Goal: Task Accomplishment & Management: Manage account settings

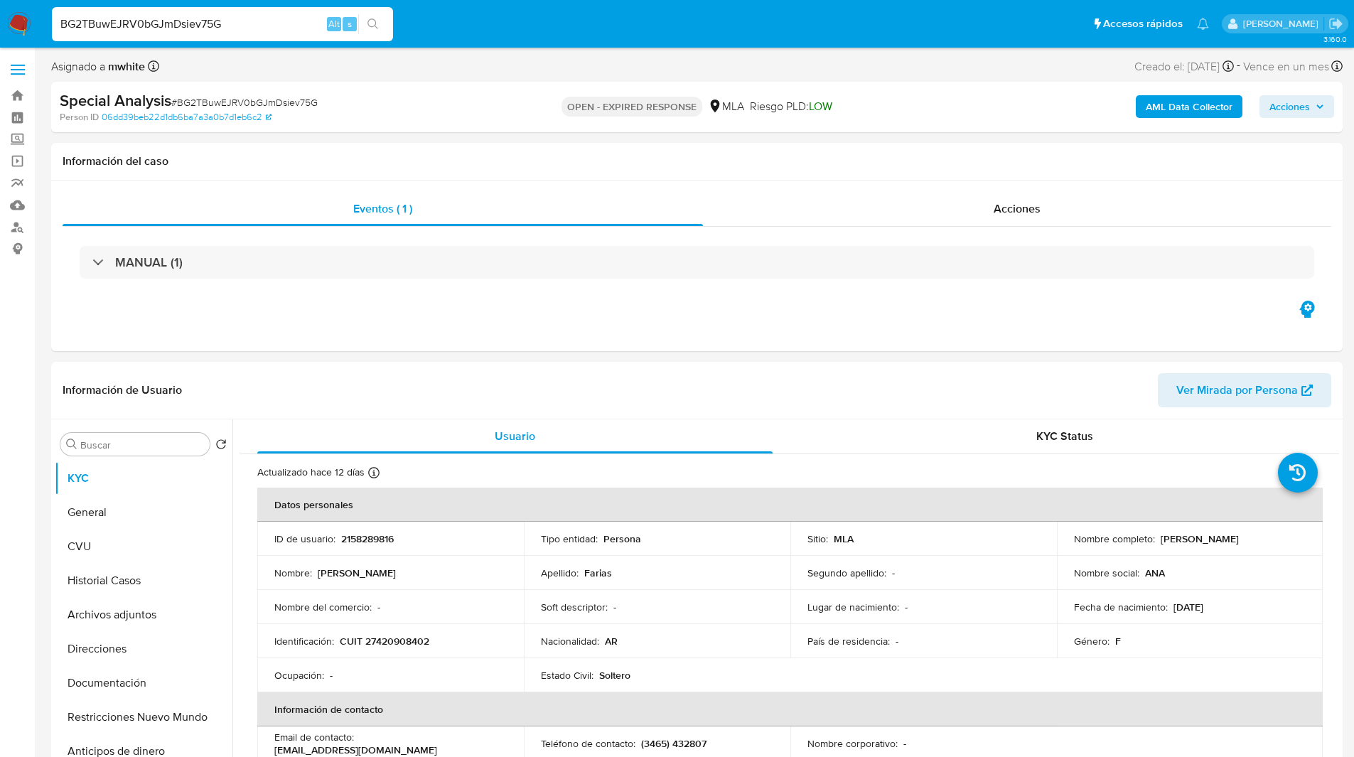
select select "10"
click at [496, 82] on div "Special Analysis # BG2TBuwEJRV0bGJmDsiev75G Person ID 06dd39beb22d1db6ba7a3a0b7…" at bounding box center [697, 107] width 1292 height 50
click at [175, 24] on input "BG2TBuwEJRV0bGJmDsiev75G" at bounding box center [222, 24] width 341 height 18
click at [380, 537] on p "2158289816" at bounding box center [367, 538] width 53 height 13
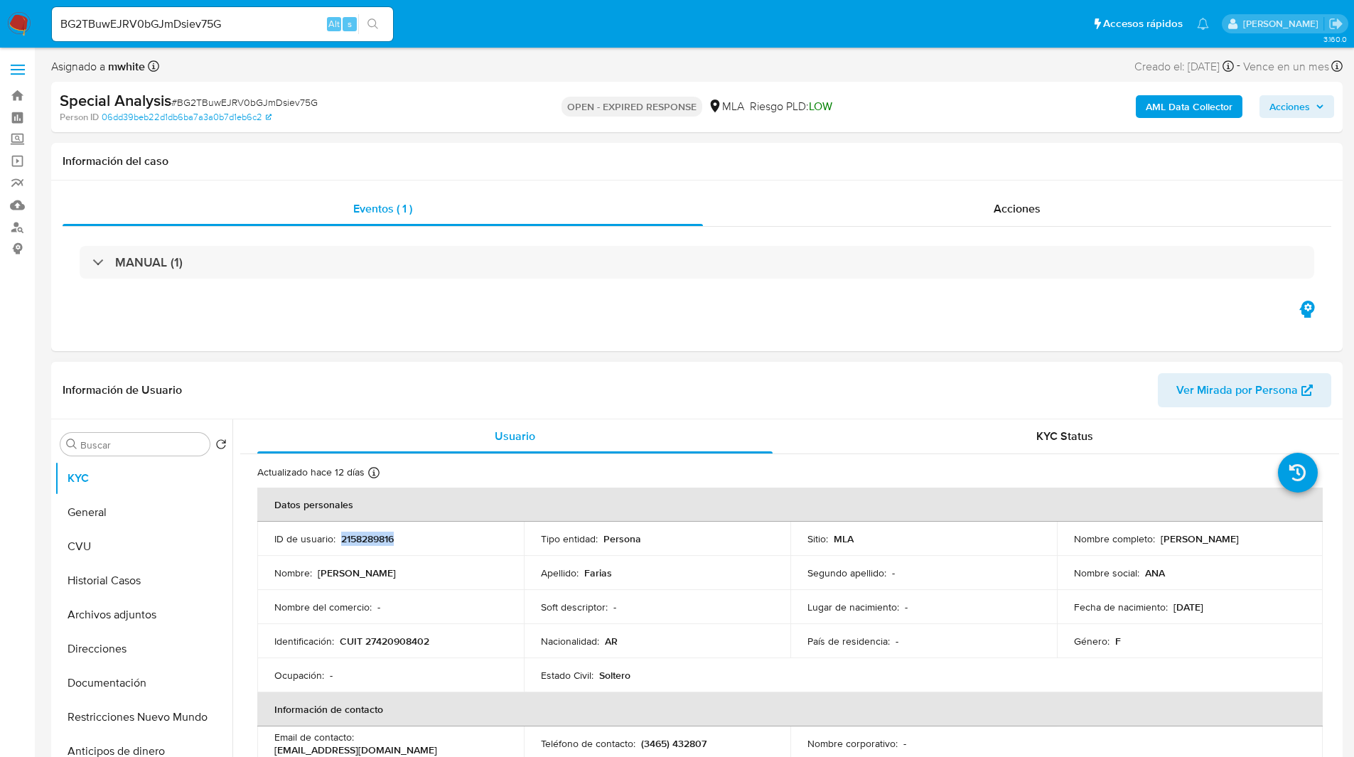
click at [380, 537] on p "2158289816" at bounding box center [367, 538] width 53 height 13
copy p "2158289816"
click at [372, 641] on p "CUIT 27420908402" at bounding box center [385, 641] width 90 height 13
copy p "27420908402"
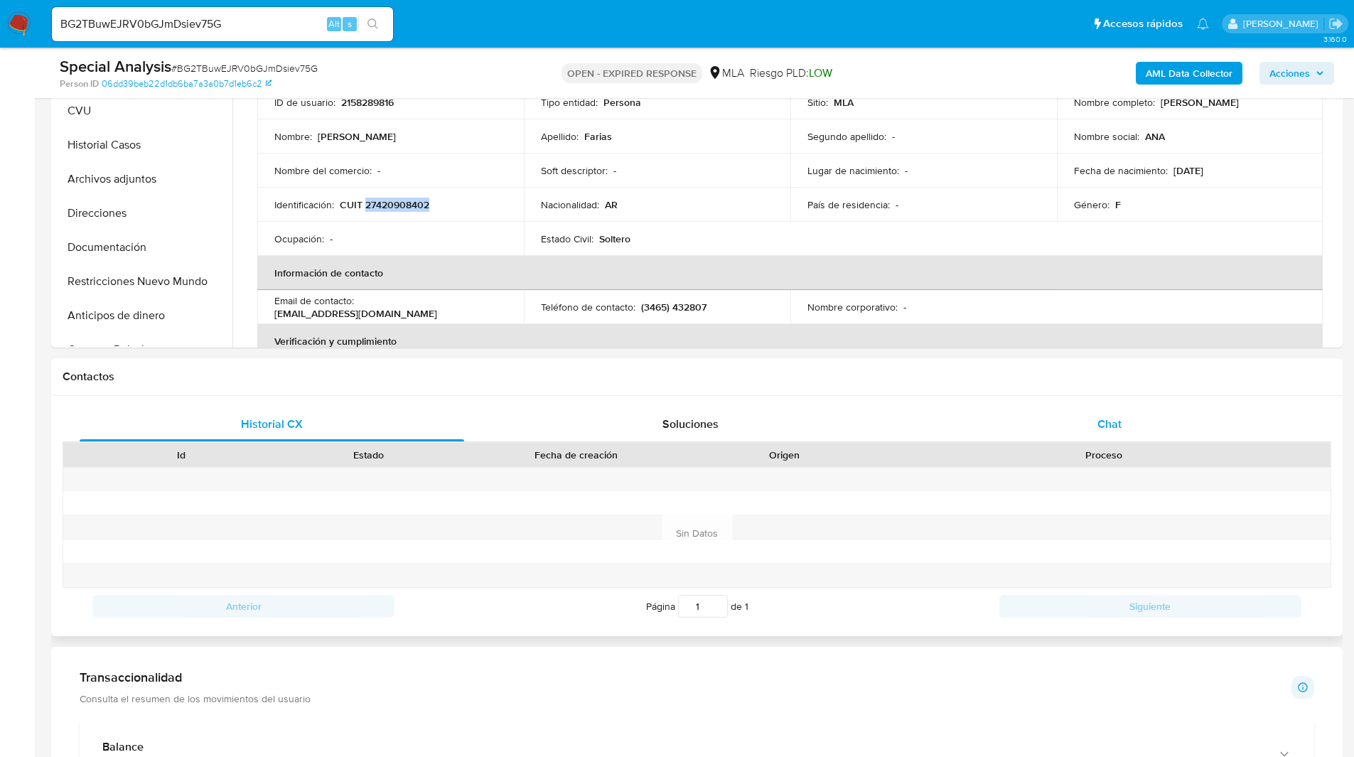
scroll to position [395, 0]
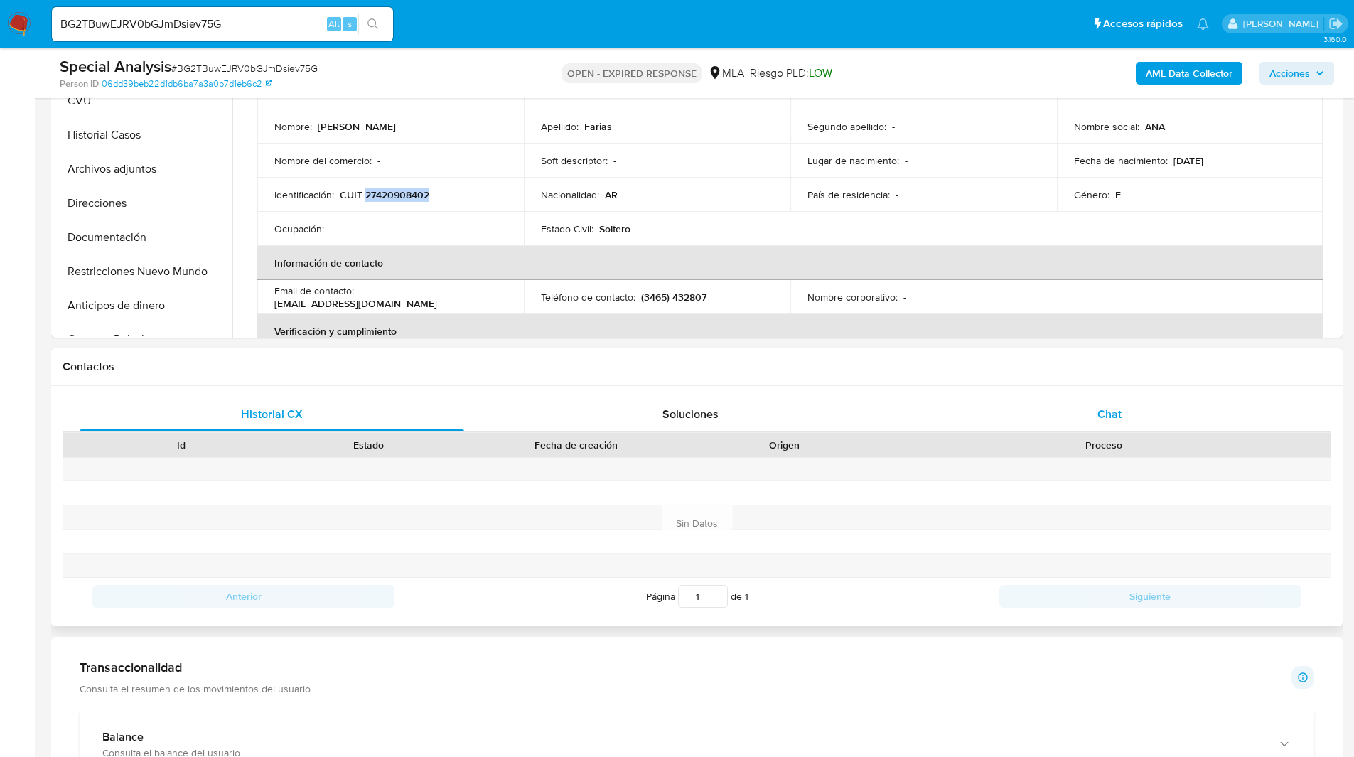
click at [1181, 424] on div "Chat" at bounding box center [1109, 414] width 385 height 34
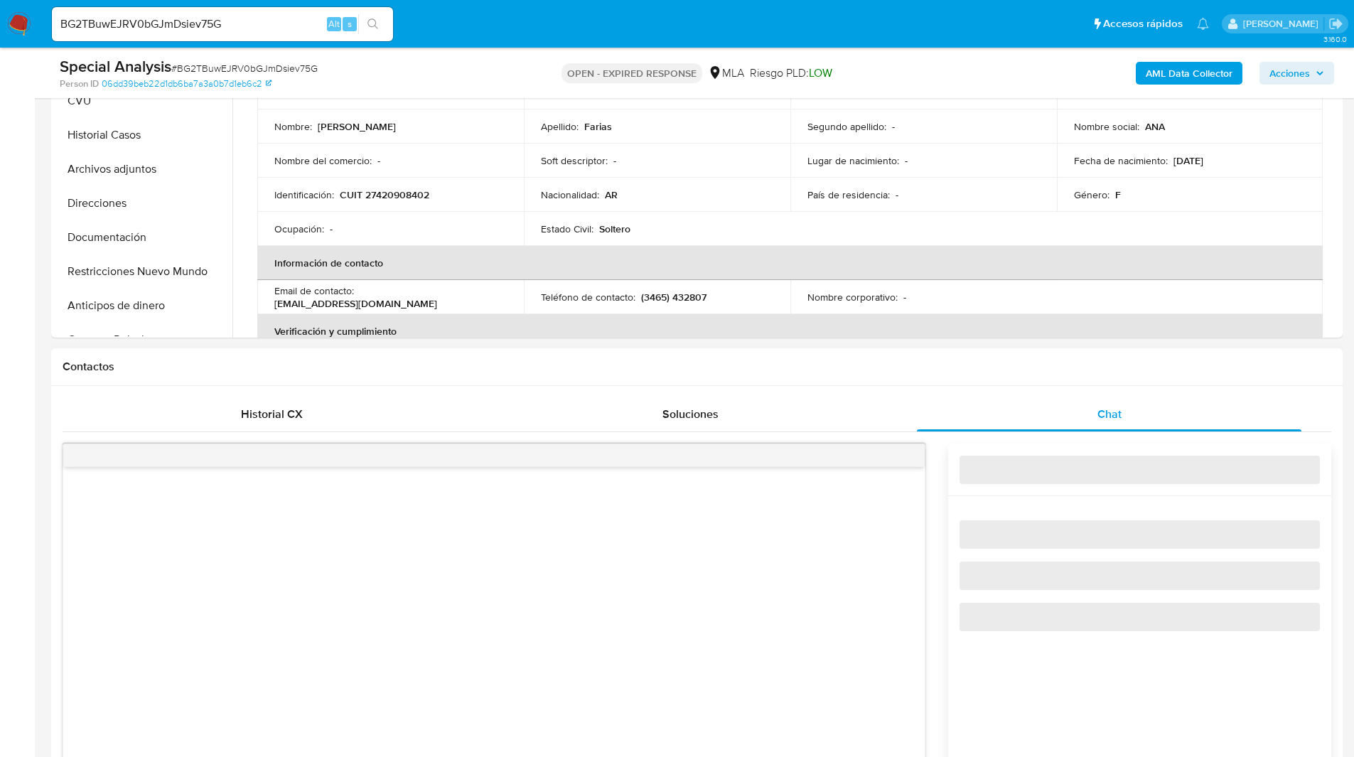
click at [910, 371] on h1 "Contactos" at bounding box center [697, 367] width 1269 height 14
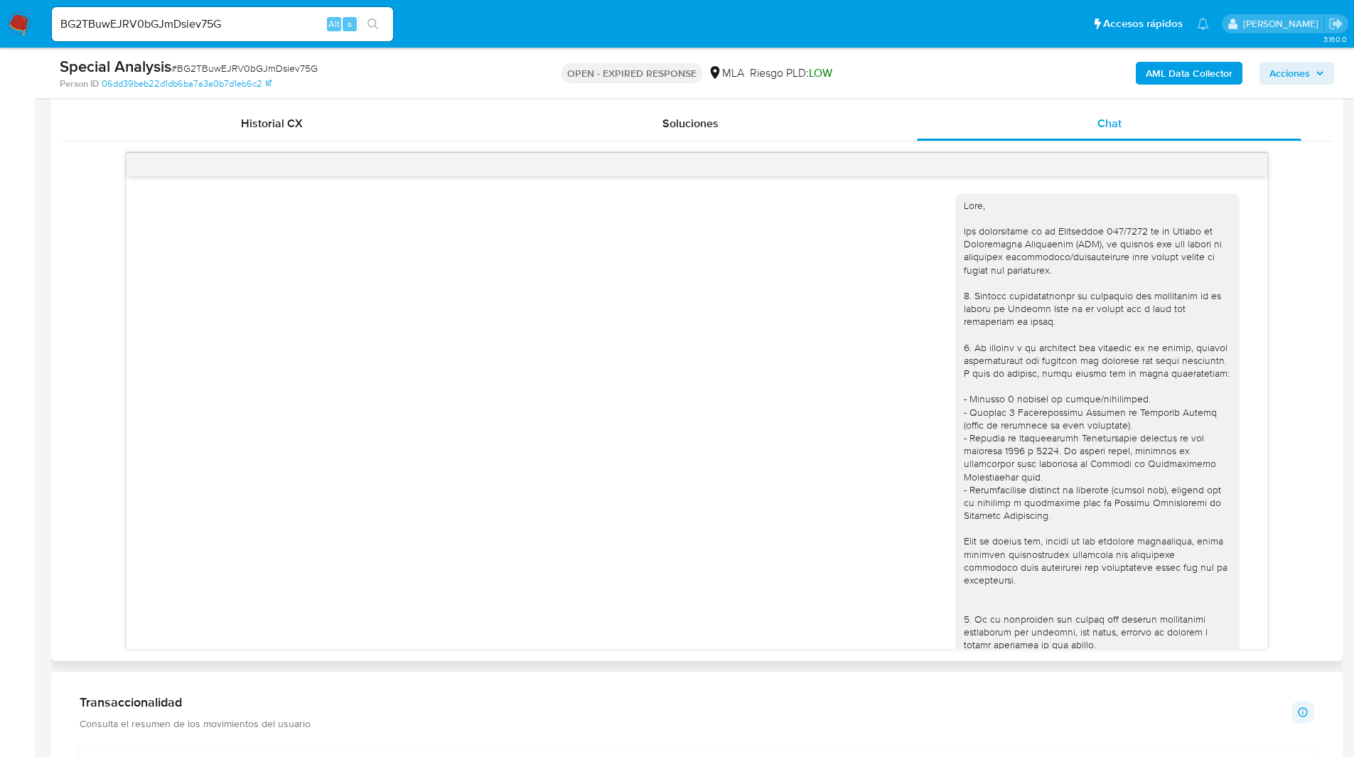
scroll to position [687, 0]
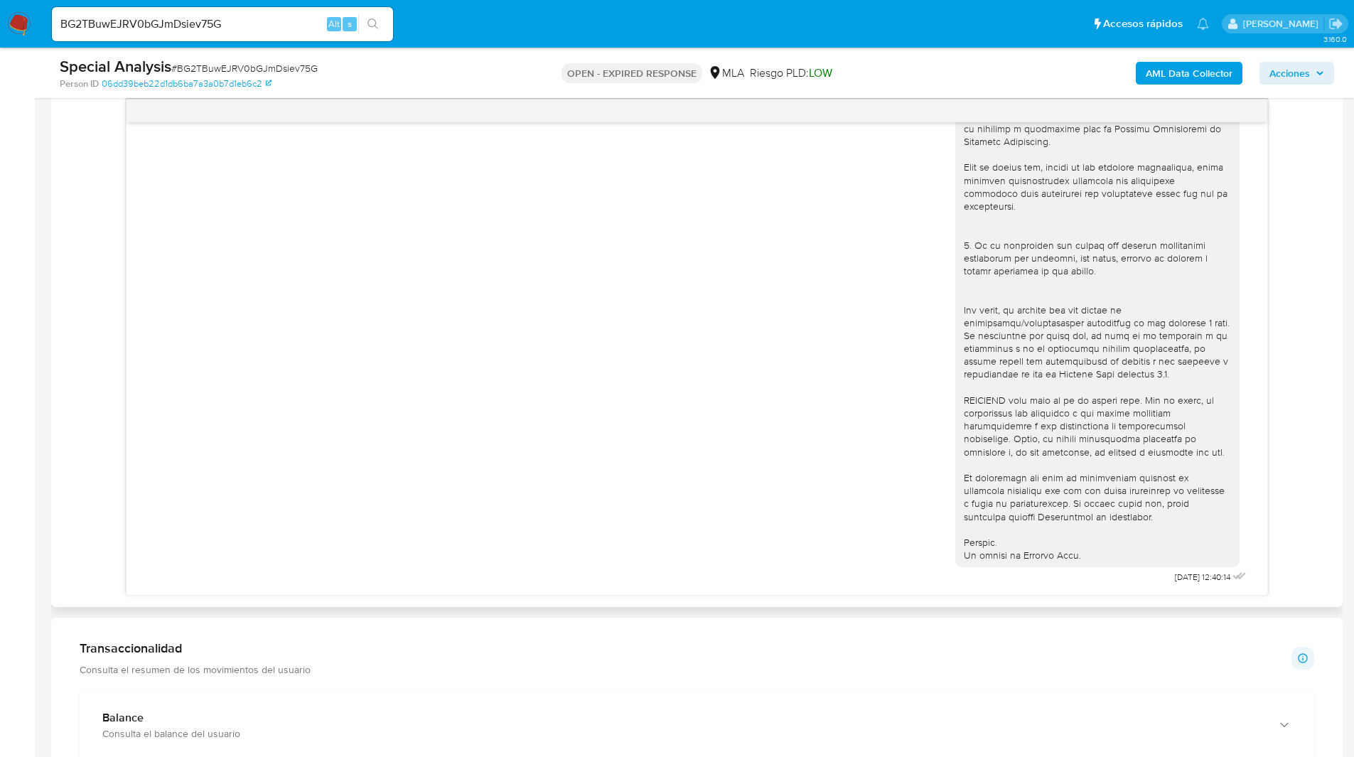
click at [1277, 227] on div "30/07/2025 12:40:14" at bounding box center [697, 347] width 1269 height 497
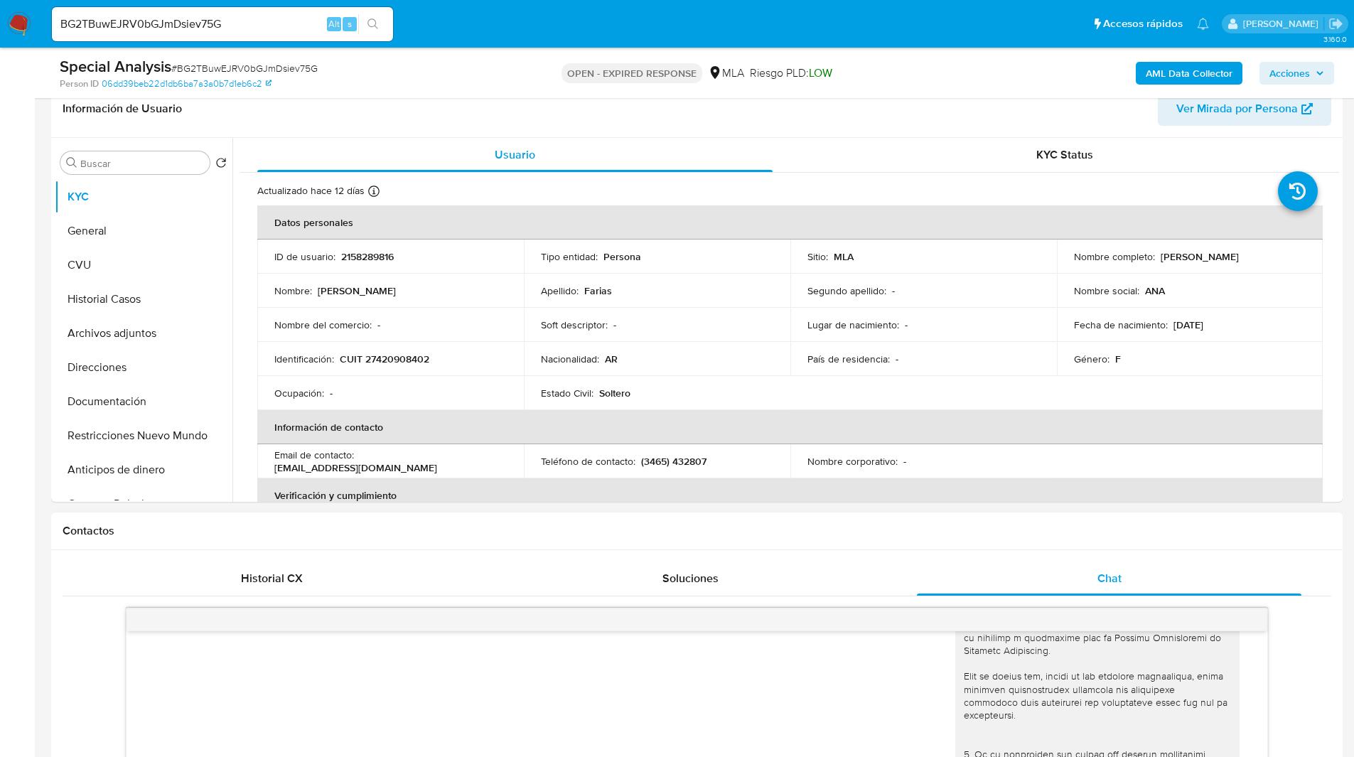
scroll to position [0, 0]
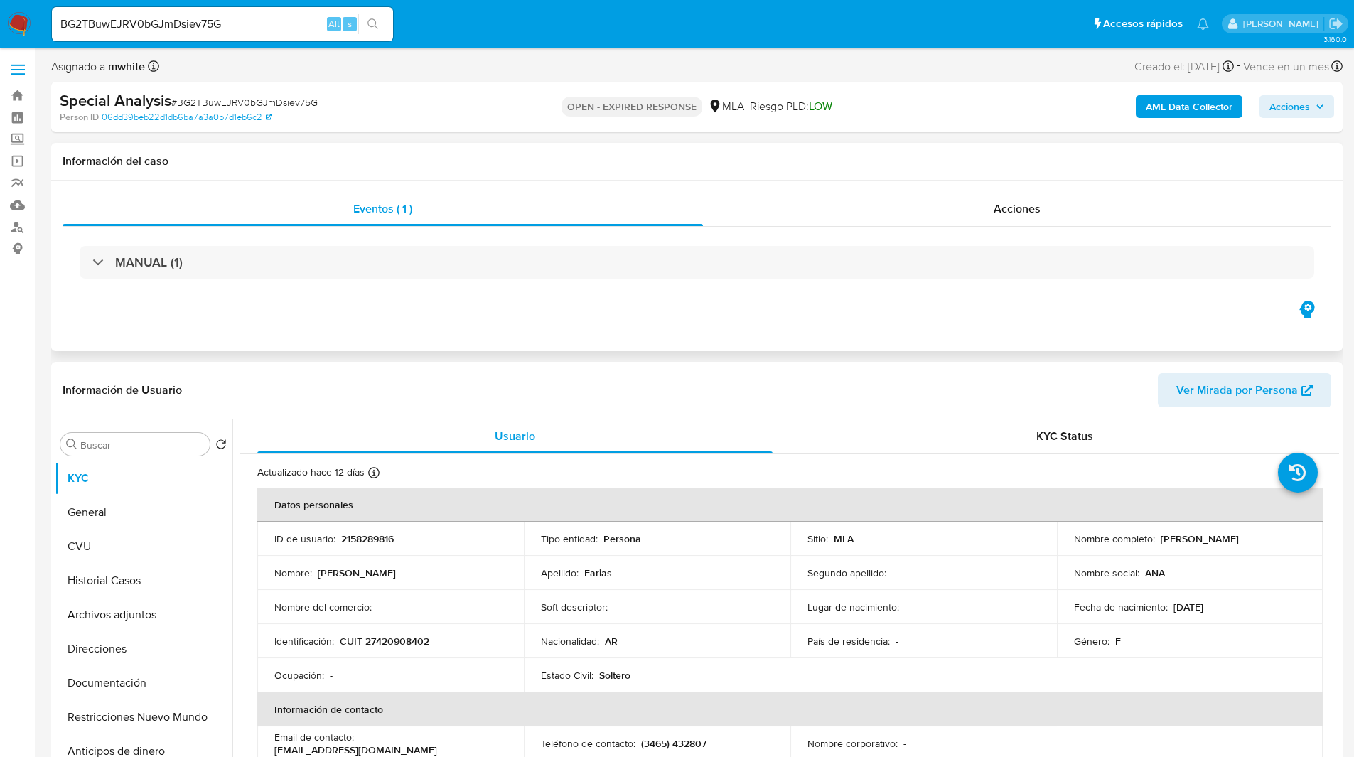
click at [734, 166] on h1 "Información del caso" at bounding box center [697, 161] width 1269 height 14
click at [14, 23] on img at bounding box center [19, 24] width 24 height 24
click at [742, 14] on ul "Pausado Ver notificaciones BG2TBuwEJRV0bGJmDsiev75G Alt s Accesos rápidos Presi…" at bounding box center [631, 24] width 1172 height 36
click at [487, 35] on ul "Pausado Ver notificaciones BG2TBuwEJRV0bGJmDsiev75G Alt s Accesos rápidos Presi…" at bounding box center [631, 24] width 1172 height 36
click at [404, 16] on ul "Pausado Ver notificaciones BG2TBuwEJRV0bGJmDsiev75G Alt s Accesos rápidos Presi…" at bounding box center [631, 24] width 1172 height 36
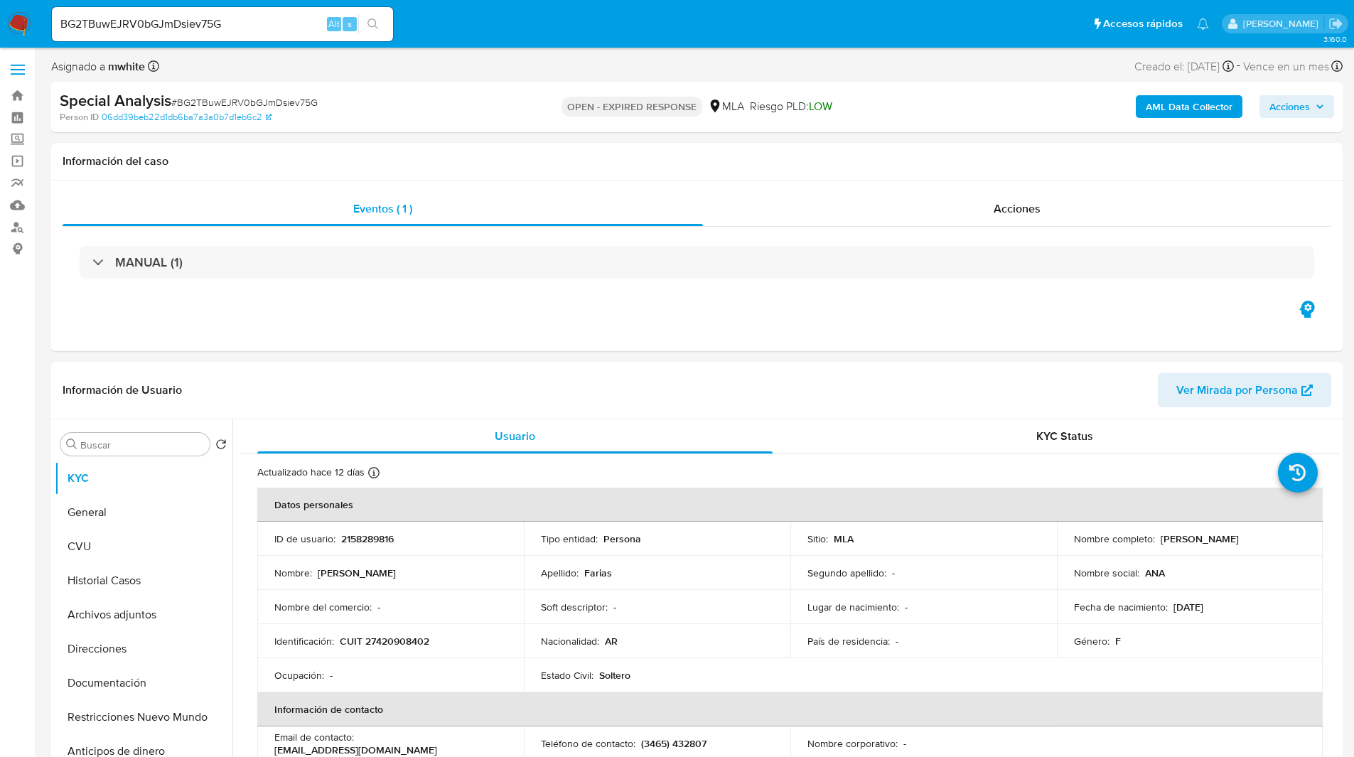
click at [776, 17] on ul "Pausado Ver notificaciones BG2TBuwEJRV0bGJmDsiev75G Alt s Accesos rápidos Presi…" at bounding box center [631, 24] width 1172 height 36
click at [889, 349] on div "Eventos ( 1 ) Acciones MANUAL (1)" at bounding box center [697, 266] width 1292 height 171
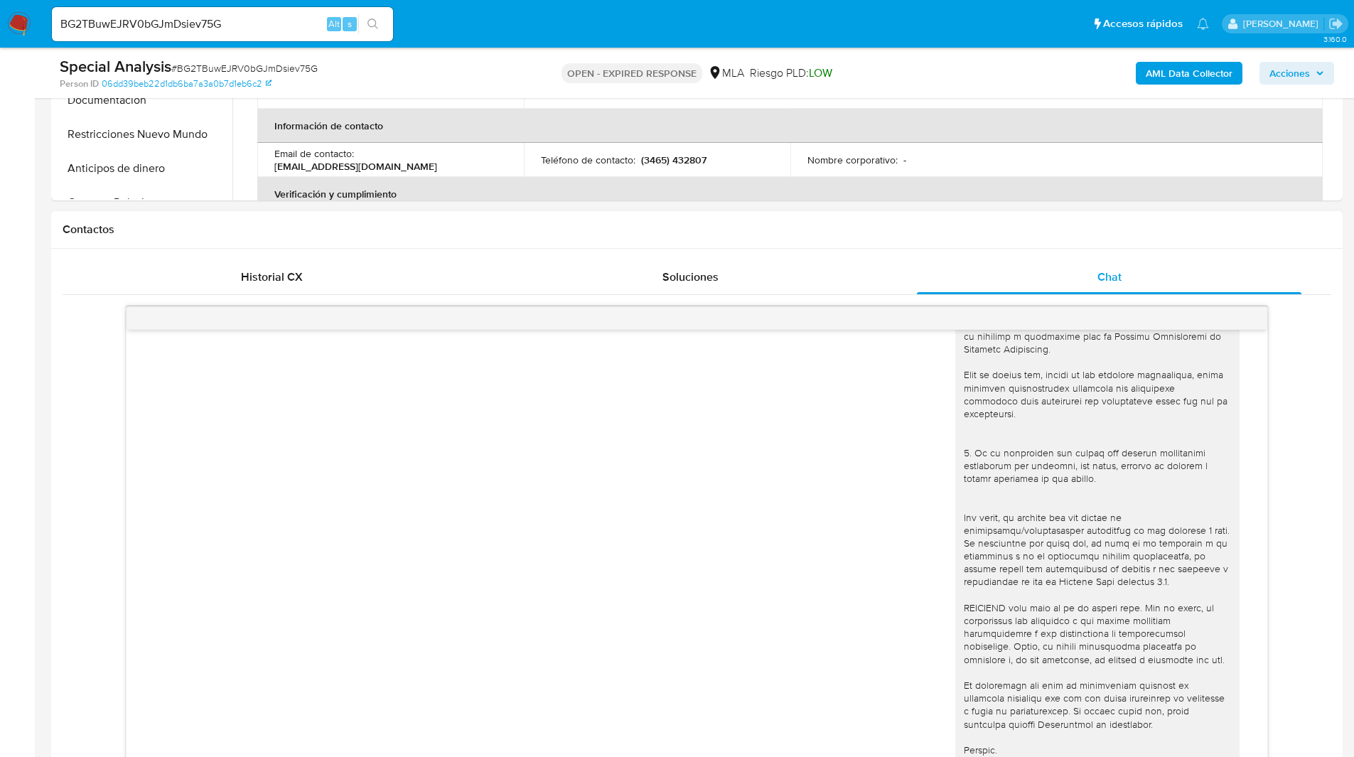
click at [912, 234] on h1 "Contactos" at bounding box center [697, 230] width 1269 height 14
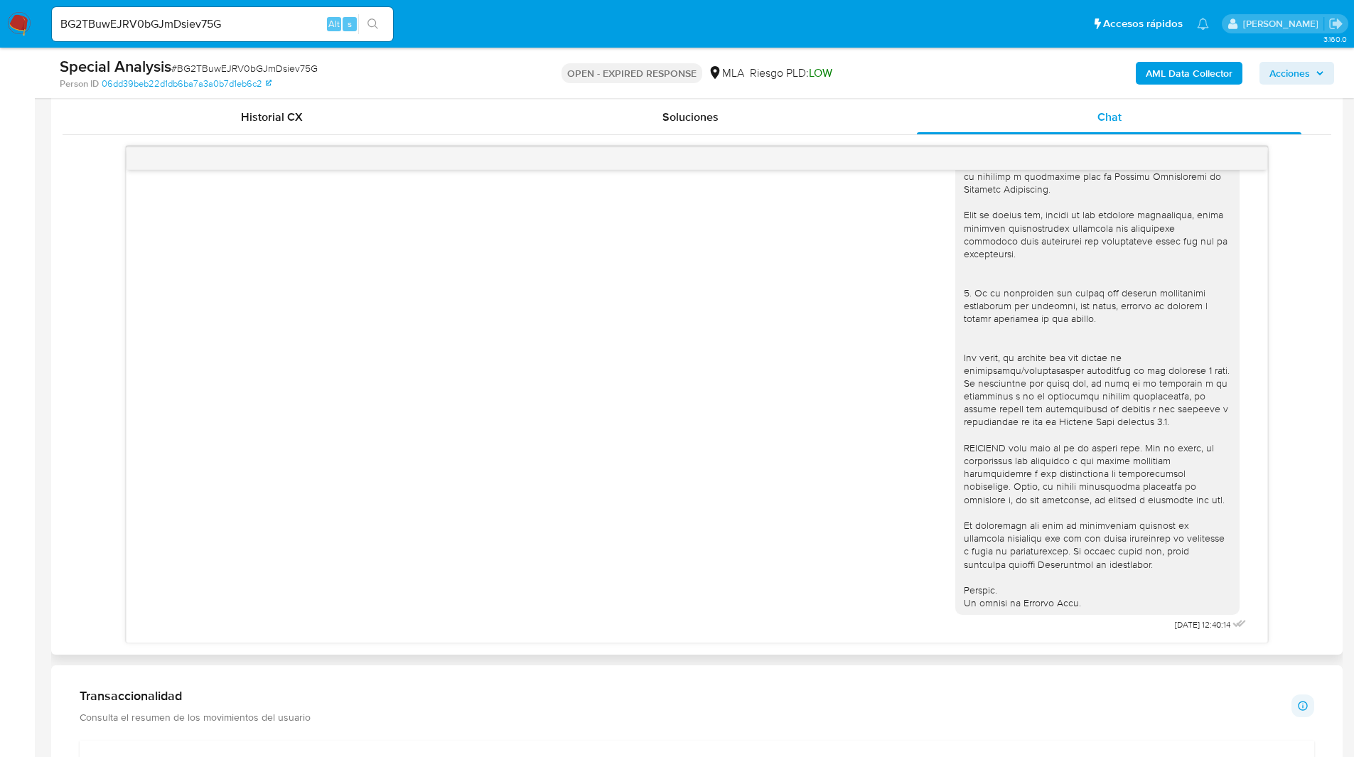
scroll to position [693, 0]
drag, startPoint x: 1186, startPoint y: 623, endPoint x: 1146, endPoint y: 623, distance: 39.8
click at [1175, 623] on span "30/07/2025 12:40:14" at bounding box center [1202, 623] width 55 height 11
drag, startPoint x: 1189, startPoint y: 626, endPoint x: 1125, endPoint y: 624, distance: 64.7
click at [1125, 624] on div "30/07/2025 12:40:14" at bounding box center [1102, 245] width 294 height 778
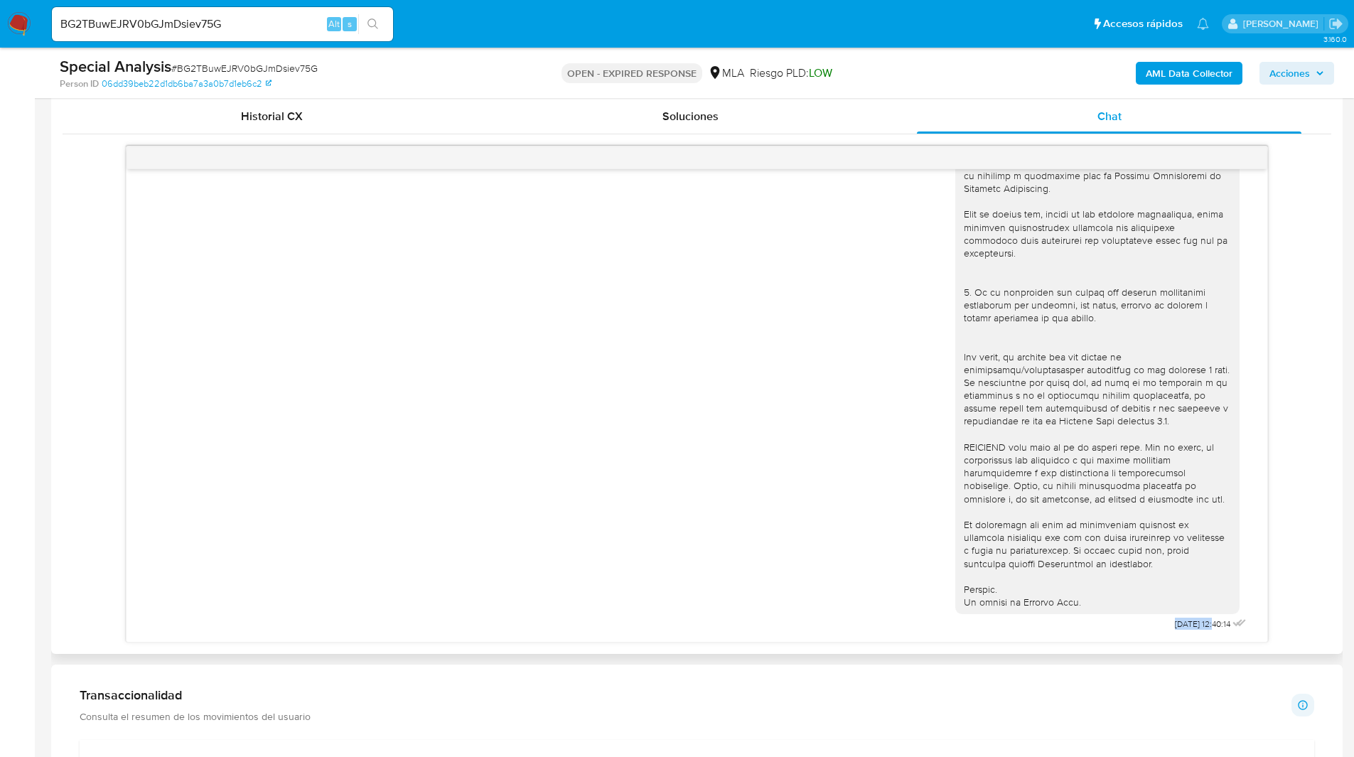
copy div "[DATE]"
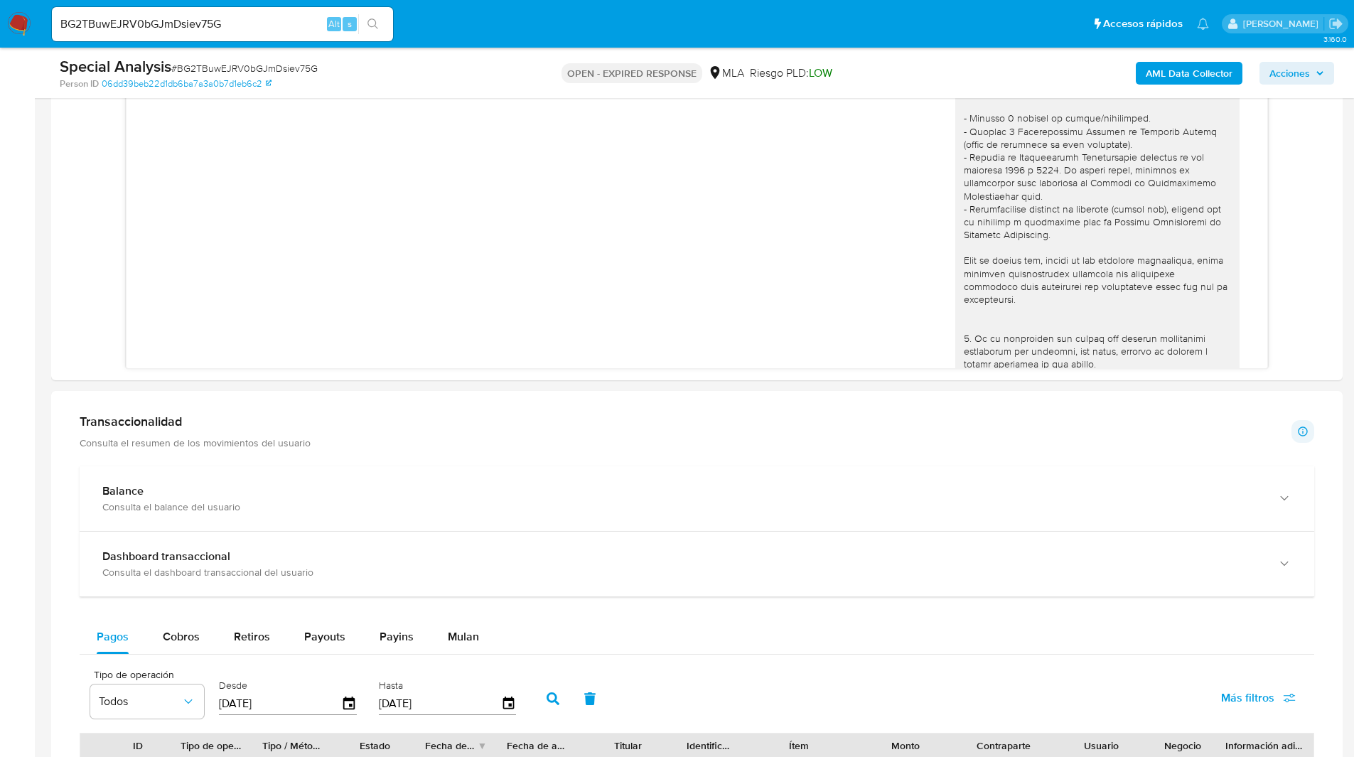
scroll to position [1017, 0]
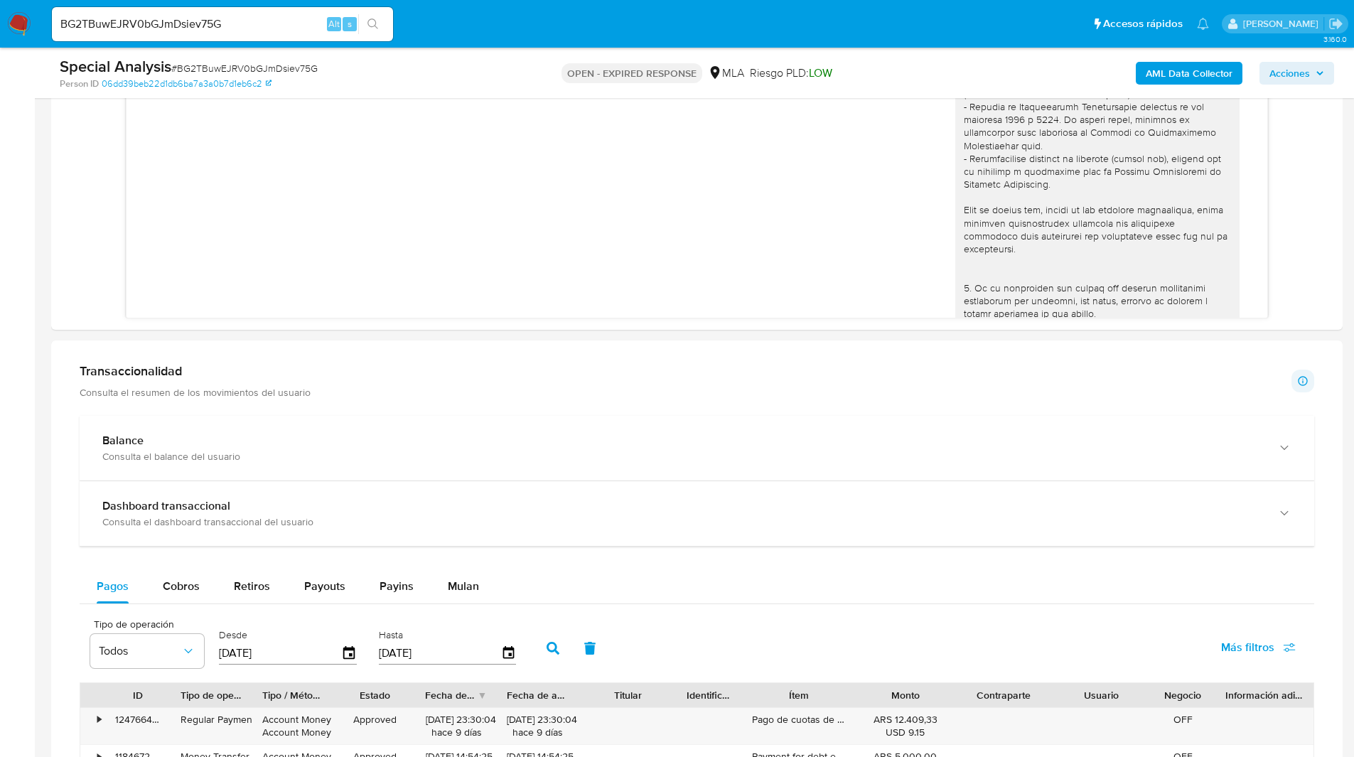
click at [798, 14] on ul "Pausado Ver notificaciones BG2TBuwEJRV0bGJmDsiev75G Alt s Accesos rápidos Presi…" at bounding box center [631, 24] width 1172 height 36
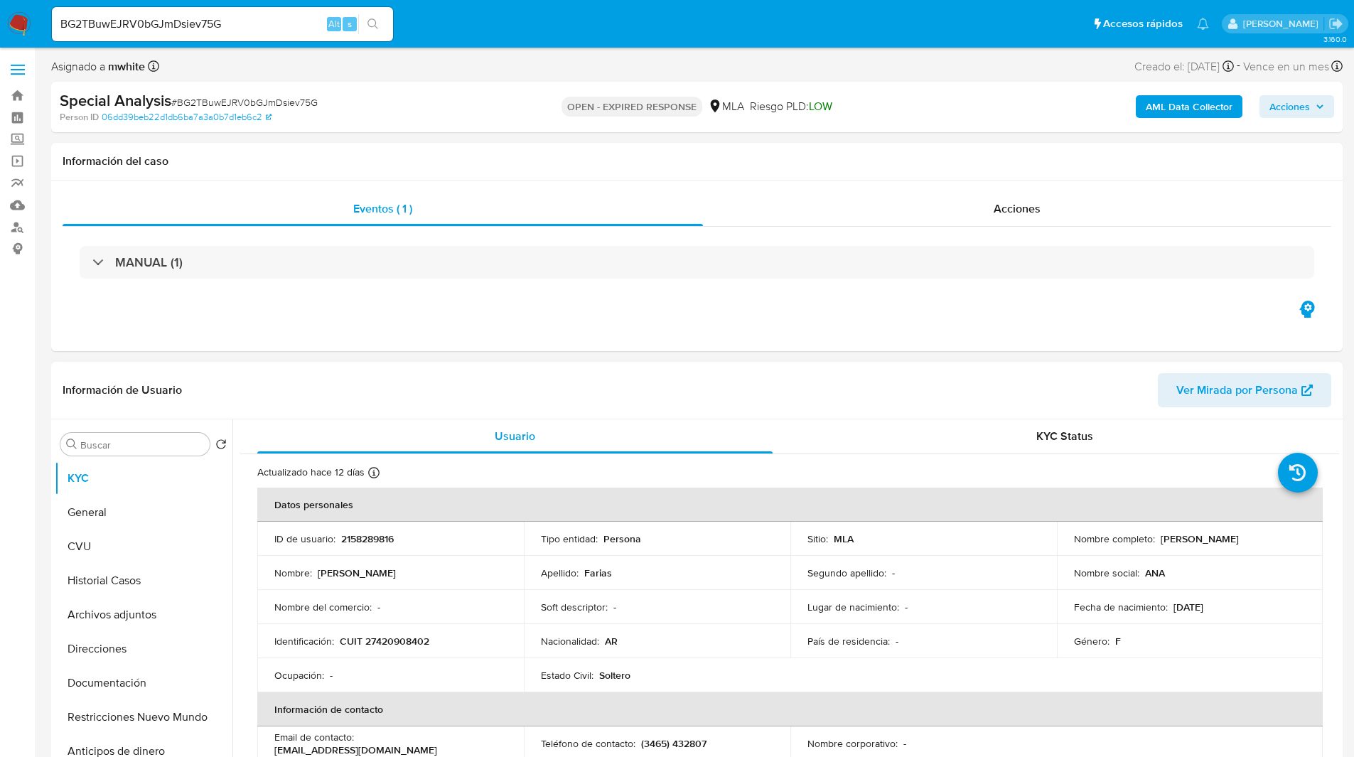
drag, startPoint x: 1155, startPoint y: 540, endPoint x: 1243, endPoint y: 535, distance: 88.3
click at [1243, 535] on div "Nombre completo : Ana Paz Farias" at bounding box center [1190, 538] width 232 height 13
copy p "[PERSON_NAME]"
click at [916, 179] on div "Información del caso" at bounding box center [697, 162] width 1292 height 38
click at [411, 336] on div "Eventos ( 1 ) Acciones MANUAL (1)" at bounding box center [697, 266] width 1292 height 171
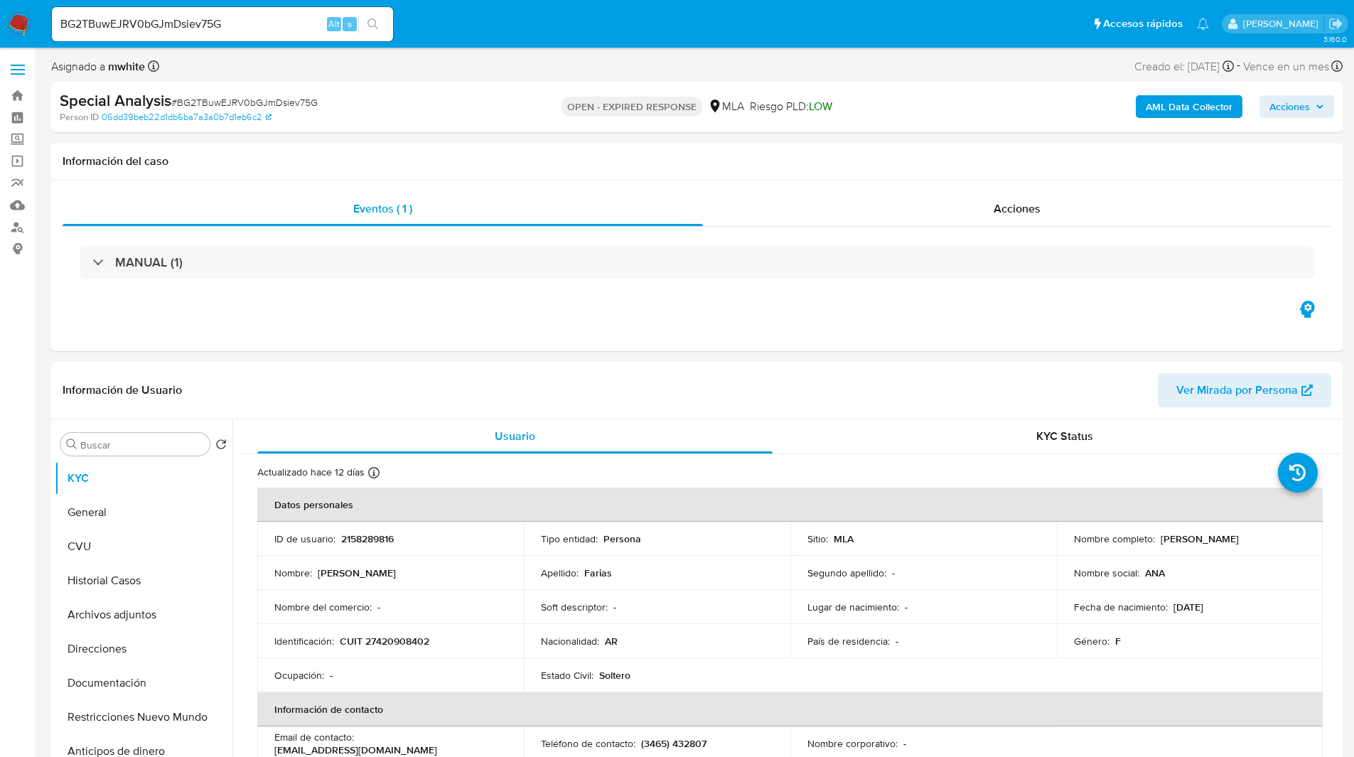
click at [136, 24] on input "BG2TBuwEJRV0bGJmDsiev75G" at bounding box center [222, 24] width 341 height 18
click at [21, 27] on img at bounding box center [19, 24] width 24 height 24
click at [247, 97] on span "# BG2TBuwEJRV0bGJmDsiev75G" at bounding box center [244, 102] width 146 height 14
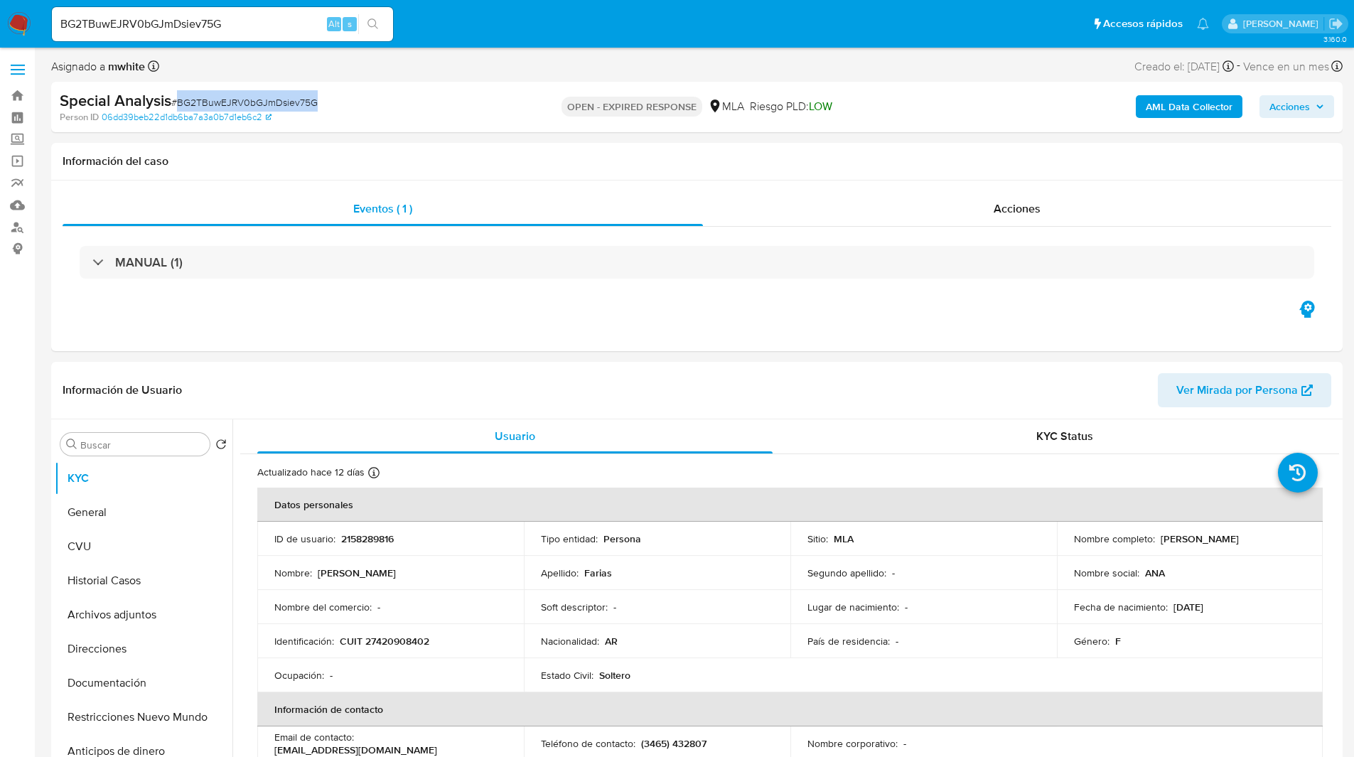
click at [247, 97] on span "# BG2TBuwEJRV0bGJmDsiev75G" at bounding box center [244, 102] width 146 height 14
copy span "BG2TBuwEJRV0bGJmDsiev75G"
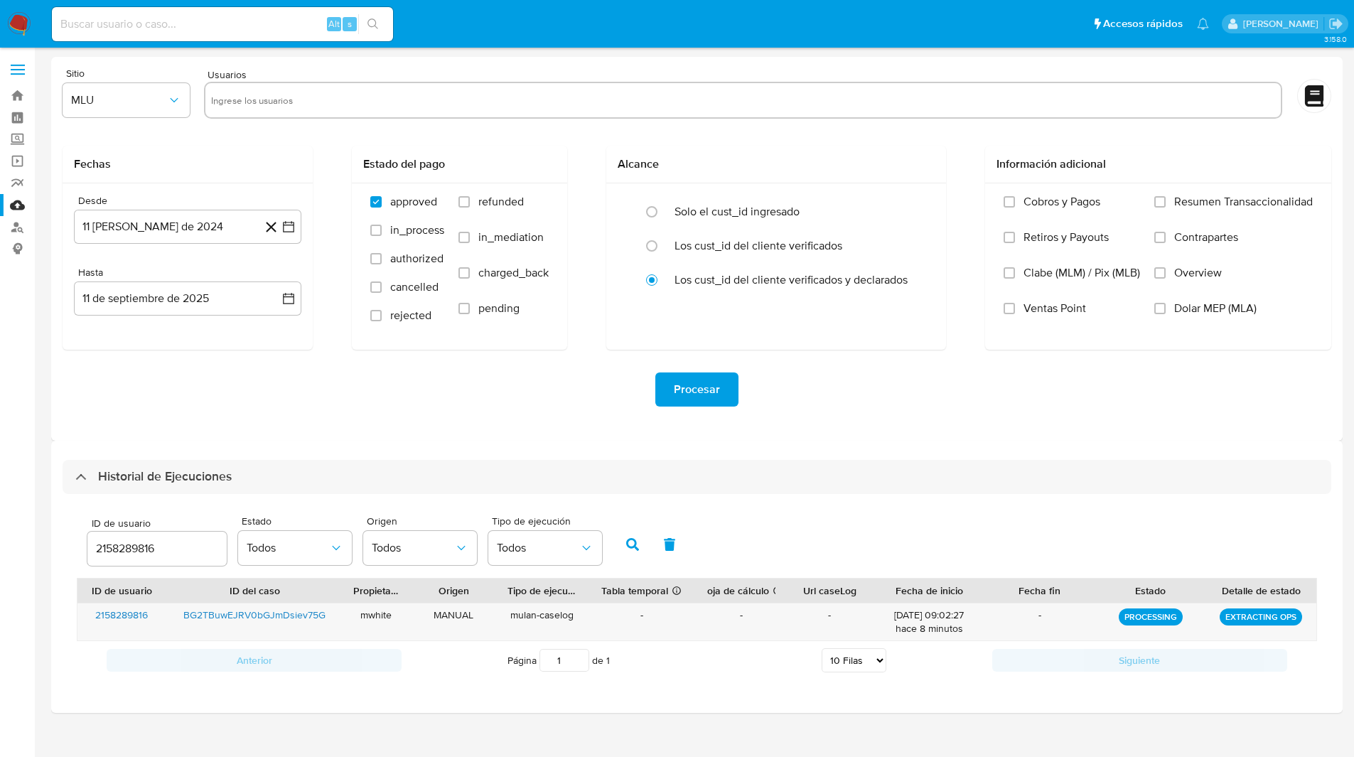
select select "10"
click at [134, 550] on input "2158289816" at bounding box center [156, 549] width 139 height 18
click at [631, 550] on icon "button" at bounding box center [632, 544] width 13 height 13
click at [736, 614] on span "https://docs.google.com/spreadsheets/d/1S3uBfLdY4AlH6sMWgjOK_wtfTeYriOETd3TuRGl…" at bounding box center [756, 615] width 98 height 14
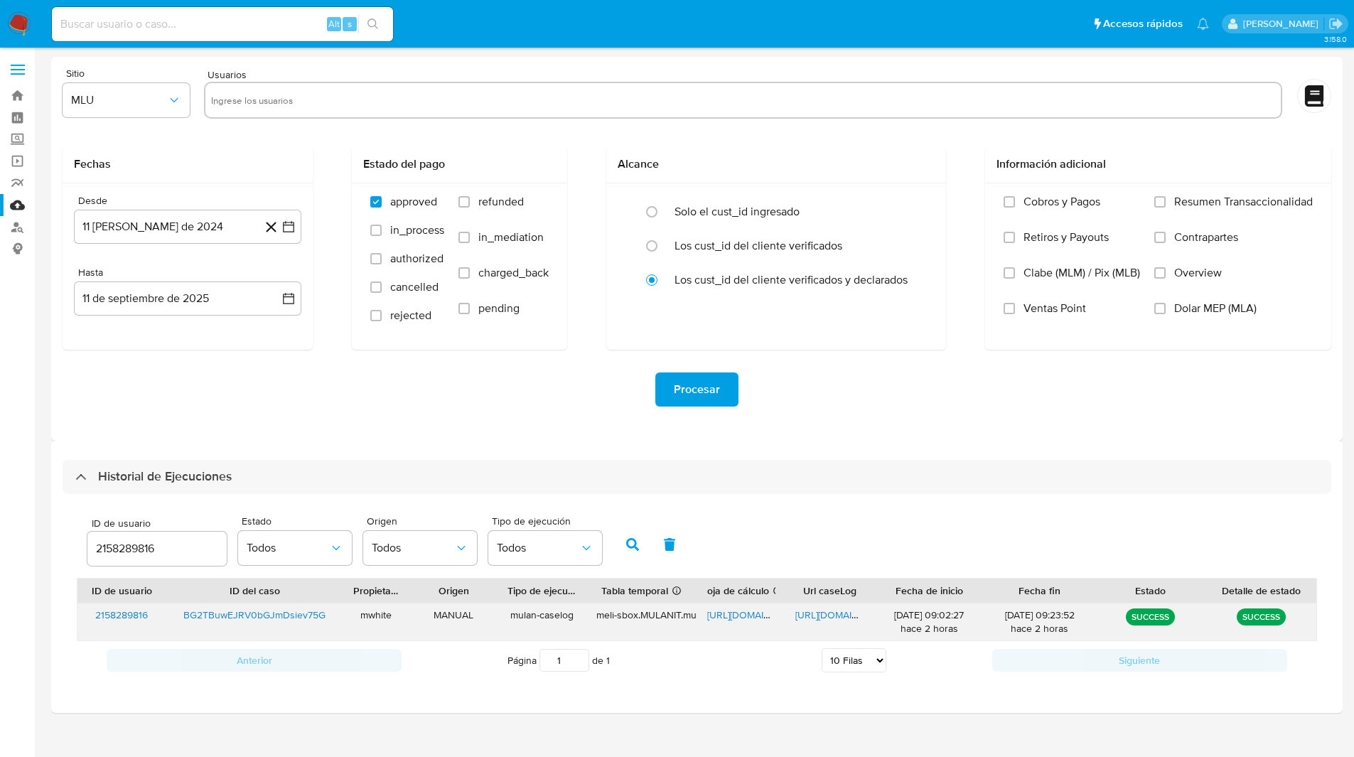
click at [840, 620] on span "https://docs.google.com/document/d/1W5xO8TZ_u96WibZZvv2Cj49n8zNpH6NU1ifY9gczLU4…" at bounding box center [844, 615] width 98 height 14
click at [110, 542] on input "2158289816" at bounding box center [156, 549] width 139 height 18
click at [631, 538] on icon "button" at bounding box center [632, 544] width 13 height 13
click at [735, 616] on span "https://docs.google.com/spreadsheets/d/13tM033IpaGVB5L01qiaucKTLPdFrpNq0QQRrkpq…" at bounding box center [756, 615] width 98 height 14
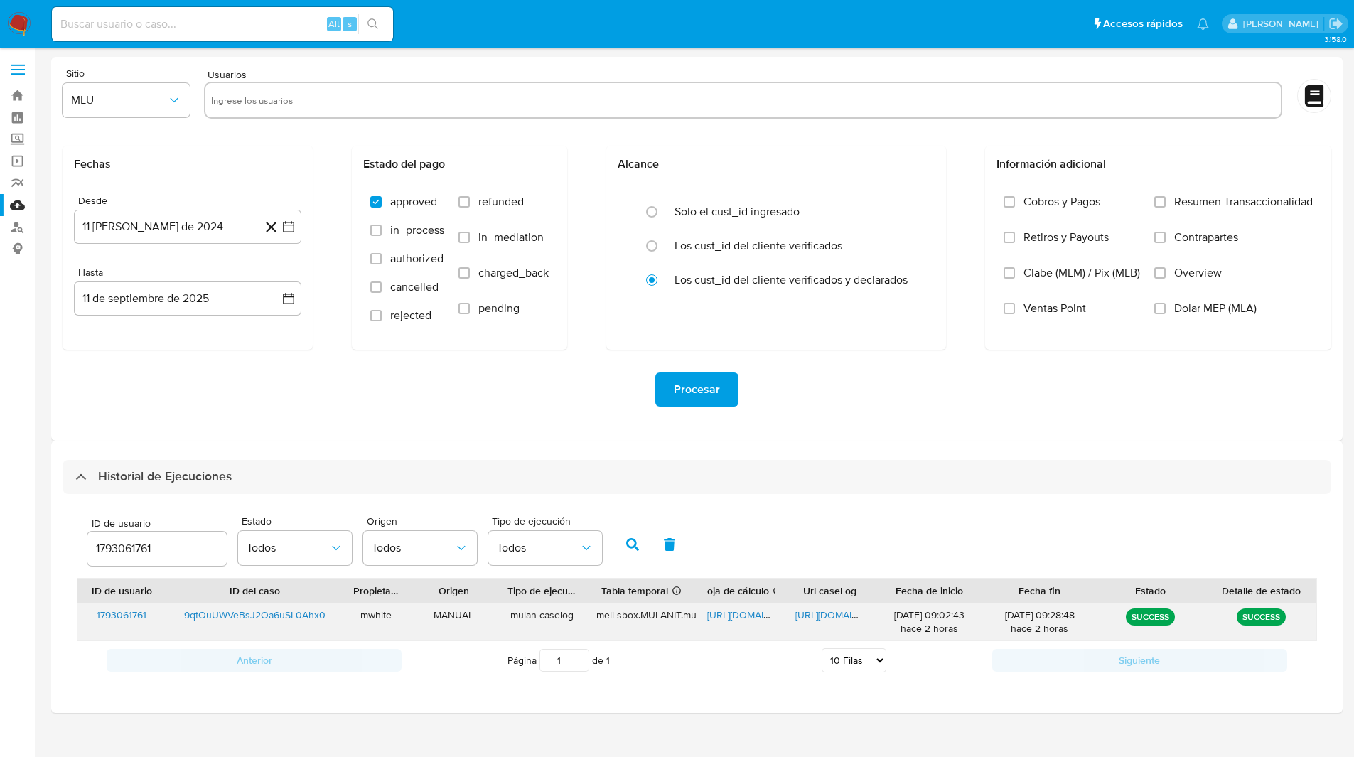
click at [841, 618] on span "https://docs.google.com/document/d/1GD6-gK_km_LxBdwFr8TicsiDhdCWI1CFJkBh_JRqrOE…" at bounding box center [844, 615] width 98 height 14
click at [130, 545] on input "1793061761" at bounding box center [156, 549] width 139 height 18
type input "1370835286"
click at [624, 540] on button "button" at bounding box center [632, 544] width 37 height 34
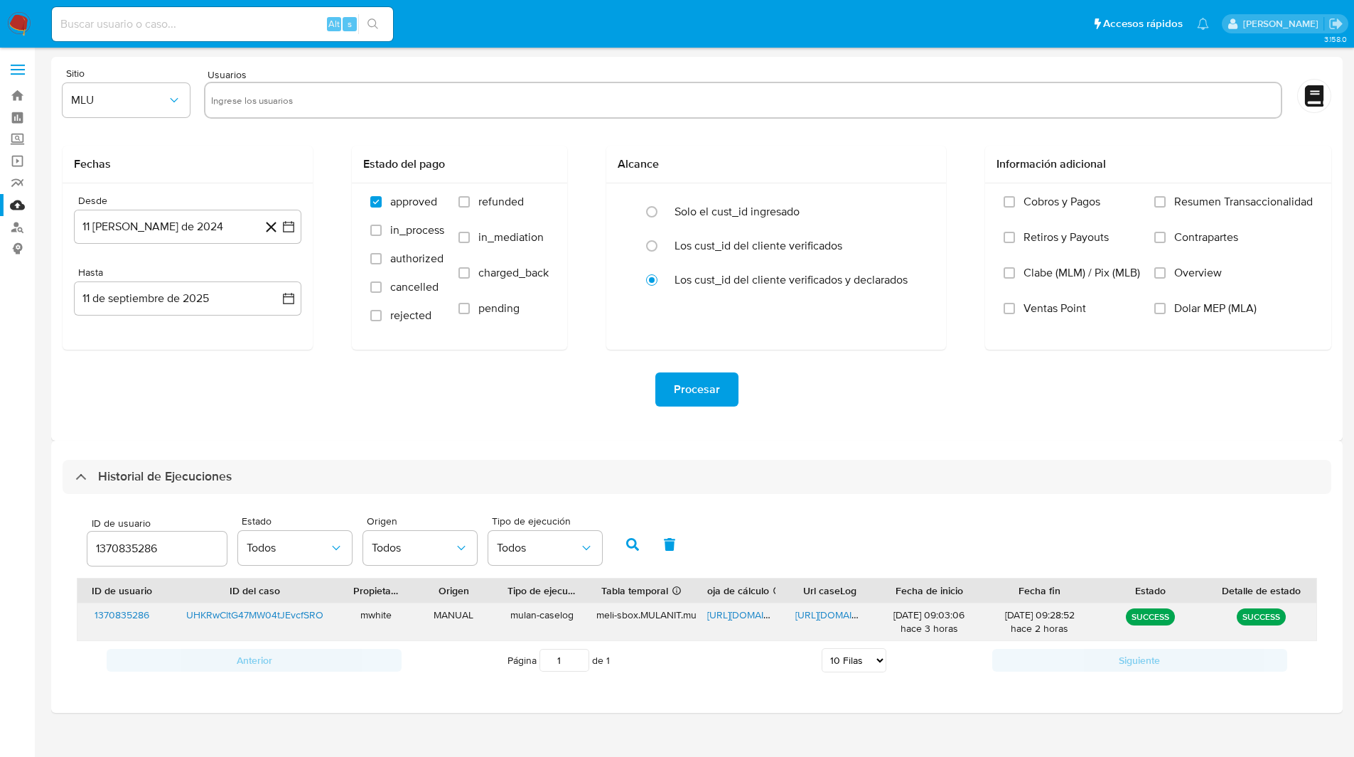
click at [730, 613] on span "https://docs.google.com/spreadsheets/d/12DGJgvMjrt3jAJUzqUwoXP4qXTlo7Po6xAm39-G…" at bounding box center [756, 615] width 98 height 14
click at [840, 619] on span "https://docs.google.com/document/d/1jrjx2MuvohK6y-ONXjfOr9_OkRWG-WlPSdWHGD1Hixs…" at bounding box center [844, 615] width 98 height 14
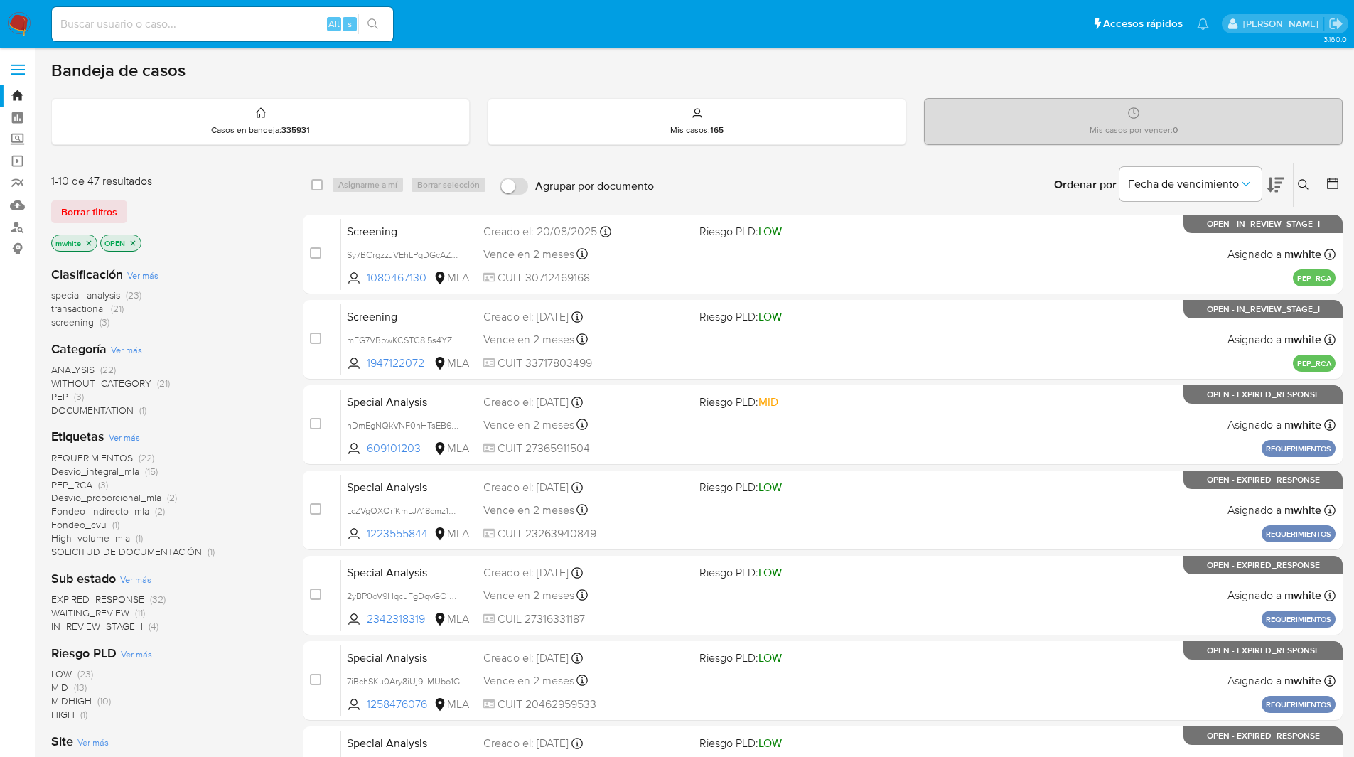
click at [245, 23] on input at bounding box center [222, 24] width 341 height 18
paste input "46moEopUeLgtQQJQB1WRTijO"
type input "46moEopUeLgtQQJQB1WRTijO"
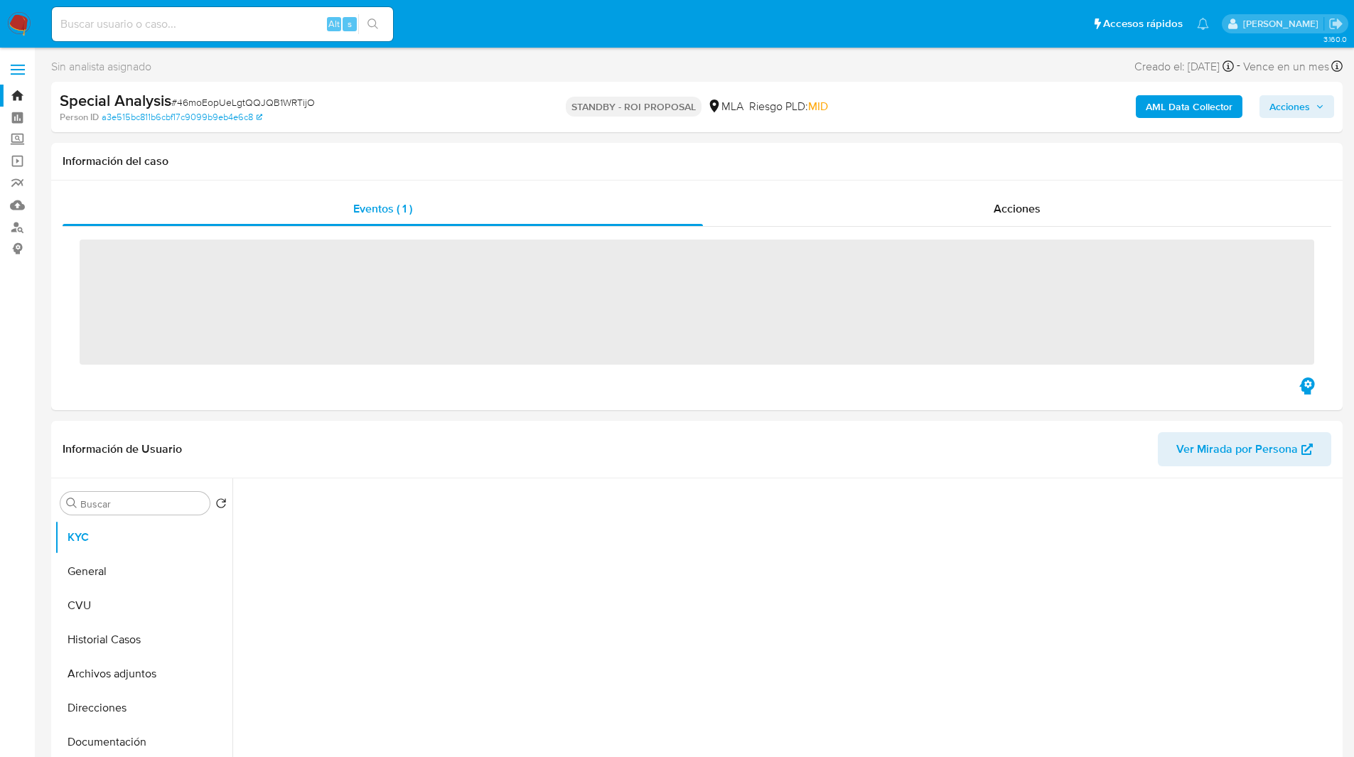
click at [445, 31] on ul "Pausado Ver notificaciones Alt s Accesos rápidos Presiona las siguientes teclas…" at bounding box center [631, 24] width 1172 height 36
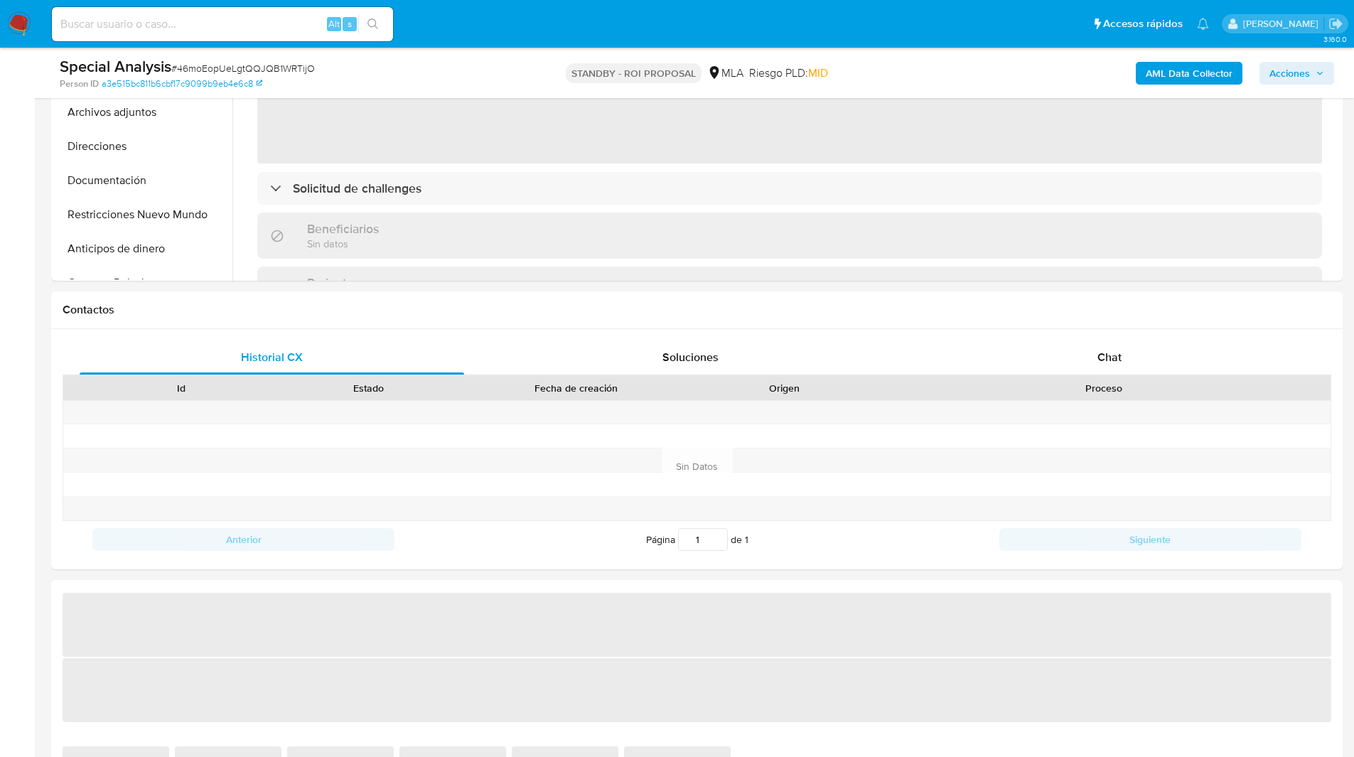
scroll to position [453, 0]
select select "10"
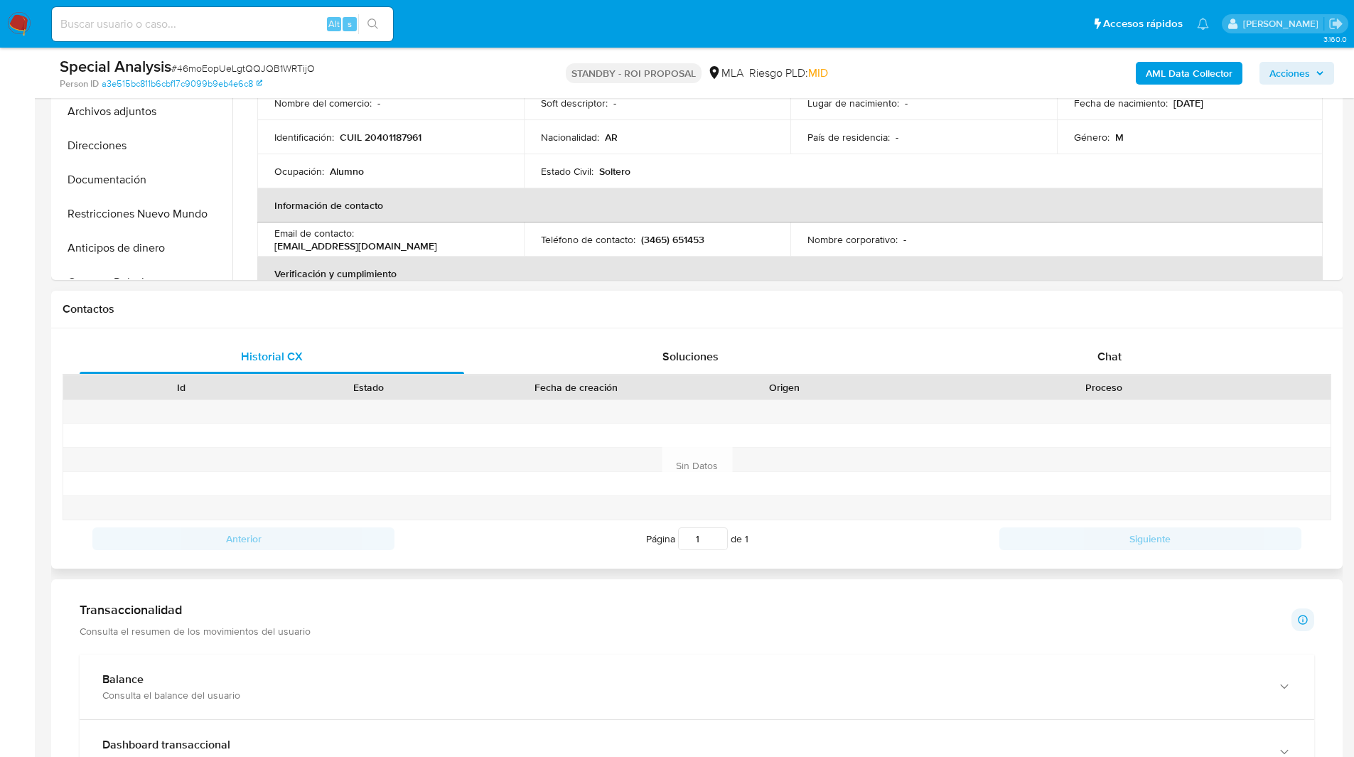
scroll to position [0, 0]
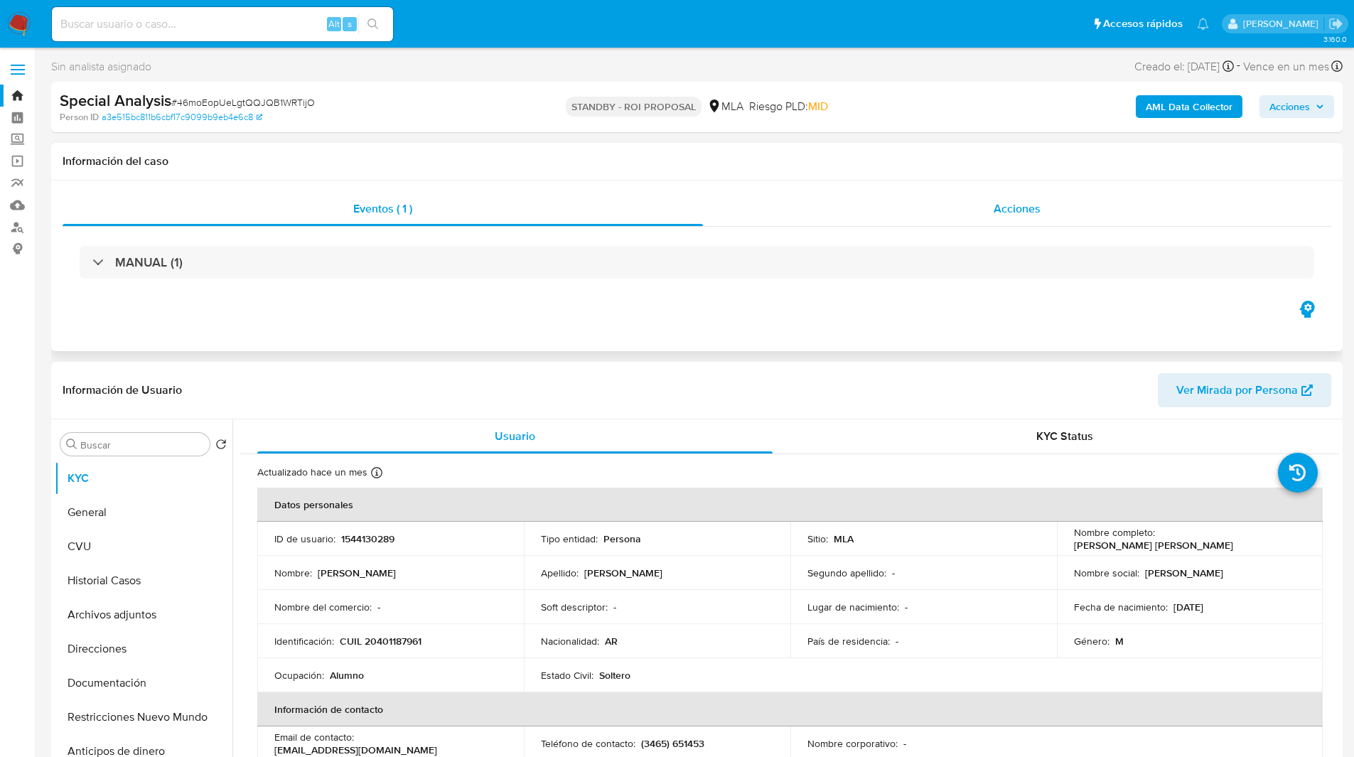
click at [875, 204] on div "Acciones" at bounding box center [1017, 209] width 628 height 34
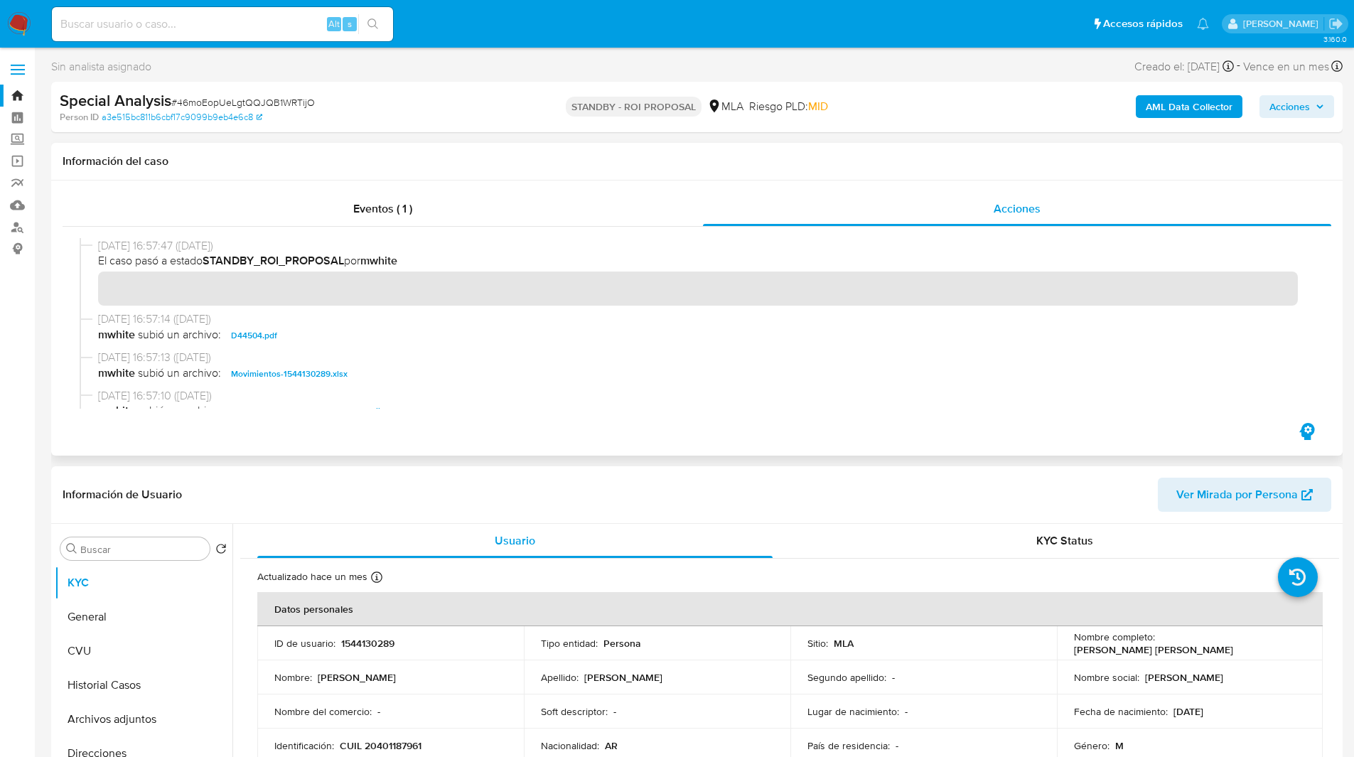
click at [477, 153] on div "Información del caso" at bounding box center [697, 162] width 1292 height 38
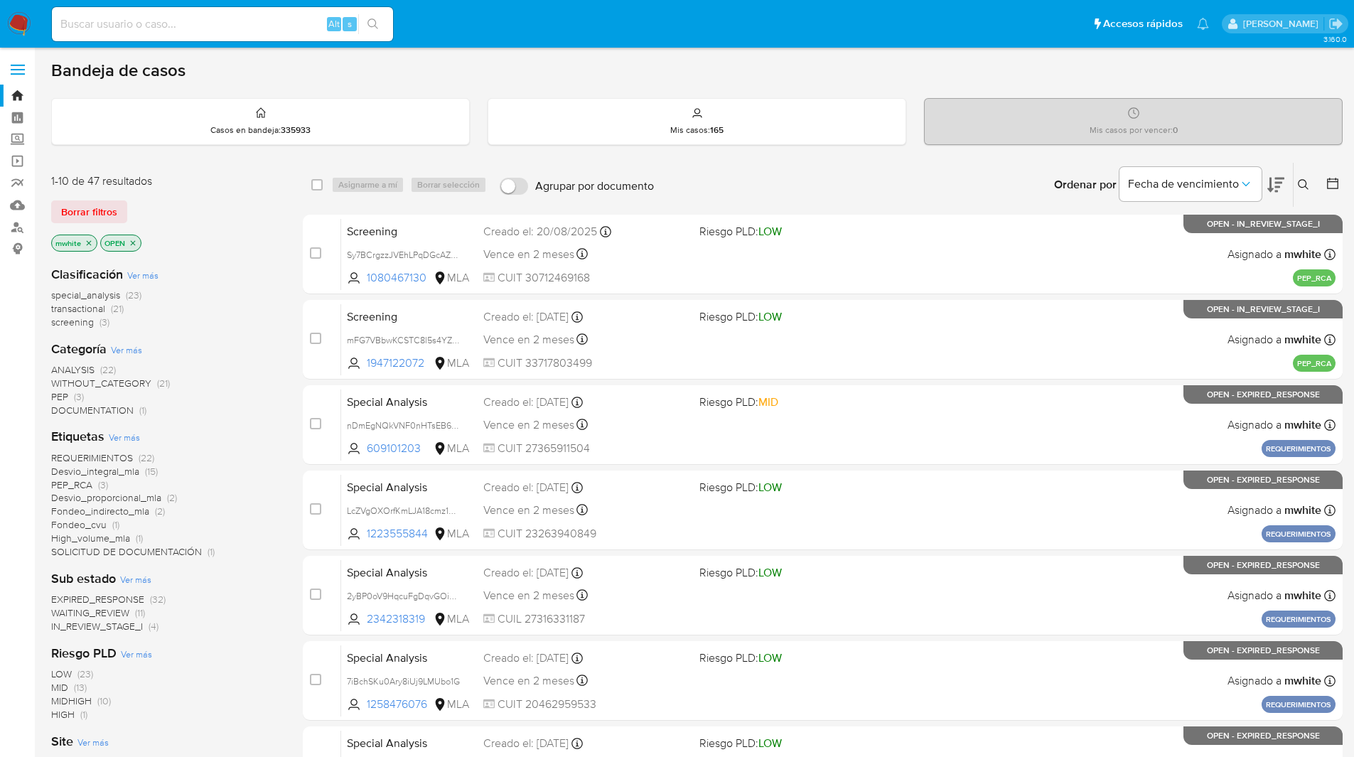
click at [1305, 181] on icon at bounding box center [1303, 184] width 11 height 11
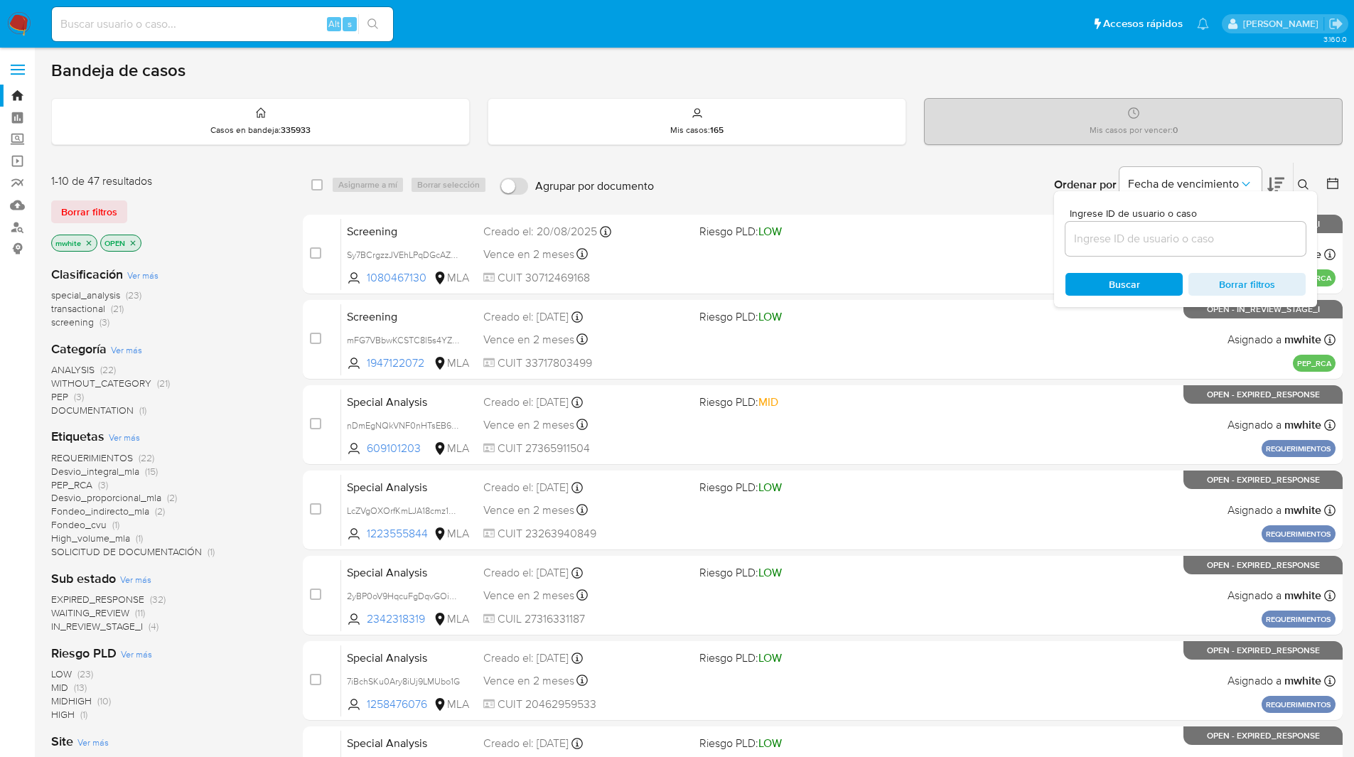
click at [1173, 240] on input at bounding box center [1186, 239] width 240 height 18
type input "7.831.160"
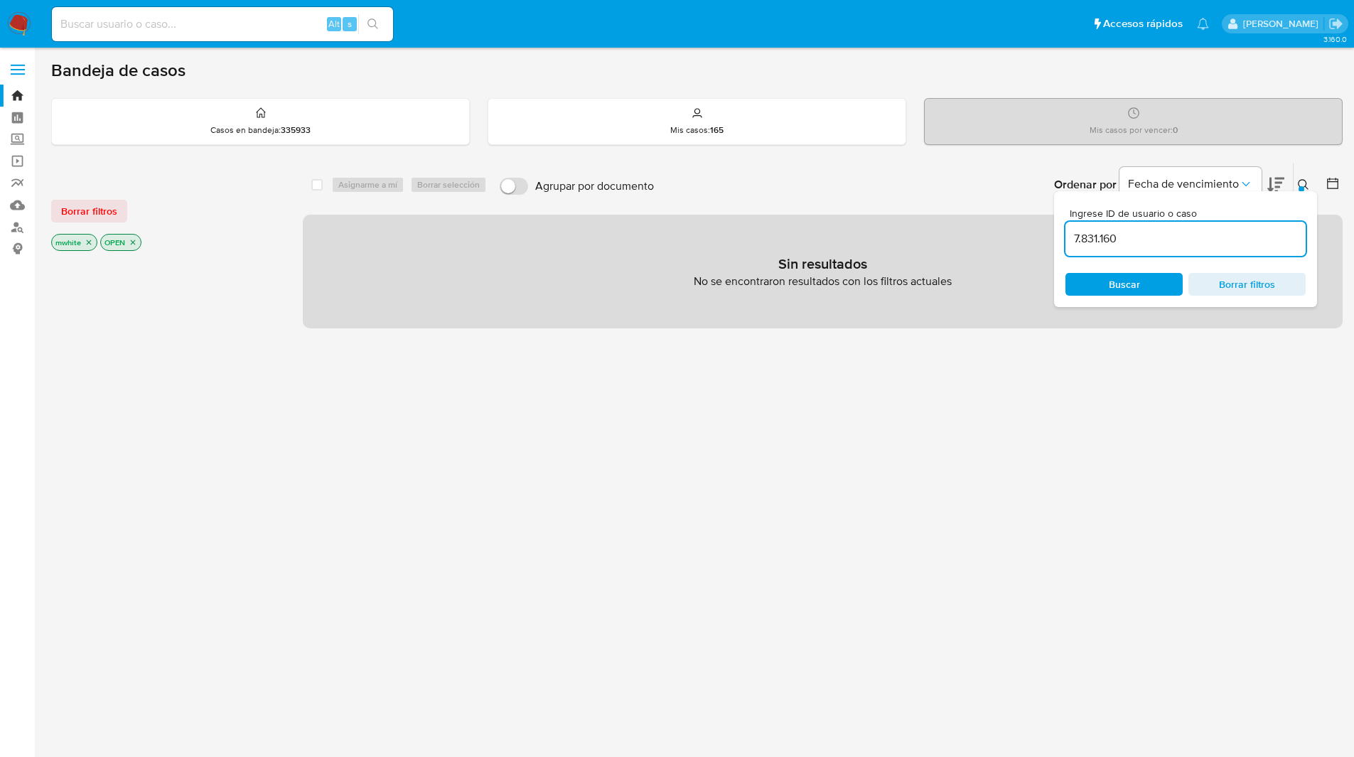
click at [1145, 230] on input "7.831.160" at bounding box center [1186, 239] width 240 height 18
click at [1117, 237] on input "7.831.160" at bounding box center [1186, 239] width 240 height 18
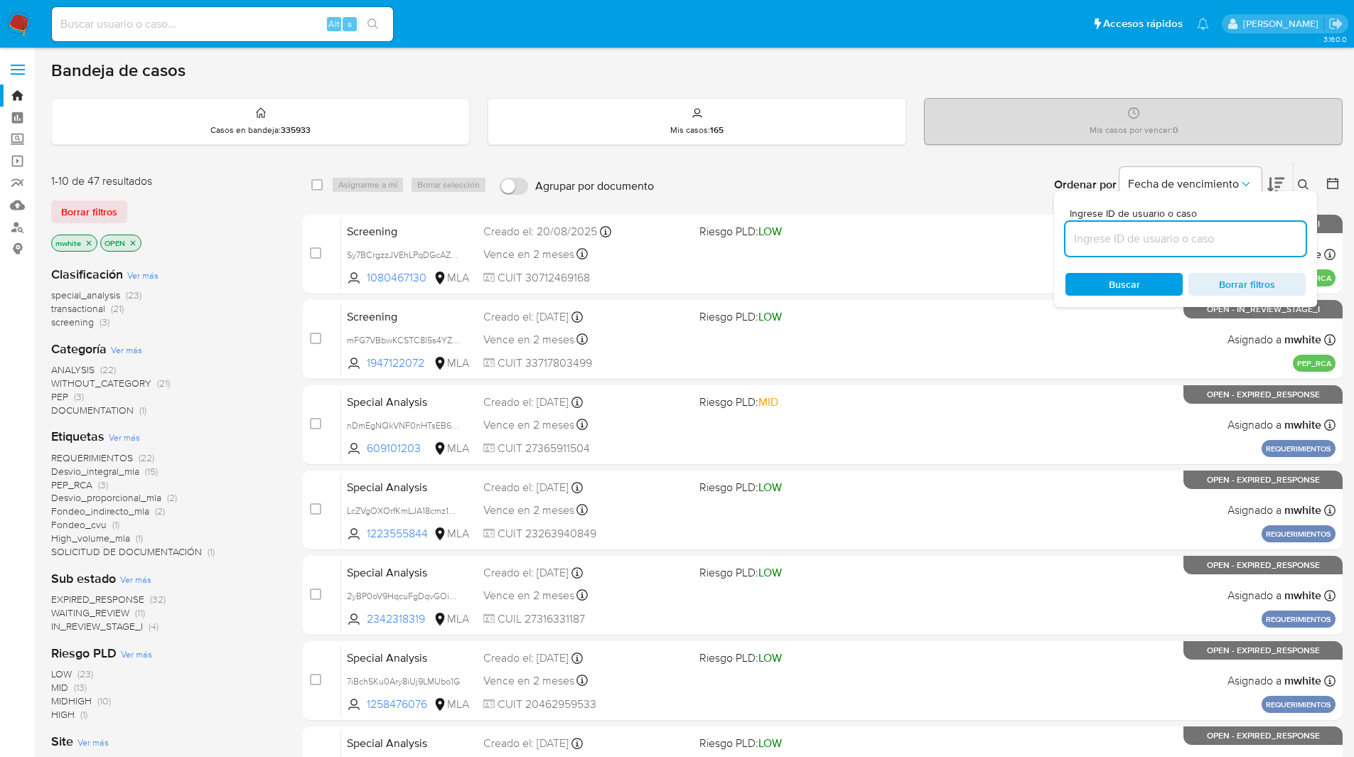
click at [1236, 239] on input at bounding box center [1186, 239] width 240 height 18
paste input "BG2TBuwEJRV0bGJmDsiev75G"
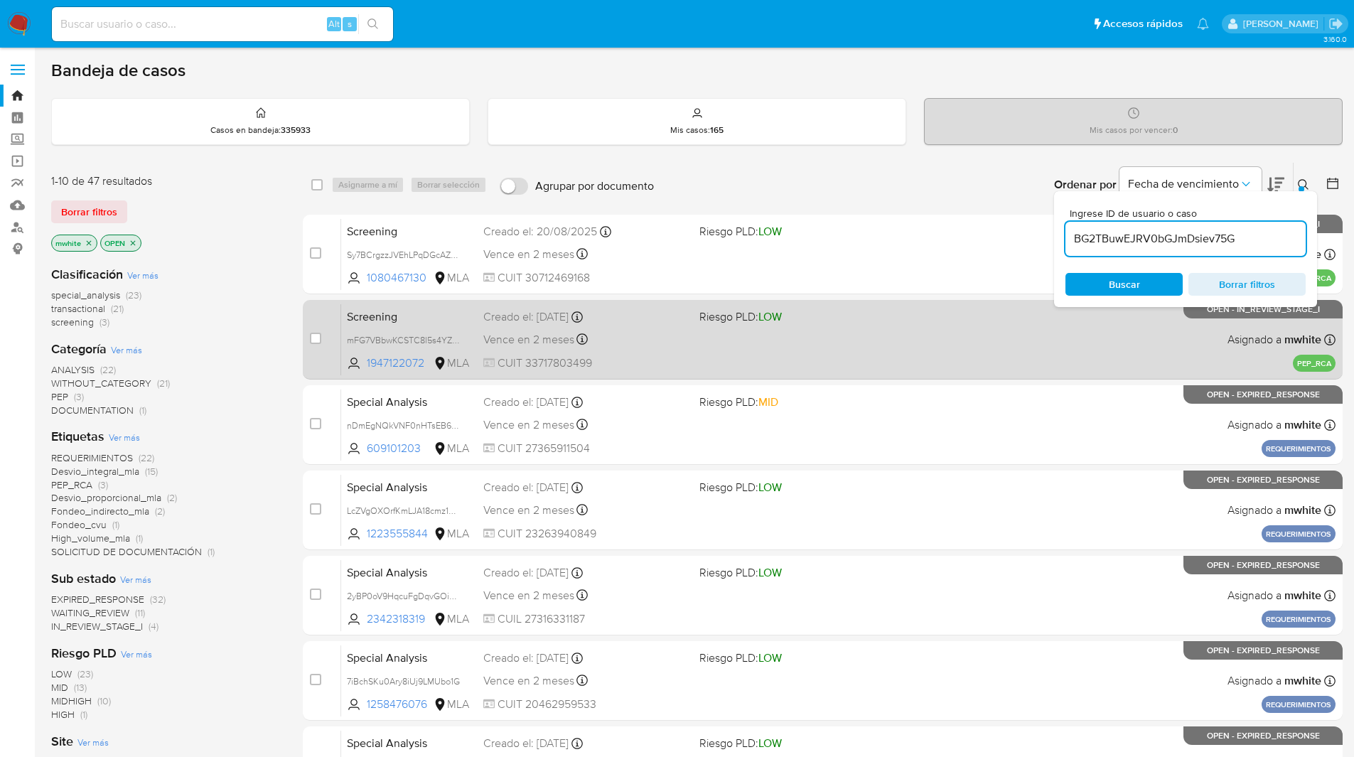
type input "BG2TBuwEJRV0bGJmDsiev75G"
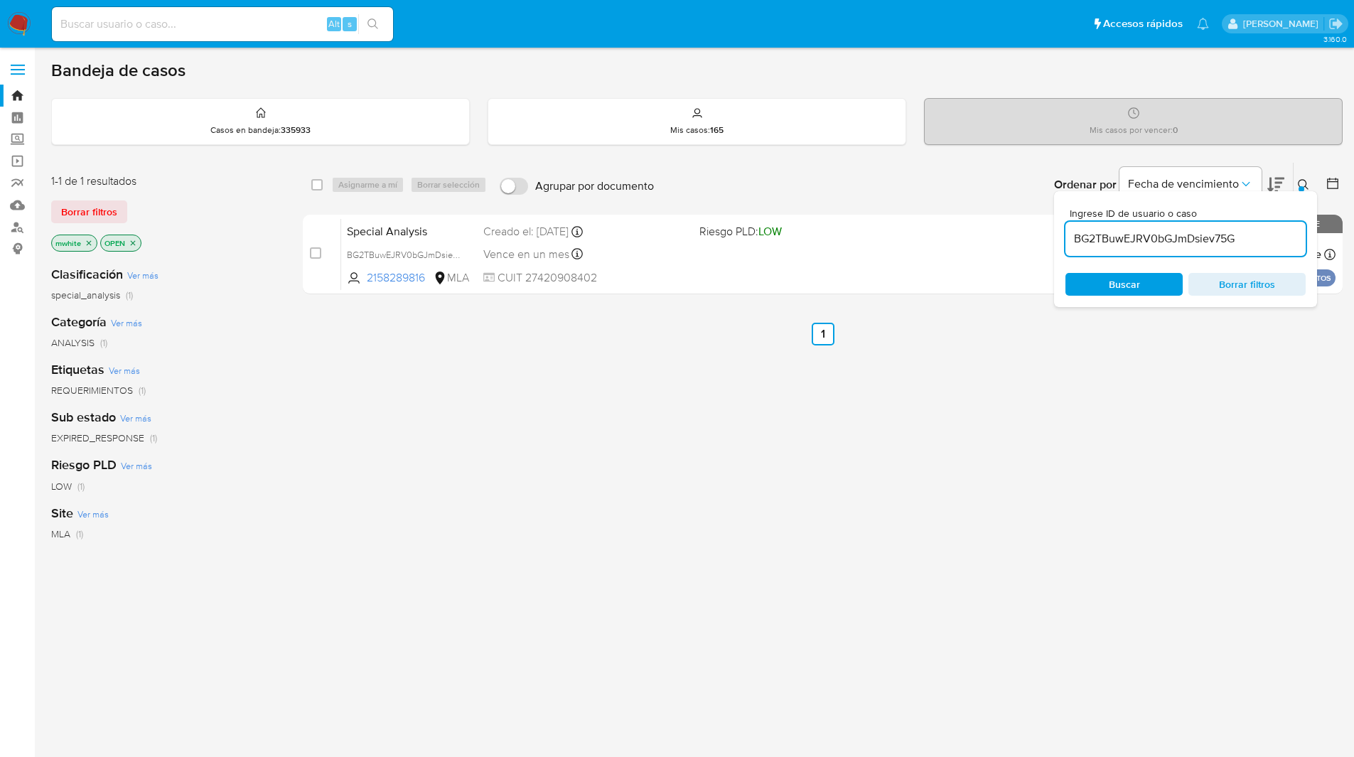
click at [310, 187] on div "select-all-cases-checkbox Asignarme a mí Borrar selección Agrupar por documento…" at bounding box center [823, 185] width 1040 height 44
click at [313, 181] on input "checkbox" at bounding box center [316, 184] width 11 height 11
checkbox input "true"
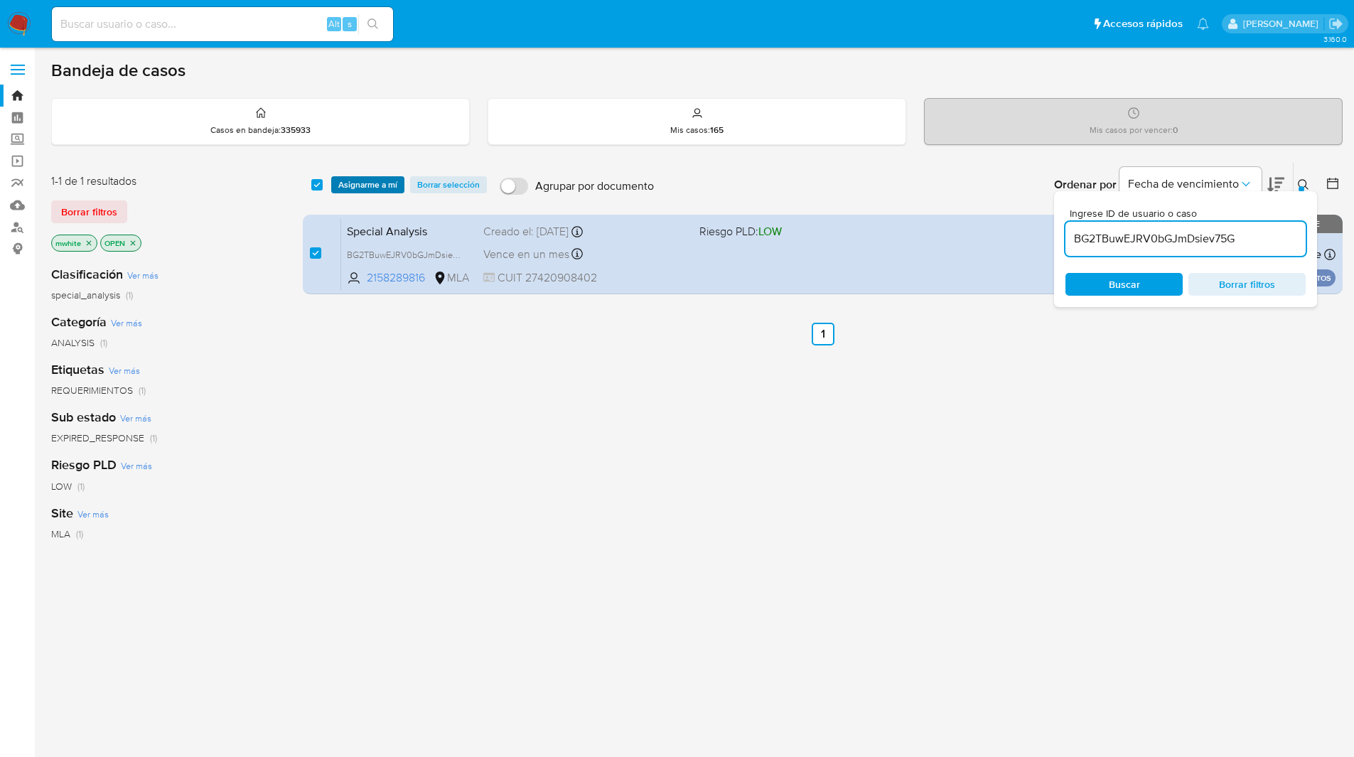
click at [343, 187] on span "Asignarme a mí" at bounding box center [367, 185] width 59 height 14
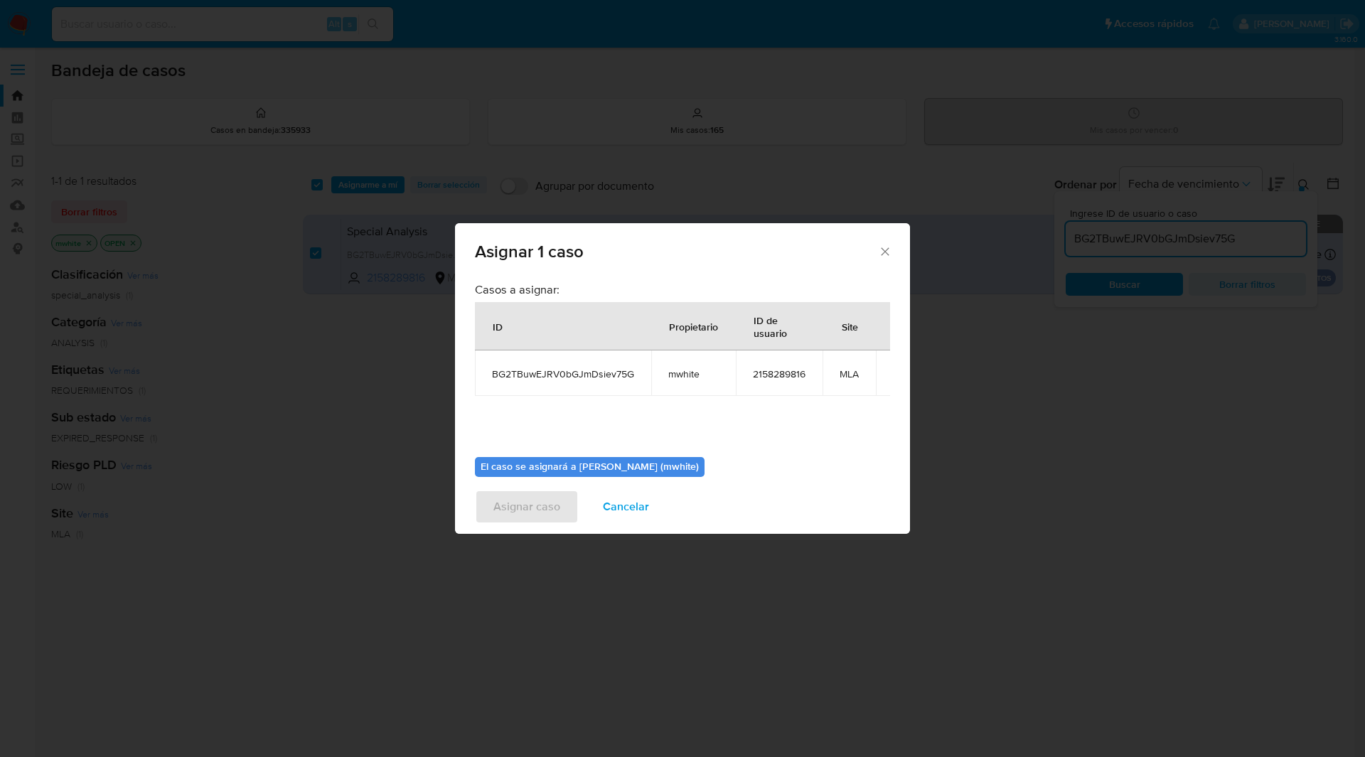
click at [692, 375] on span "mwhite" at bounding box center [693, 374] width 50 height 13
copy span "mwhite"
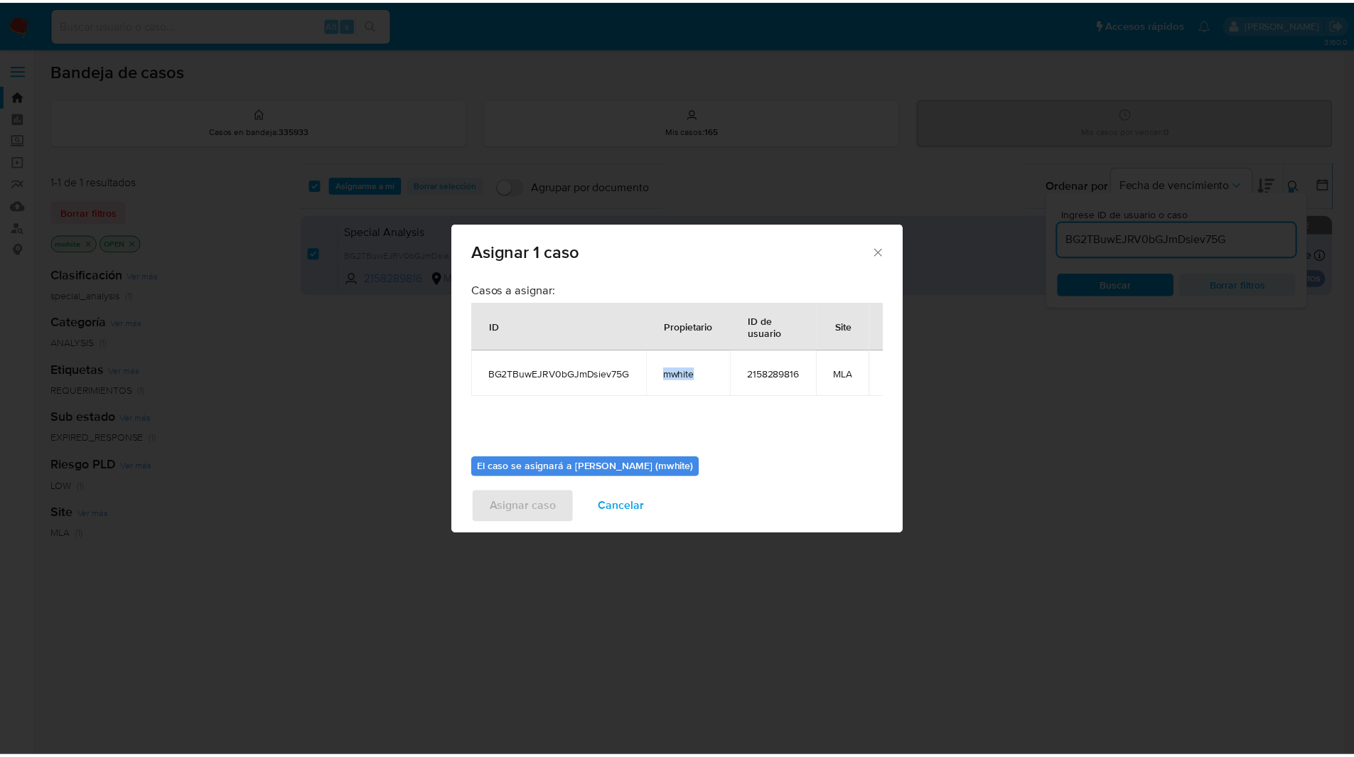
scroll to position [74, 0]
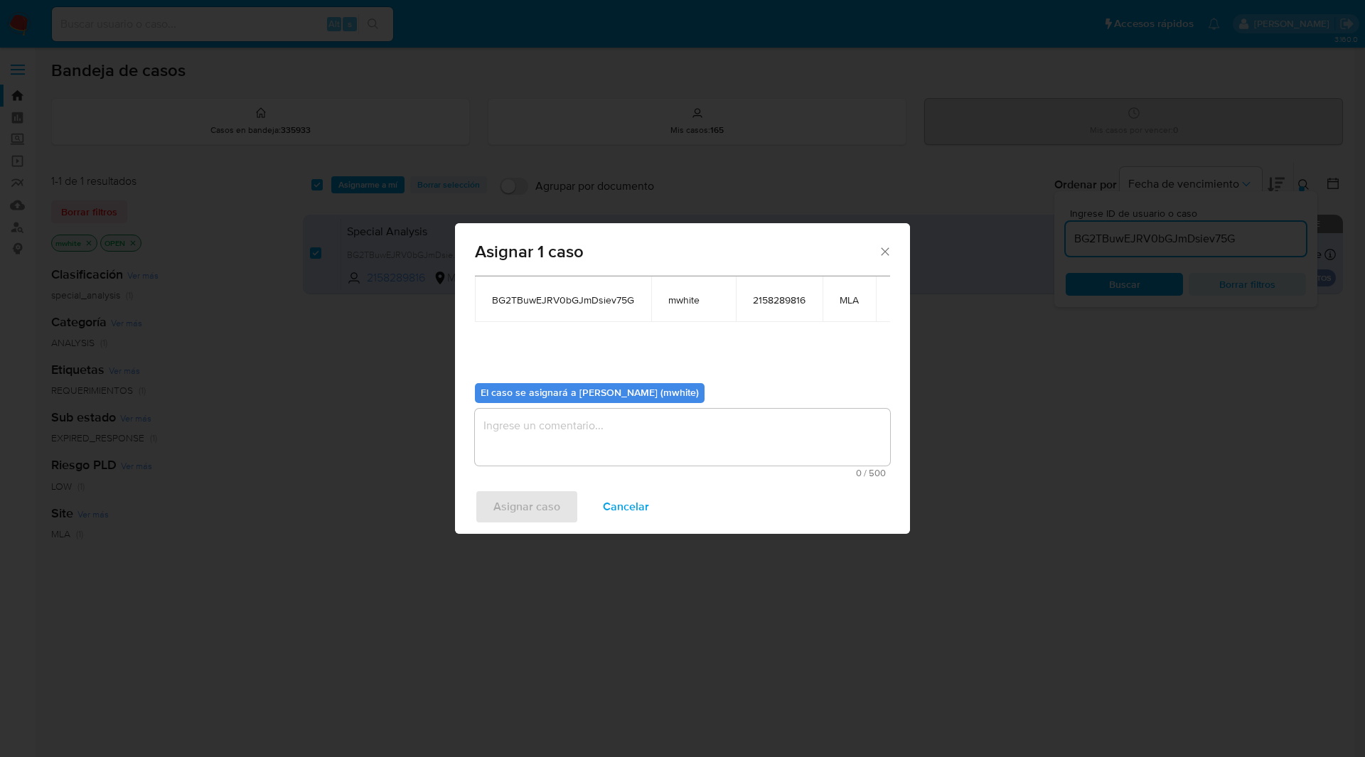
click at [584, 426] on textarea "assign-modal" at bounding box center [682, 437] width 415 height 57
paste textarea "mwhite"
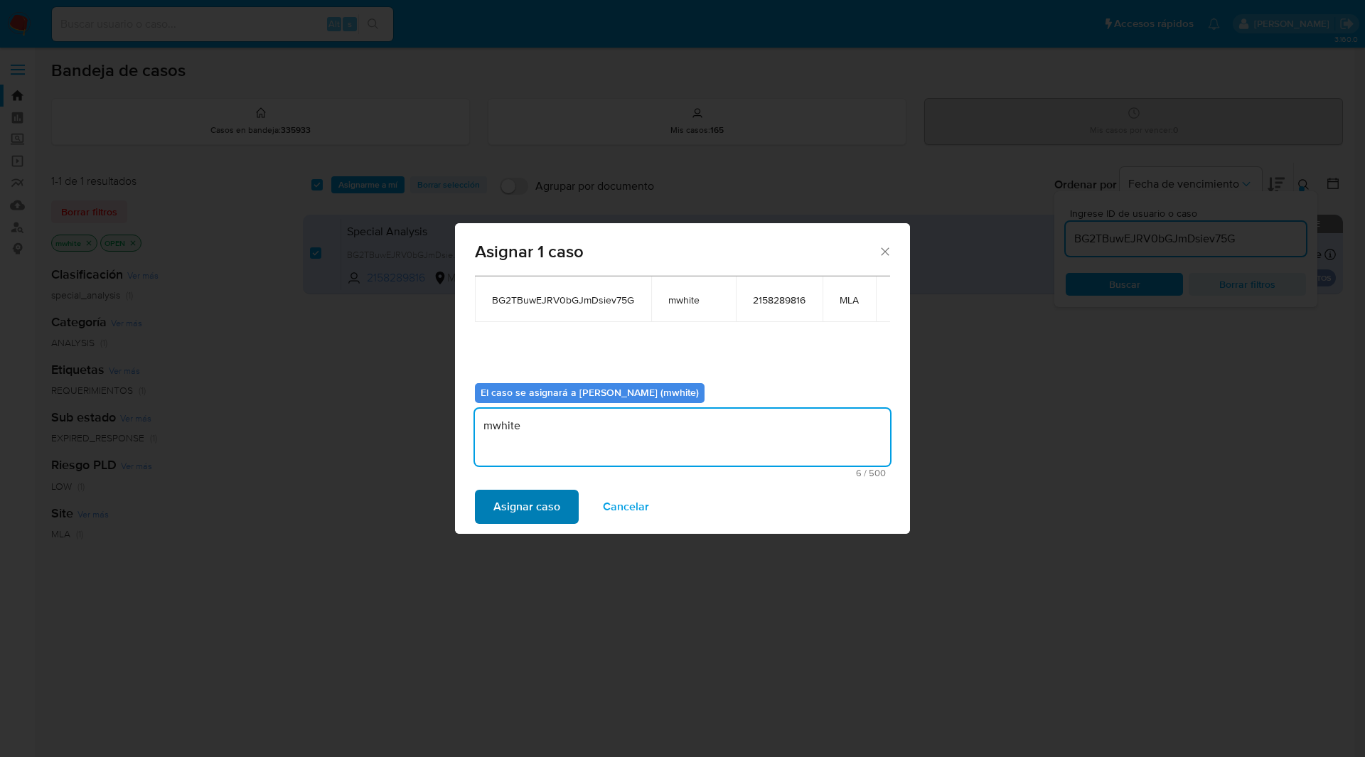
type textarea "mwhite"
click at [516, 501] on span "Asignar caso" at bounding box center [526, 506] width 67 height 31
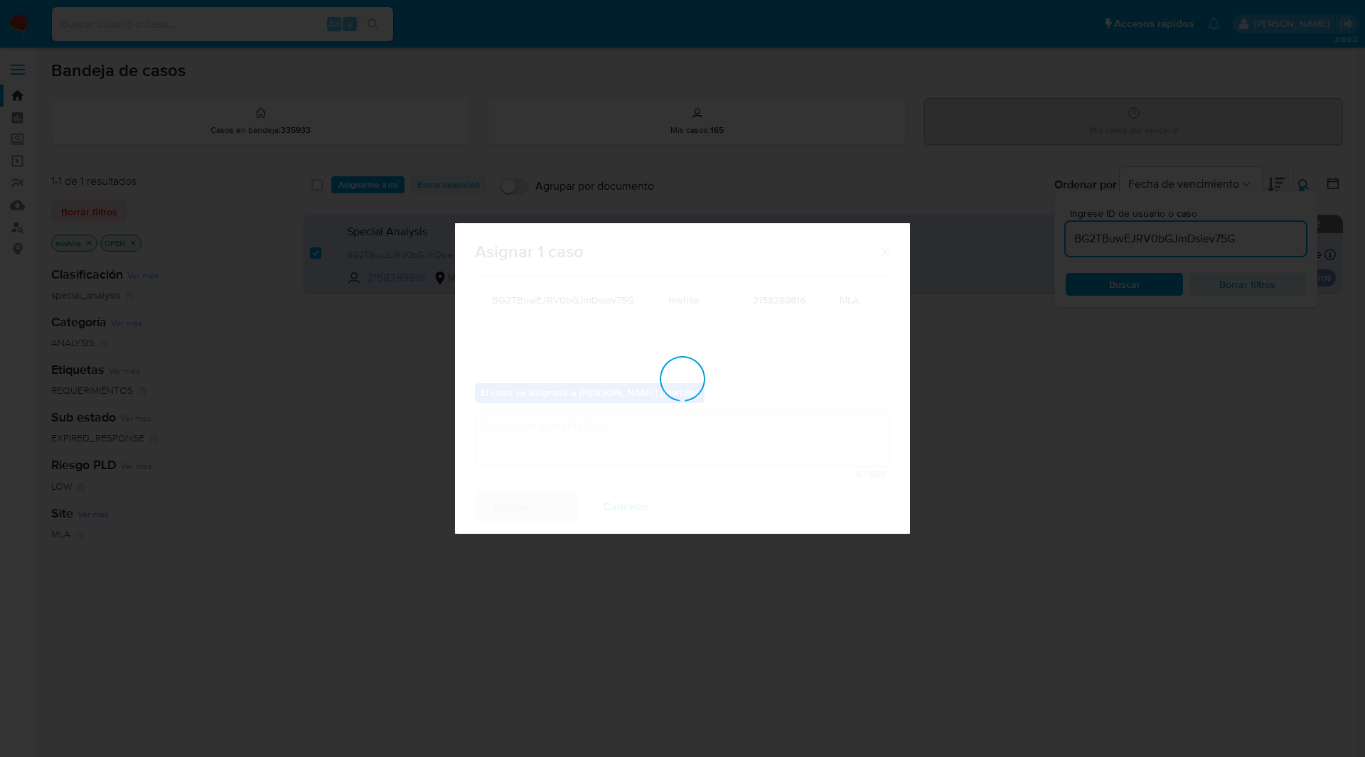
checkbox input "false"
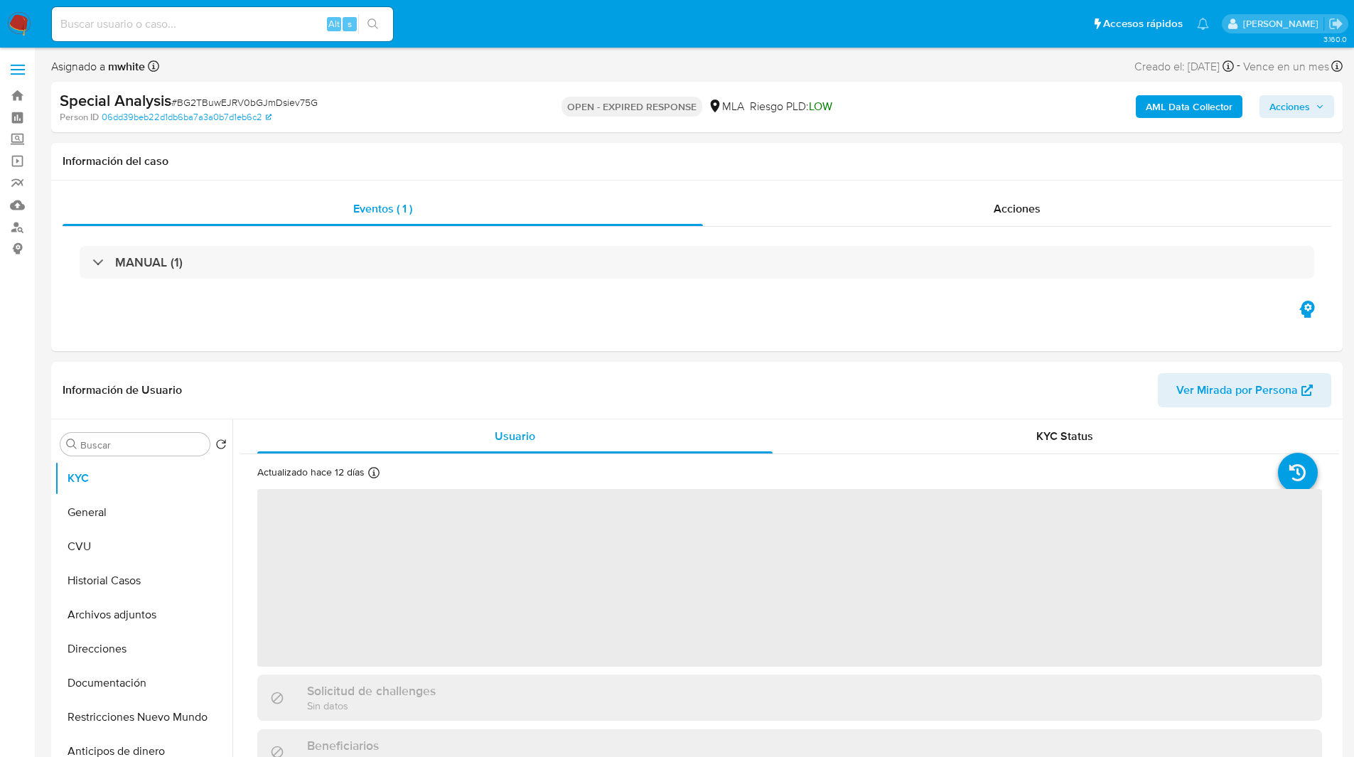
select select "10"
click at [533, 98] on div "OPEN - IN REVIEW STAGE I MLA Riesgo PLD: LOW" at bounding box center [696, 106] width 421 height 33
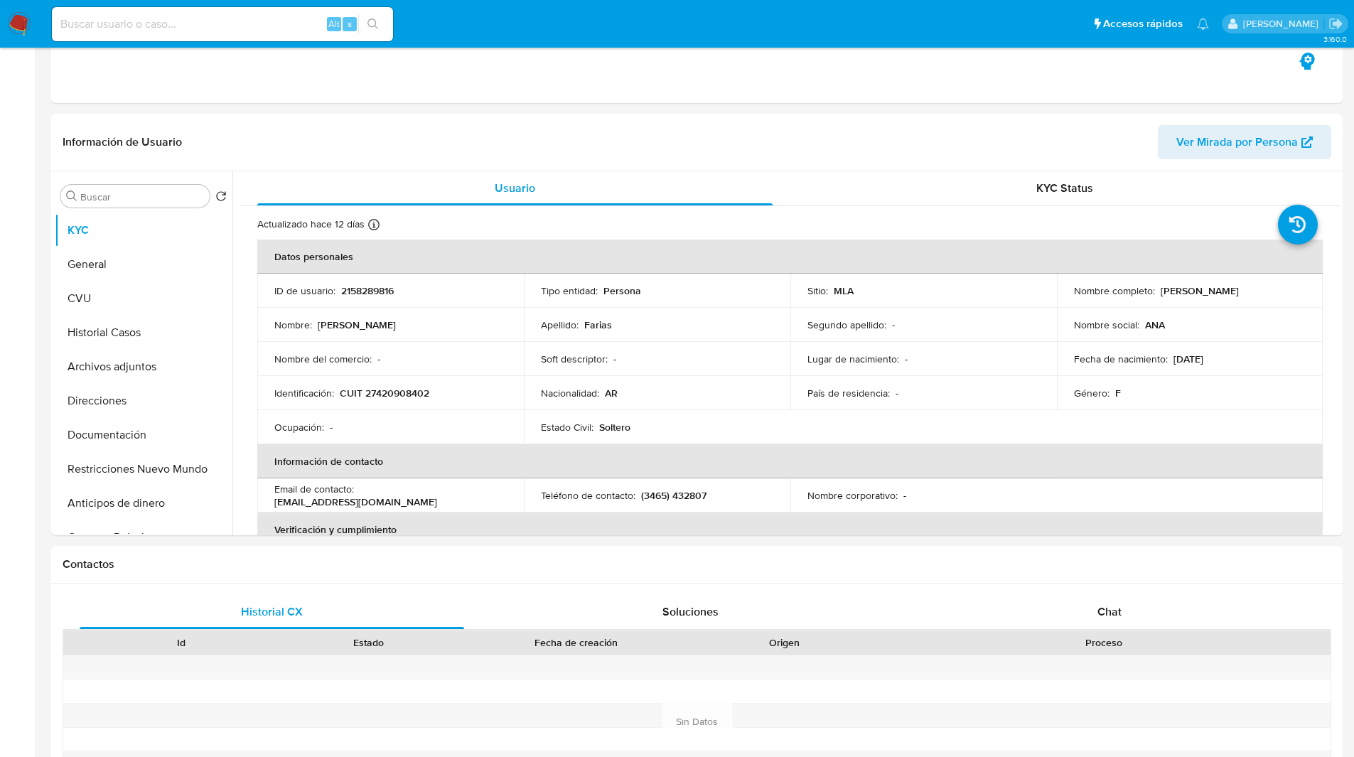
scroll to position [250, 0]
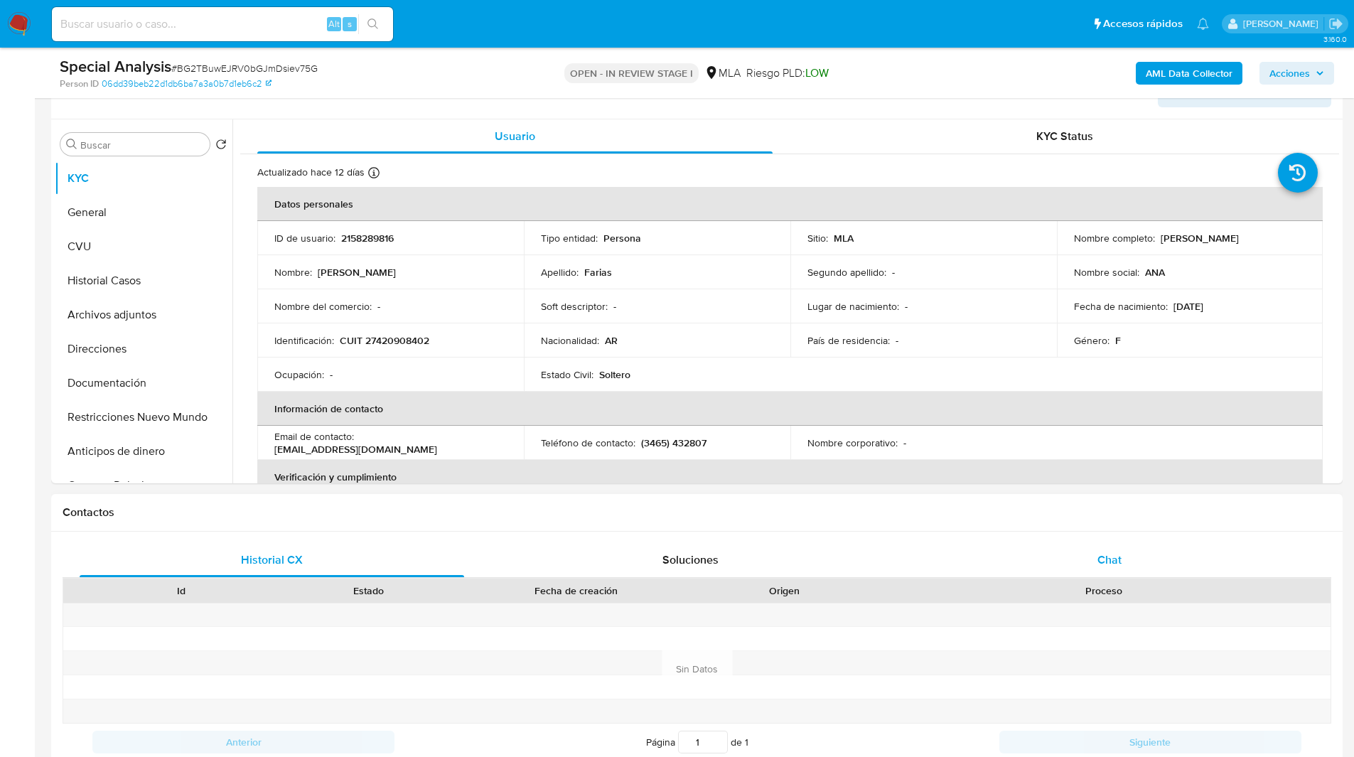
click at [1114, 557] on span "Chat" at bounding box center [1110, 560] width 24 height 16
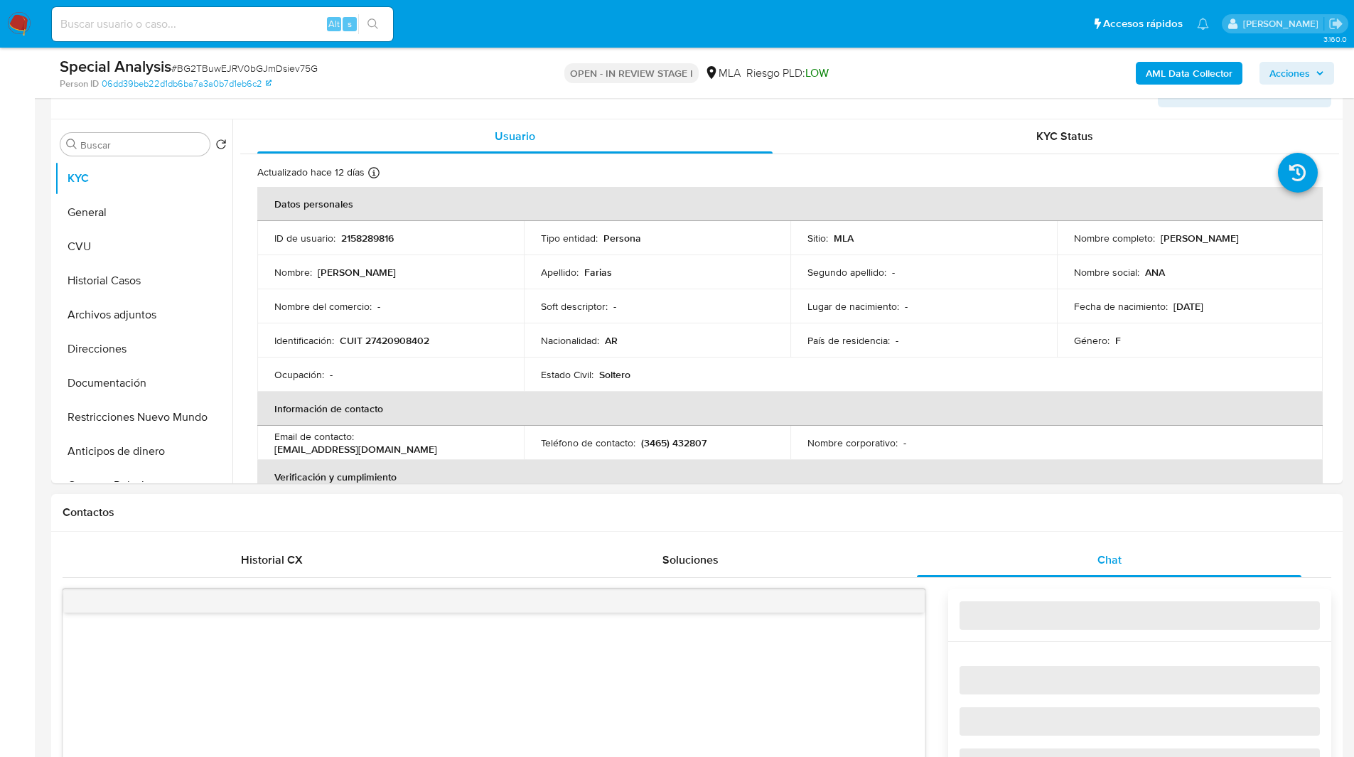
click at [1002, 506] on h1 "Contactos" at bounding box center [697, 512] width 1269 height 14
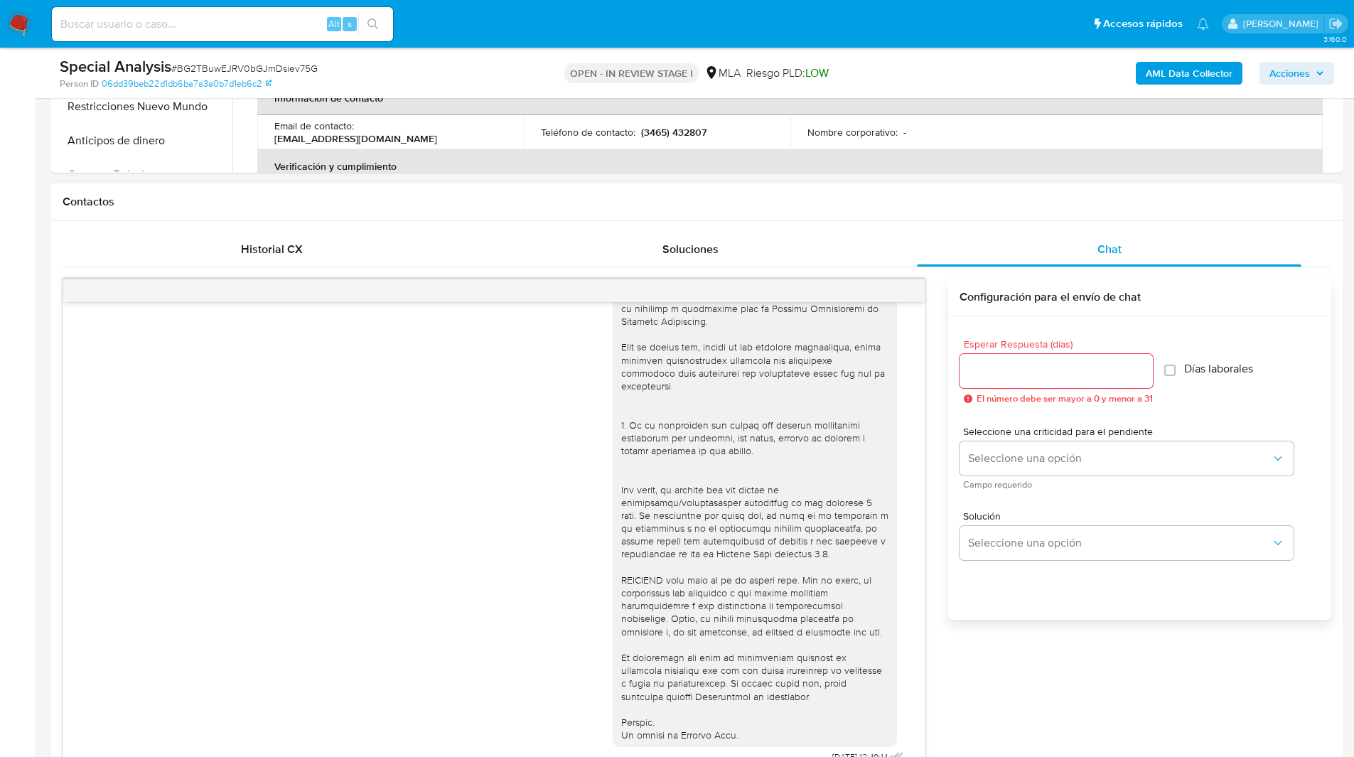
scroll to position [561, 0]
click at [896, 285] on icon "menu-action" at bounding box center [890, 290] width 13 height 13
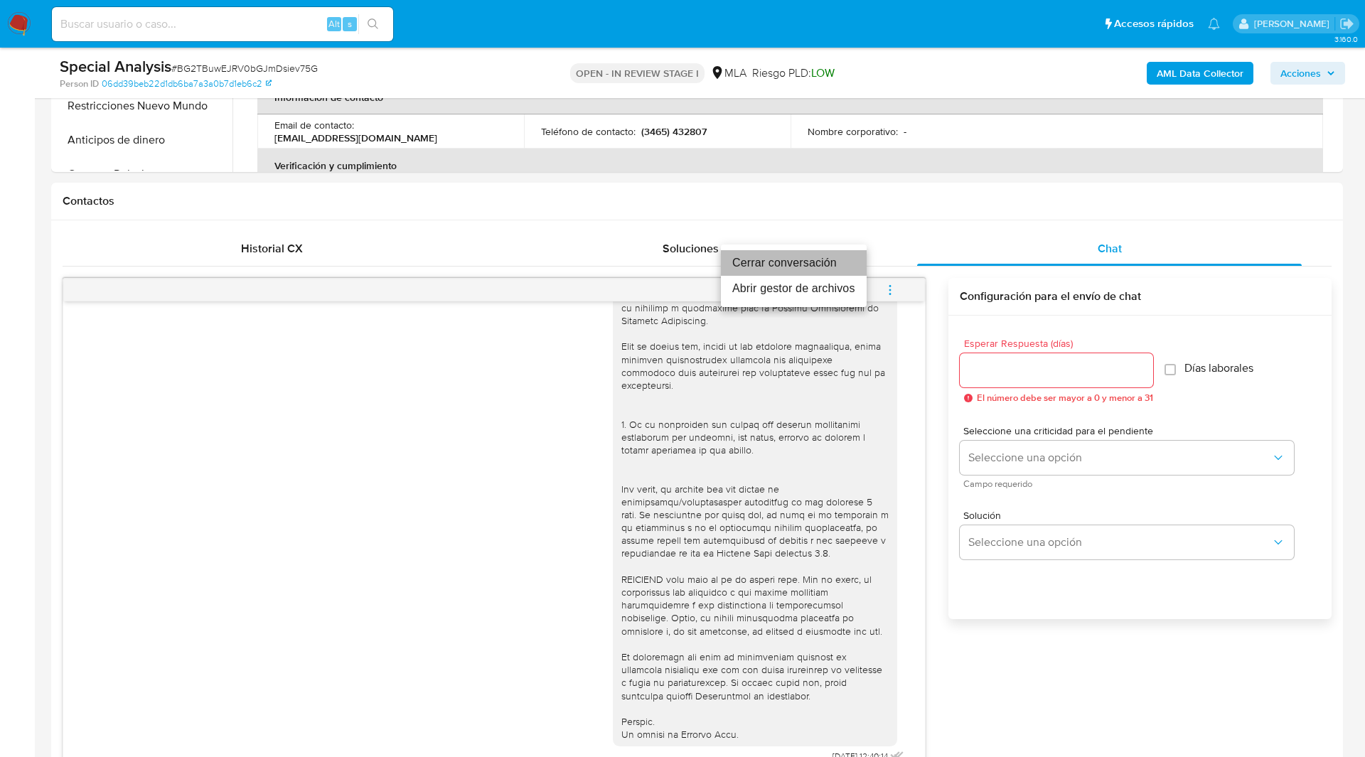
click at [783, 264] on li "Cerrar conversación" at bounding box center [794, 263] width 146 height 26
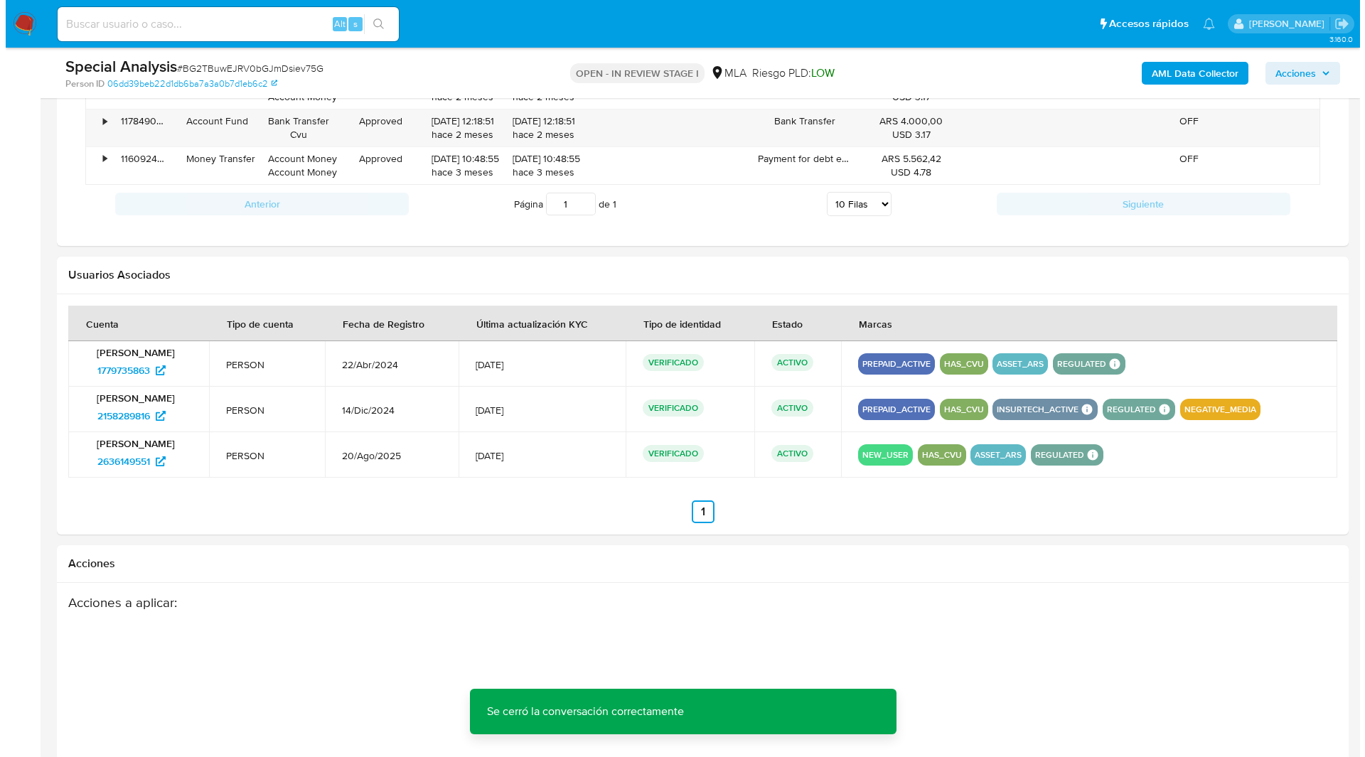
scroll to position [2192, 0]
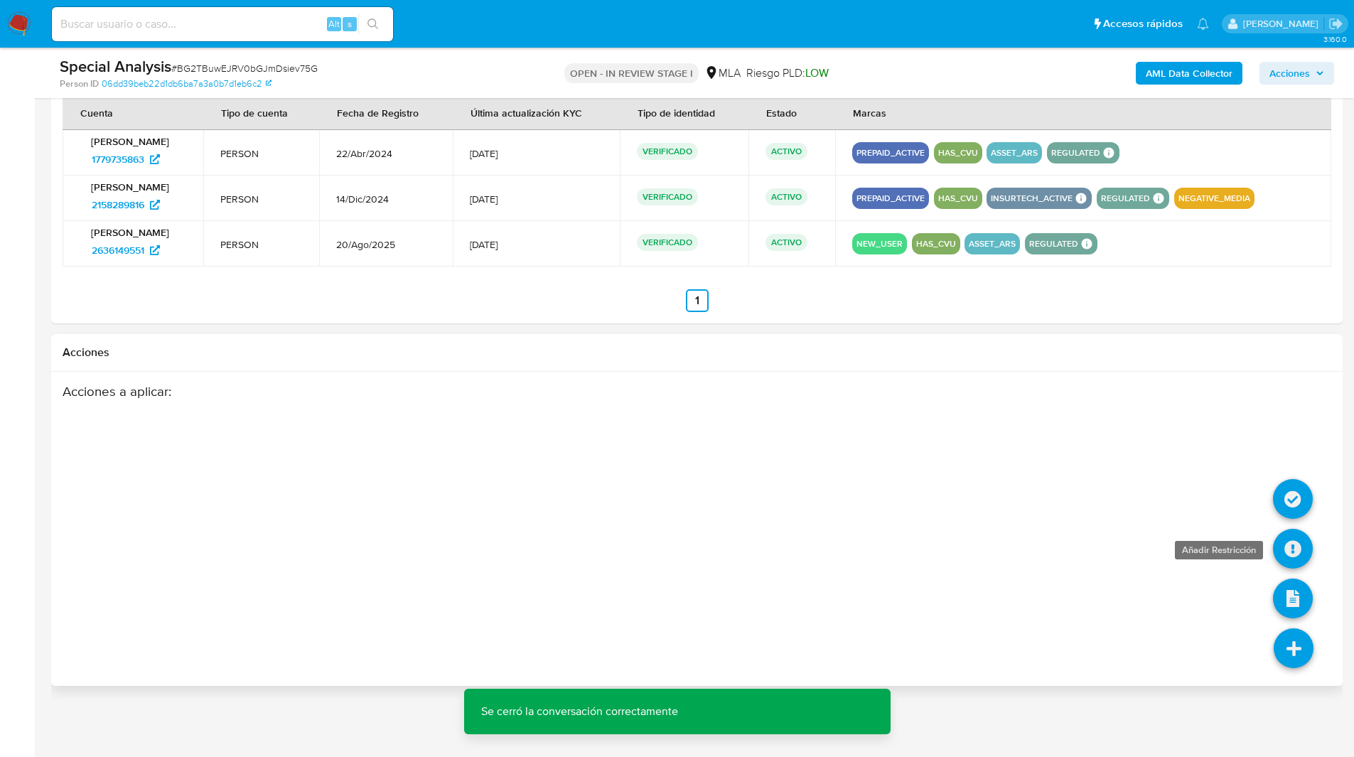
click at [1292, 548] on icon at bounding box center [1293, 549] width 40 height 40
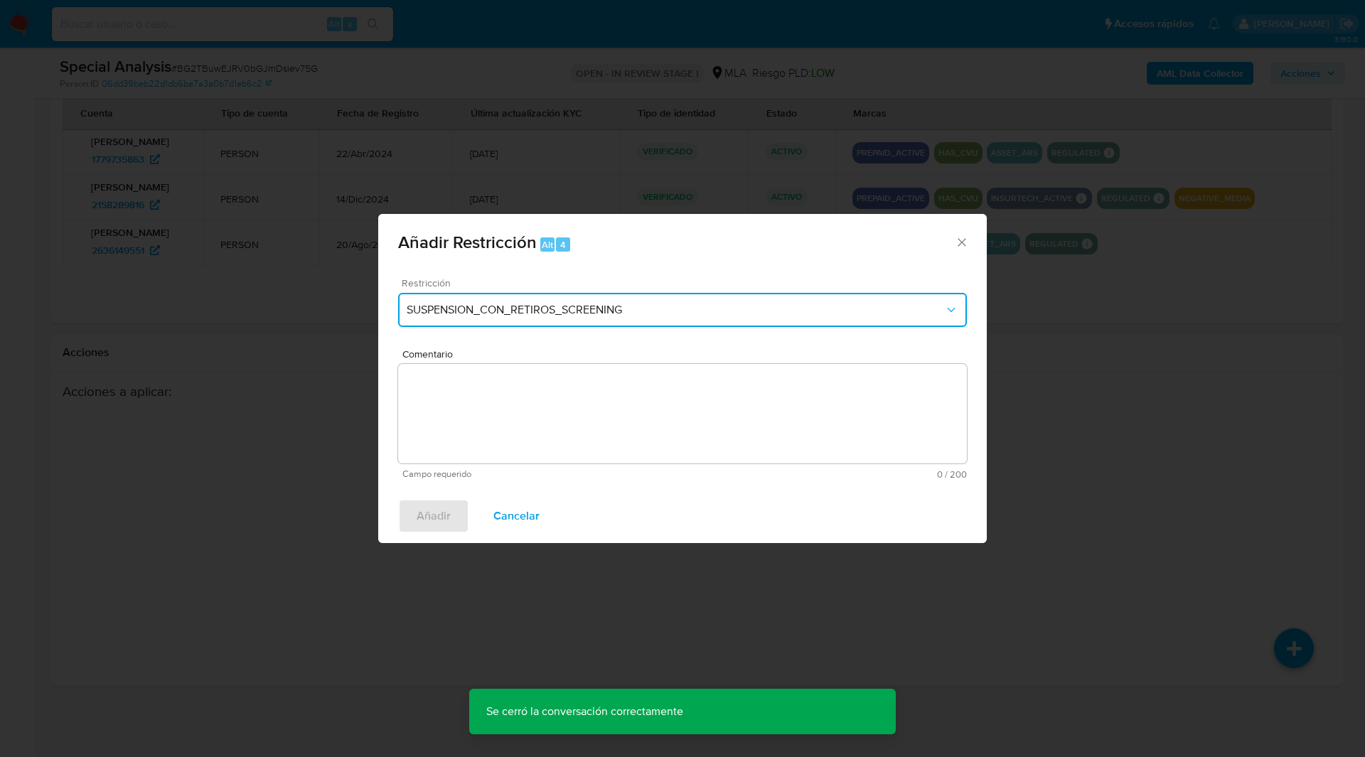
click at [545, 307] on span "SUSPENSION_CON_RETIROS_SCREENING" at bounding box center [675, 310] width 537 height 14
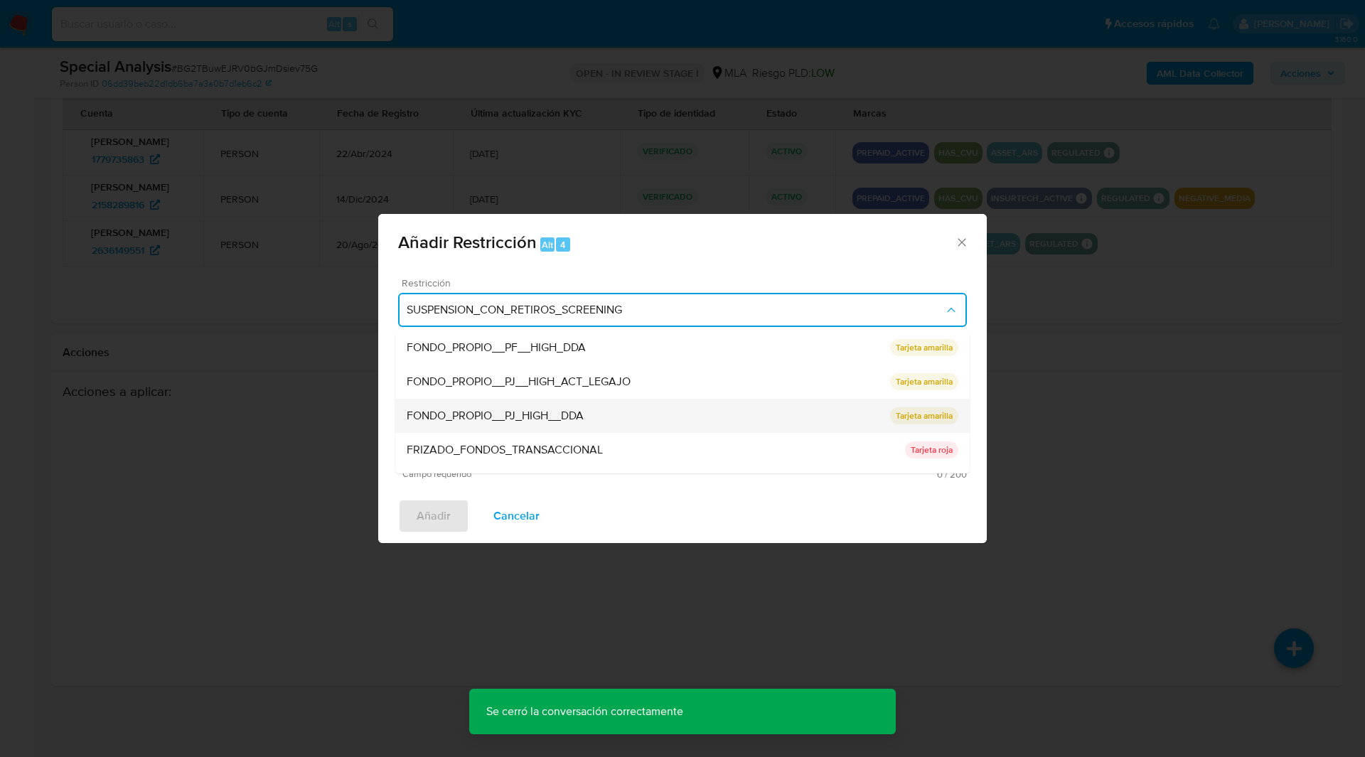
scroll to position [272, 0]
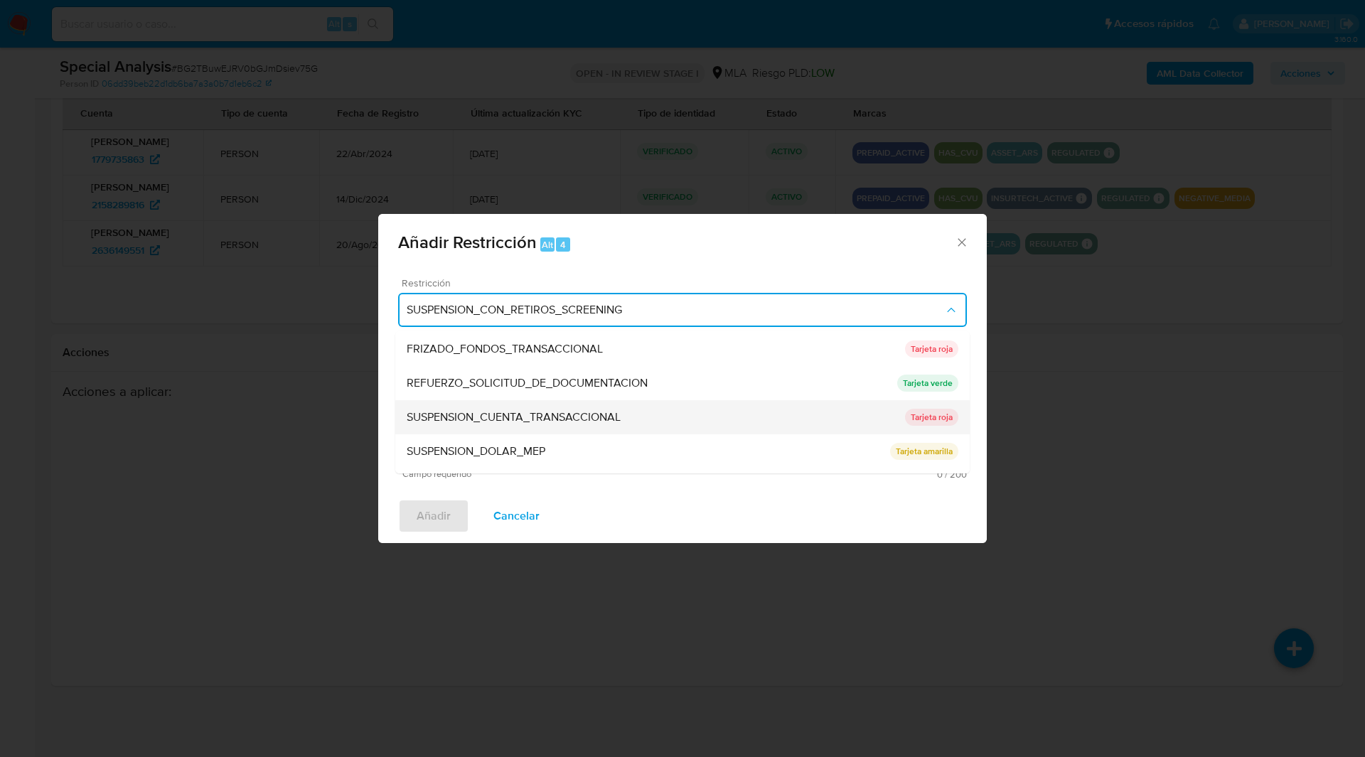
click at [464, 428] on div "SUSPENSION_CUENTA_TRANSACCIONAL" at bounding box center [656, 417] width 498 height 34
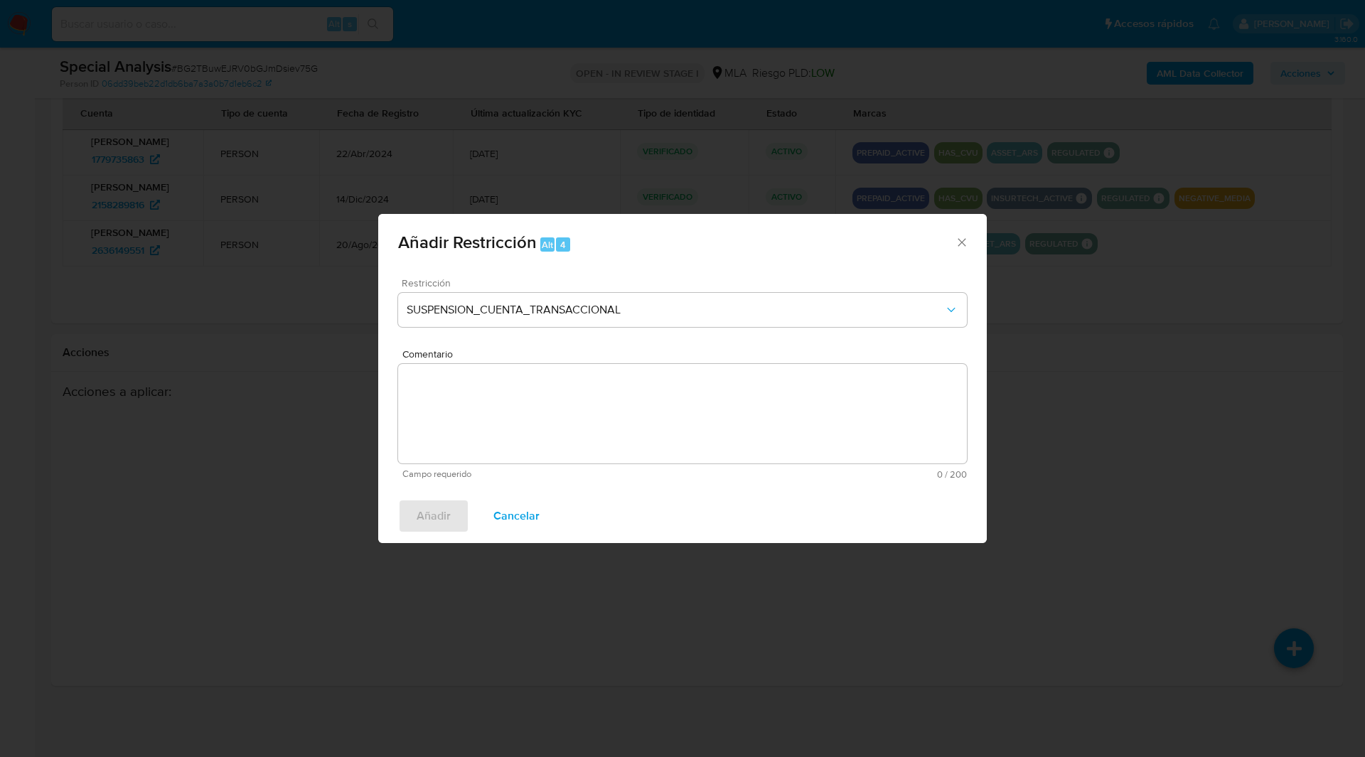
click at [626, 429] on textarea "Comentario" at bounding box center [682, 414] width 569 height 100
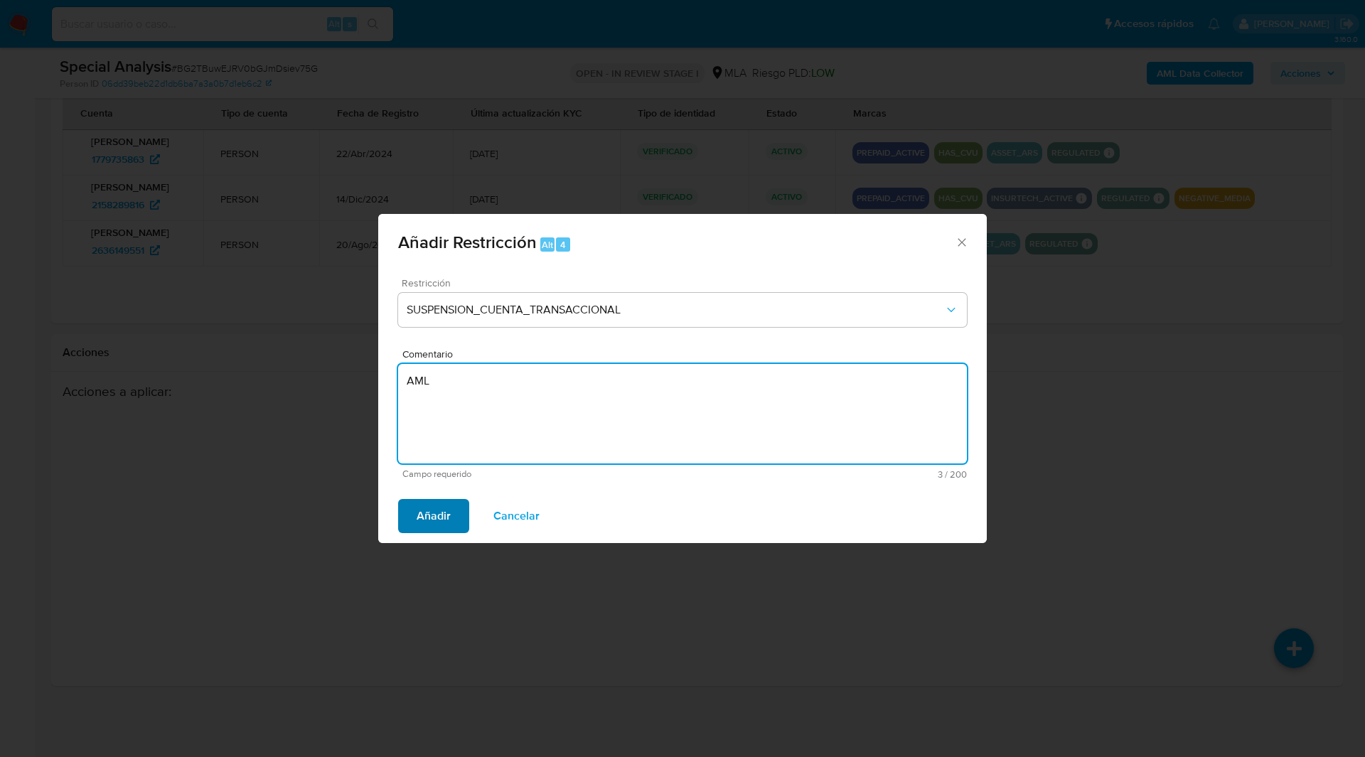
type textarea "AML"
click at [404, 518] on button "Añadir" at bounding box center [433, 516] width 71 height 34
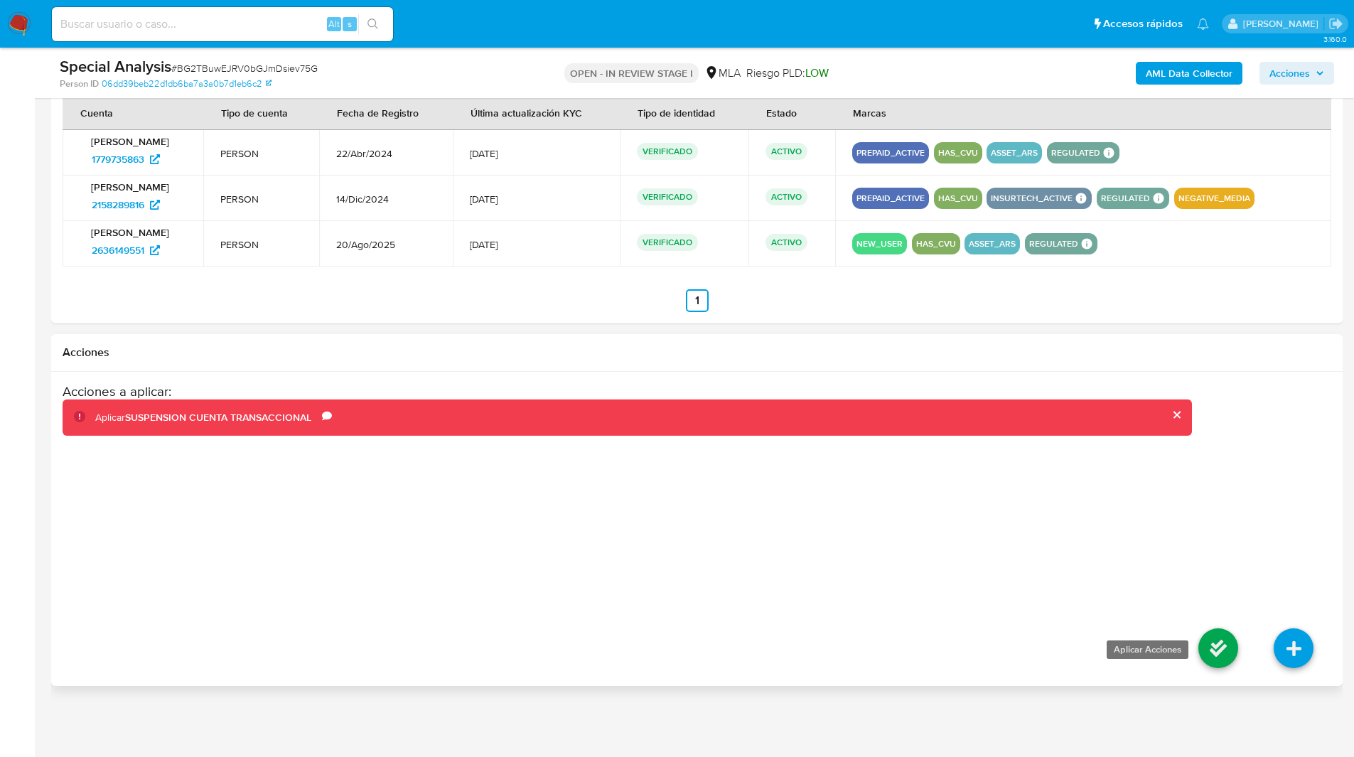
click at [1215, 650] on icon at bounding box center [1219, 648] width 40 height 40
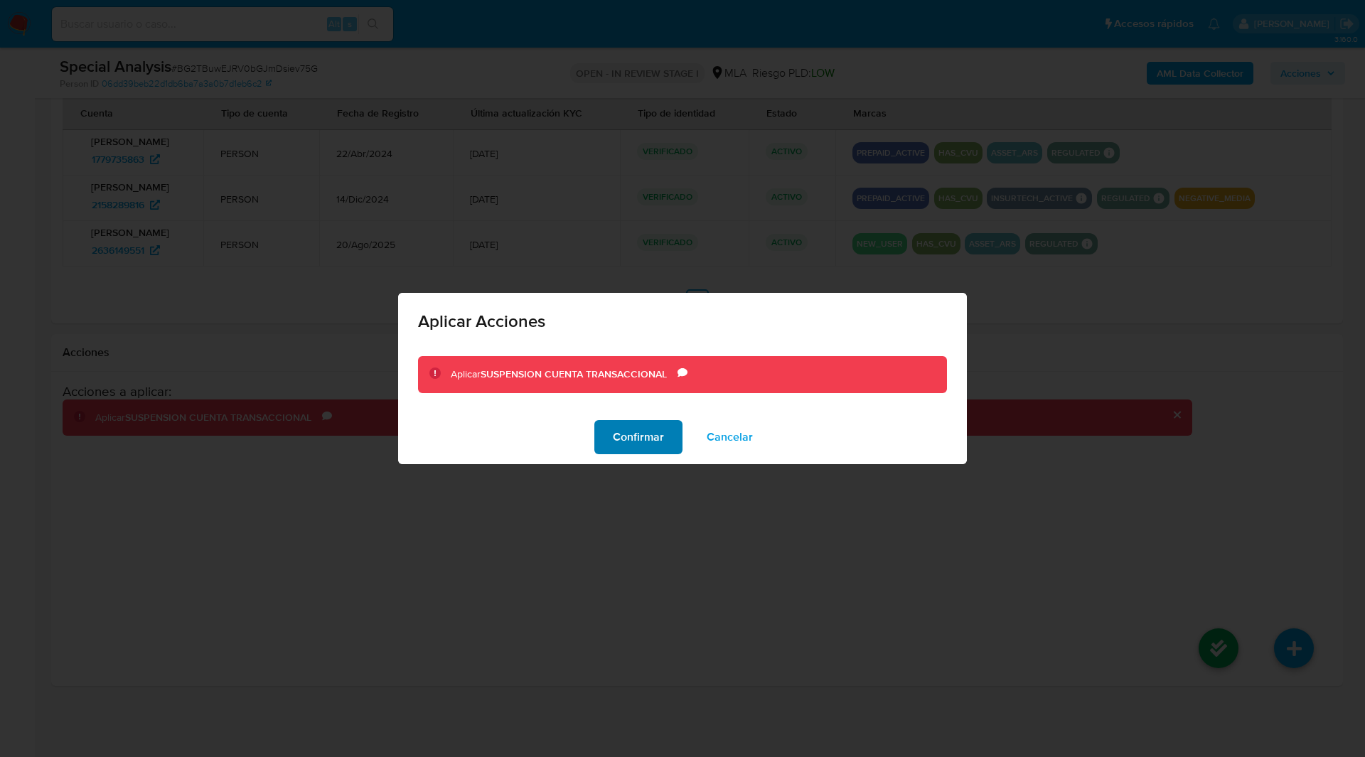
click at [633, 438] on span "Confirmar" at bounding box center [638, 437] width 51 height 31
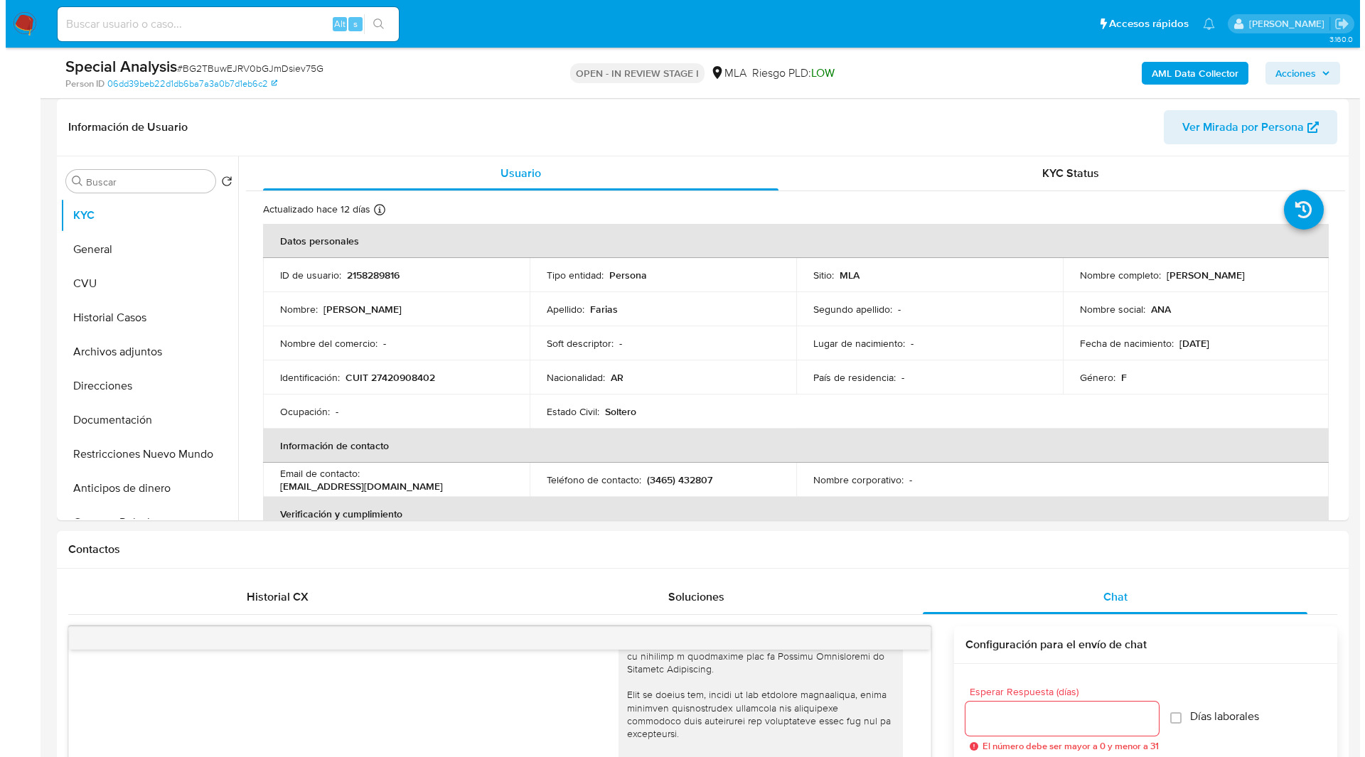
scroll to position [0, 0]
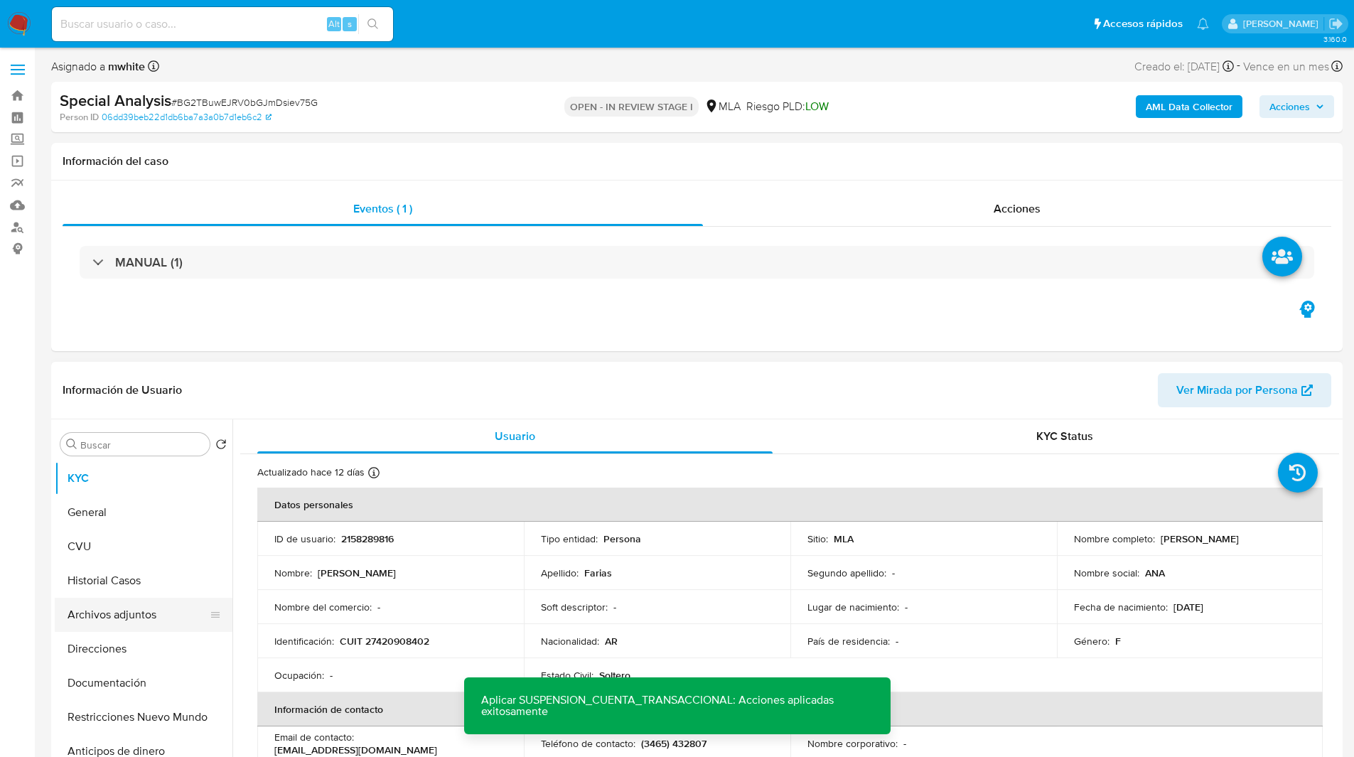
click at [122, 613] on button "Archivos adjuntos" at bounding box center [138, 615] width 166 height 34
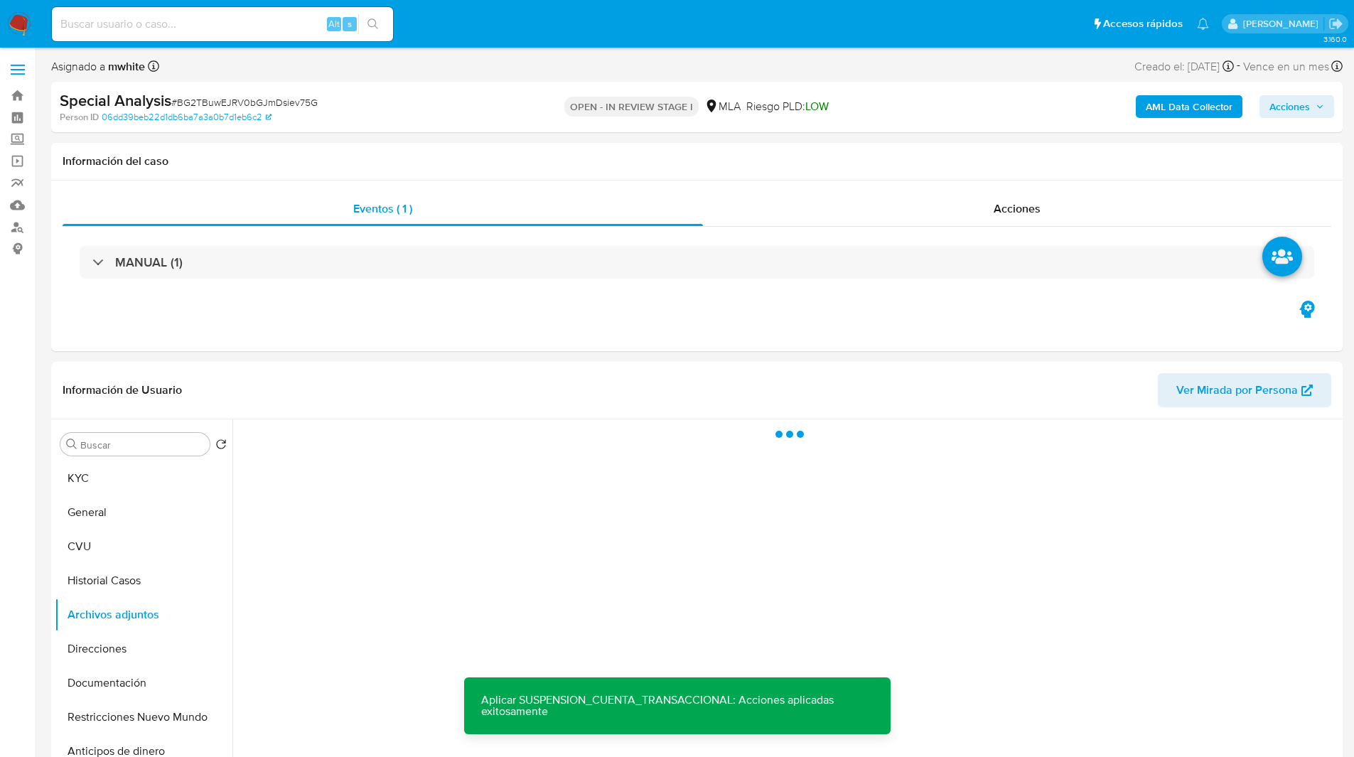
click at [1193, 104] on b "AML Data Collector" at bounding box center [1189, 106] width 87 height 23
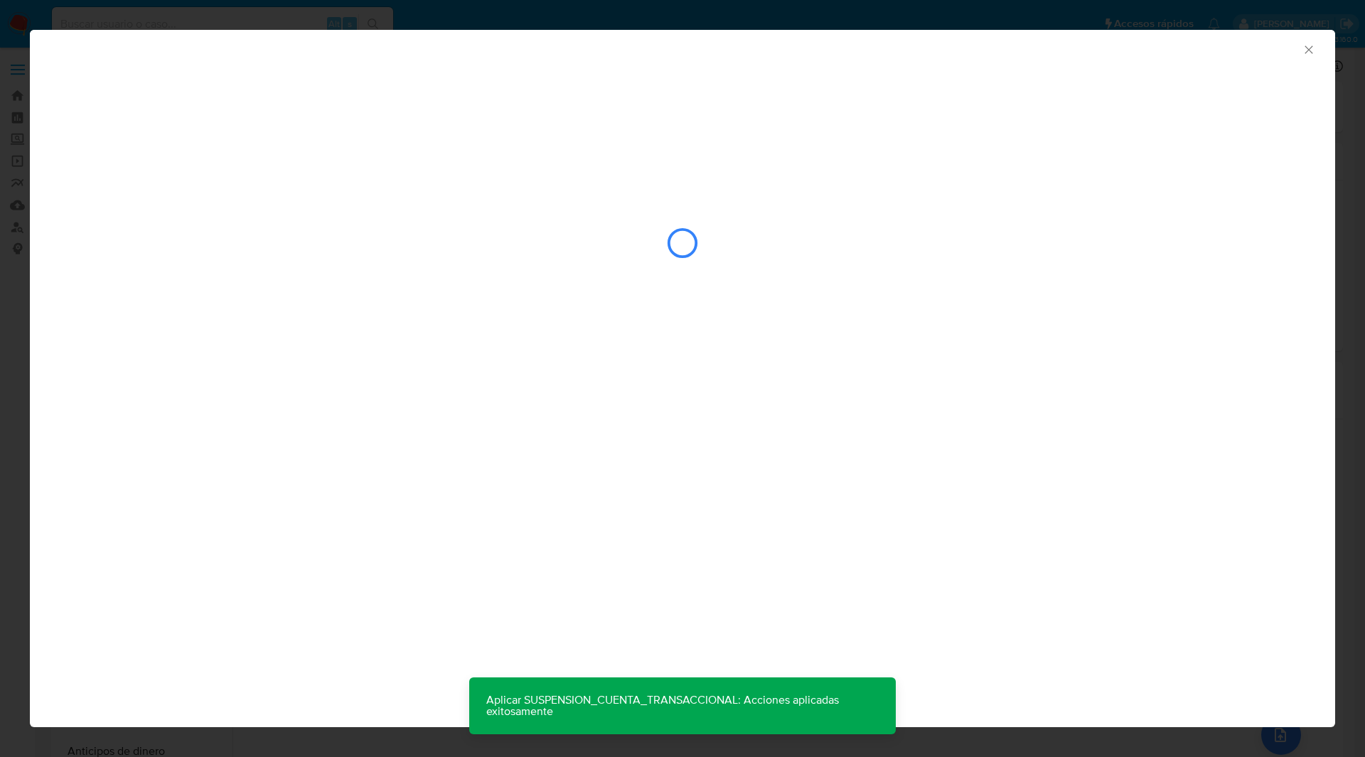
click at [815, 63] on div "AML Data Collector" at bounding box center [682, 48] width 1305 height 36
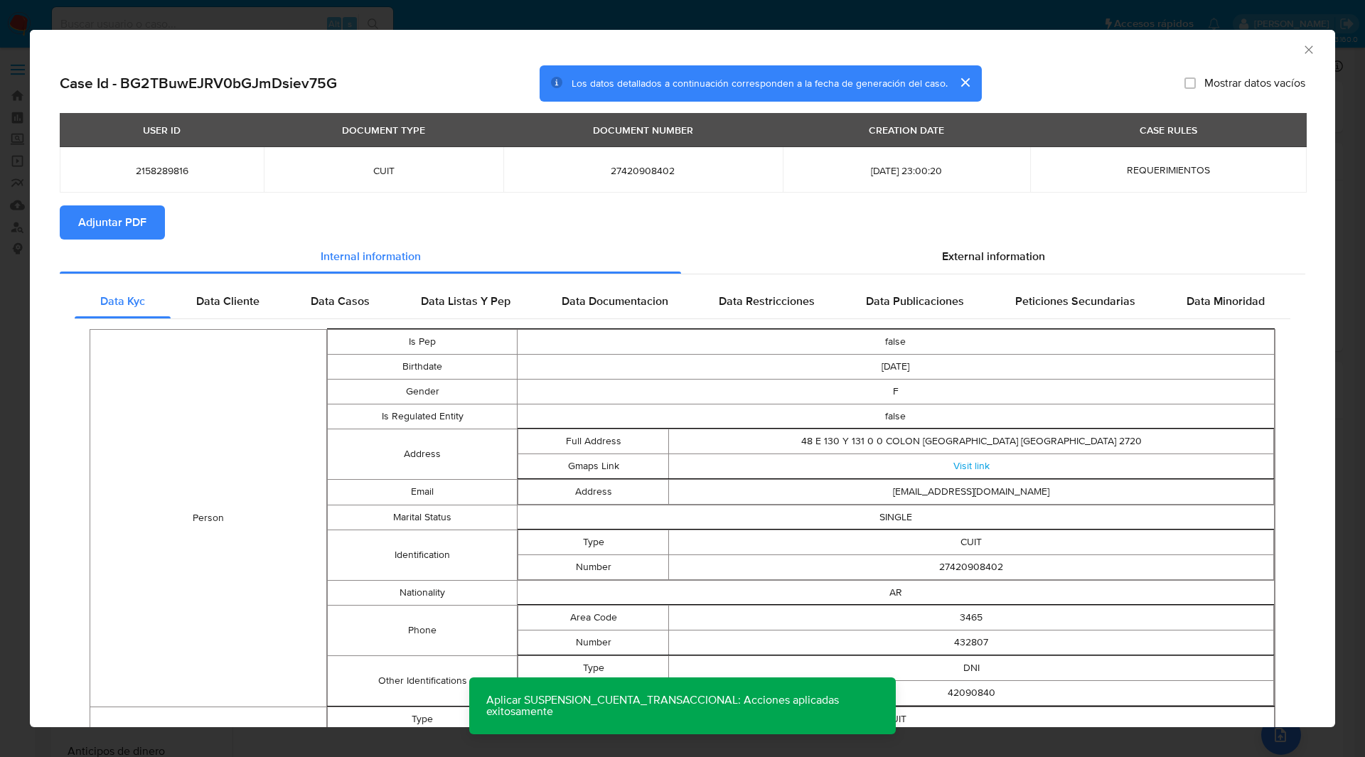
click at [139, 220] on span "Adjuntar PDF" at bounding box center [112, 222] width 68 height 31
click at [546, 229] on section "Adjuntar PDF Creando" at bounding box center [682, 223] width 1245 height 37
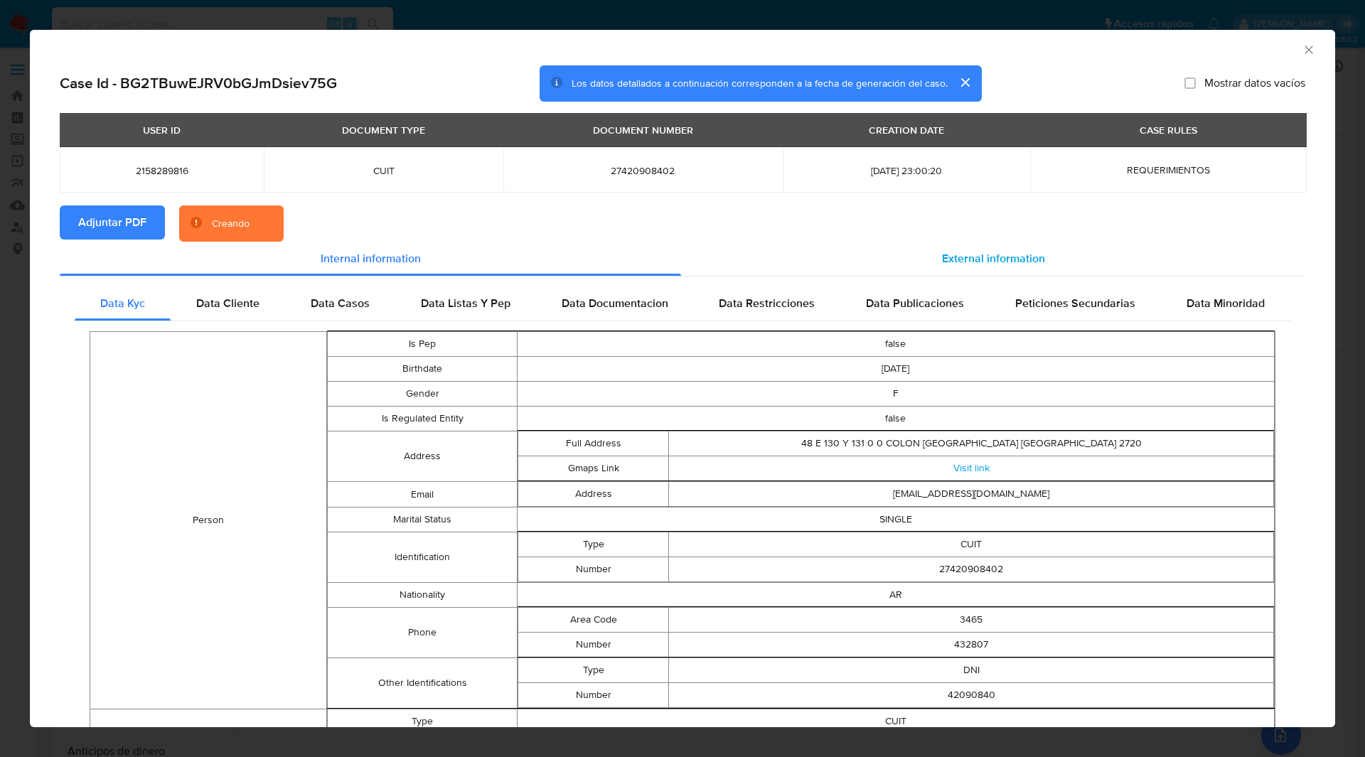
click at [853, 242] on div "External information" at bounding box center [993, 259] width 624 height 34
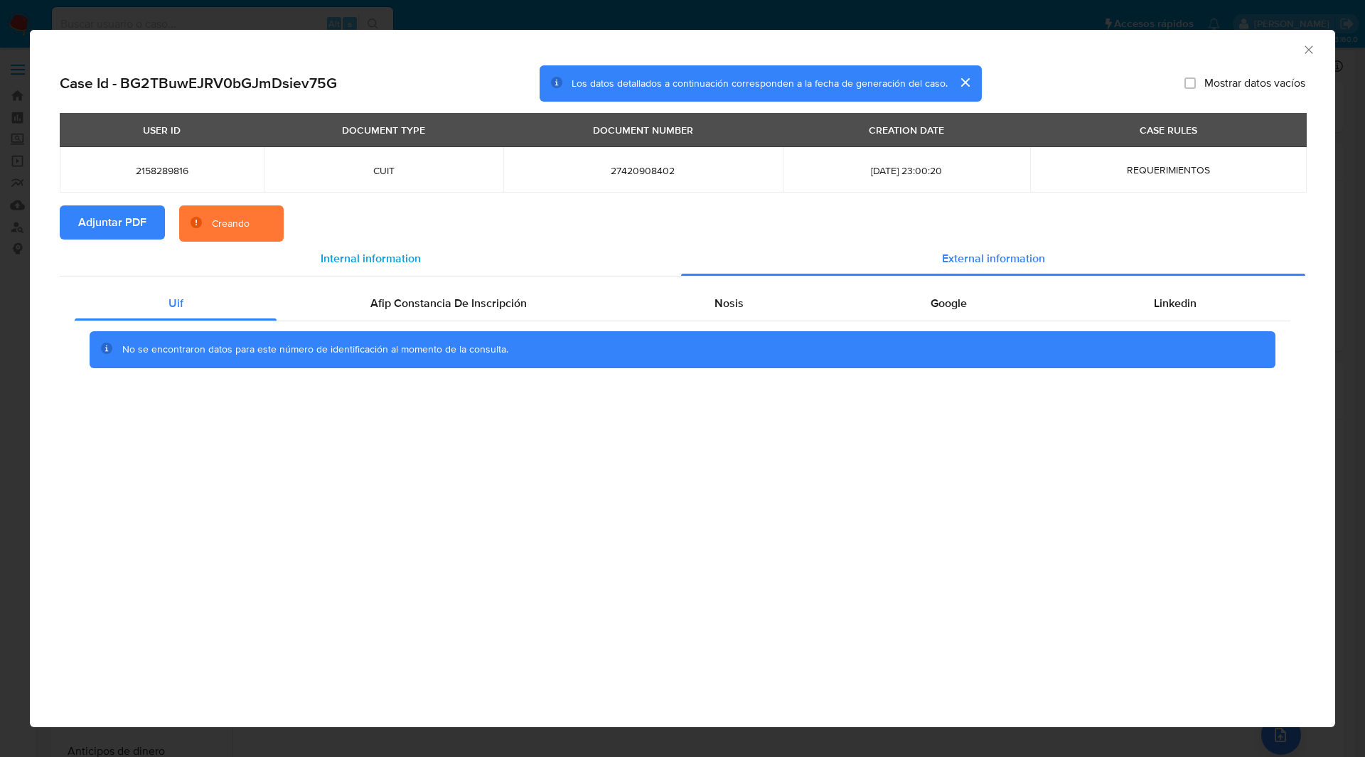
click at [522, 257] on div "Internal information" at bounding box center [370, 259] width 621 height 34
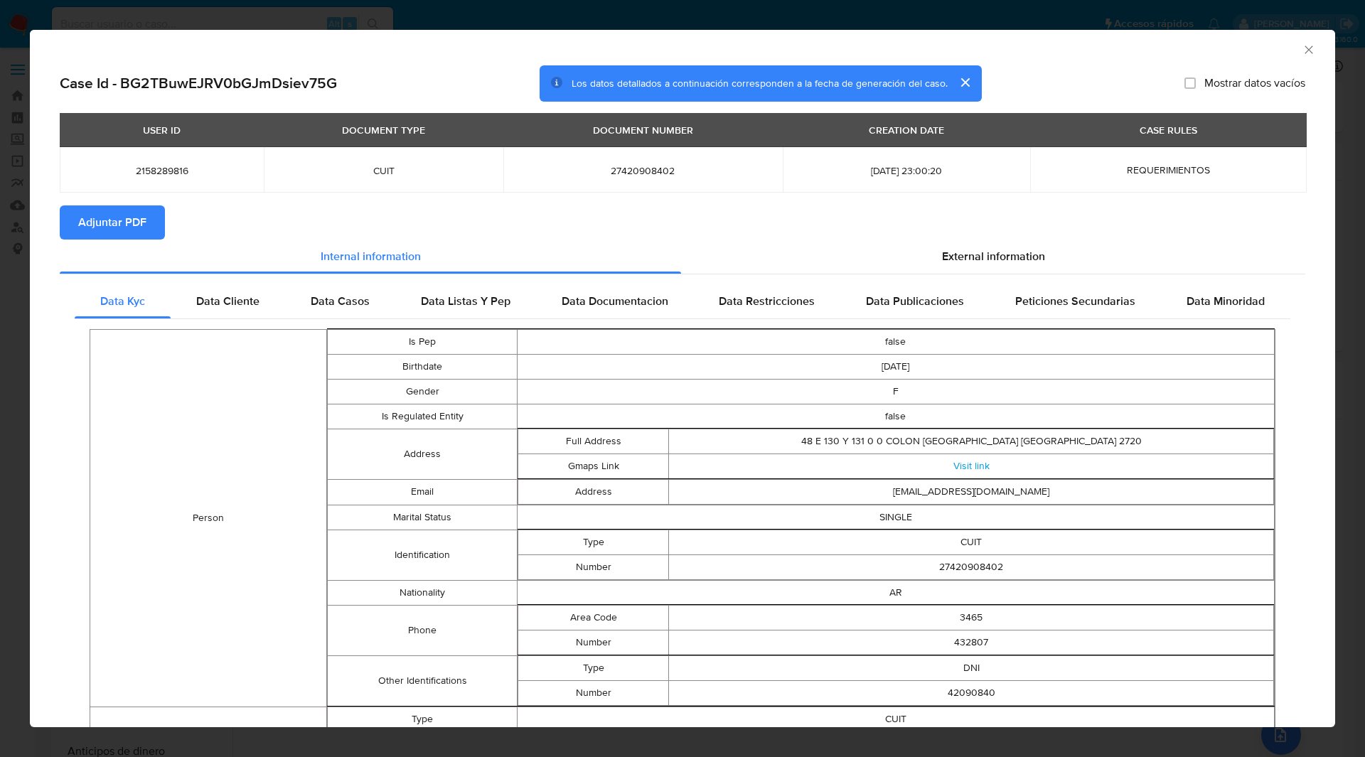
click at [756, 217] on section "Adjuntar PDF" at bounding box center [682, 222] width 1245 height 34
click at [1303, 52] on icon "Cerrar ventana" at bounding box center [1309, 50] width 14 height 14
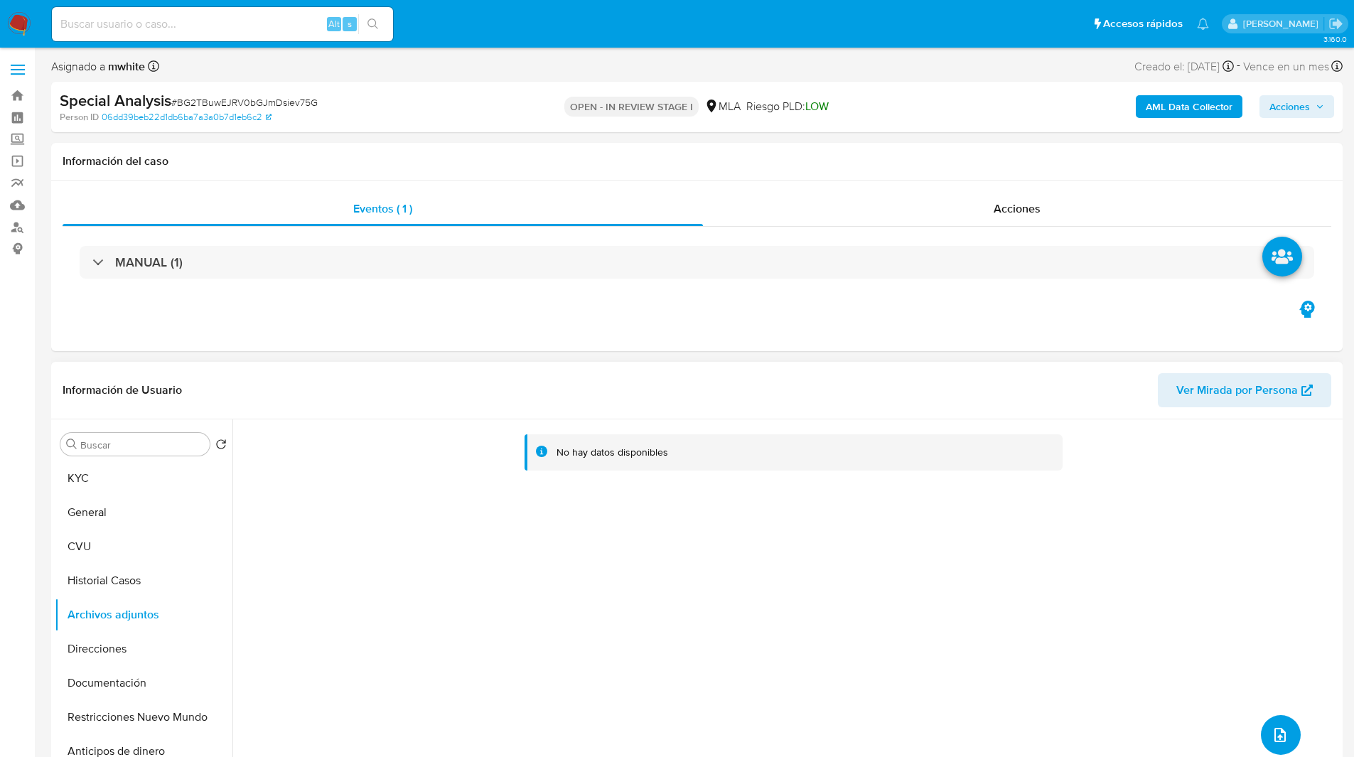
click at [1284, 731] on button "upload-file" at bounding box center [1281, 735] width 40 height 40
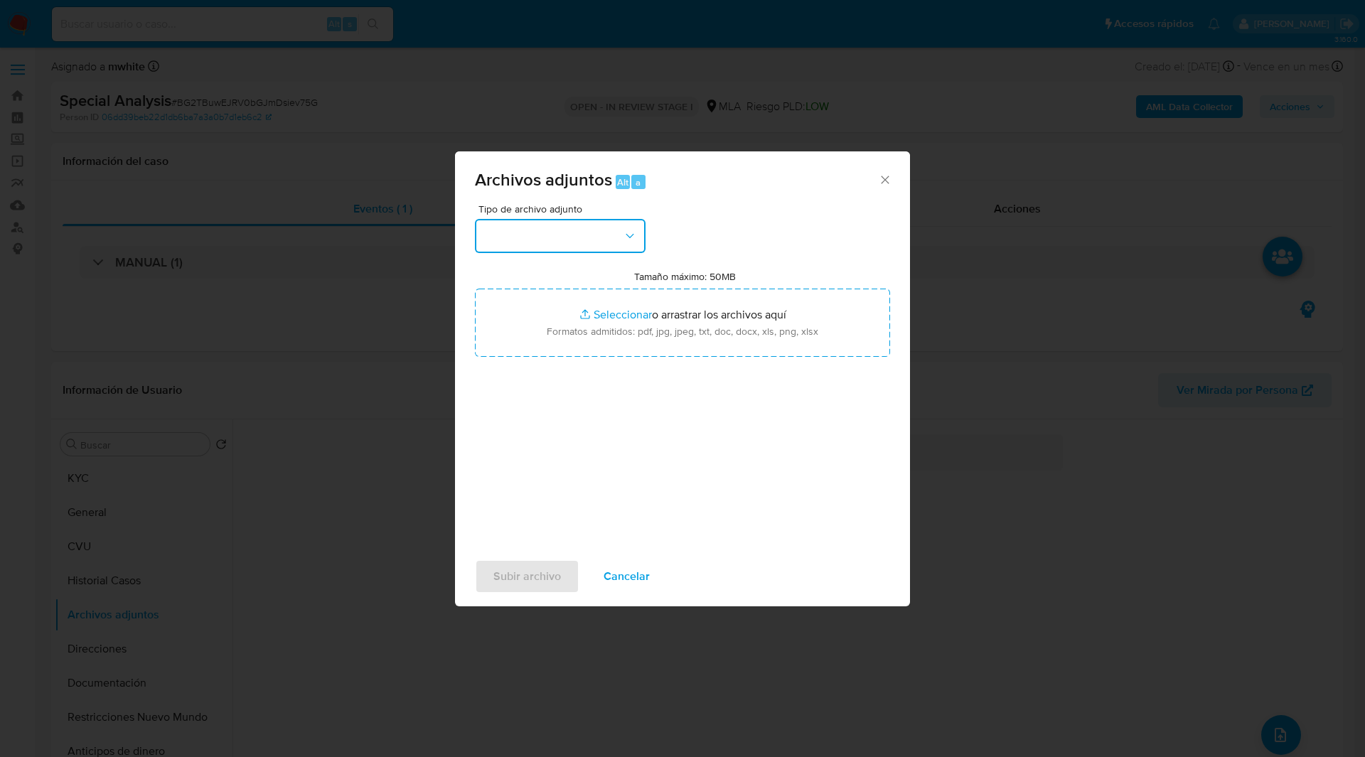
click at [522, 241] on button "button" at bounding box center [560, 236] width 171 height 34
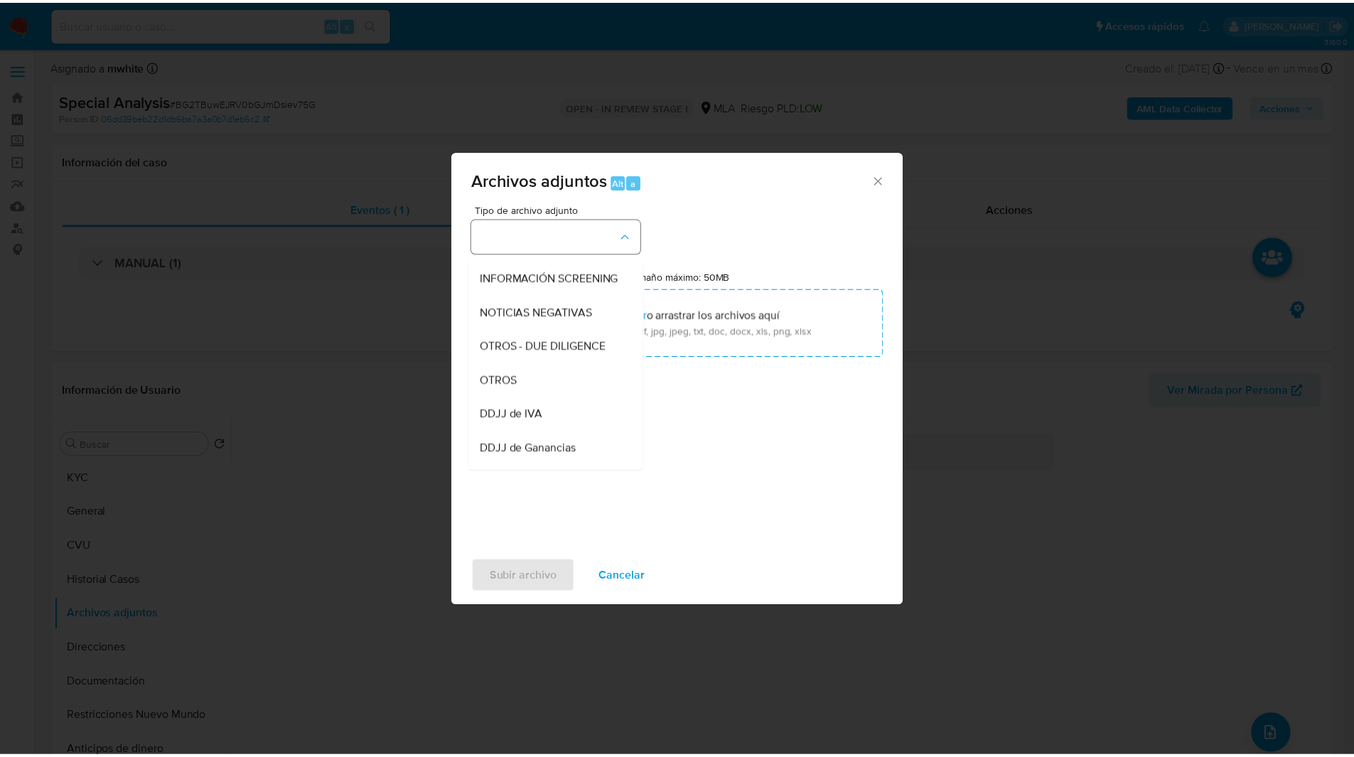
scroll to position [167, 0]
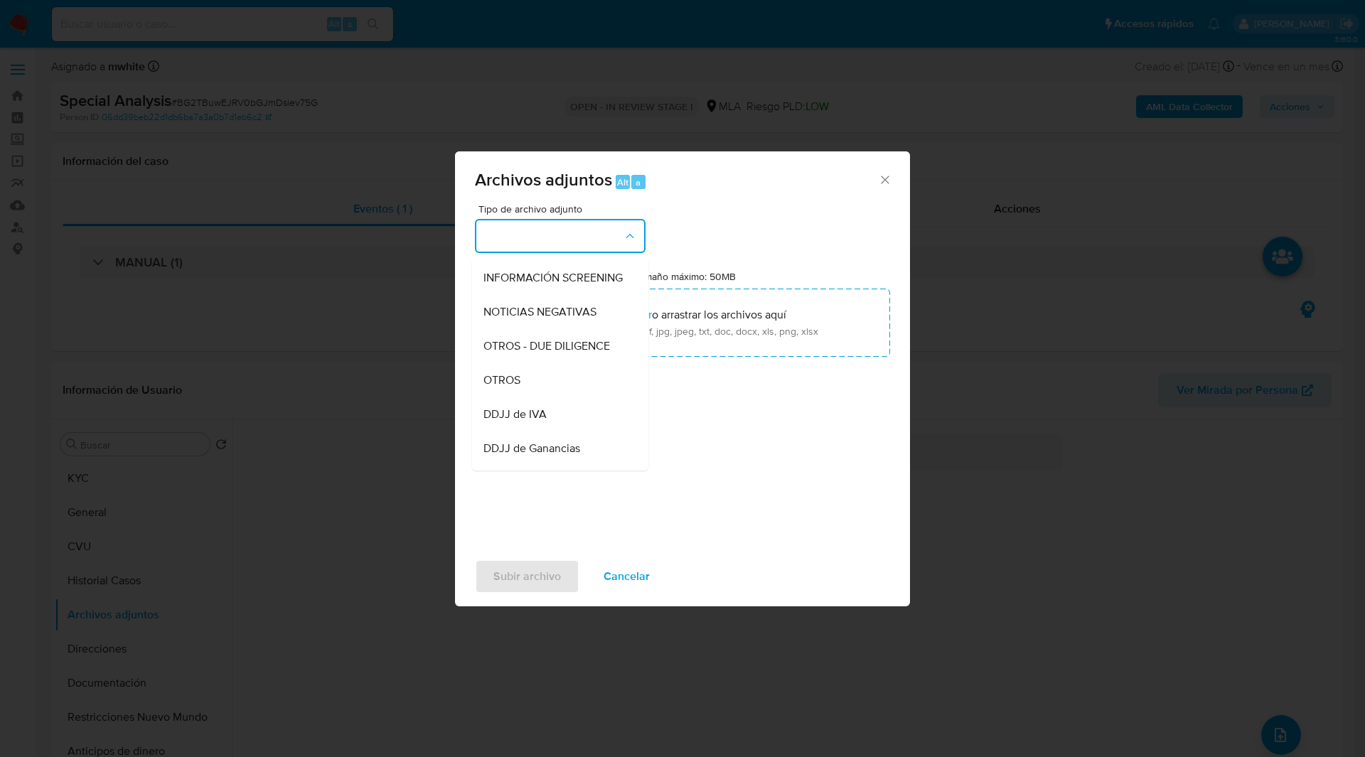
click at [509, 397] on div "OTROS" at bounding box center [555, 380] width 145 height 34
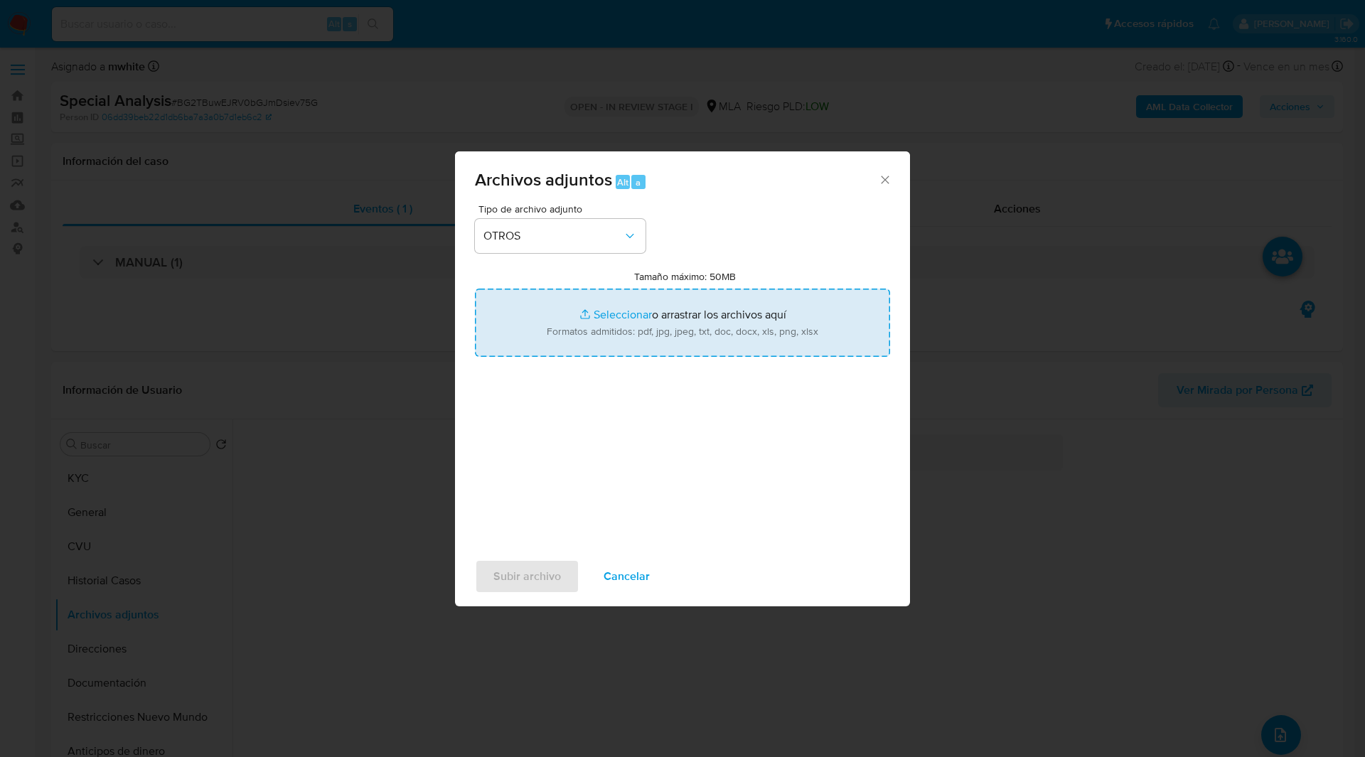
type input "C:\fakepath\Caselog BG2TBuwEJRV0bGJmDsiev75G_2025_09_17_08_21_01.docx"
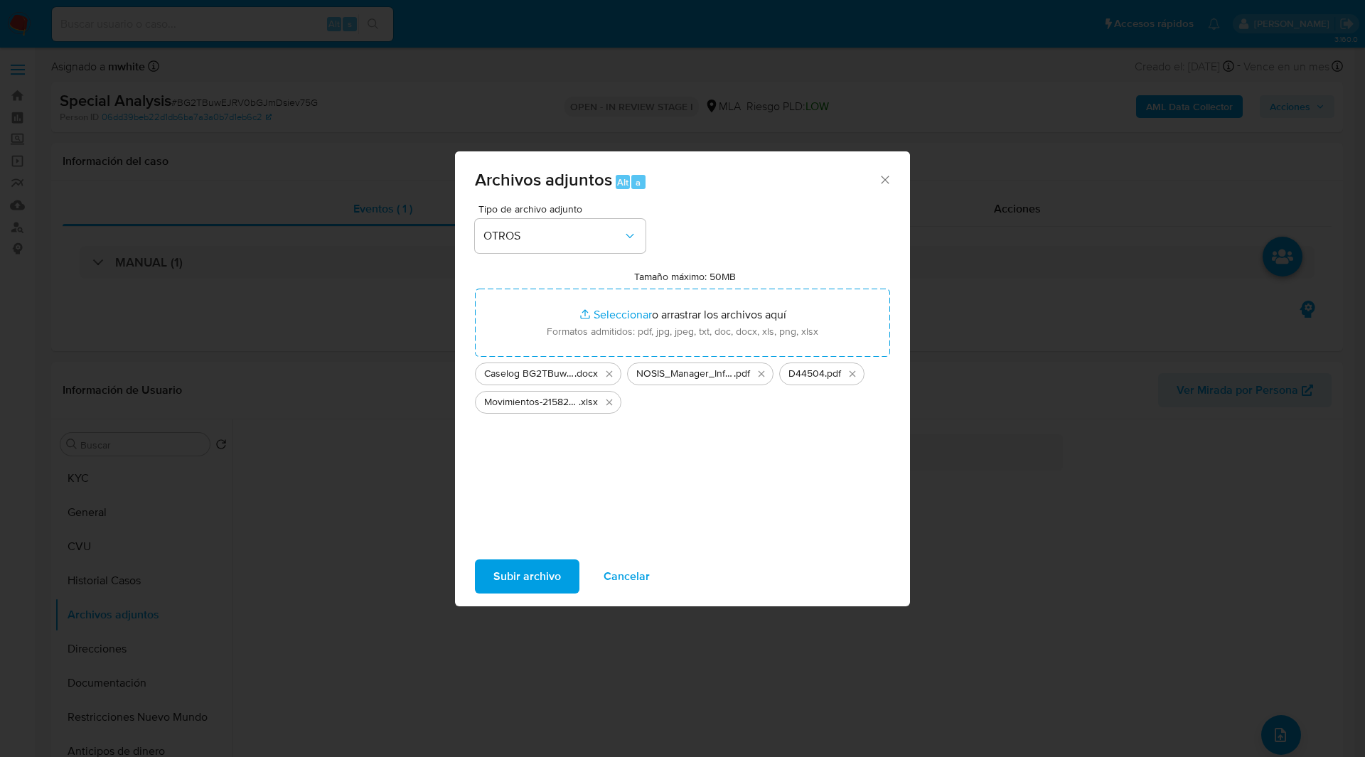
click at [540, 589] on span "Subir archivo" at bounding box center [527, 576] width 68 height 31
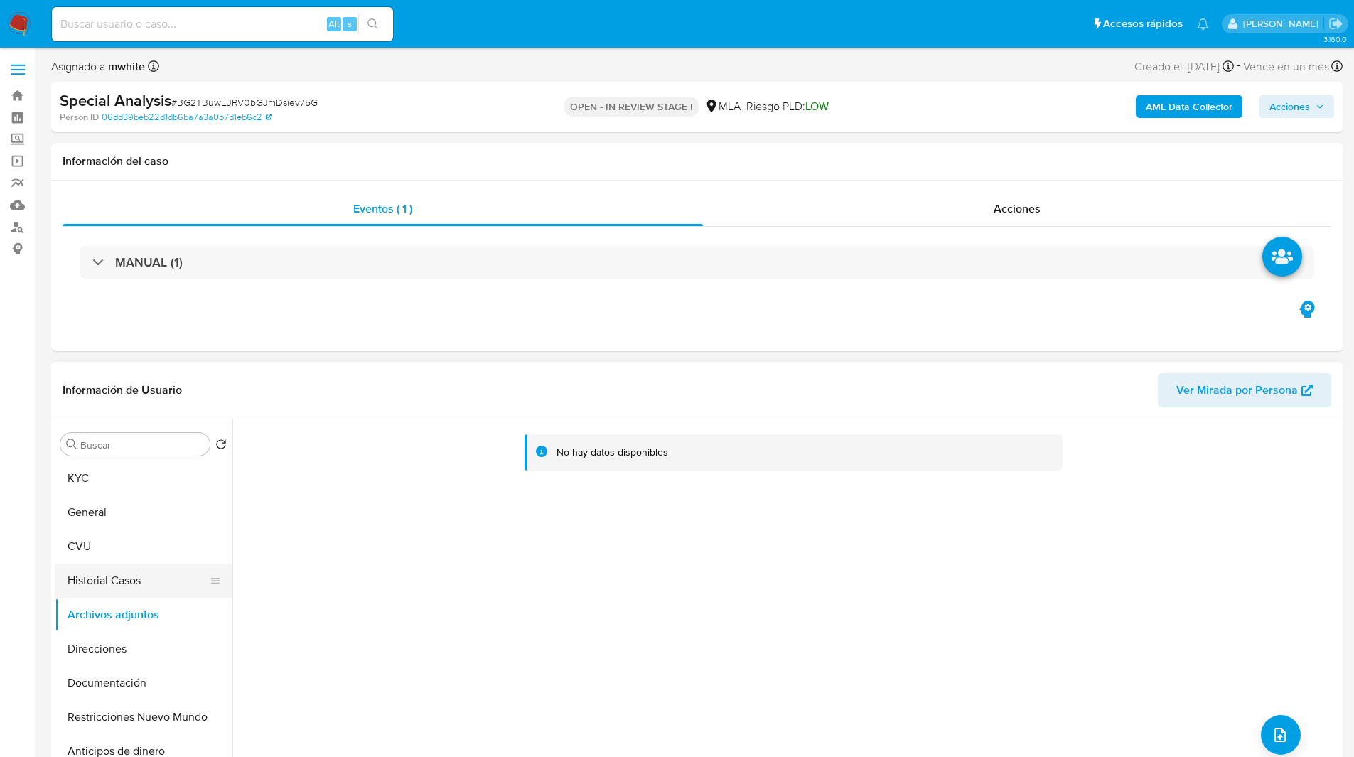
click at [141, 580] on button "Historial Casos" at bounding box center [138, 581] width 166 height 34
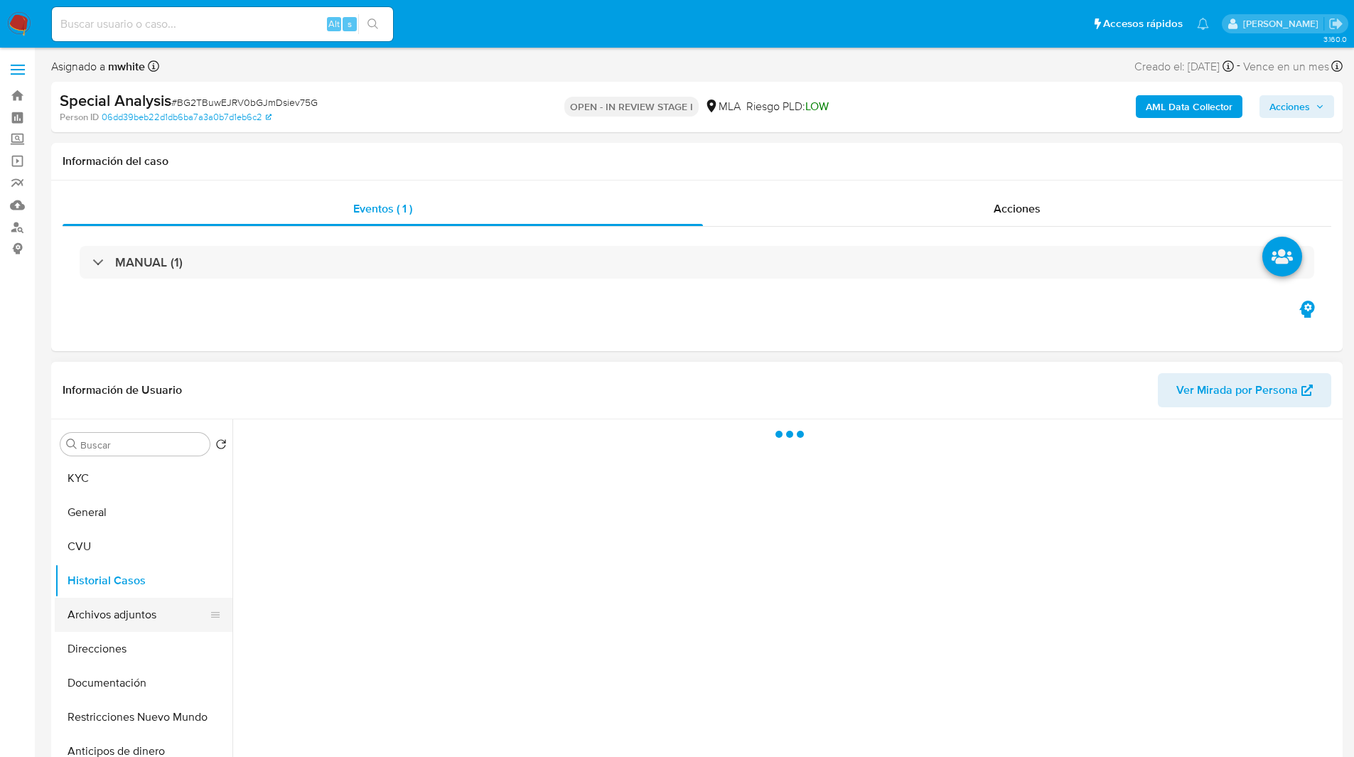
click at [149, 609] on button "Archivos adjuntos" at bounding box center [138, 615] width 166 height 34
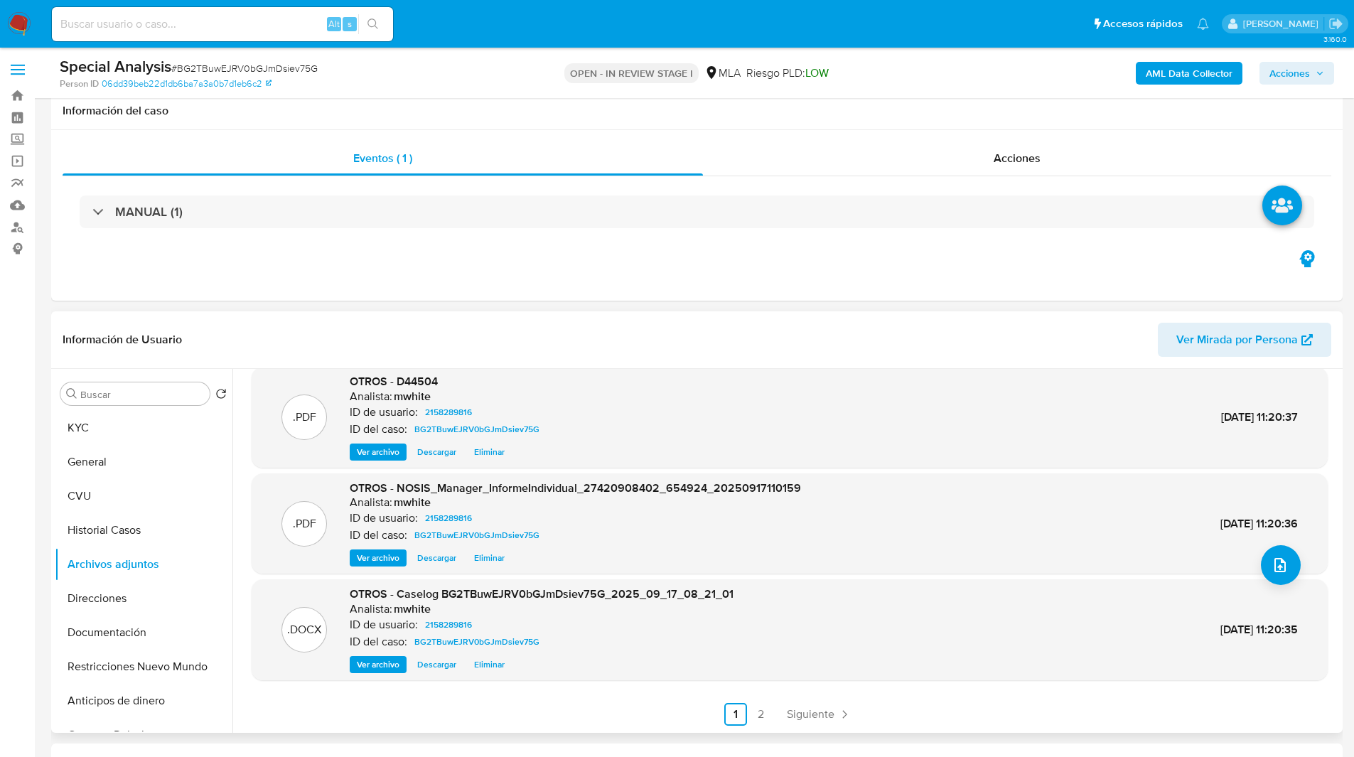
scroll to position [118, 0]
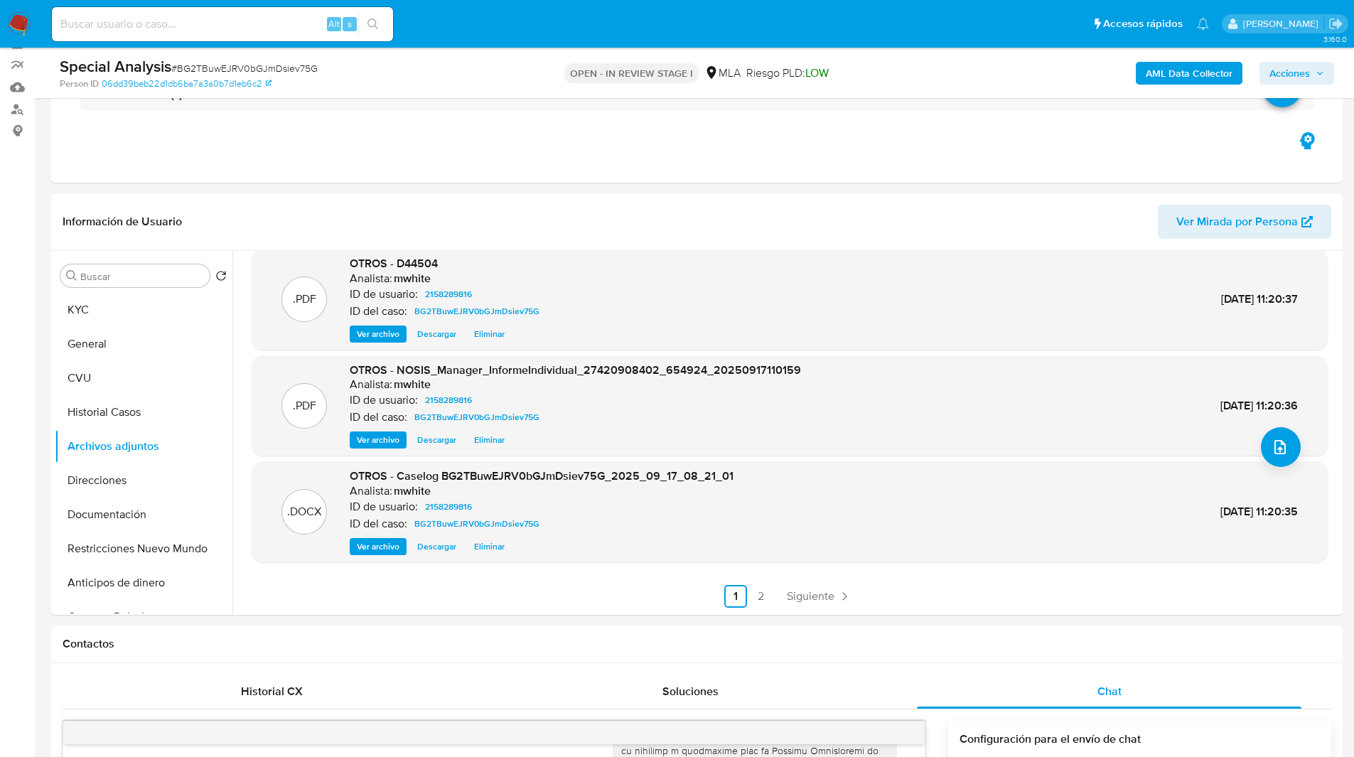
click at [1280, 78] on span "Acciones" at bounding box center [1290, 73] width 41 height 23
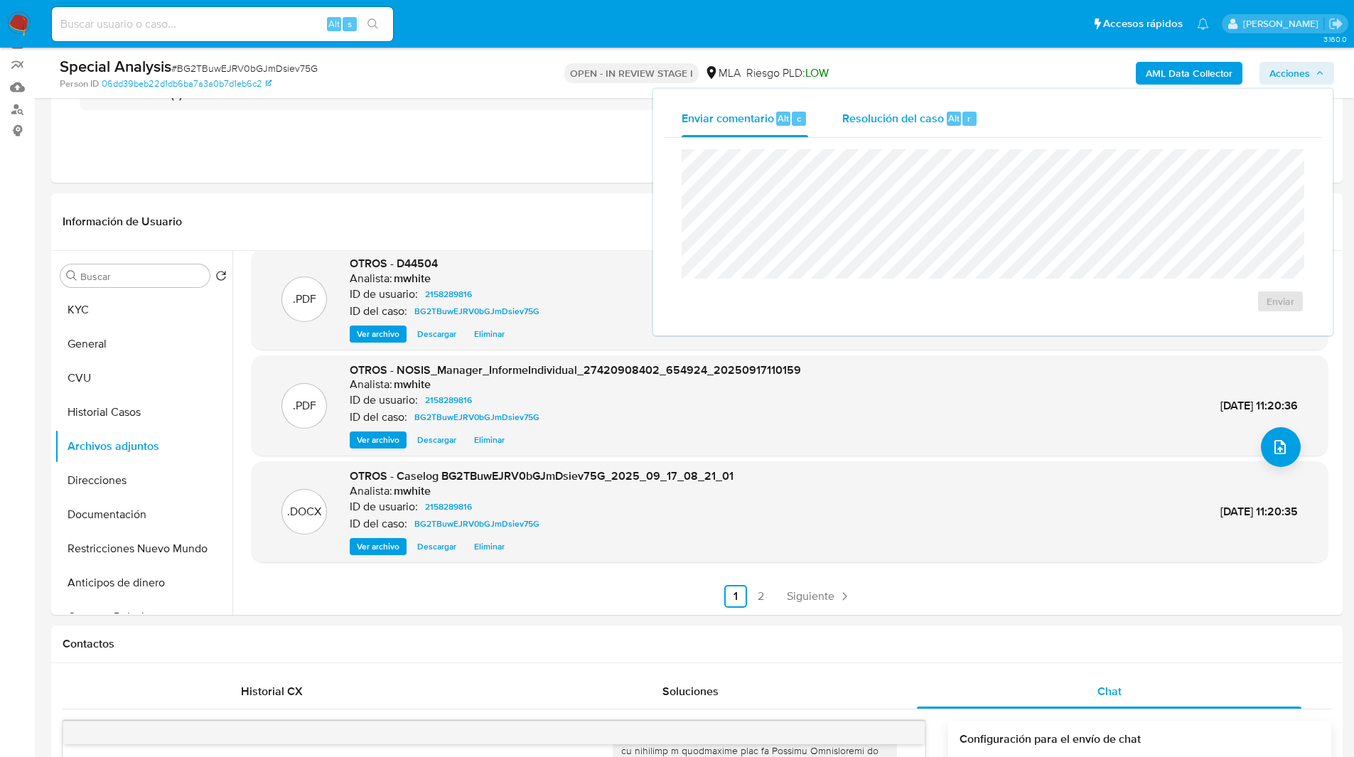
click at [860, 115] on span "Resolución del caso" at bounding box center [893, 117] width 102 height 16
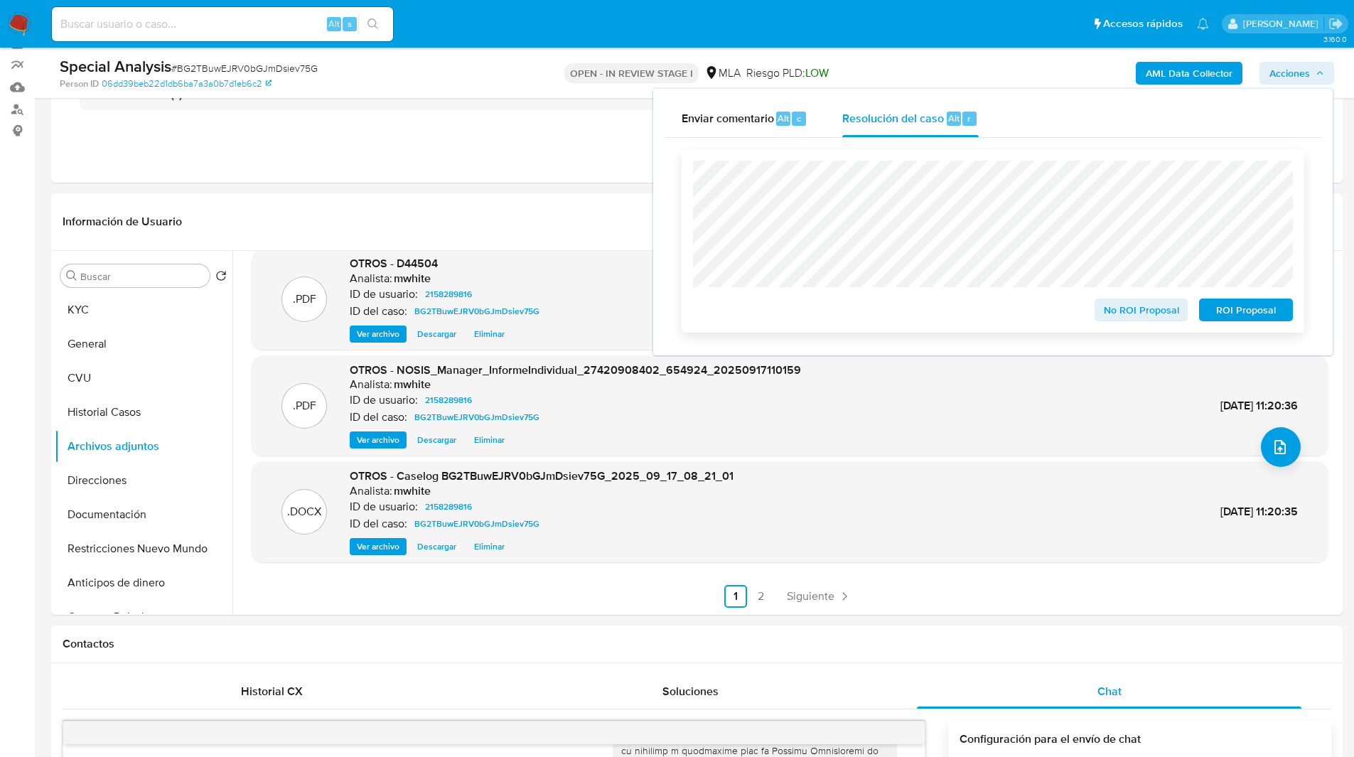
click at [1277, 317] on span "ROI Proposal" at bounding box center [1246, 310] width 74 height 20
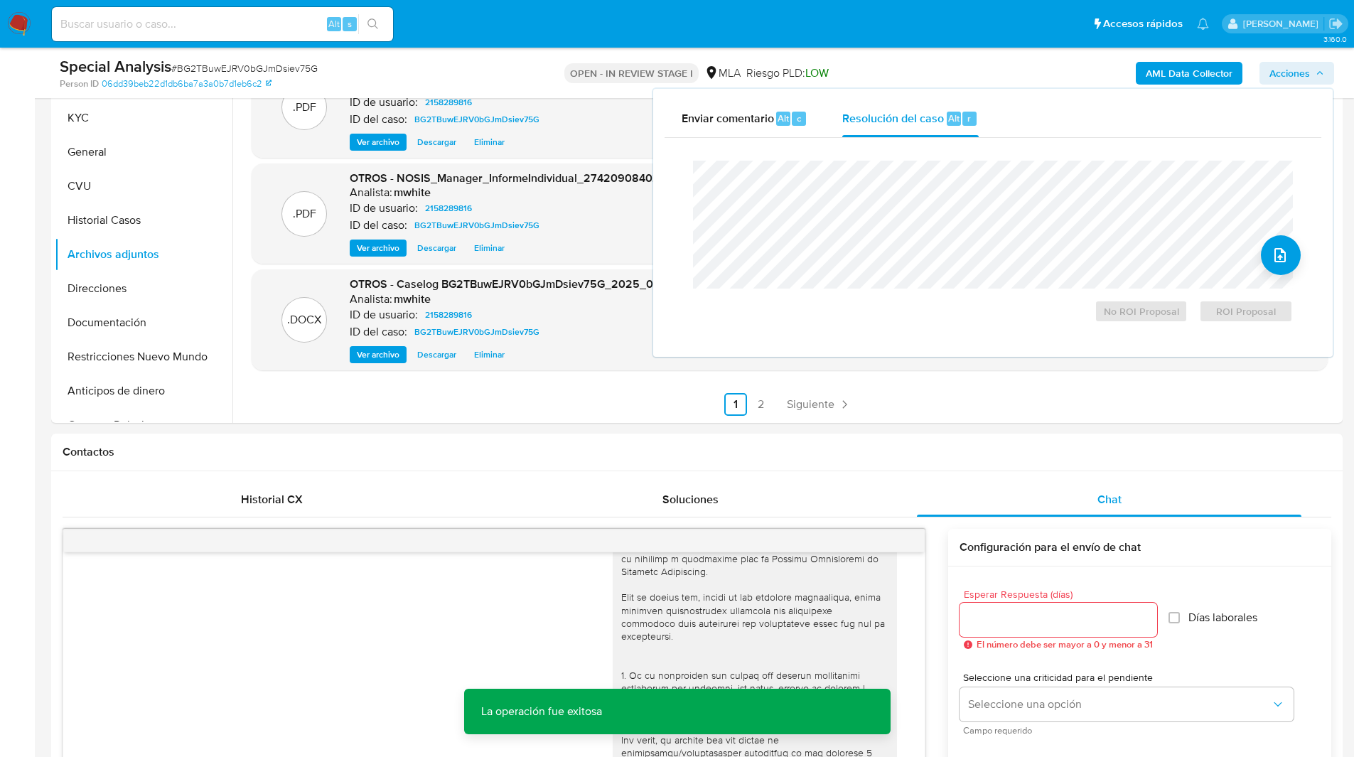
scroll to position [311, 0]
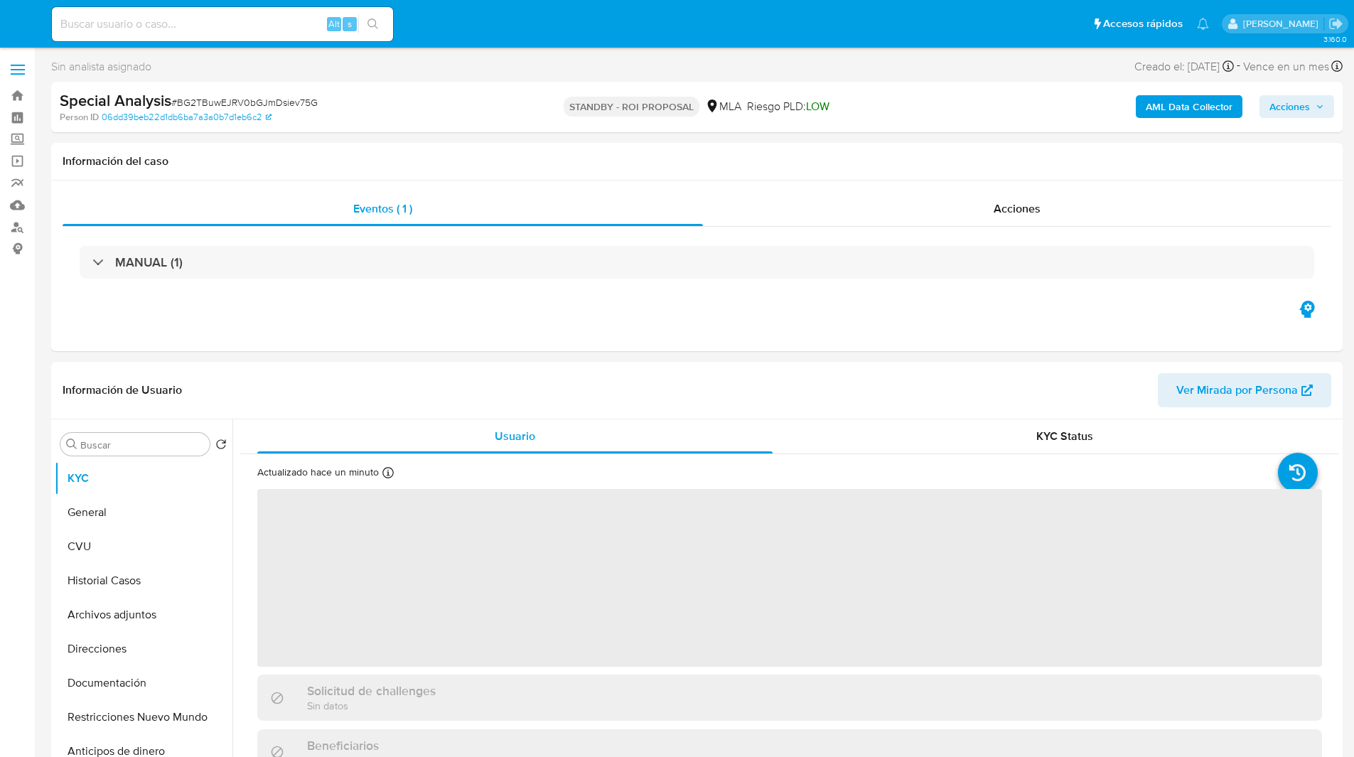
select select "10"
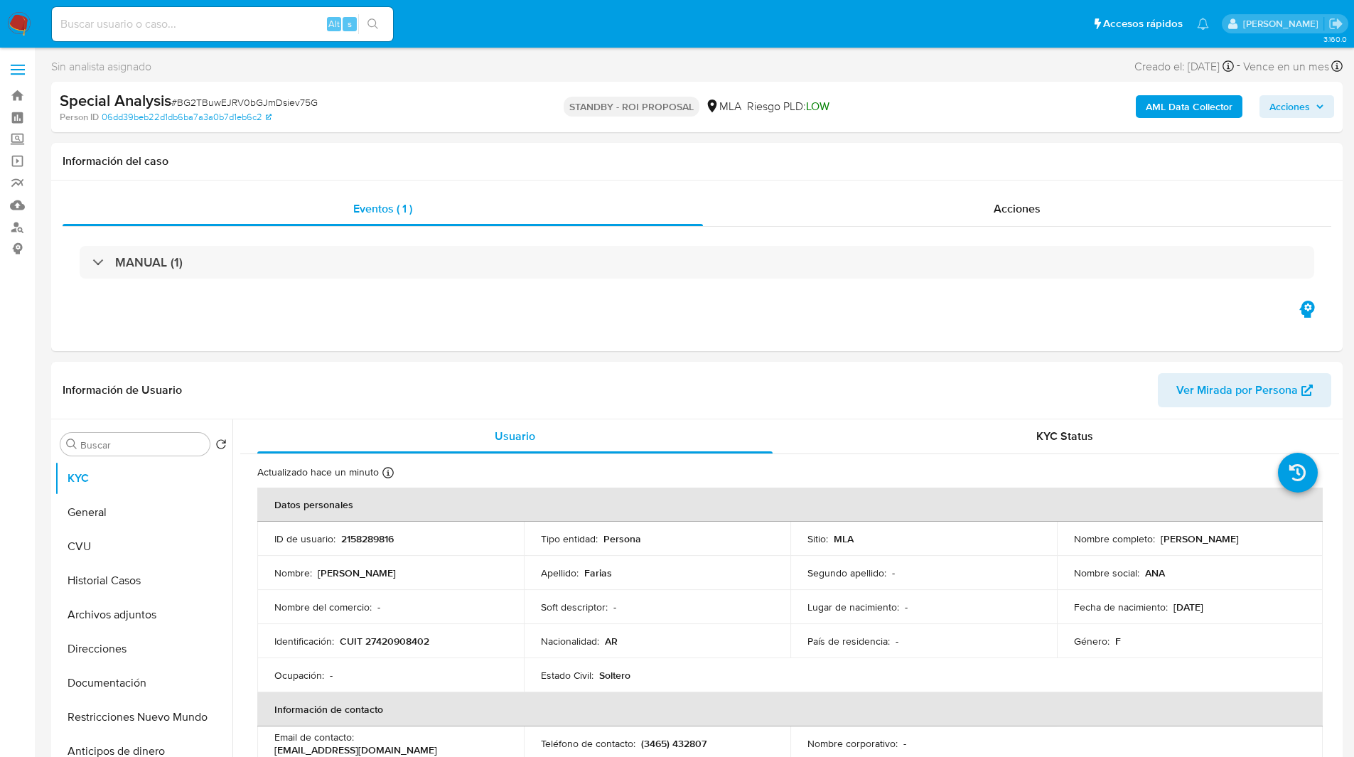
click at [247, 25] on input at bounding box center [222, 24] width 341 height 18
paste input "46moEopUeLgtQQJQB1WRTijO"
type input "46moEopUeLgtQQJQB1WRTijO"
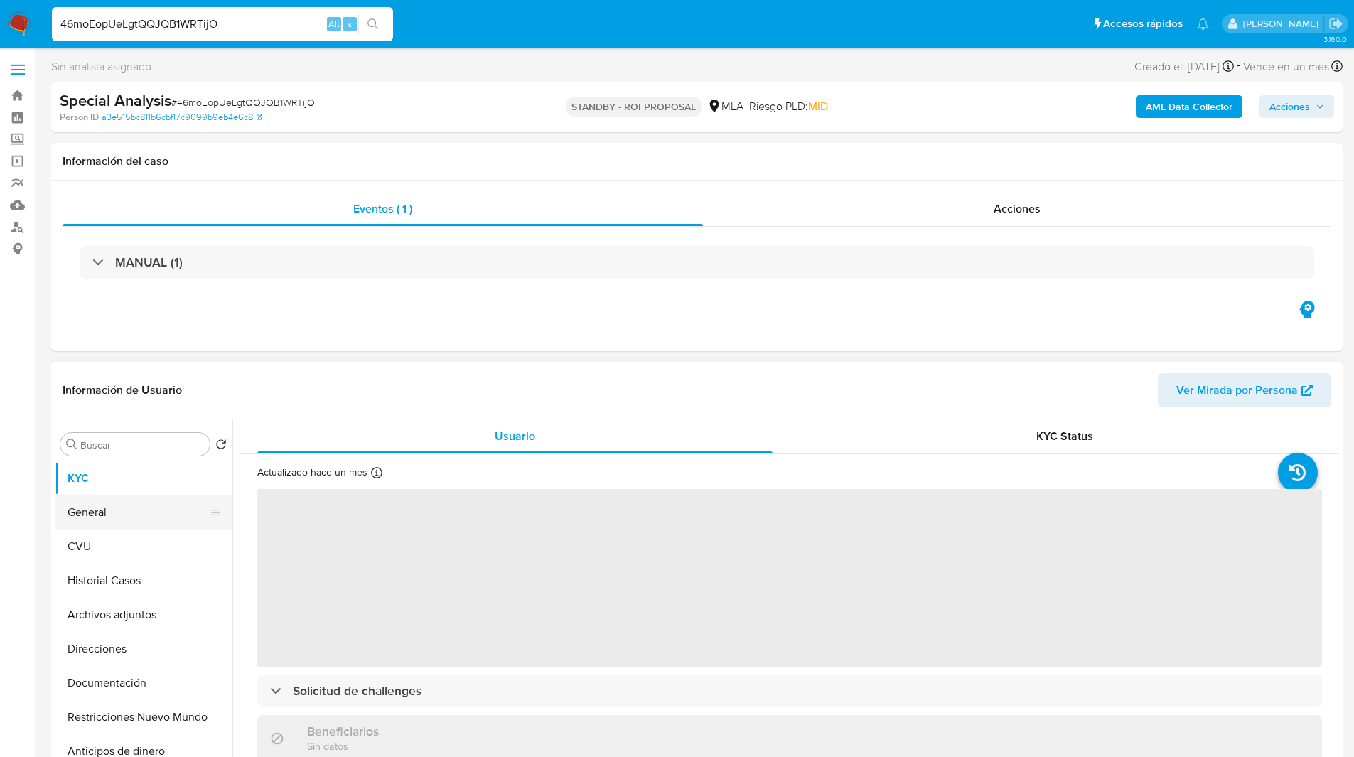
select select "10"
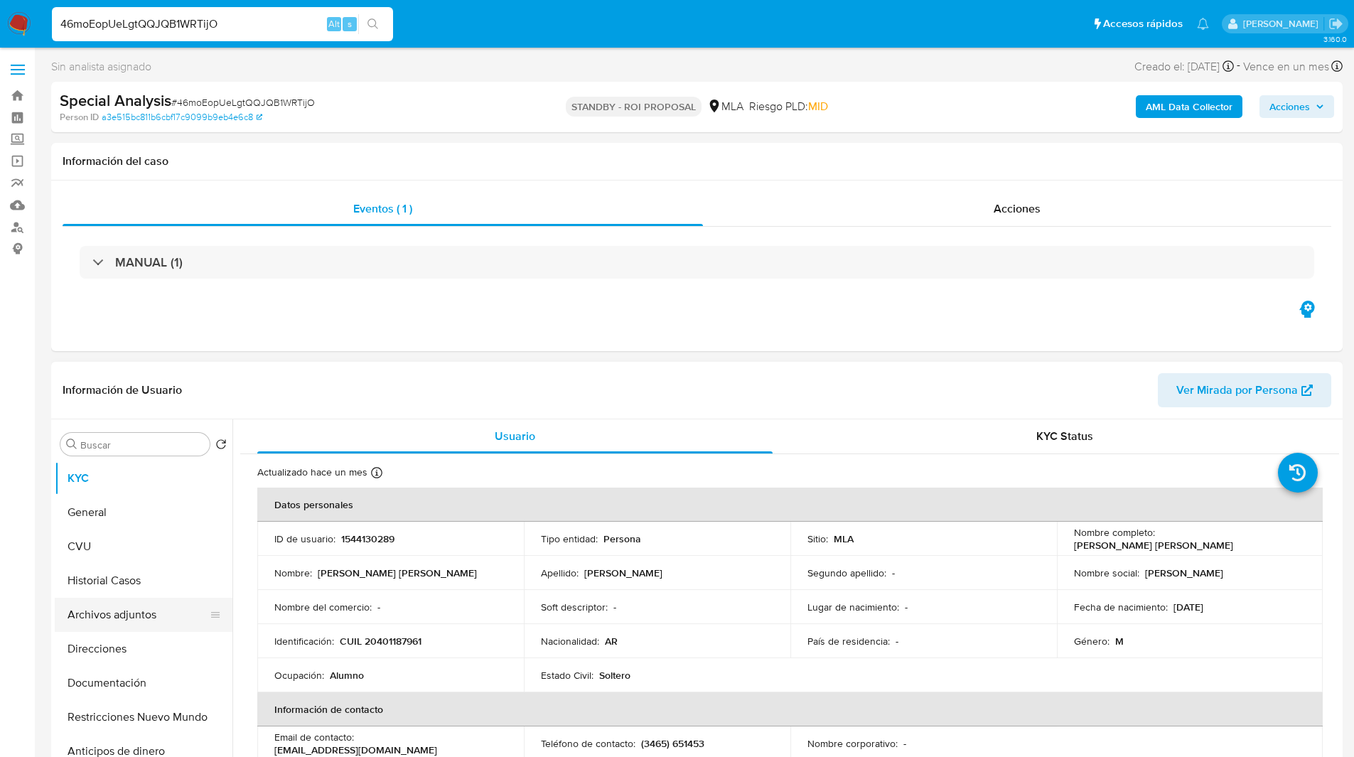
click at [134, 609] on button "Archivos adjuntos" at bounding box center [138, 615] width 166 height 34
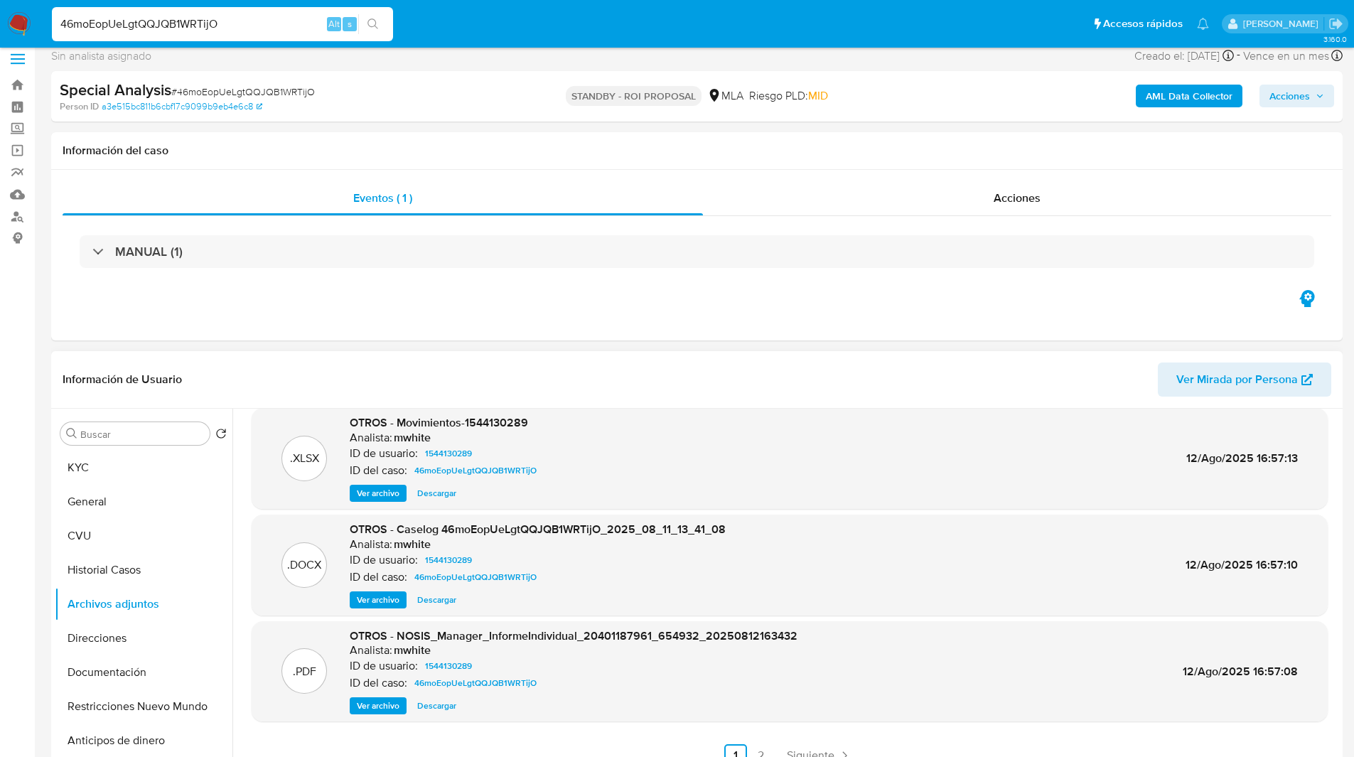
scroll to position [119, 0]
click at [210, 28] on input "46moEopUeLgtQQJQB1WRTijO" at bounding box center [222, 24] width 341 height 18
paste input "9qtOuUWVeBsJ2Oa6uSL0Ahx0"
type input "9qtOuUWVeBsJ2Oa6uSL0Ahx0"
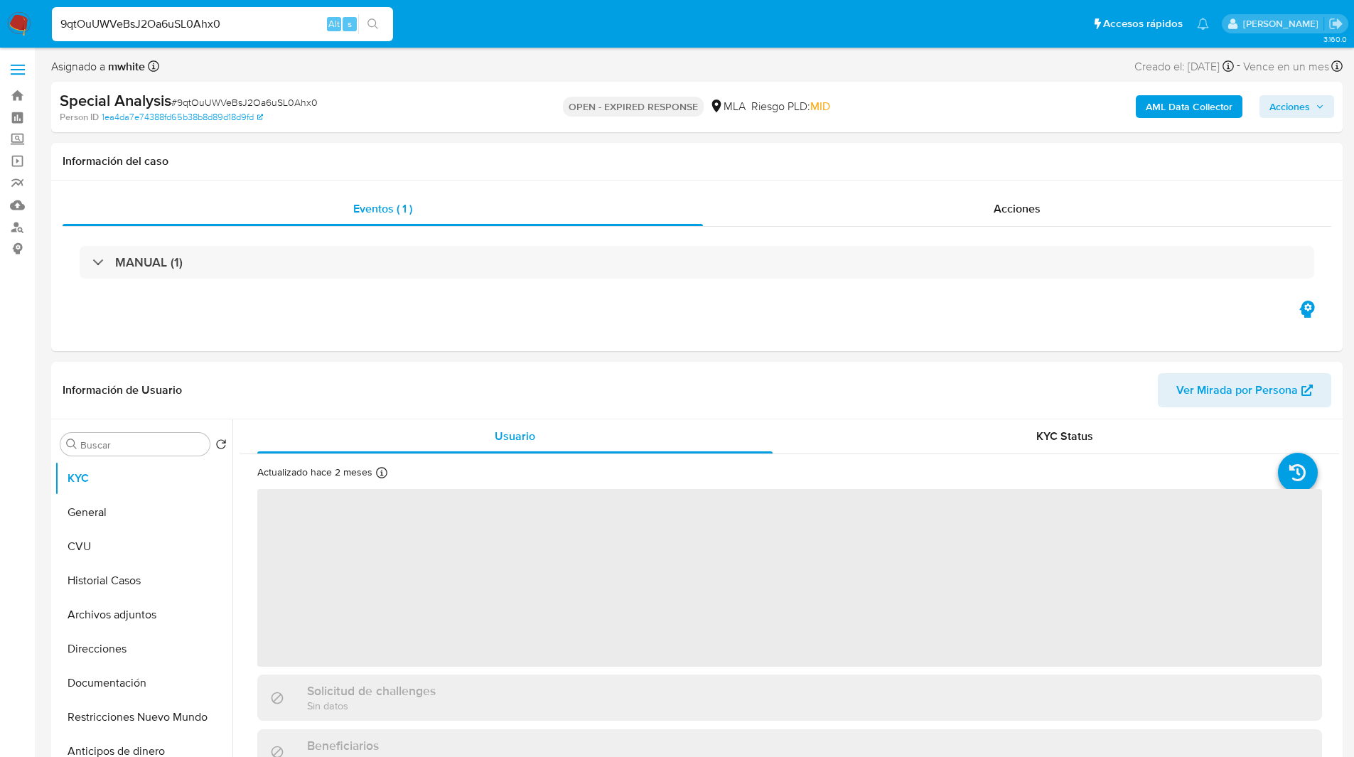
select select "10"
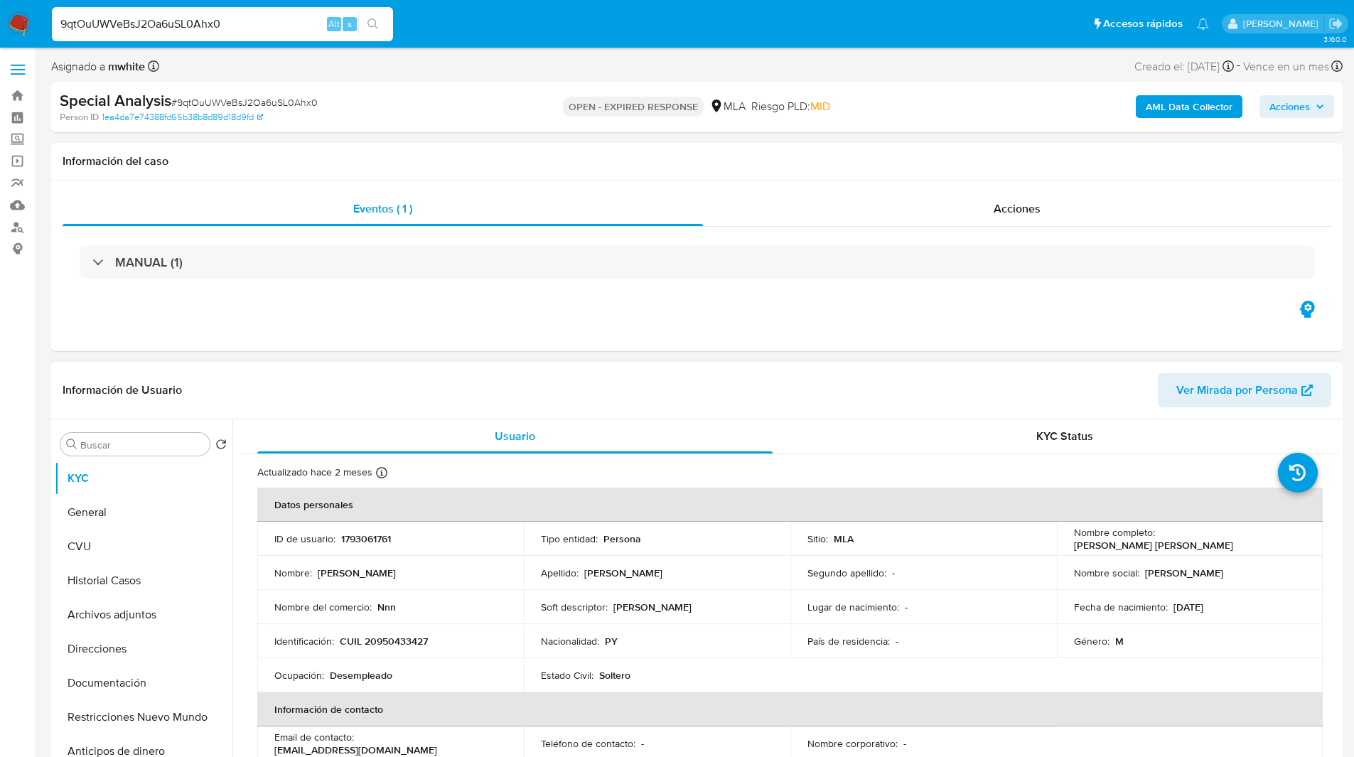
click at [370, 537] on p "1793061761" at bounding box center [366, 538] width 50 height 13
copy p "1793061761"
click at [399, 638] on p "CUIL 20950433427" at bounding box center [384, 641] width 88 height 13
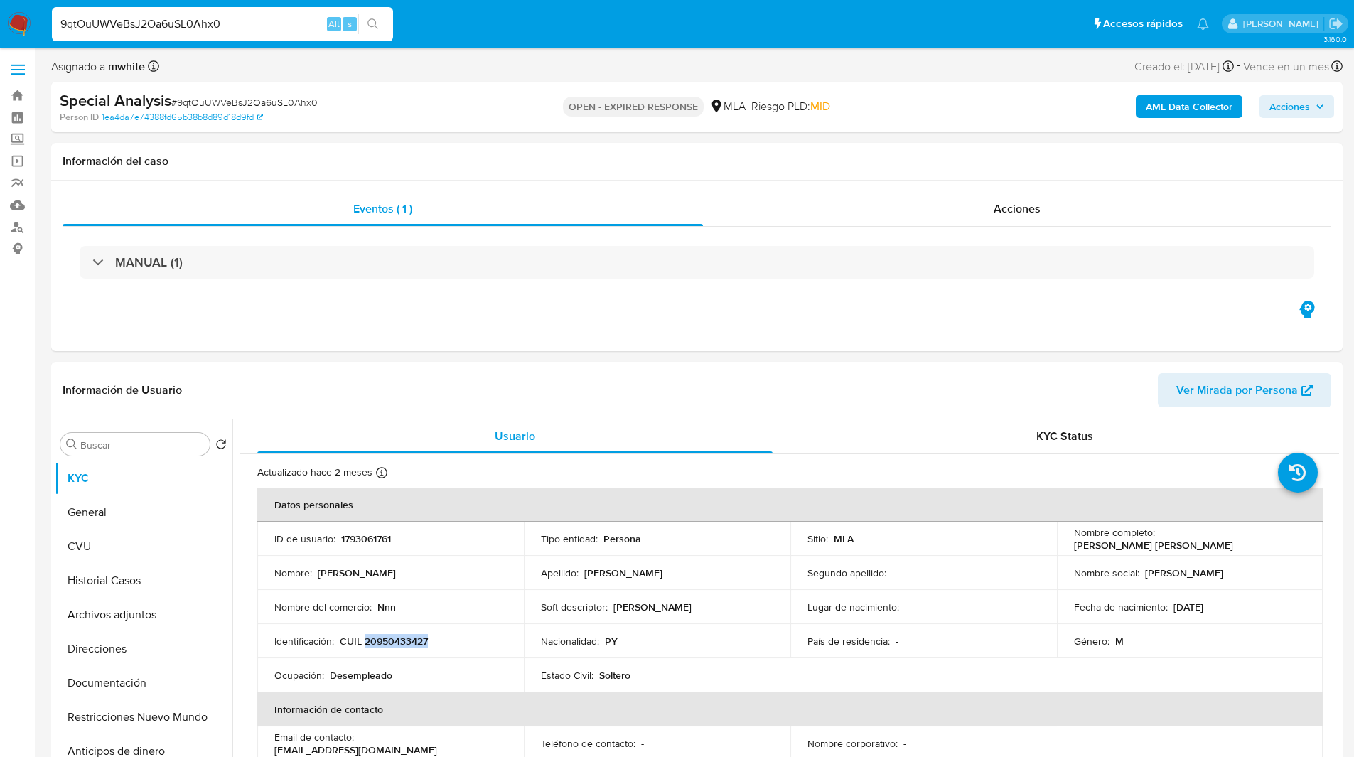
copy p "20950433427"
click at [451, 32] on ul "Pausado Ver notificaciones 9qtOuUWVeBsJ2Oa6uSL0Ahx0 Alt s Accesos rápidos Presi…" at bounding box center [631, 24] width 1172 height 36
click at [197, 314] on div "Eventos ( 1 ) Acciones MANUAL (1)" at bounding box center [697, 266] width 1292 height 171
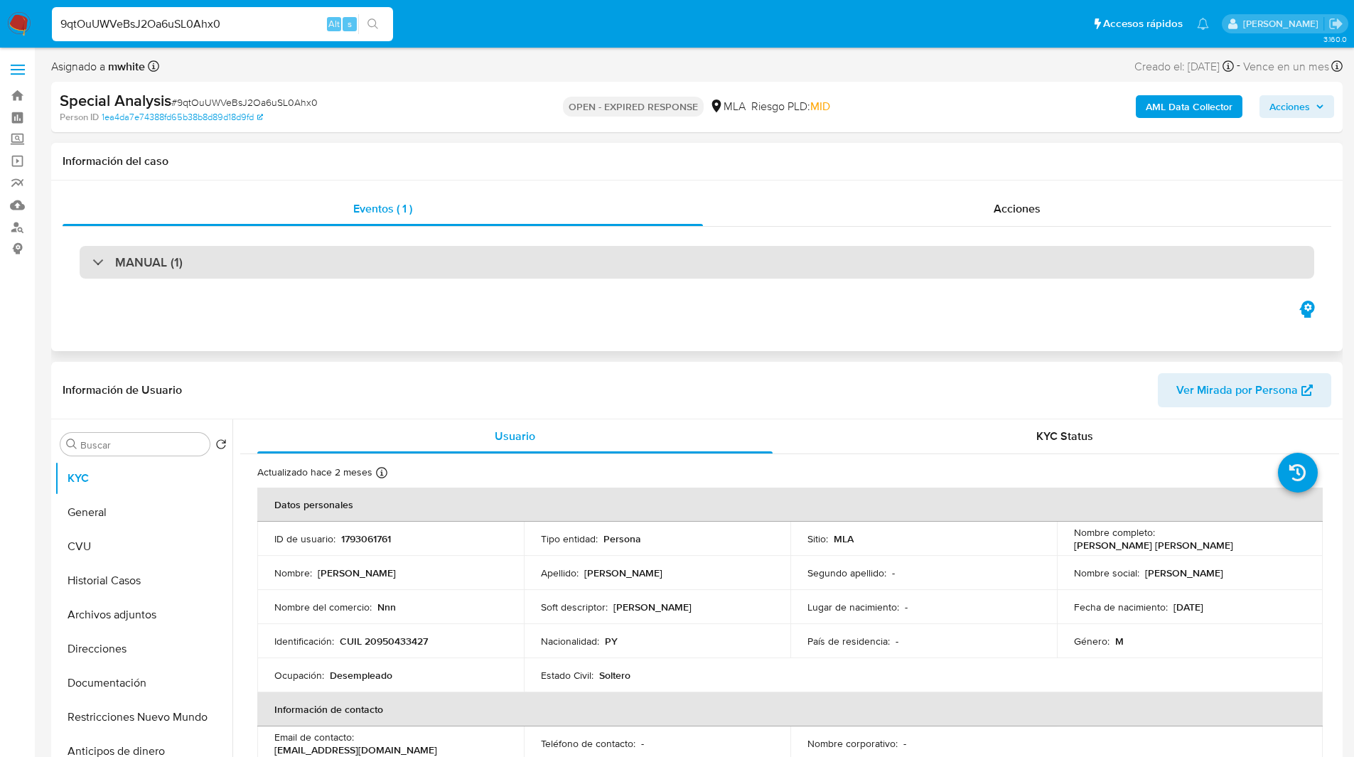
click at [149, 258] on h3 "MANUAL (1)" at bounding box center [149, 262] width 68 height 16
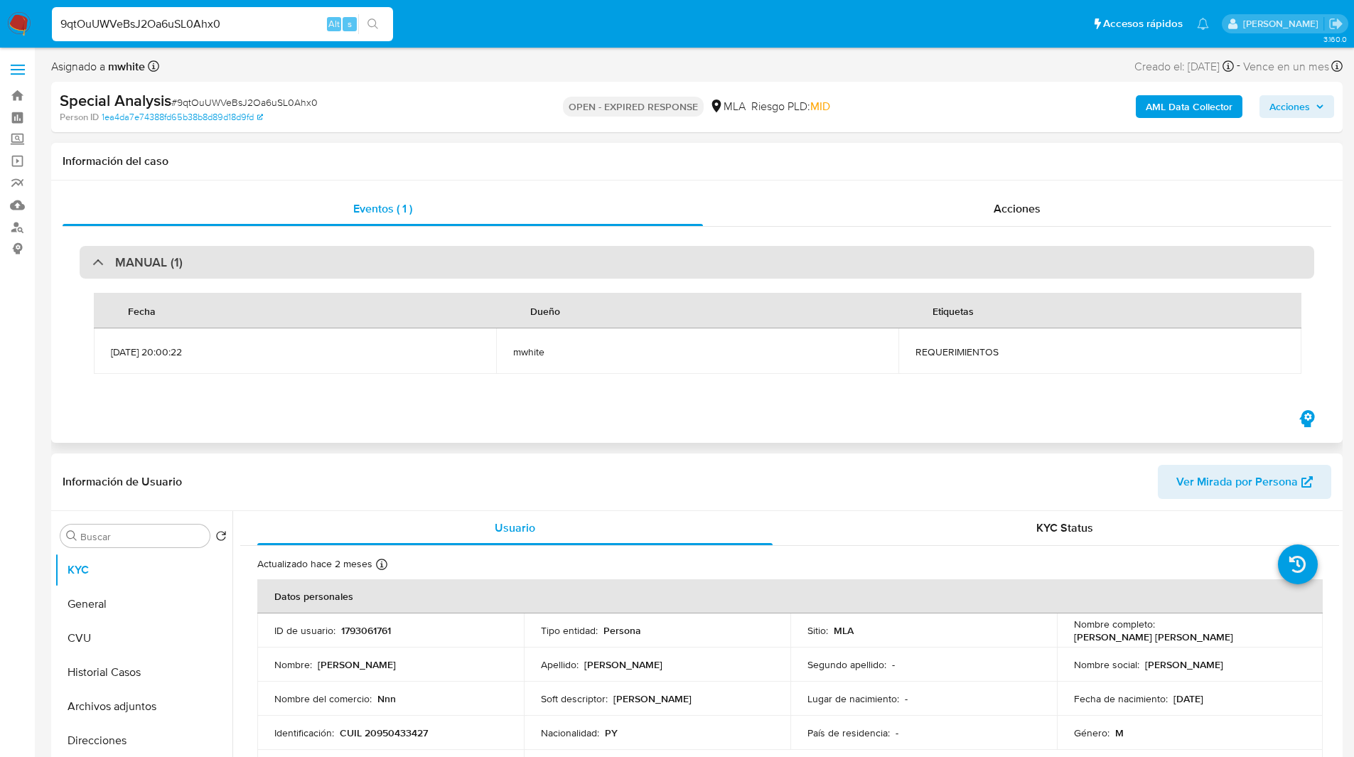
click at [142, 264] on h3 "MANUAL (1)" at bounding box center [149, 262] width 68 height 16
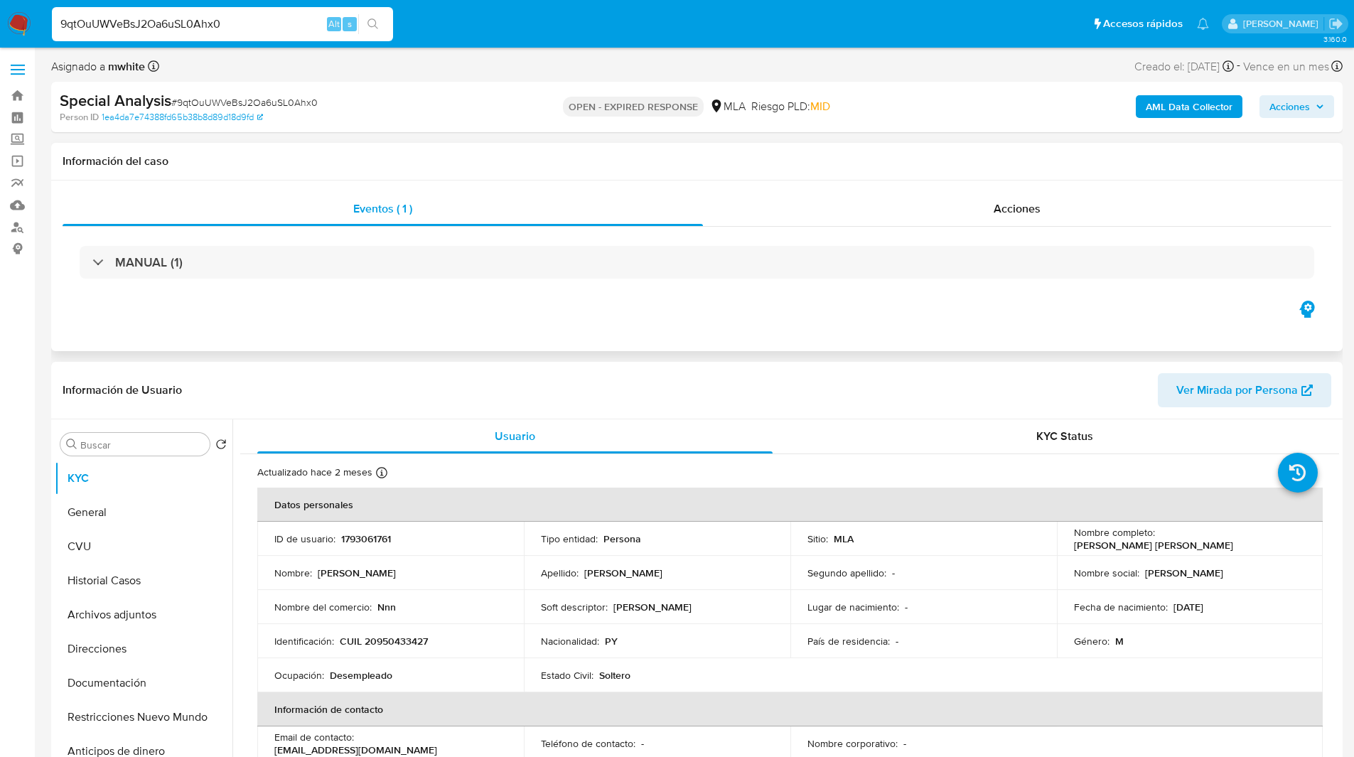
click at [154, 294] on div "MANUAL (1)" at bounding box center [697, 262] width 1269 height 71
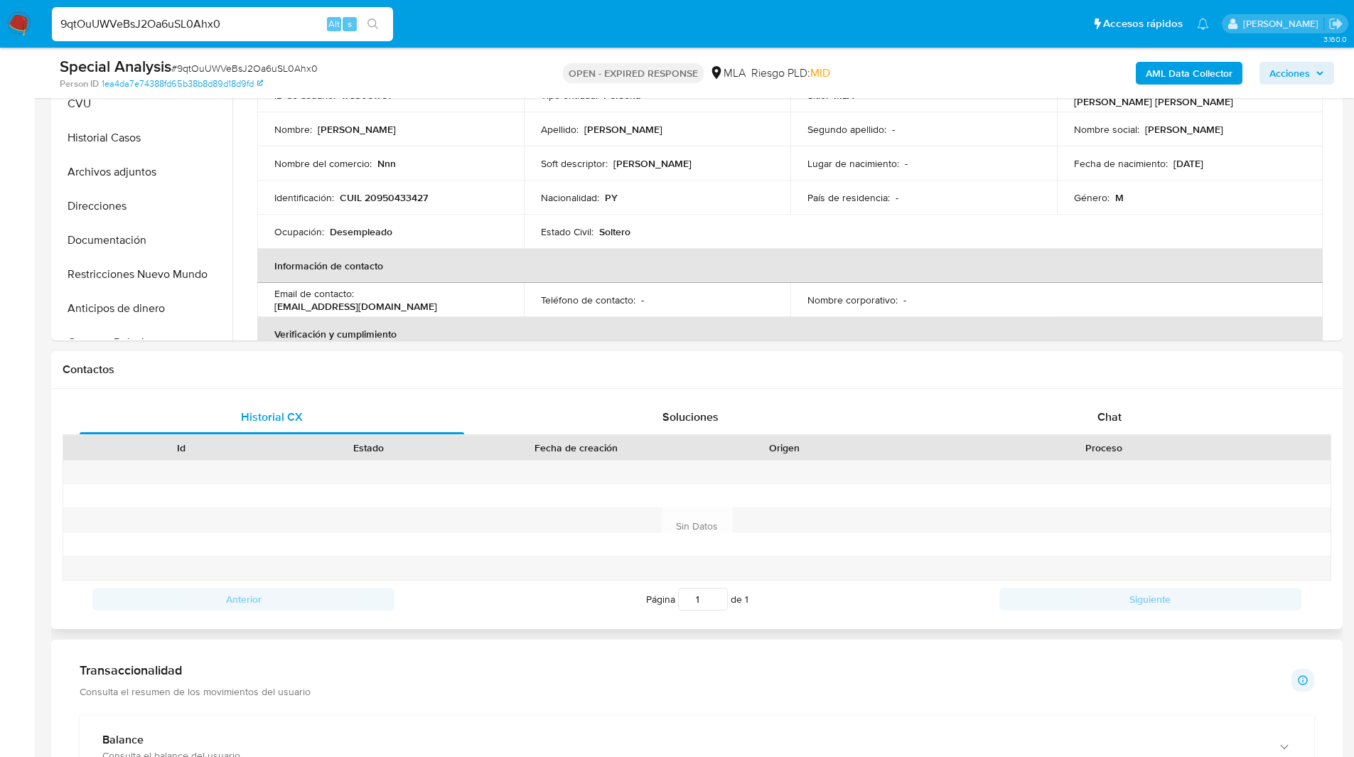
scroll to position [393, 0]
click at [1036, 419] on div "Chat" at bounding box center [1109, 417] width 385 height 34
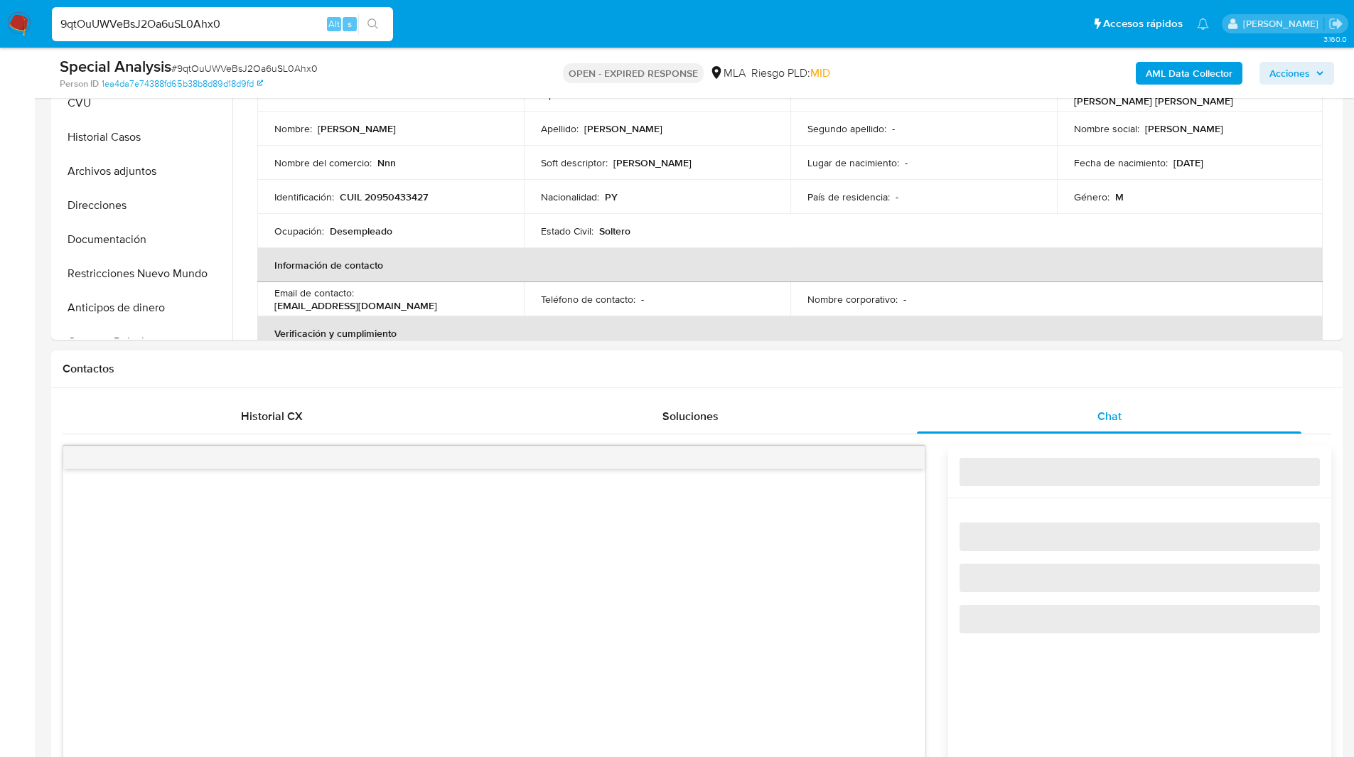
click at [874, 387] on div "Contactos" at bounding box center [697, 369] width 1292 height 38
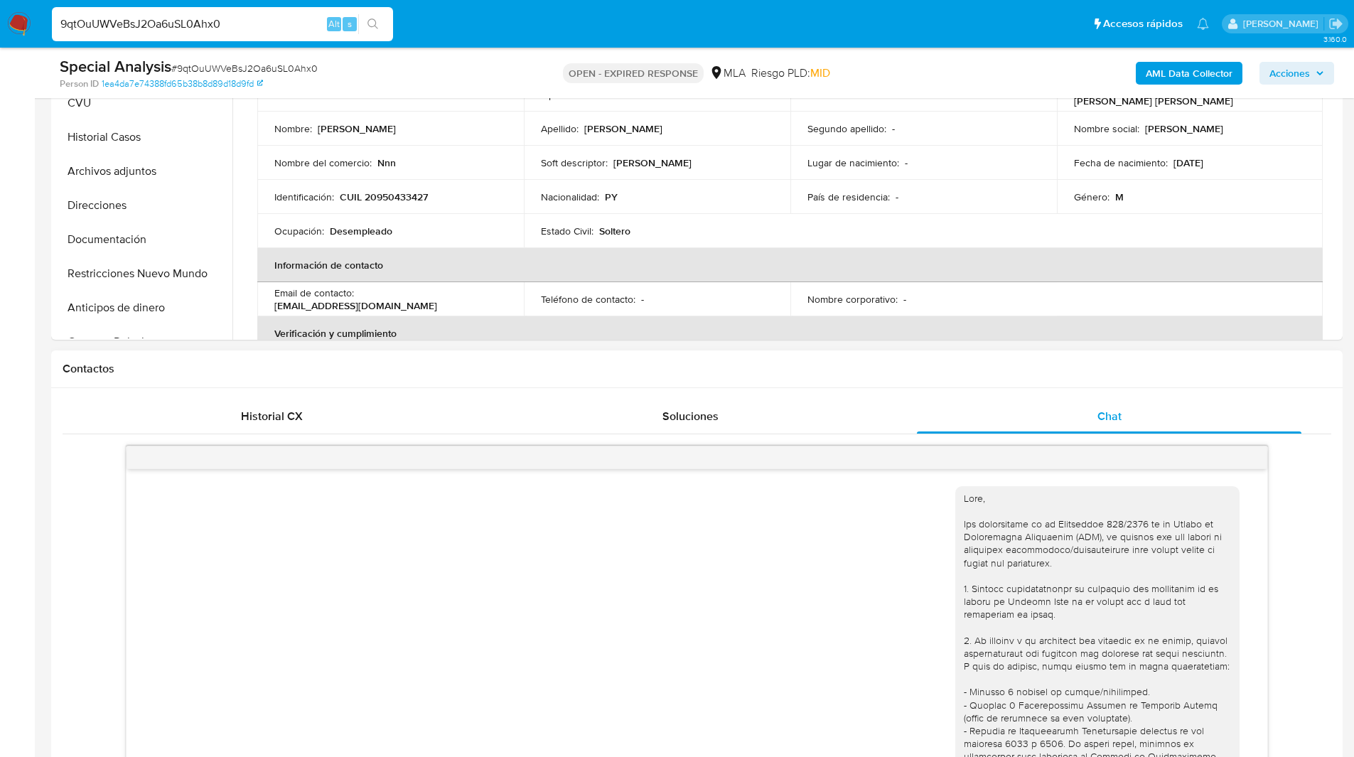
drag, startPoint x: 721, startPoint y: 406, endPoint x: 955, endPoint y: 351, distance: 240.2
click at [955, 351] on div "Contactos Historial CX Soluciones Chat Id Estado Fecha de creación Origen Proce…" at bounding box center [697, 652] width 1292 height 604
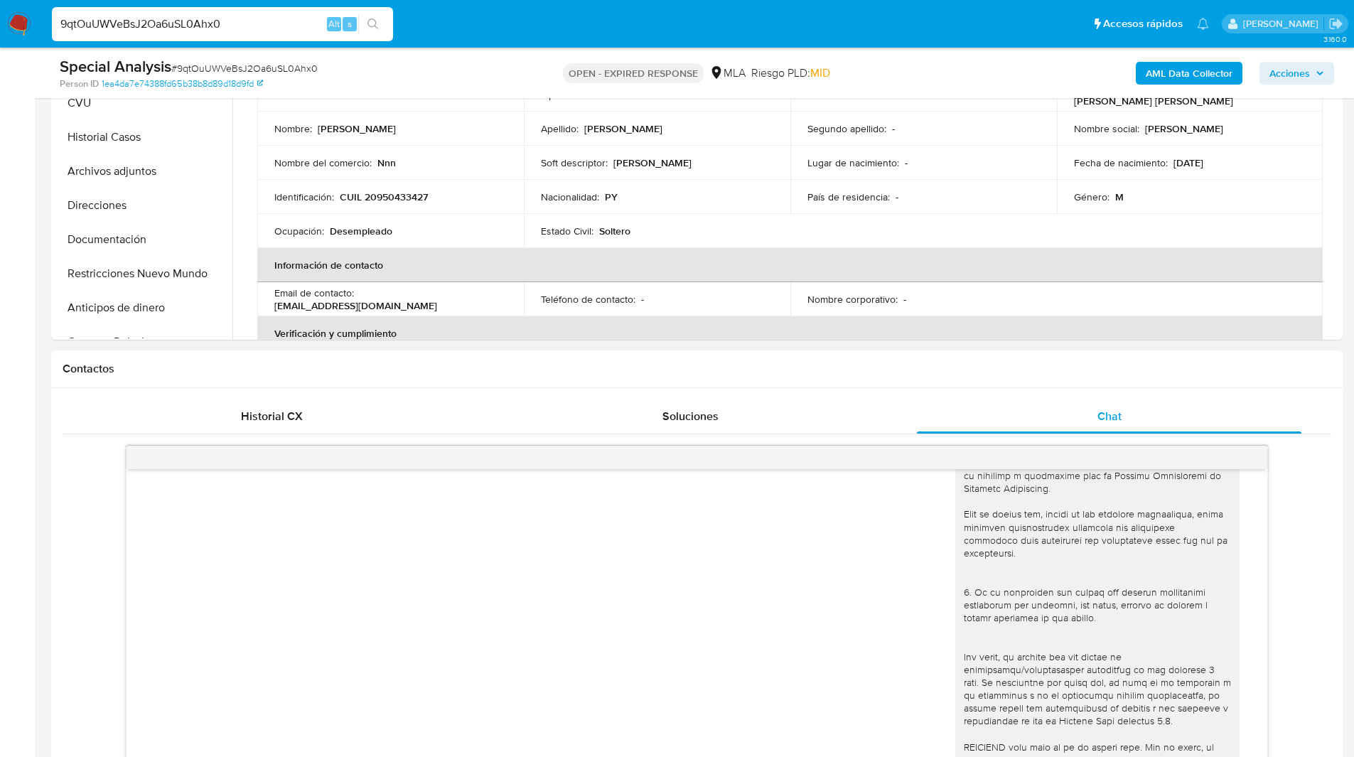
click at [940, 358] on div "Contactos" at bounding box center [697, 369] width 1292 height 38
click at [1077, 421] on div "Chat" at bounding box center [1109, 417] width 385 height 34
click at [918, 389] on div "Historial CX Soluciones Chat Id Estado Fecha de creación Origen Proceso Anterio…" at bounding box center [697, 671] width 1292 height 566
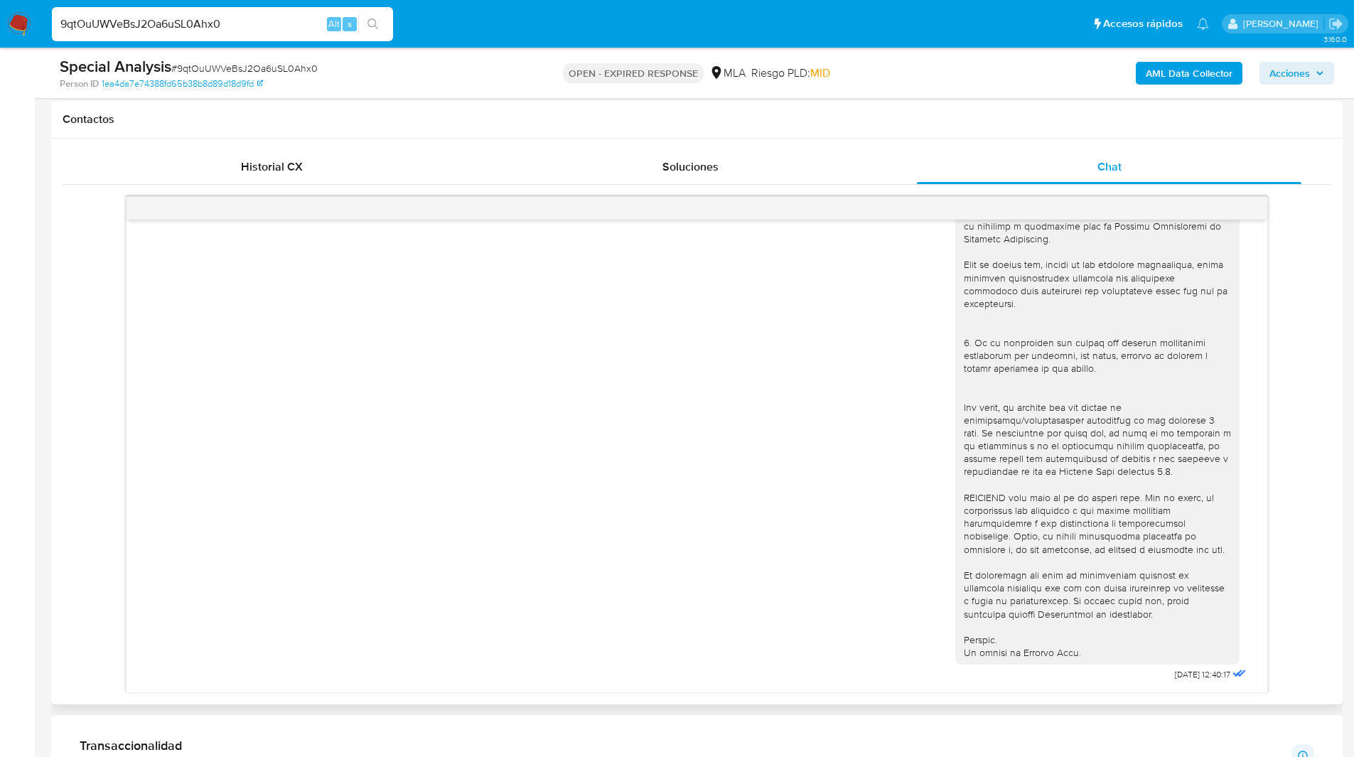
scroll to position [649, 0]
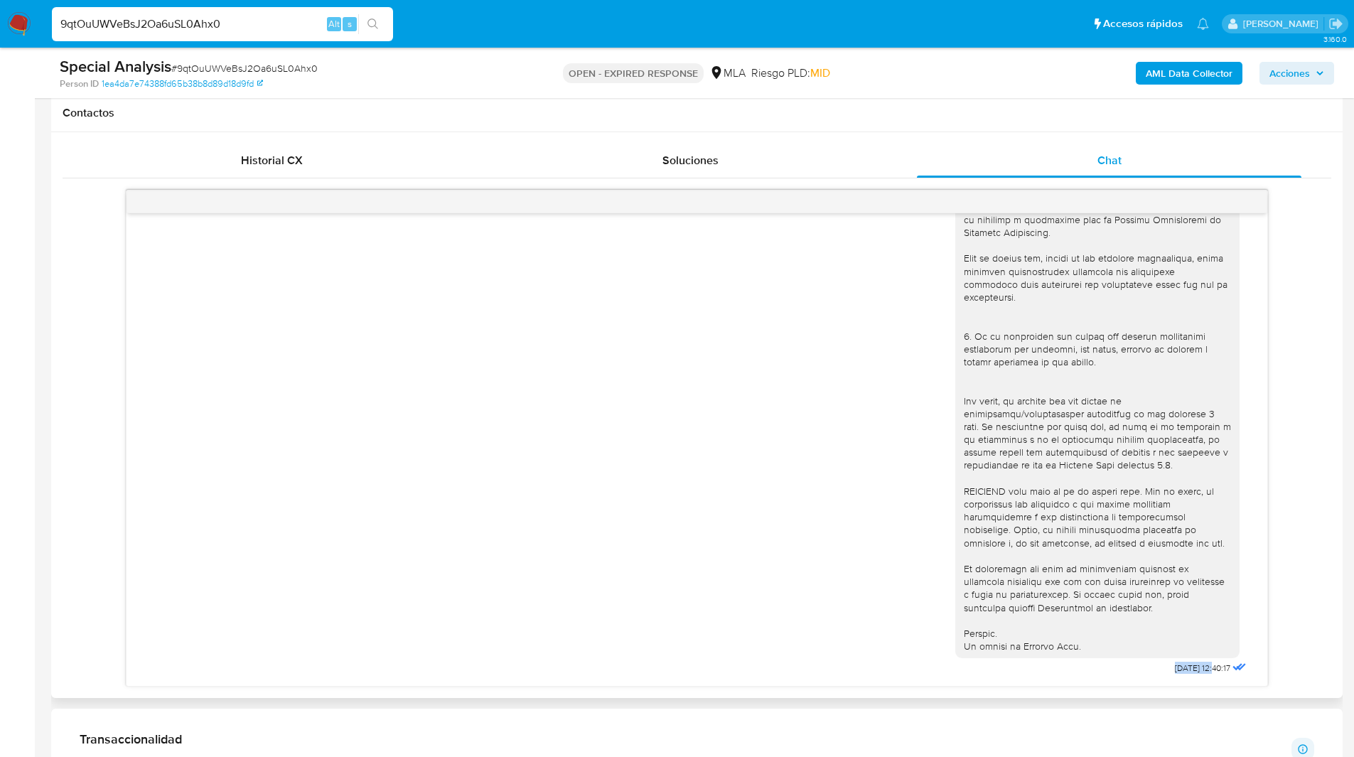
drag, startPoint x: 1189, startPoint y: 668, endPoint x: 1135, endPoint y: 672, distance: 54.9
click at [1135, 672] on div "30/07/2025 12:40:17" at bounding box center [1102, 289] width 294 height 778
copy span "30/07/2025"
click at [520, 29] on ul "Pausado Ver notificaciones 9qtOuUWVeBsJ2Oa6uSL0Ahx0 Alt s Accesos rápidos Presi…" at bounding box center [631, 24] width 1172 height 36
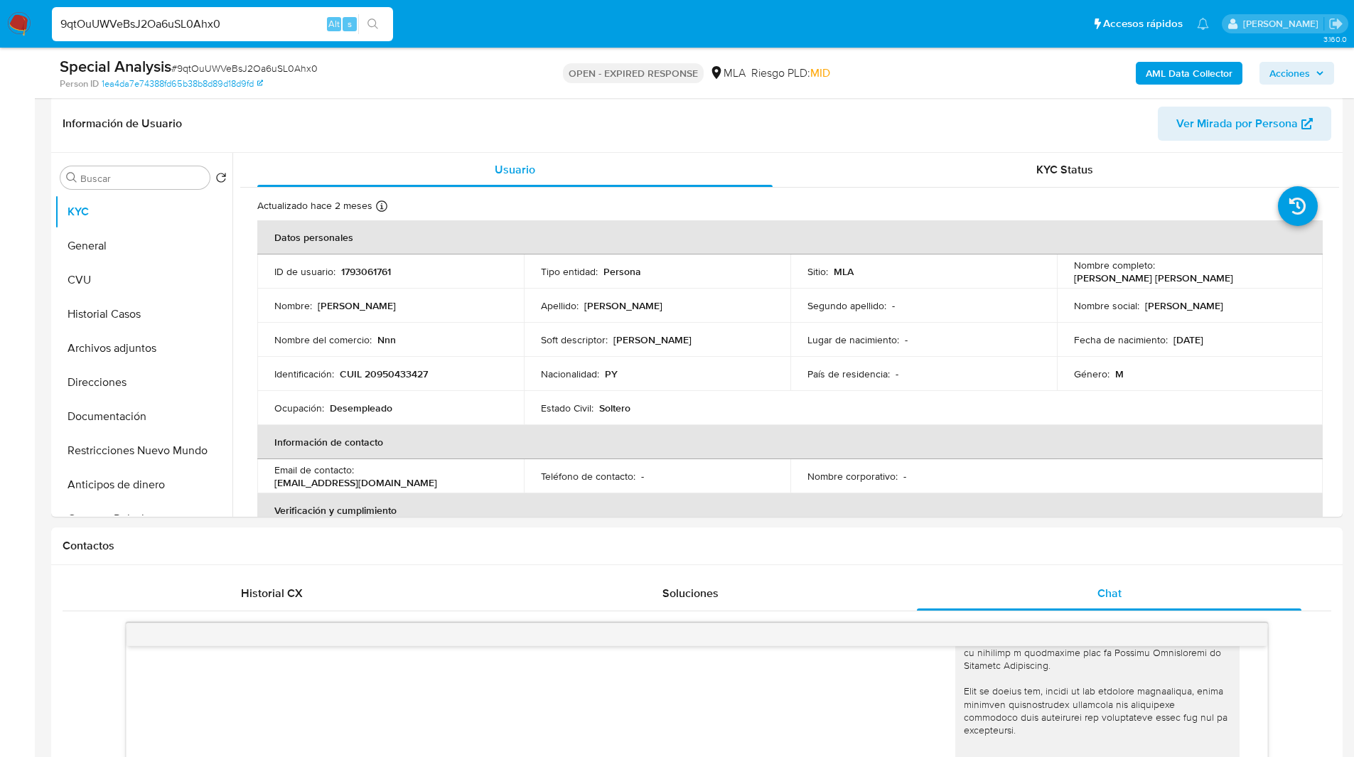
scroll to position [177, 0]
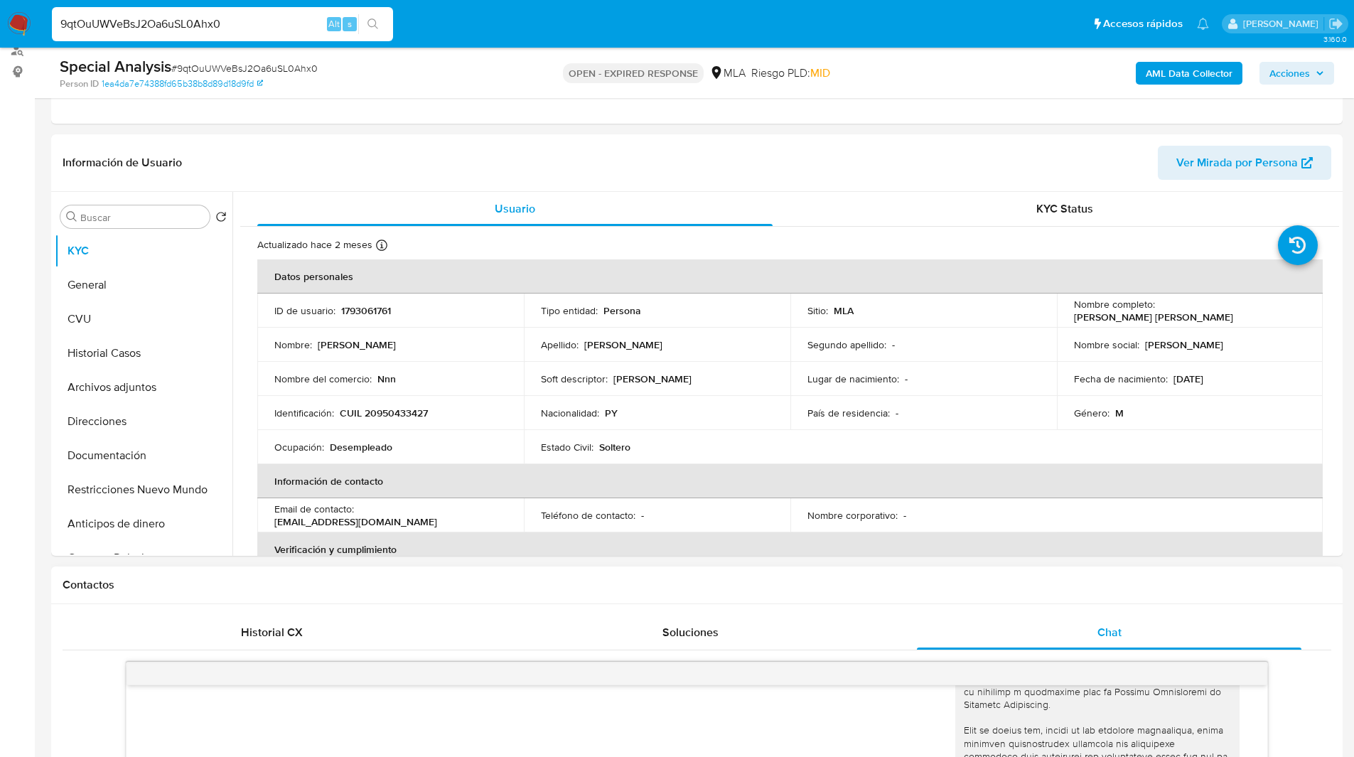
click at [925, 567] on div "Contactos" at bounding box center [697, 586] width 1292 height 38
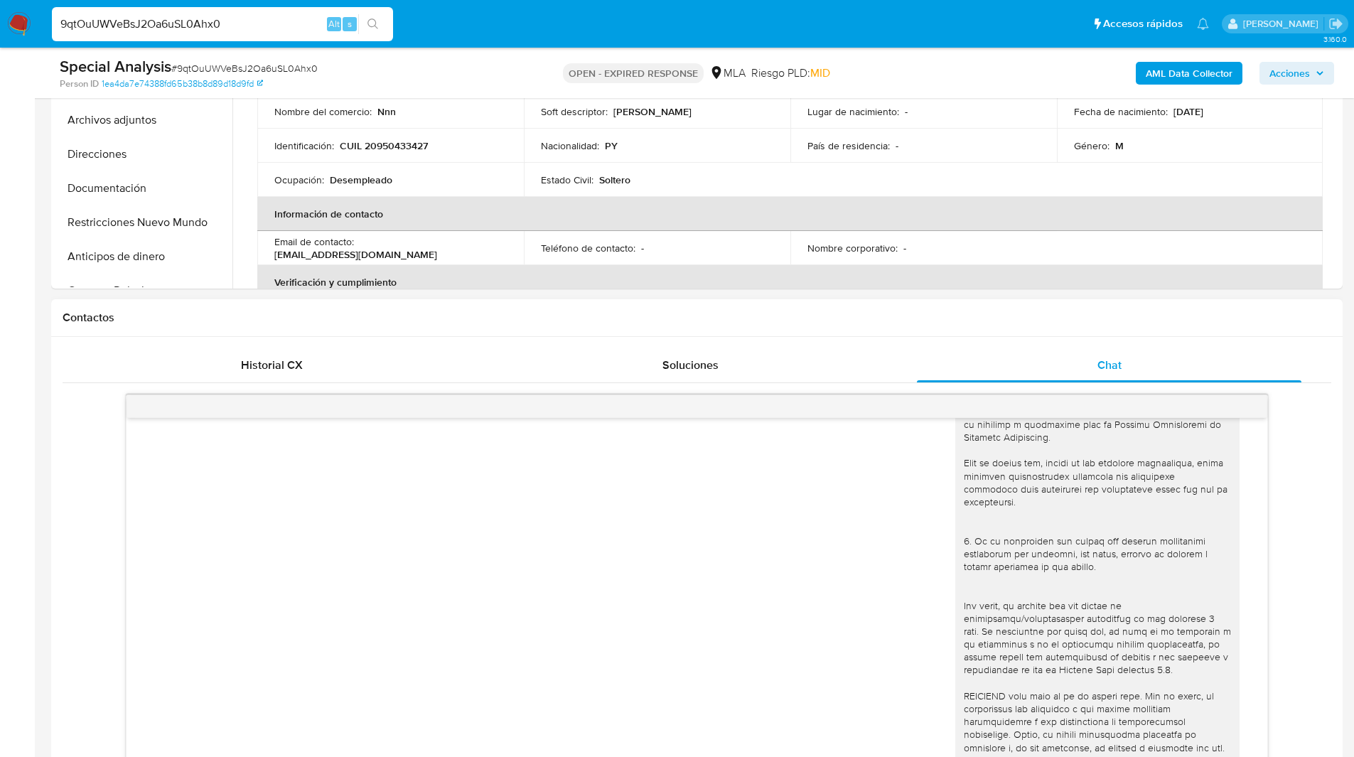
scroll to position [741, 0]
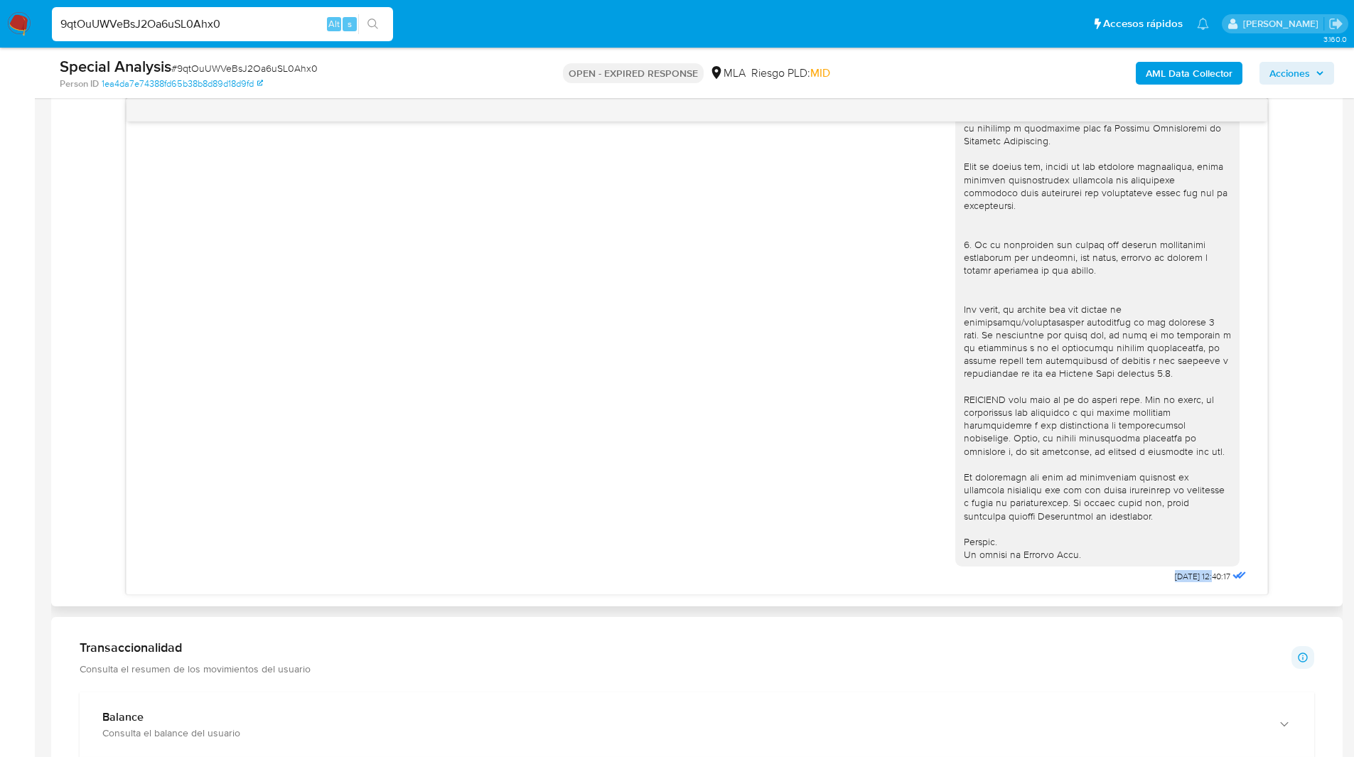
drag, startPoint x: 1188, startPoint y: 577, endPoint x: 1144, endPoint y: 578, distance: 44.1
click at [1144, 578] on div "30/07/2025 12:40:17" at bounding box center [1102, 198] width 294 height 778
copy span "30/07/2025"
click at [805, 40] on ul "Pausado Ver notificaciones 9qtOuUWVeBsJ2Oa6uSL0Ahx0 Alt s Accesos rápidos Presi…" at bounding box center [631, 24] width 1172 height 36
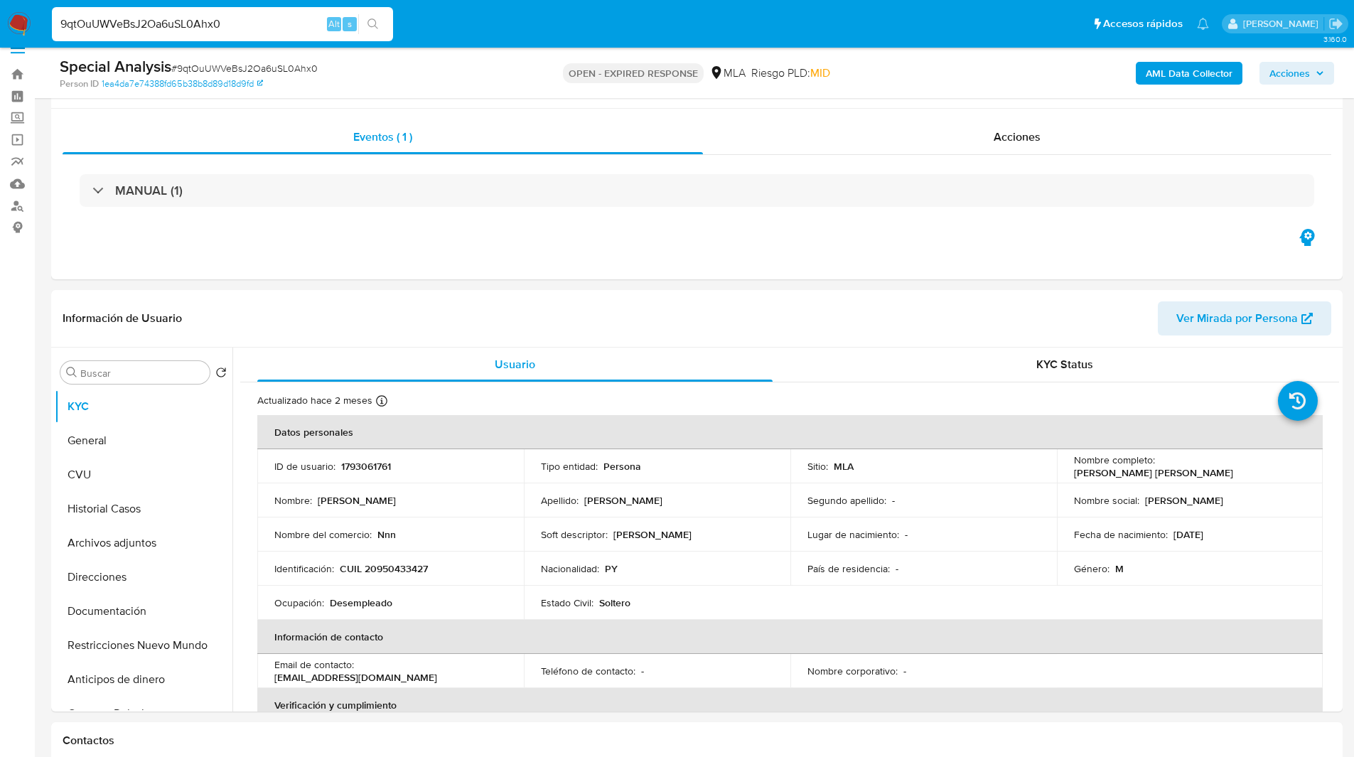
scroll to position [0, 0]
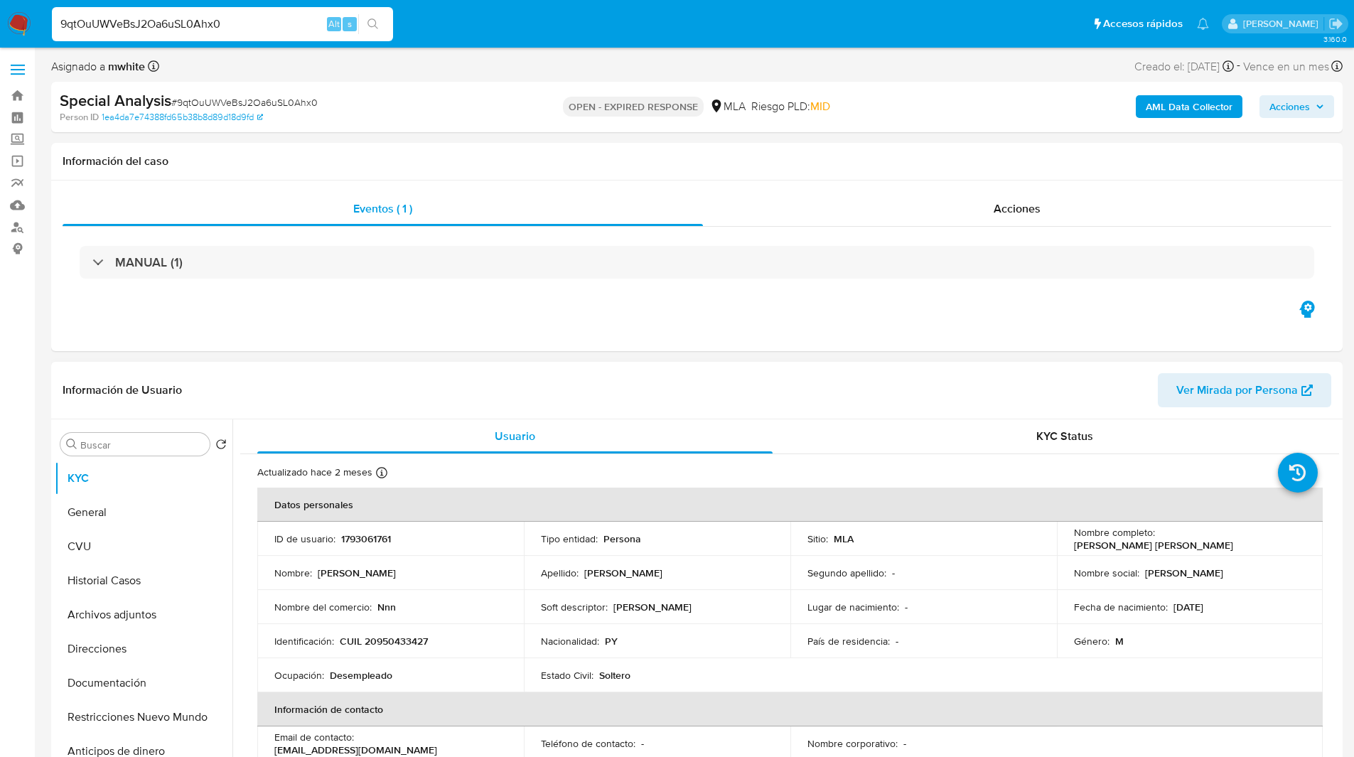
drag, startPoint x: 1068, startPoint y: 542, endPoint x: 1238, endPoint y: 543, distance: 169.9
click at [1238, 543] on td "Nombre completo : Celso Amado Gonzalez Brizuela" at bounding box center [1190, 539] width 267 height 34
copy p "Celso Amado Gonzalez Brizuela"
click at [862, 164] on h1 "Información del caso" at bounding box center [697, 161] width 1269 height 14
click at [877, 26] on ul "Pausado Ver notificaciones 9qtOuUWVeBsJ2Oa6uSL0Ahx0 Alt s Accesos rápidos Presi…" at bounding box center [631, 24] width 1172 height 36
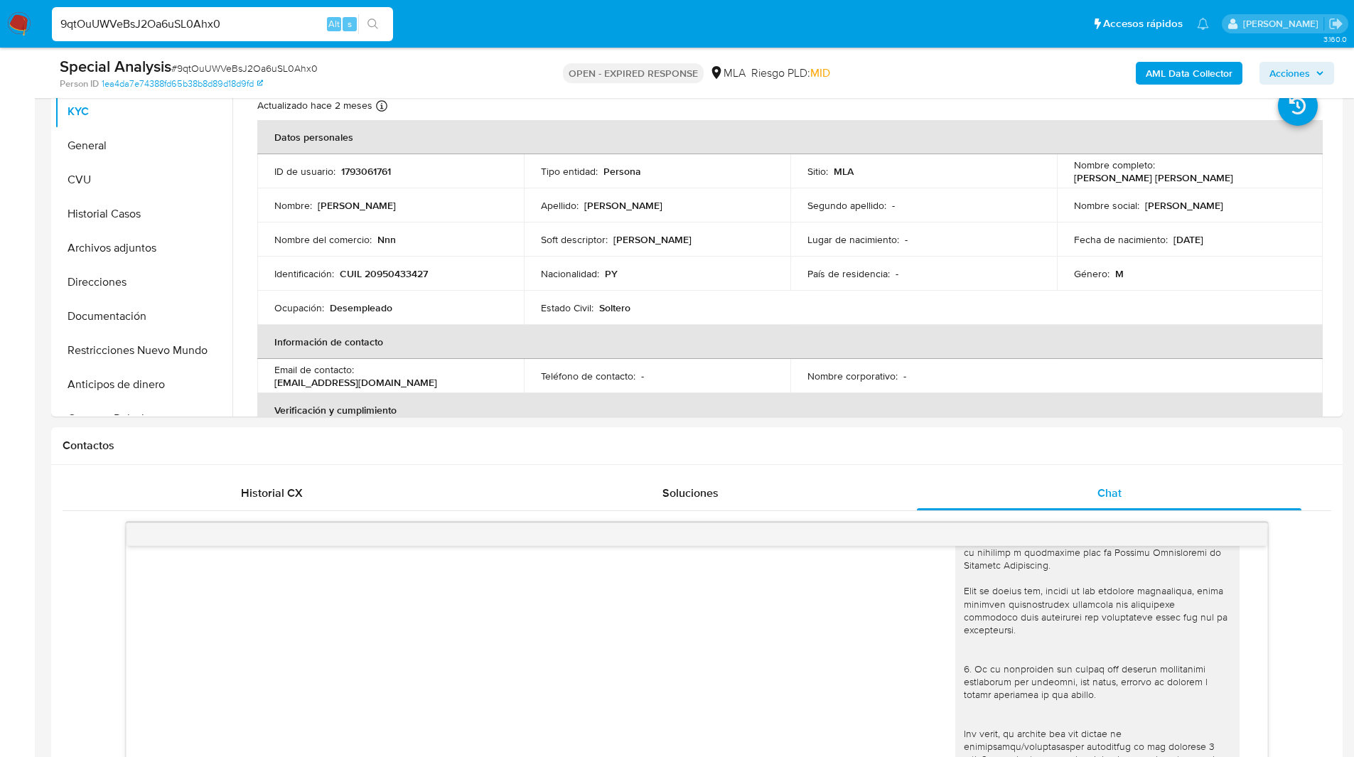
scroll to position [317, 0]
click at [966, 432] on div "Contactos" at bounding box center [697, 446] width 1292 height 38
click at [122, 242] on button "Archivos adjuntos" at bounding box center [138, 247] width 166 height 34
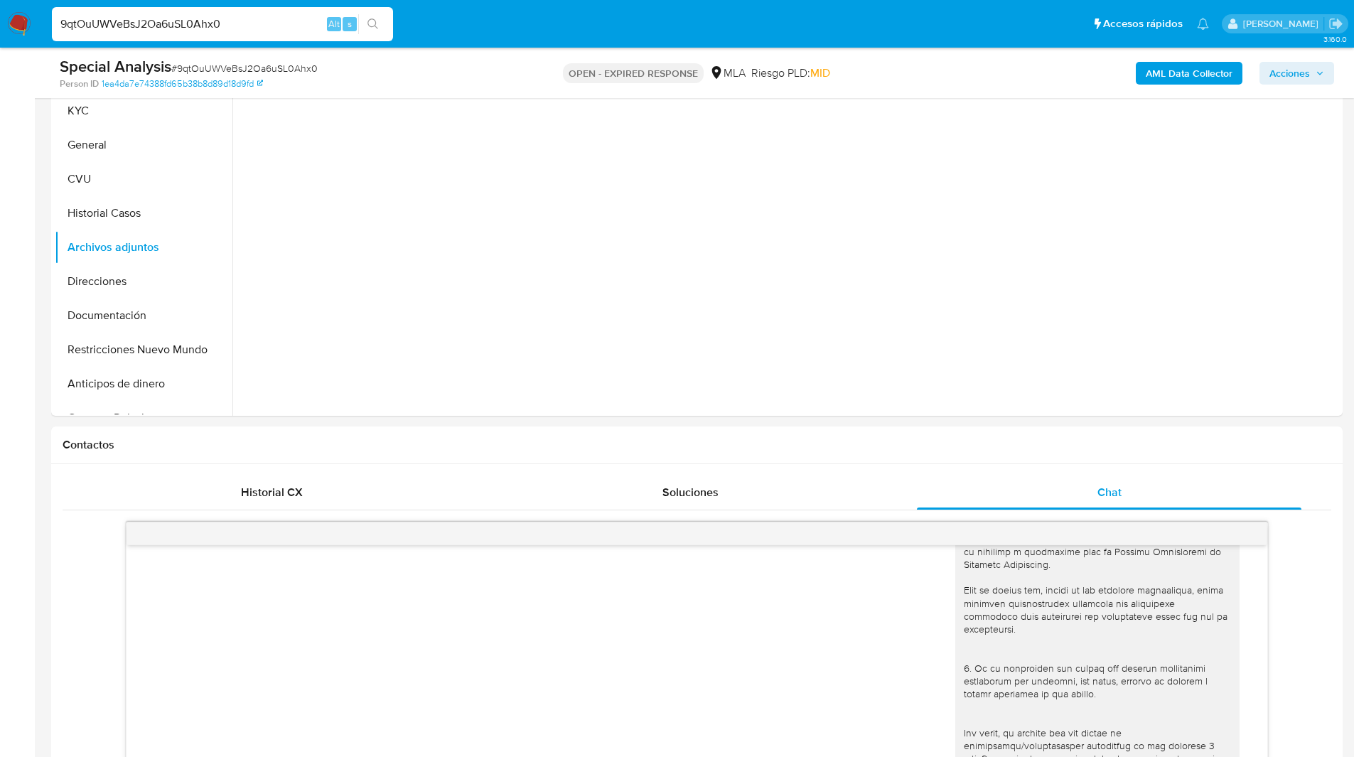
click at [123, 11] on div "9qtOuUWVeBsJ2Oa6uSL0Ahx0 Alt s" at bounding box center [222, 24] width 341 height 34
click at [130, 19] on input "9qtOuUWVeBsJ2Oa6uSL0Ahx0" at bounding box center [222, 24] width 341 height 18
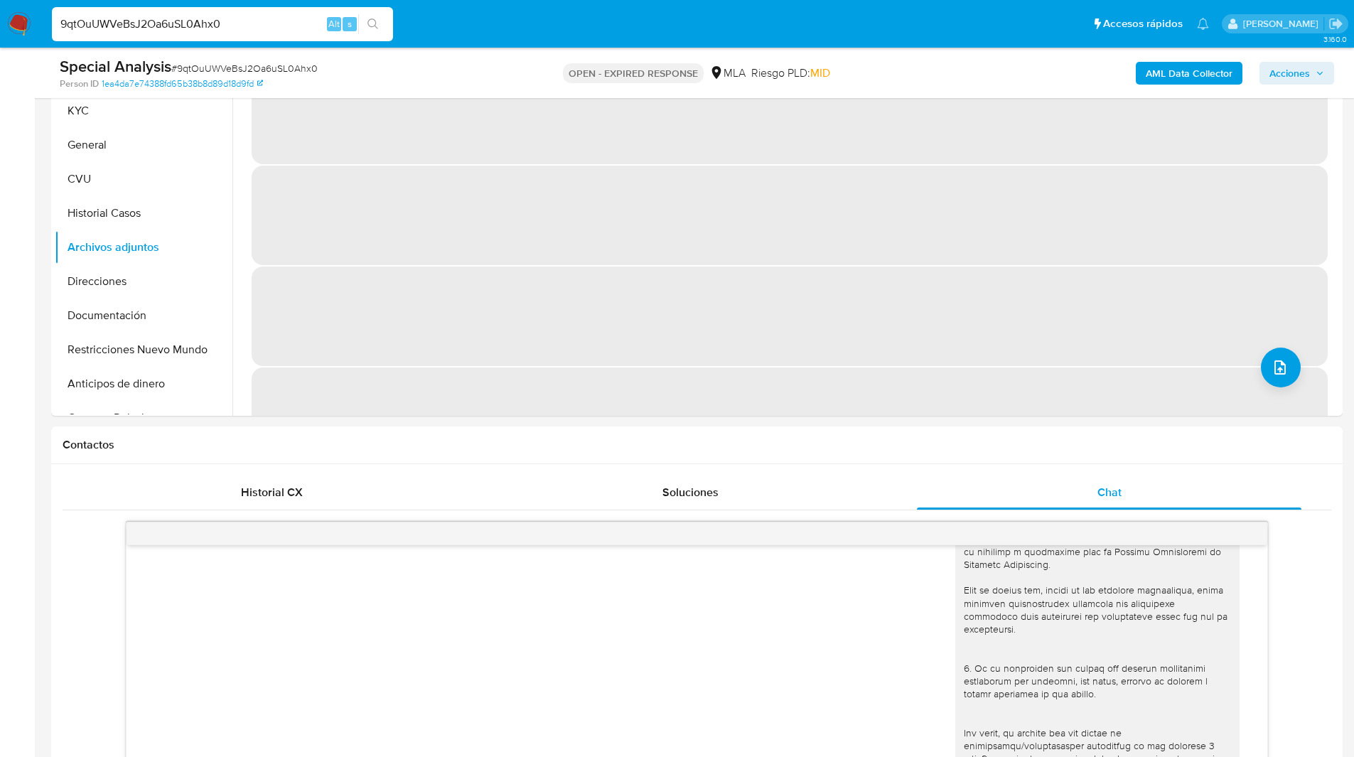
click at [130, 19] on input "9qtOuUWVeBsJ2Oa6uSL0Ahx0" at bounding box center [222, 24] width 341 height 18
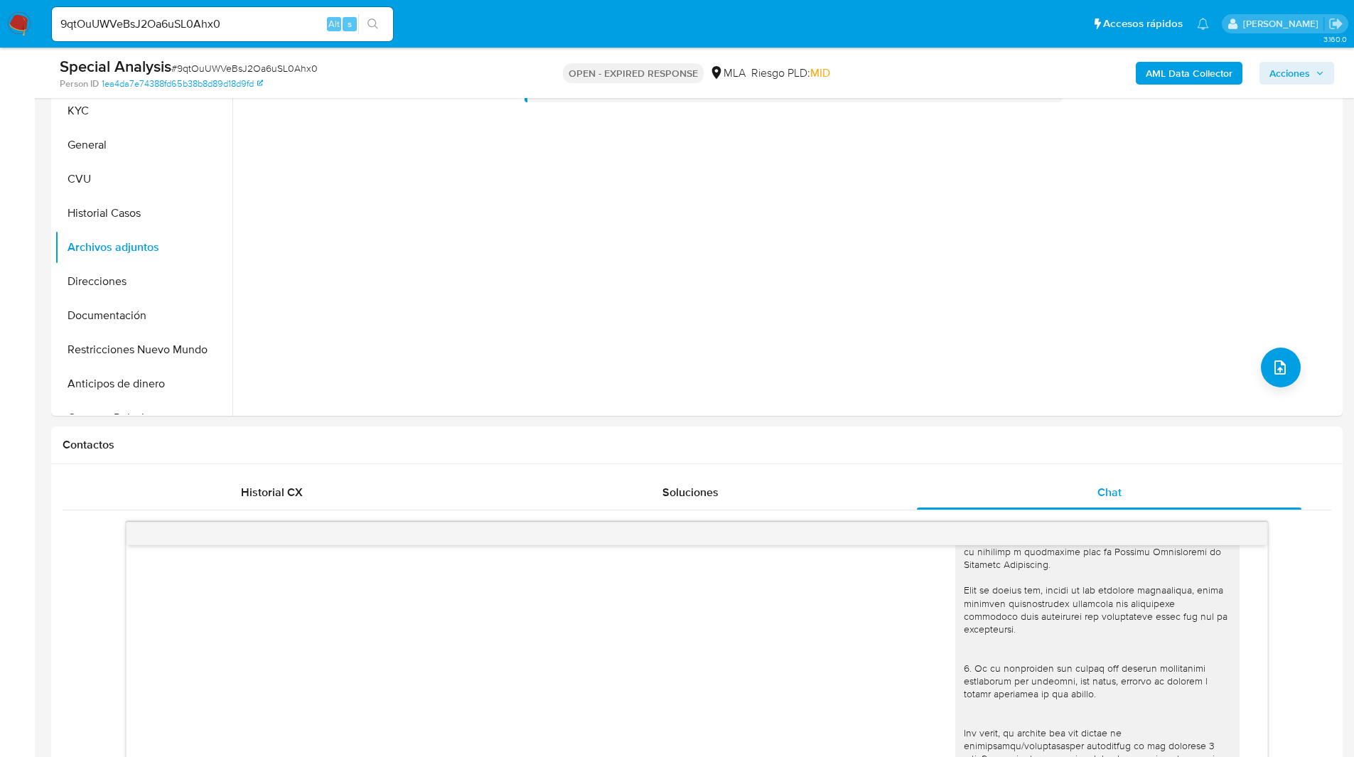
click at [21, 21] on img at bounding box center [19, 24] width 24 height 24
click at [252, 60] on div "Special Analysis # 9qtOuUWVeBsJ2Oa6uSL0Ahx0" at bounding box center [269, 66] width 419 height 21
click at [262, 65] on span "# 9qtOuUWVeBsJ2Oa6uSL0Ahx0" at bounding box center [244, 68] width 146 height 14
copy span "9qtOuUWVeBsJ2Oa6uSL0Ahx0"
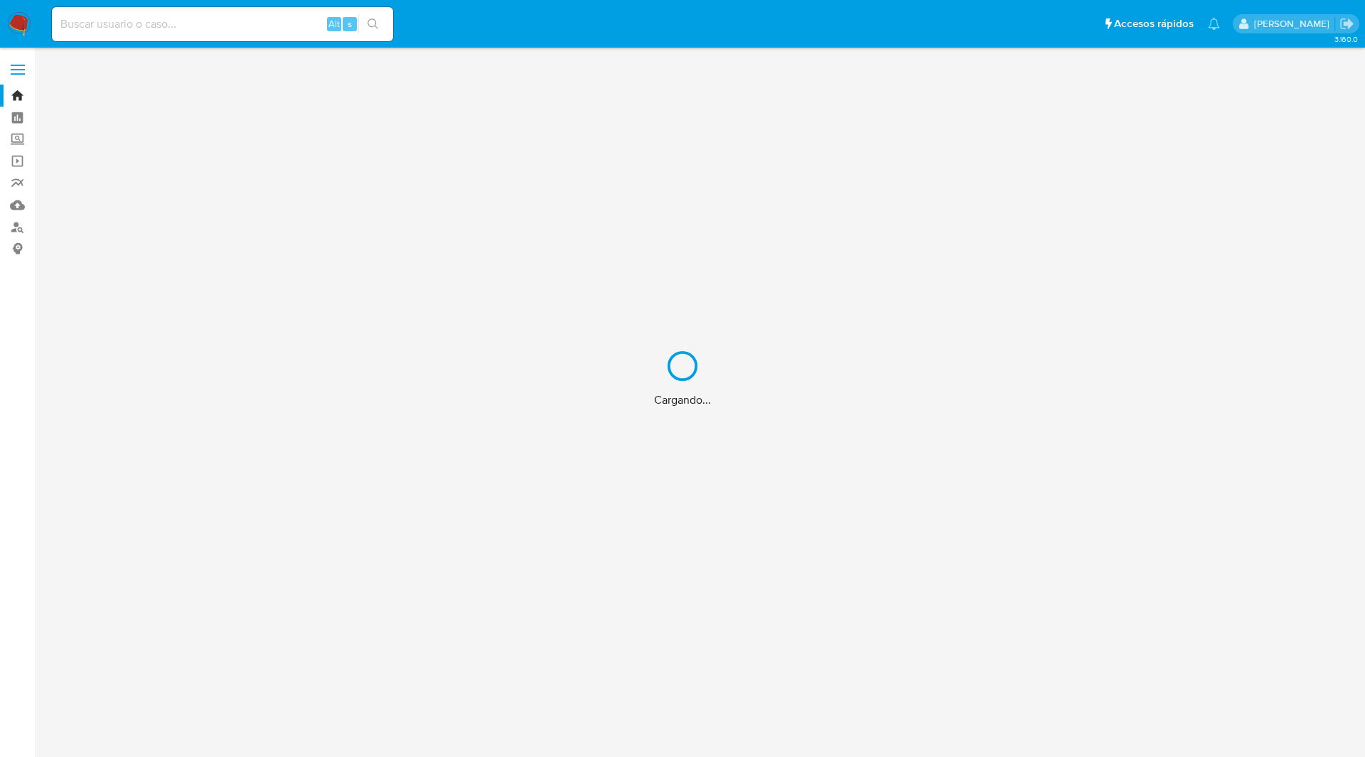
click at [549, 41] on div "Cargando..." at bounding box center [682, 378] width 1365 height 757
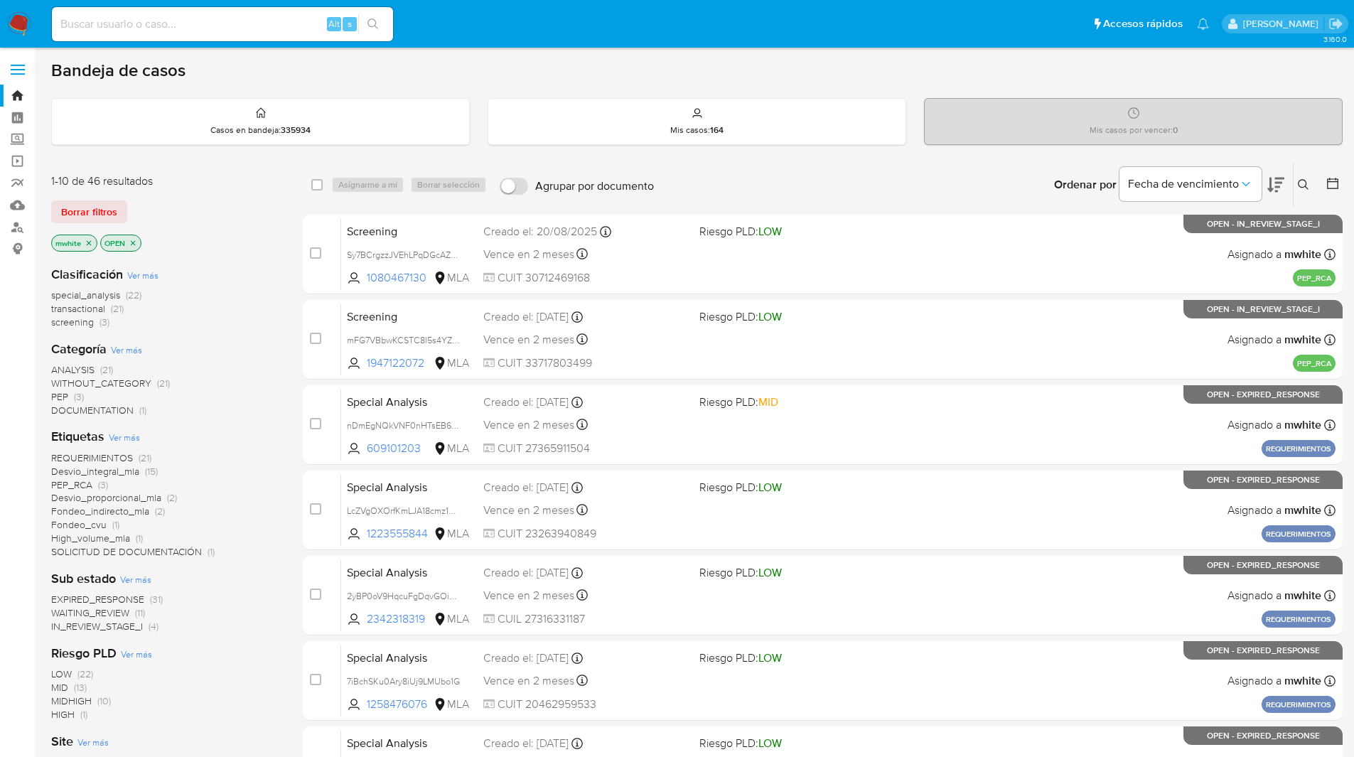
click at [1305, 187] on icon at bounding box center [1303, 184] width 11 height 11
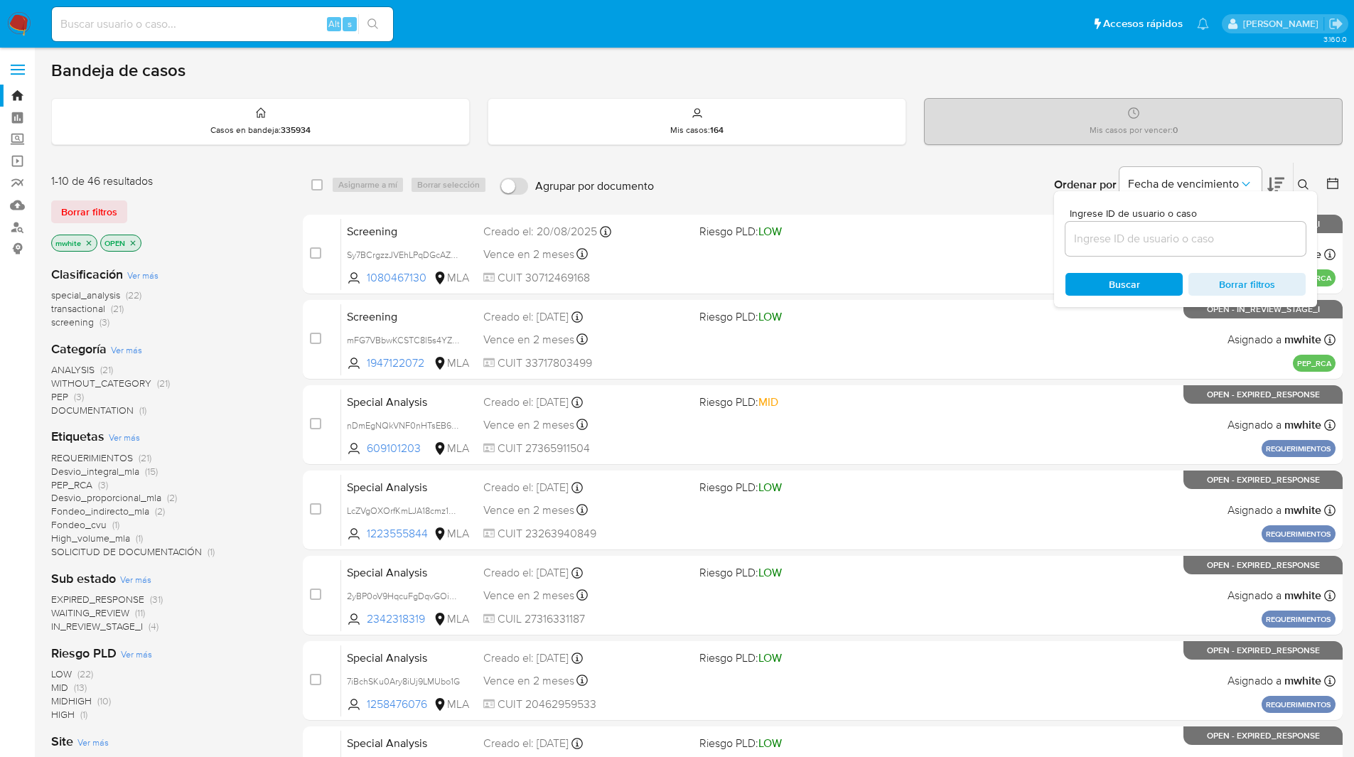
click at [1129, 227] on div at bounding box center [1186, 239] width 240 height 34
click at [1093, 232] on input at bounding box center [1186, 239] width 240 height 18
click at [1167, 230] on input at bounding box center [1186, 239] width 240 height 18
paste input "9qtOuUWVeBsJ2Oa6uSL0Ahx0"
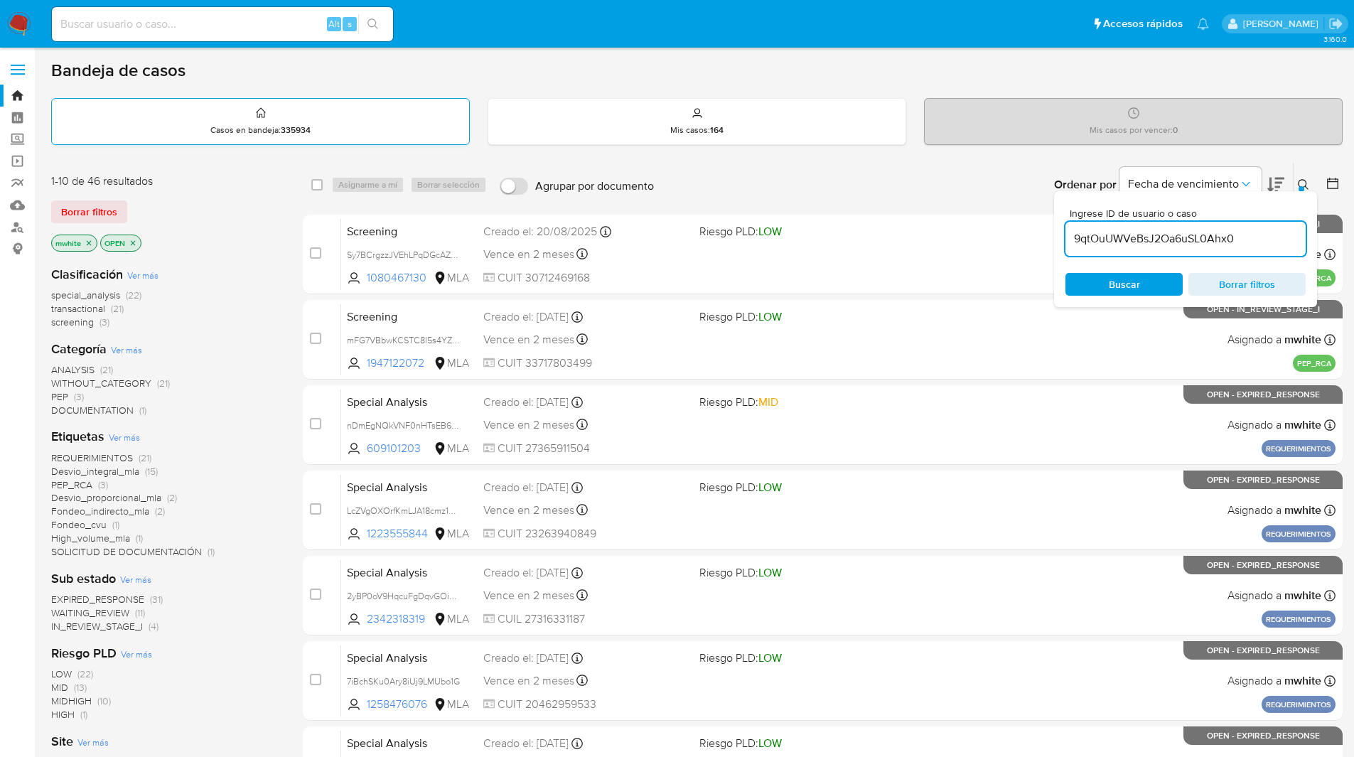
type input "9qtOuUWVeBsJ2Oa6uSL0Ahx0"
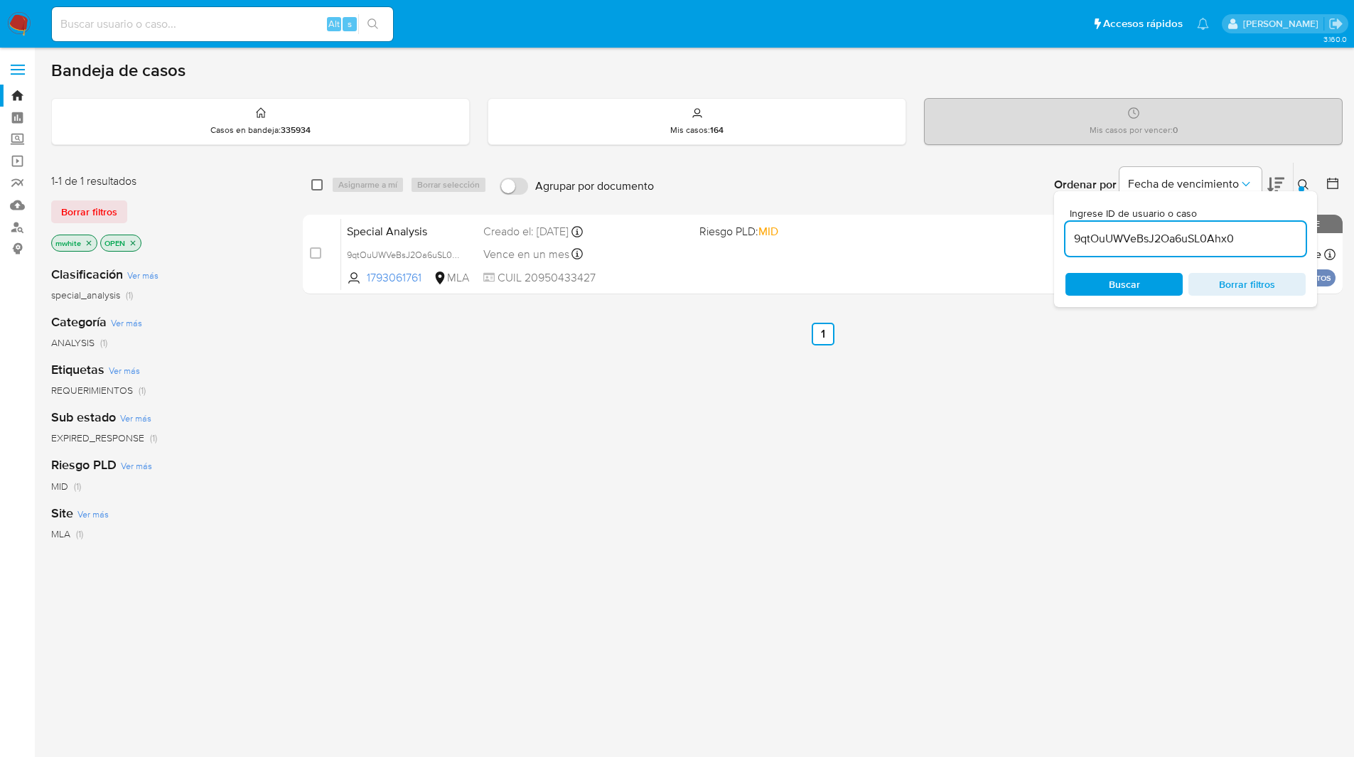
click at [311, 188] on input "checkbox" at bounding box center [316, 184] width 11 height 11
checkbox input "true"
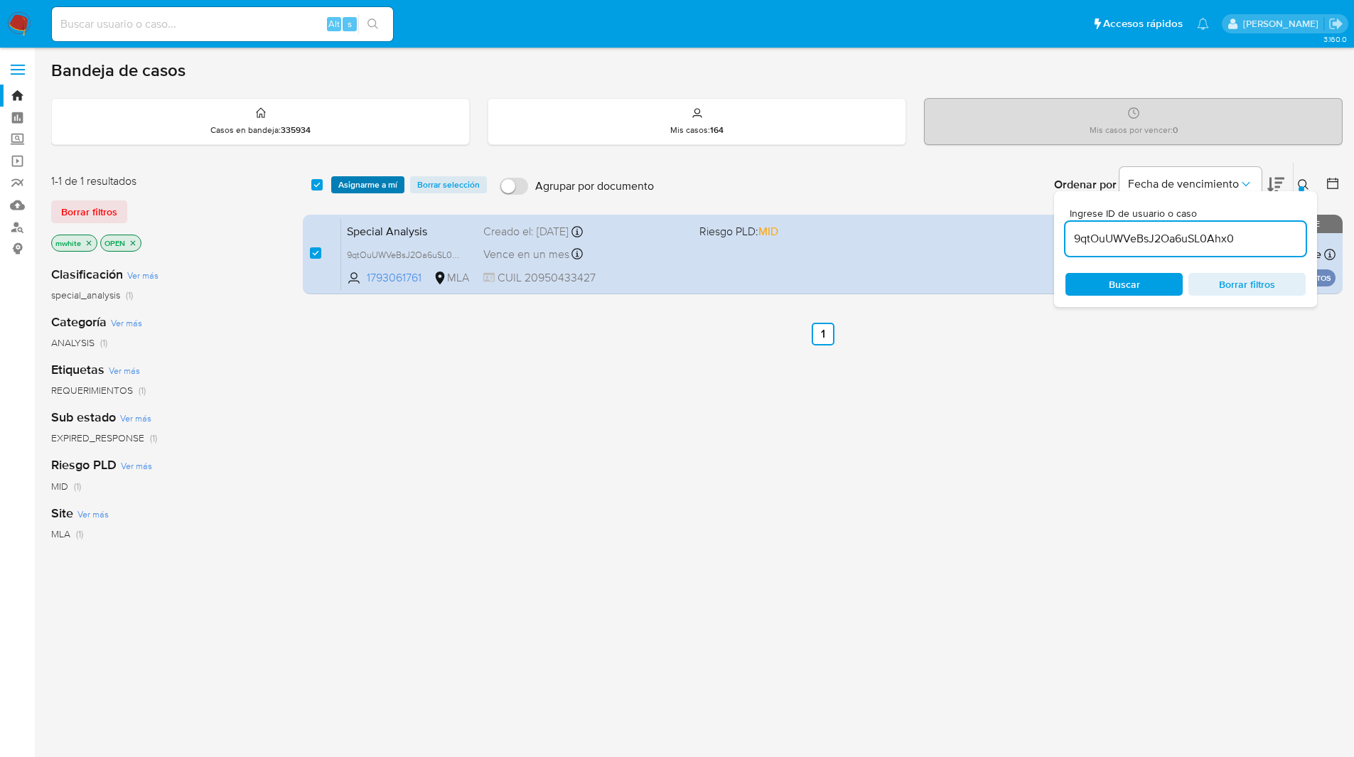
click at [377, 186] on span "Asignarme a mí" at bounding box center [367, 185] width 59 height 14
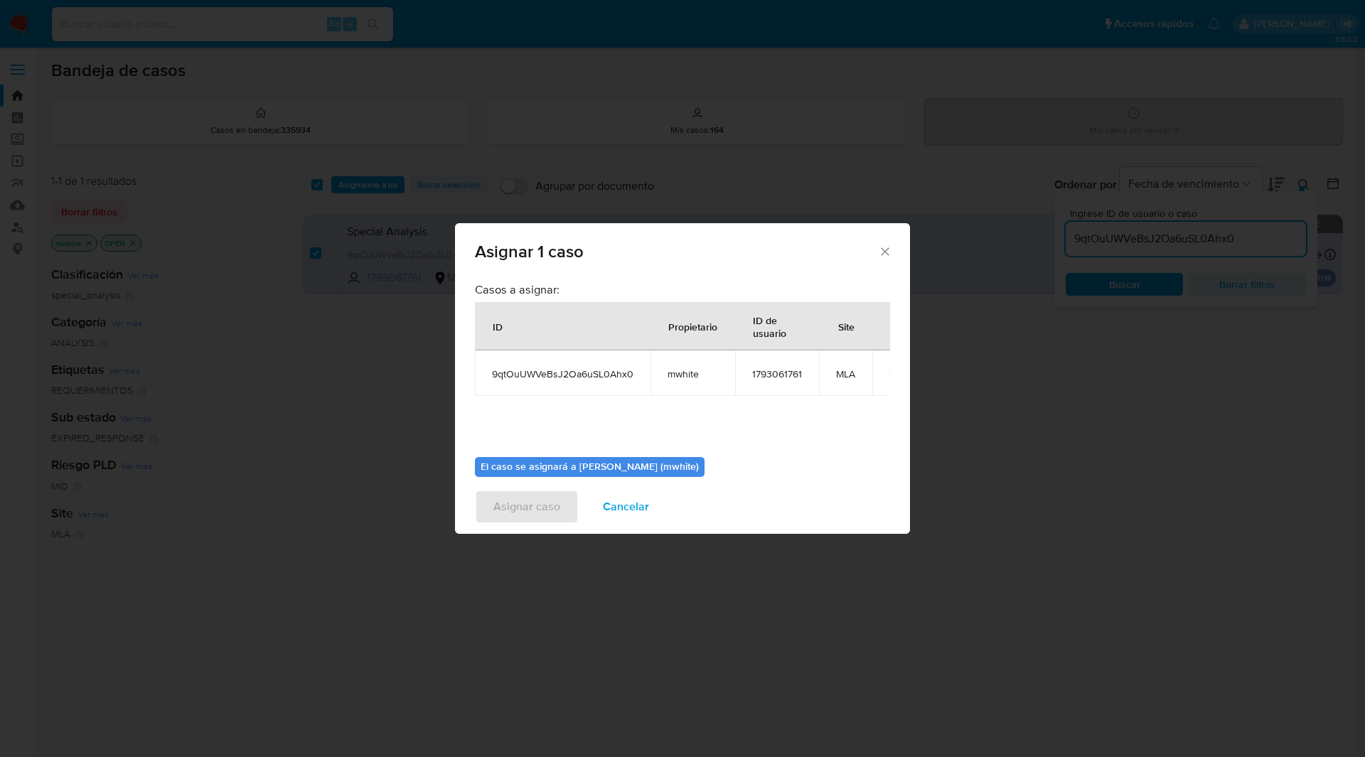
click at [685, 372] on span "mwhite" at bounding box center [693, 374] width 50 height 13
copy span "mwhite"
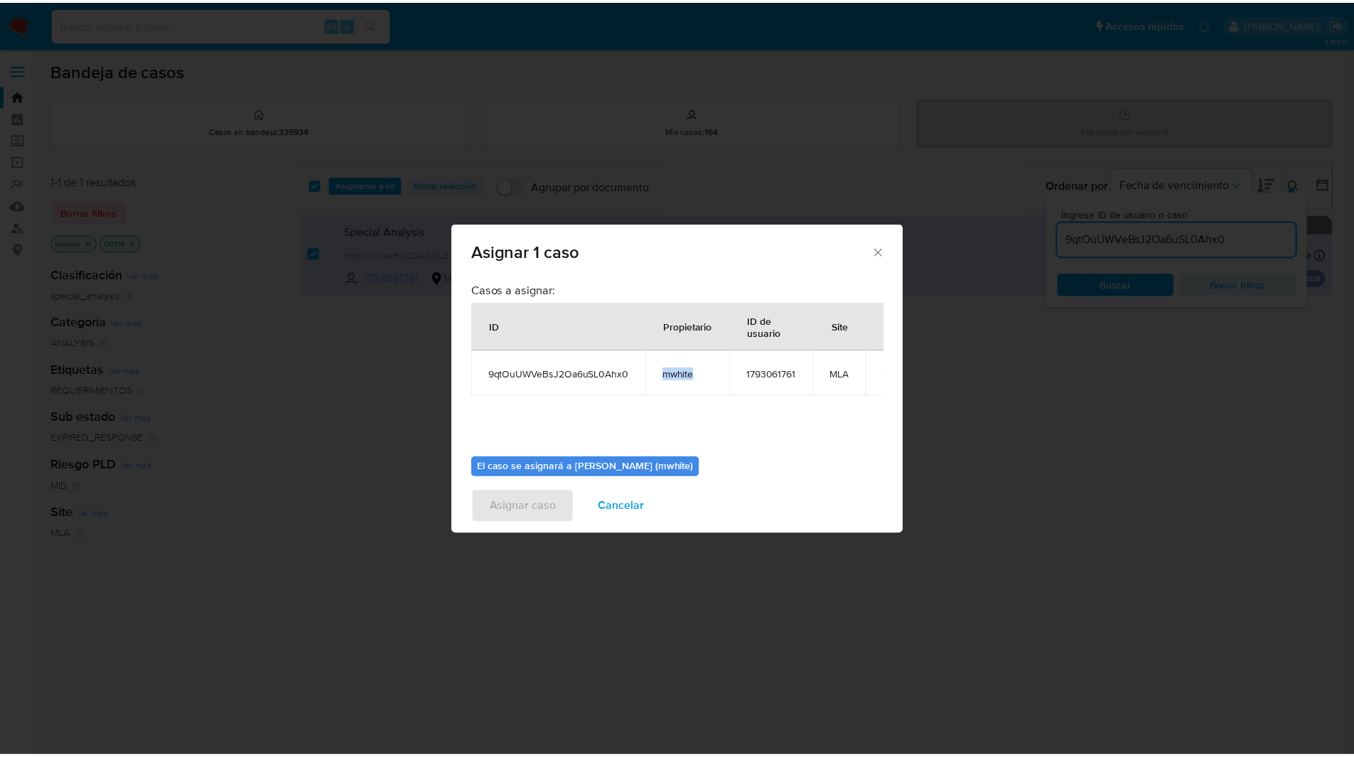
scroll to position [74, 0]
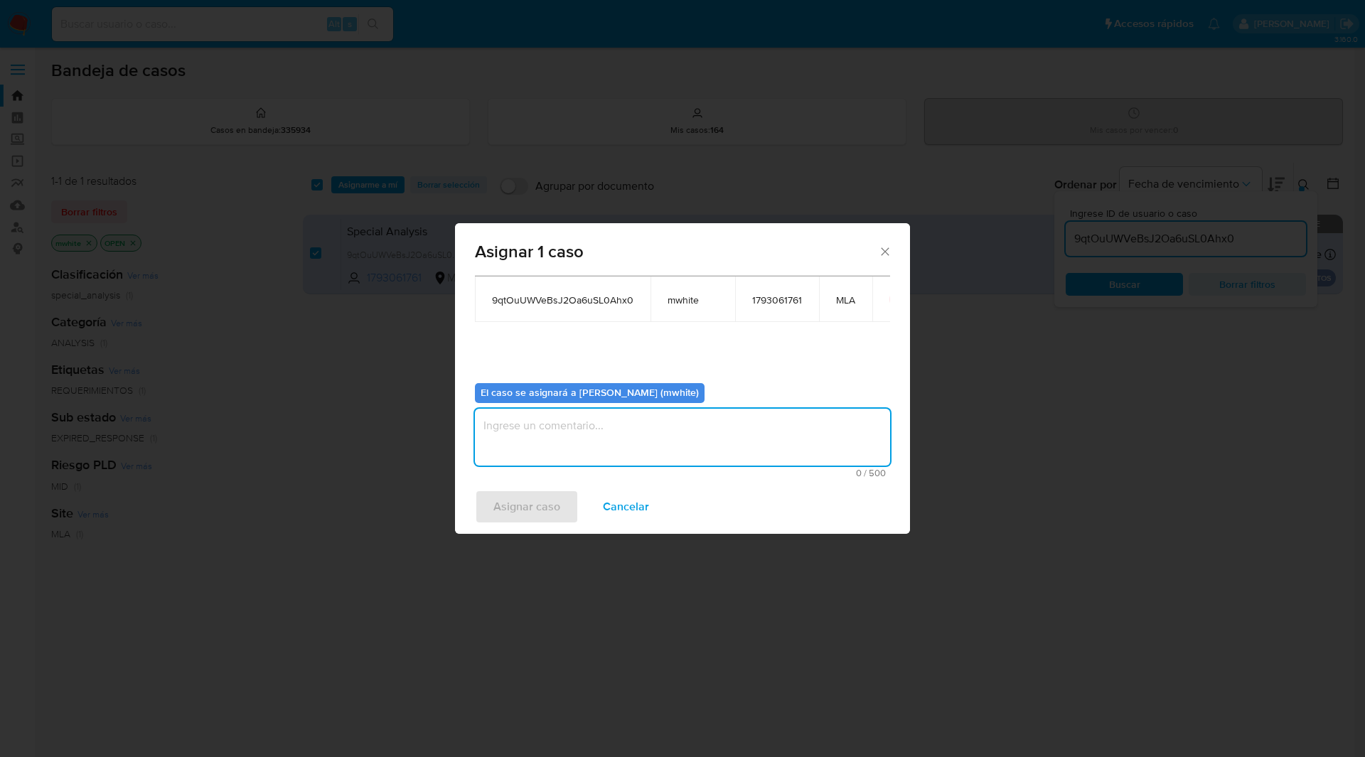
click at [576, 445] on textarea "assign-modal" at bounding box center [682, 437] width 415 height 57
paste textarea "mwhite"
type textarea "mwhite"
click at [521, 510] on span "Asignar caso" at bounding box center [526, 506] width 67 height 31
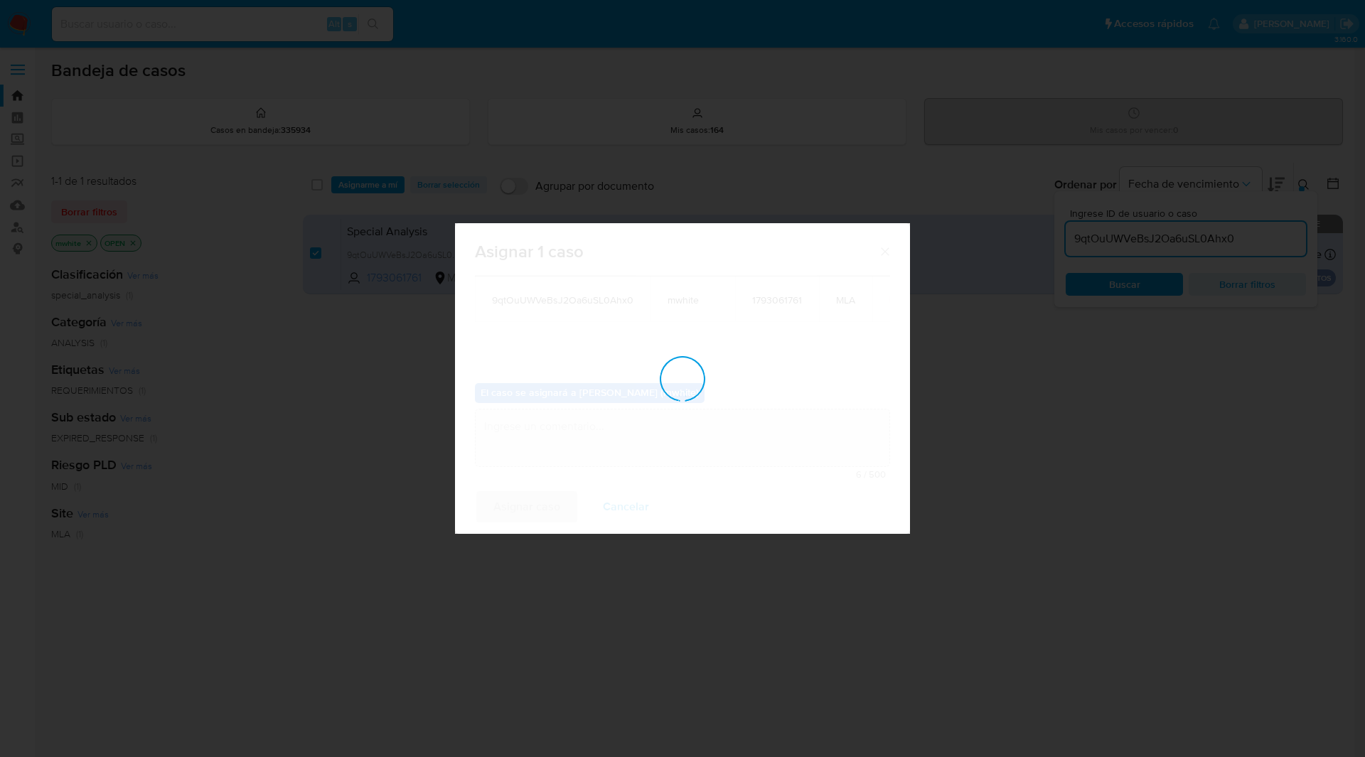
checkbox input "false"
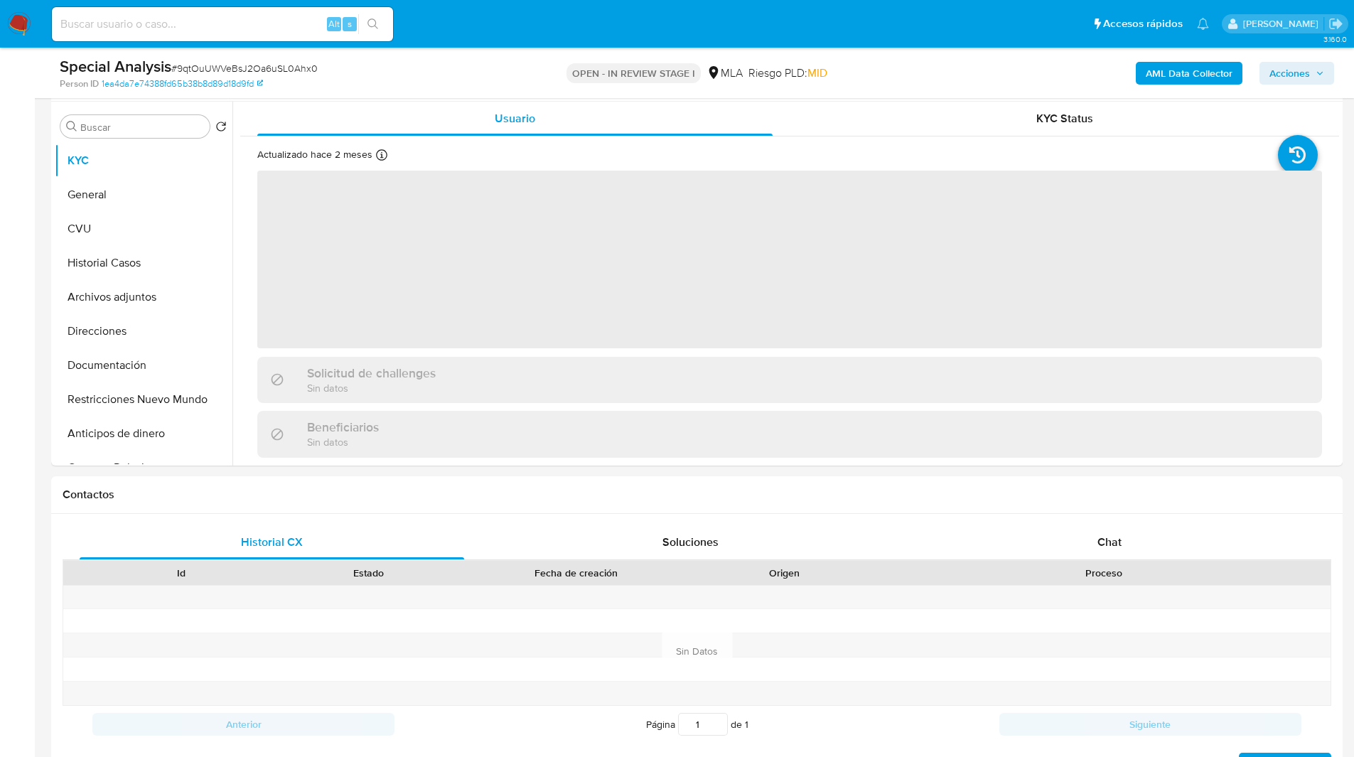
select select "10"
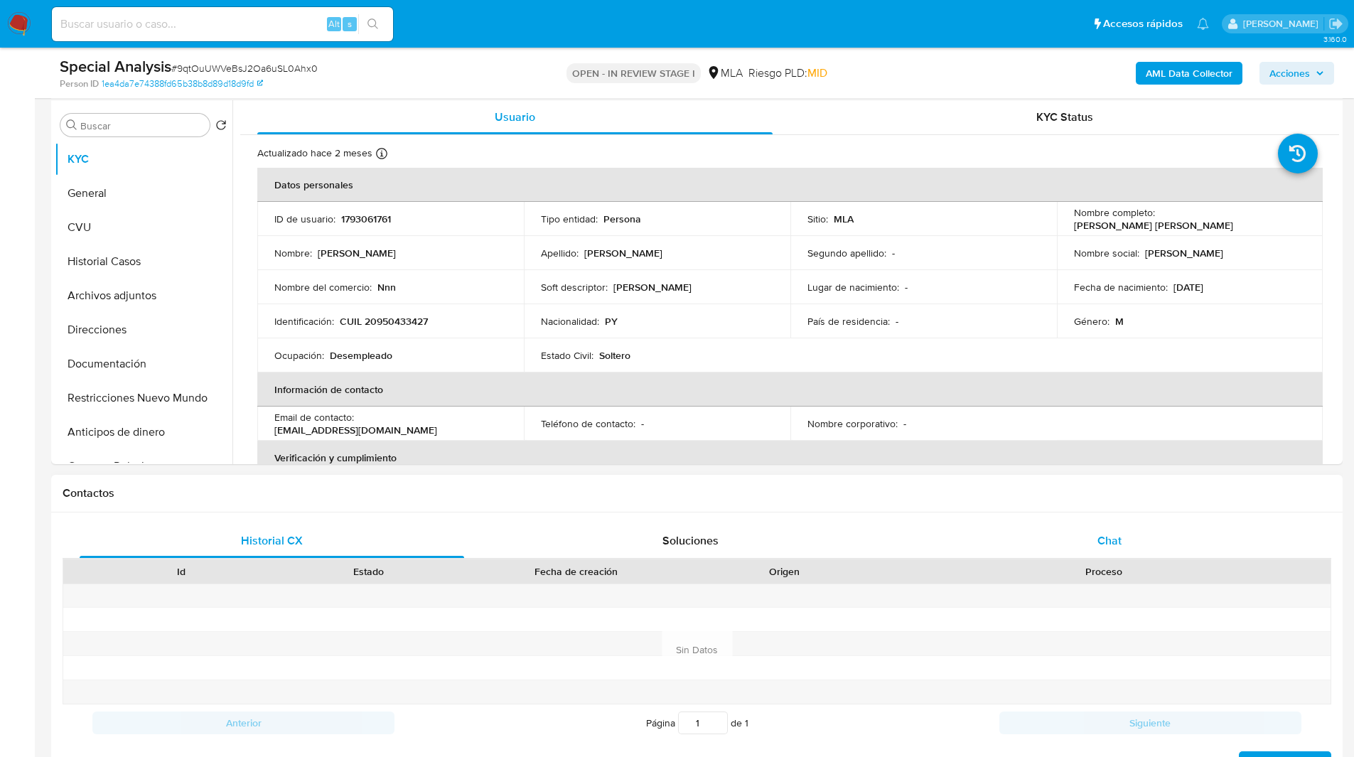
click at [1085, 549] on div "Chat" at bounding box center [1109, 541] width 385 height 34
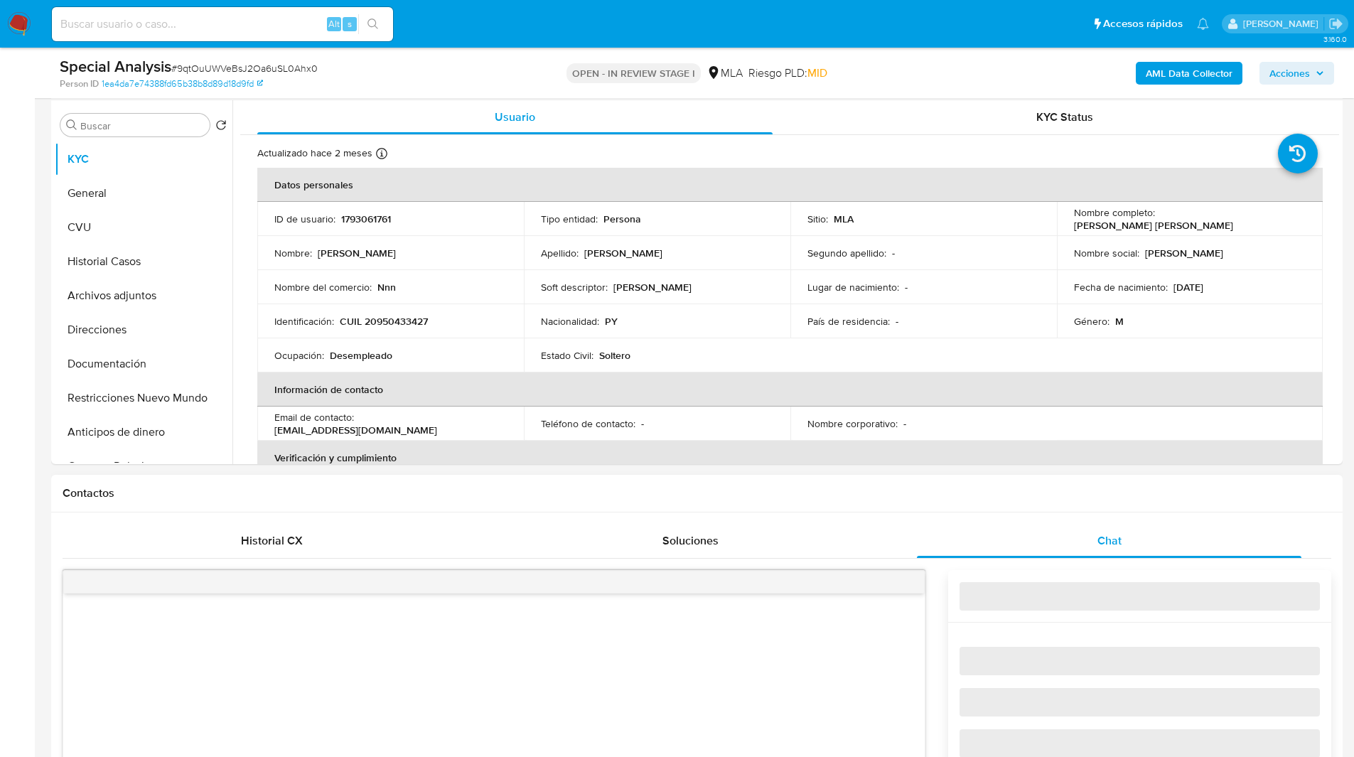
click at [940, 497] on h1 "Contactos" at bounding box center [697, 493] width 1269 height 14
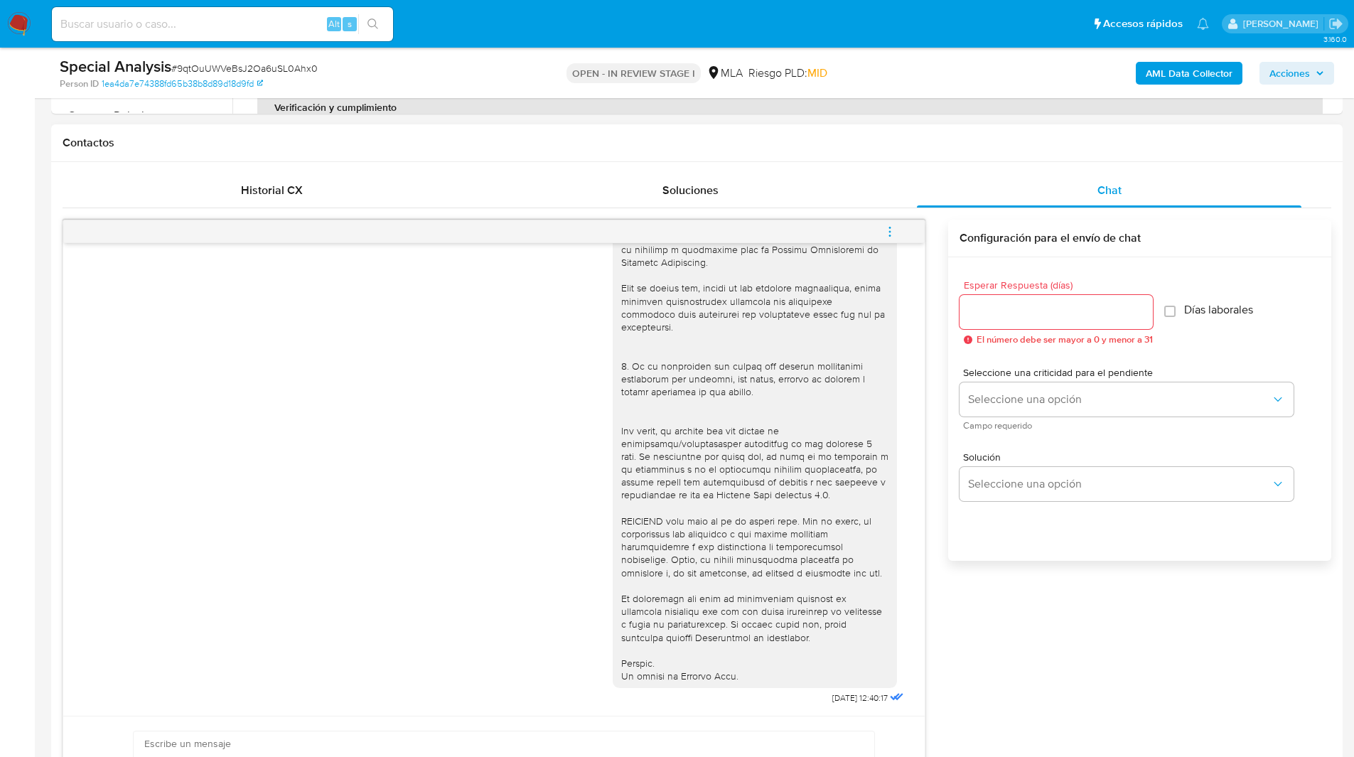
scroll to position [620, 0]
click at [887, 240] on span "menu-action" at bounding box center [890, 231] width 13 height 34
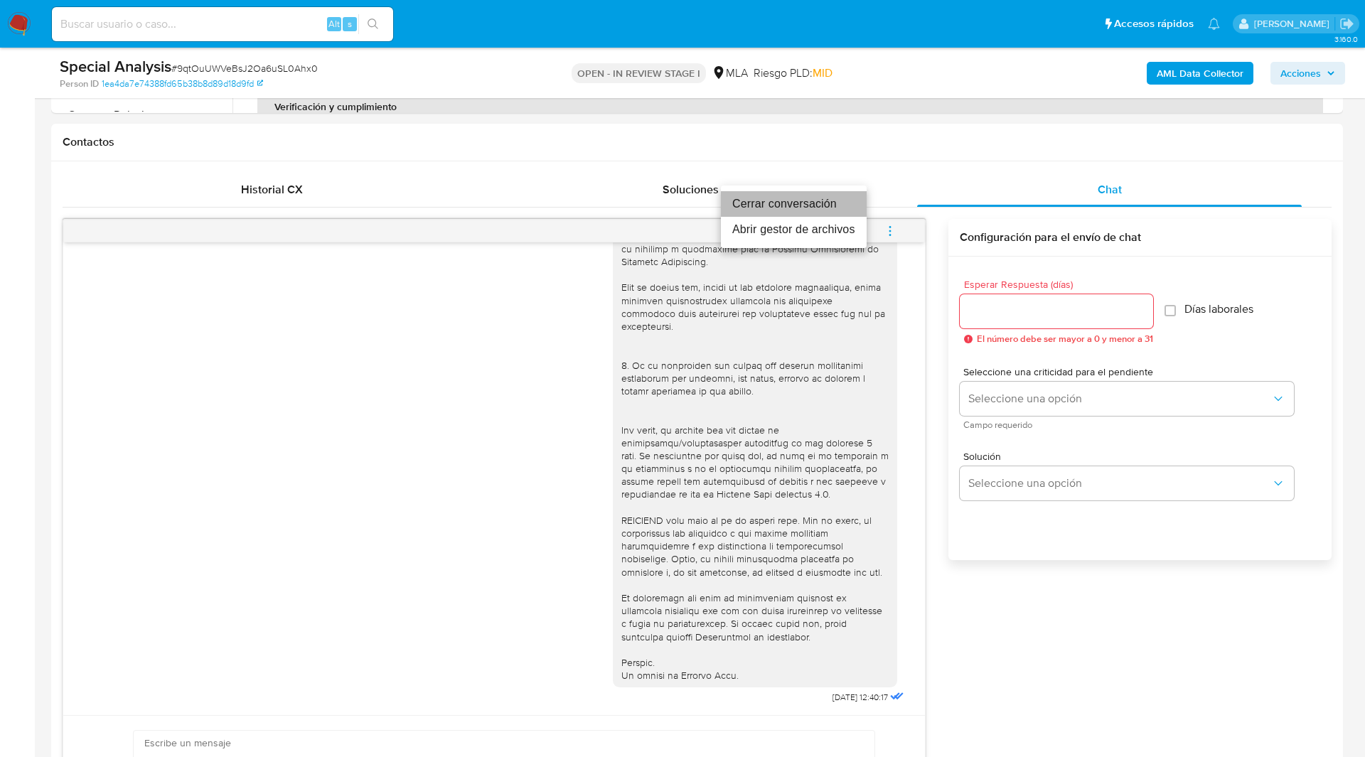
click at [808, 205] on li "Cerrar conversación" at bounding box center [794, 204] width 146 height 26
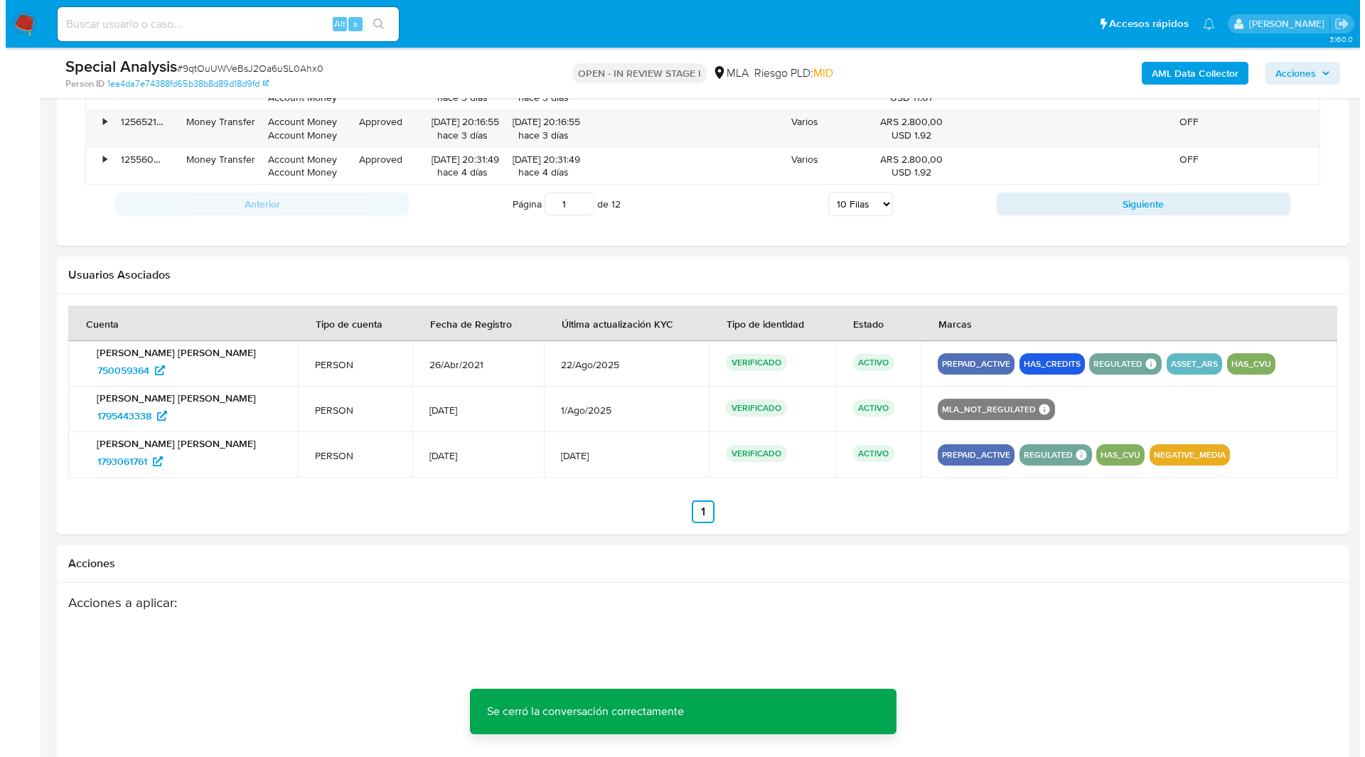
scroll to position [2266, 0]
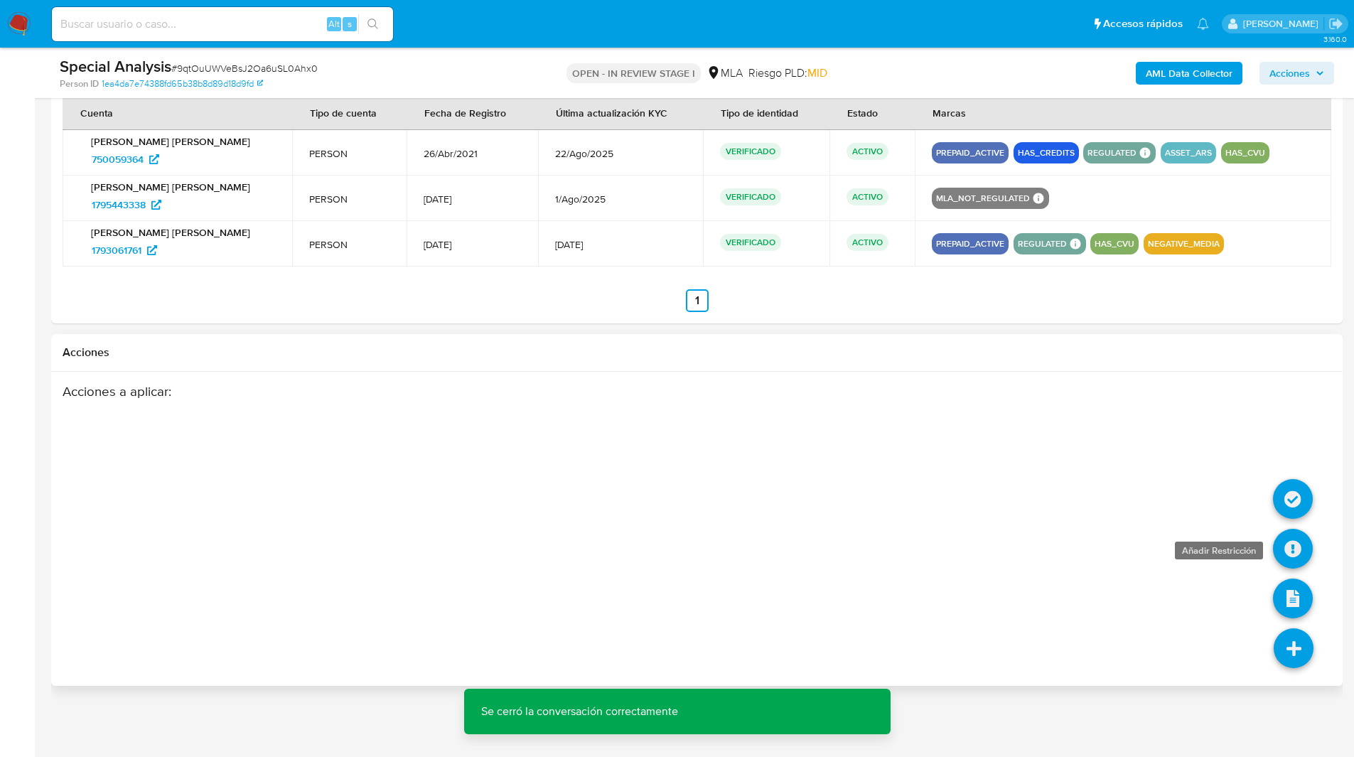
click at [1301, 554] on icon at bounding box center [1293, 549] width 40 height 40
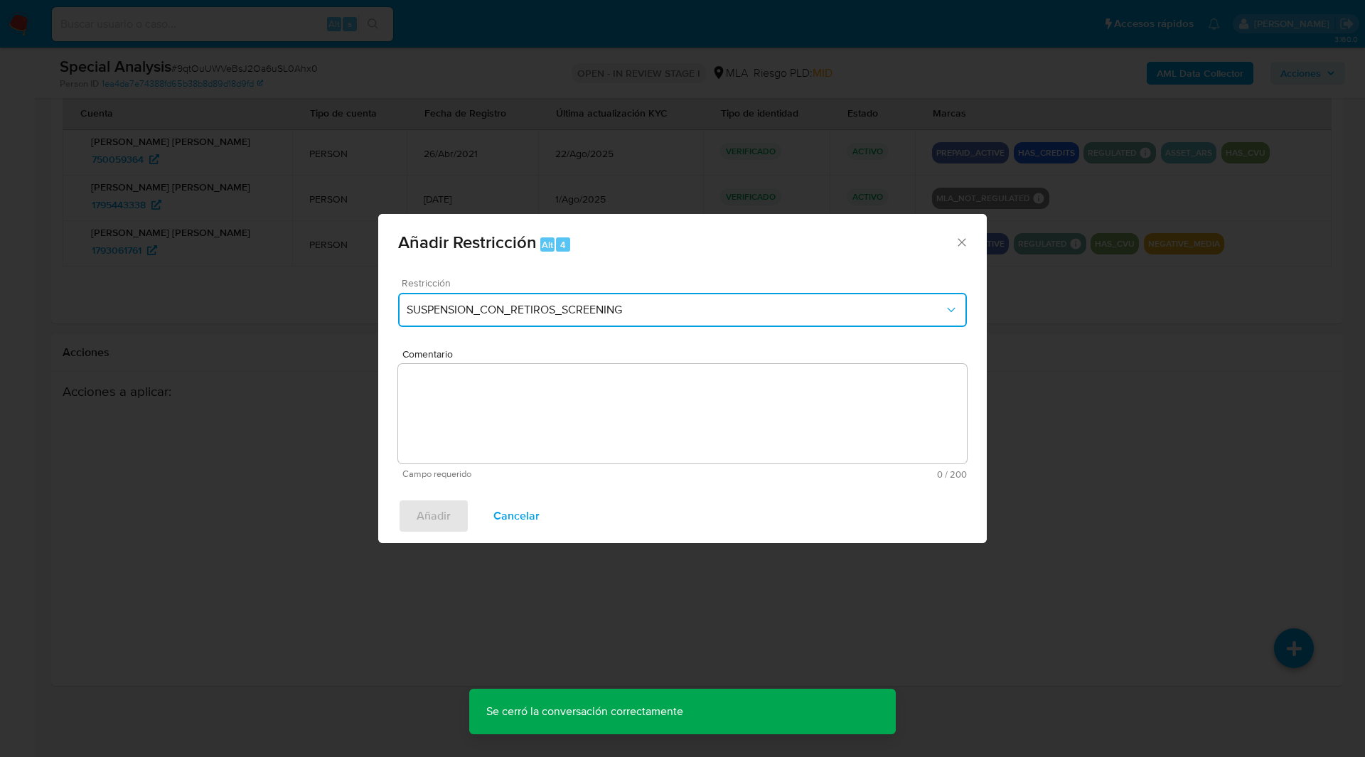
click at [682, 311] on span "SUSPENSION_CON_RETIROS_SCREENING" at bounding box center [675, 310] width 537 height 14
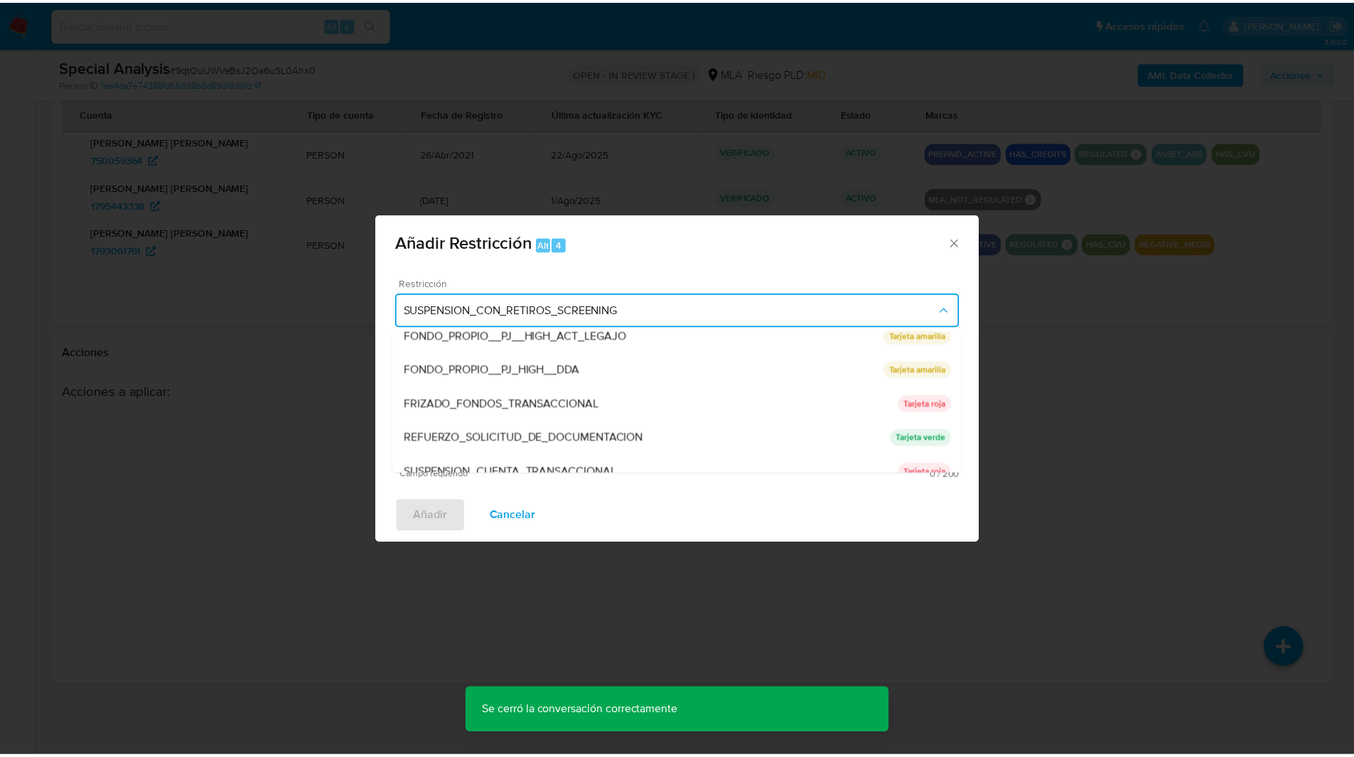
scroll to position [235, 0]
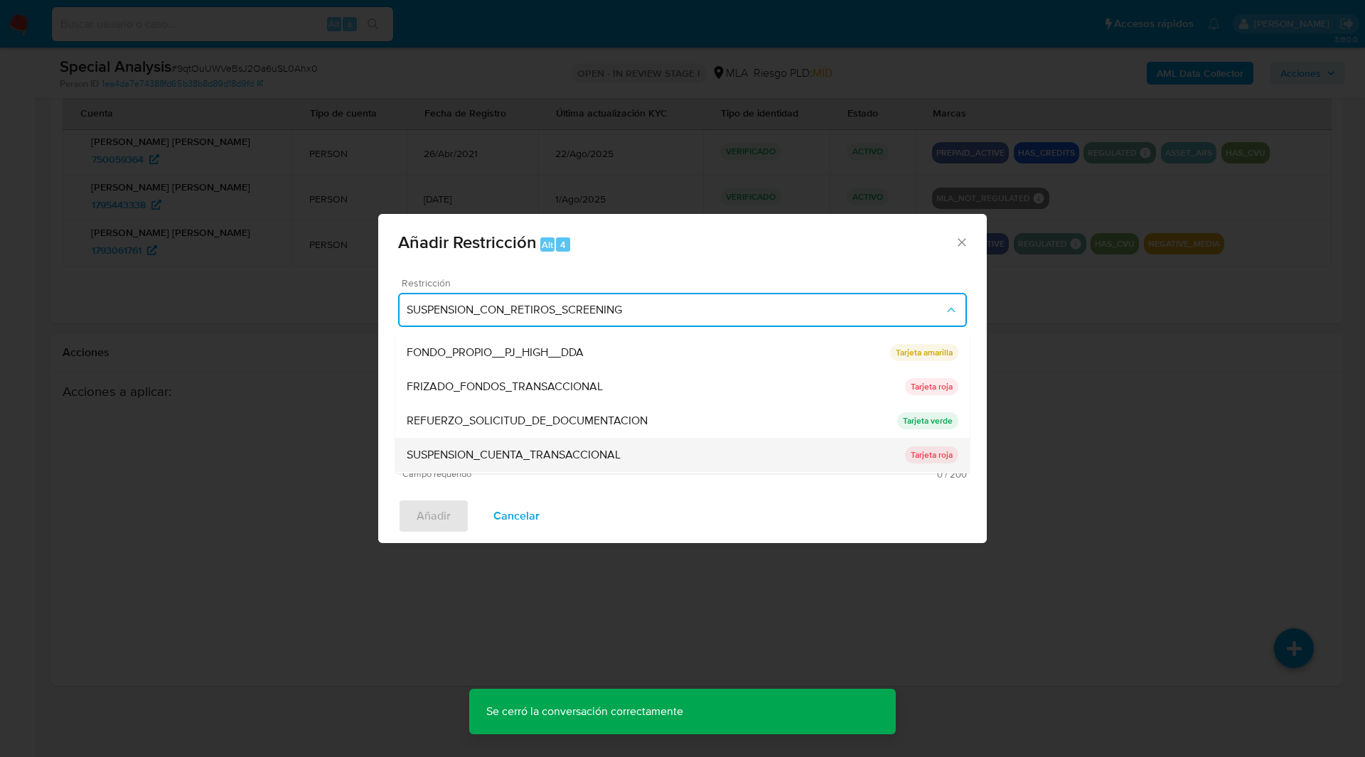
drag, startPoint x: 525, startPoint y: 423, endPoint x: 541, endPoint y: 445, distance: 27.4
click at [541, 445] on ul "SUSPENSION_CON_RETIROS_SCREENING SUSPENSION_CON_RETIROS_SCREENING Tarjeta roja …" at bounding box center [682, 319] width 574 height 444
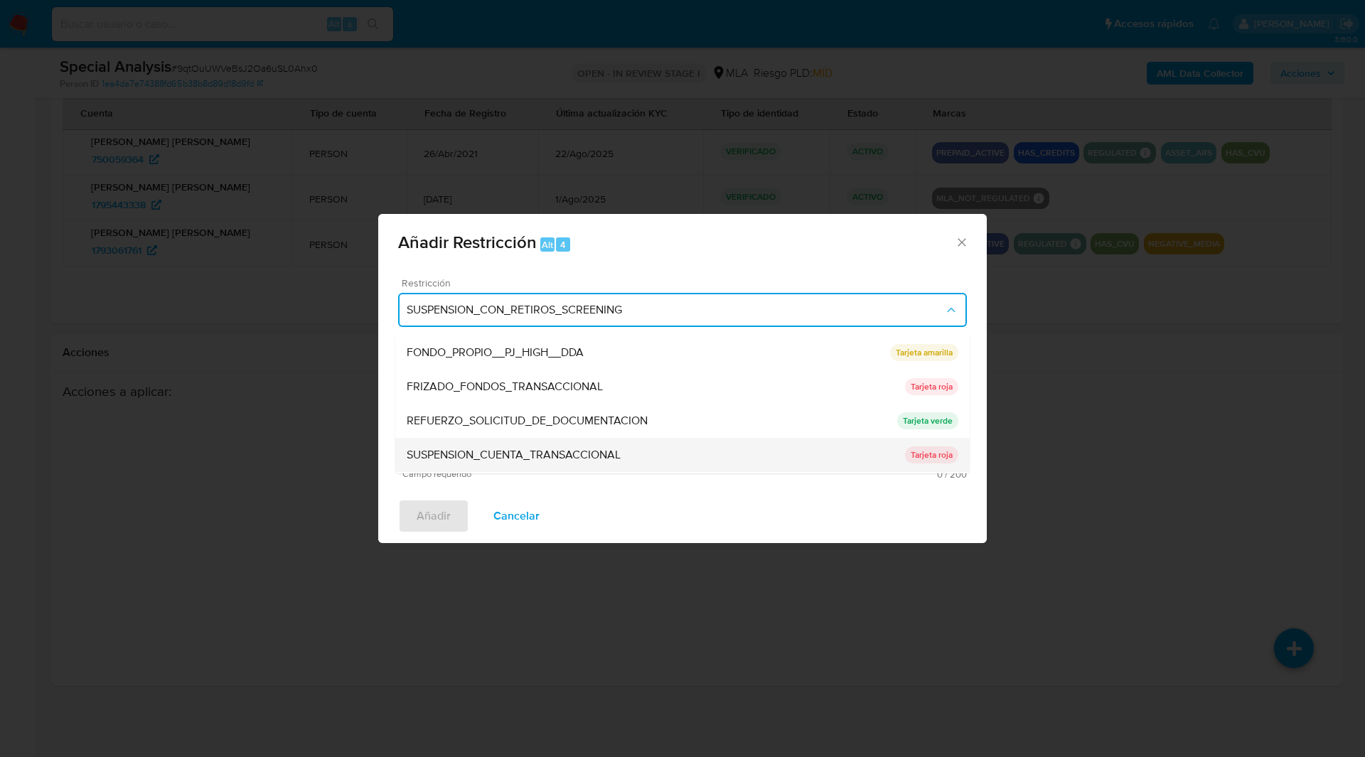
click at [541, 445] on div "SUSPENSION_CUENTA_TRANSACCIONAL" at bounding box center [656, 455] width 498 height 34
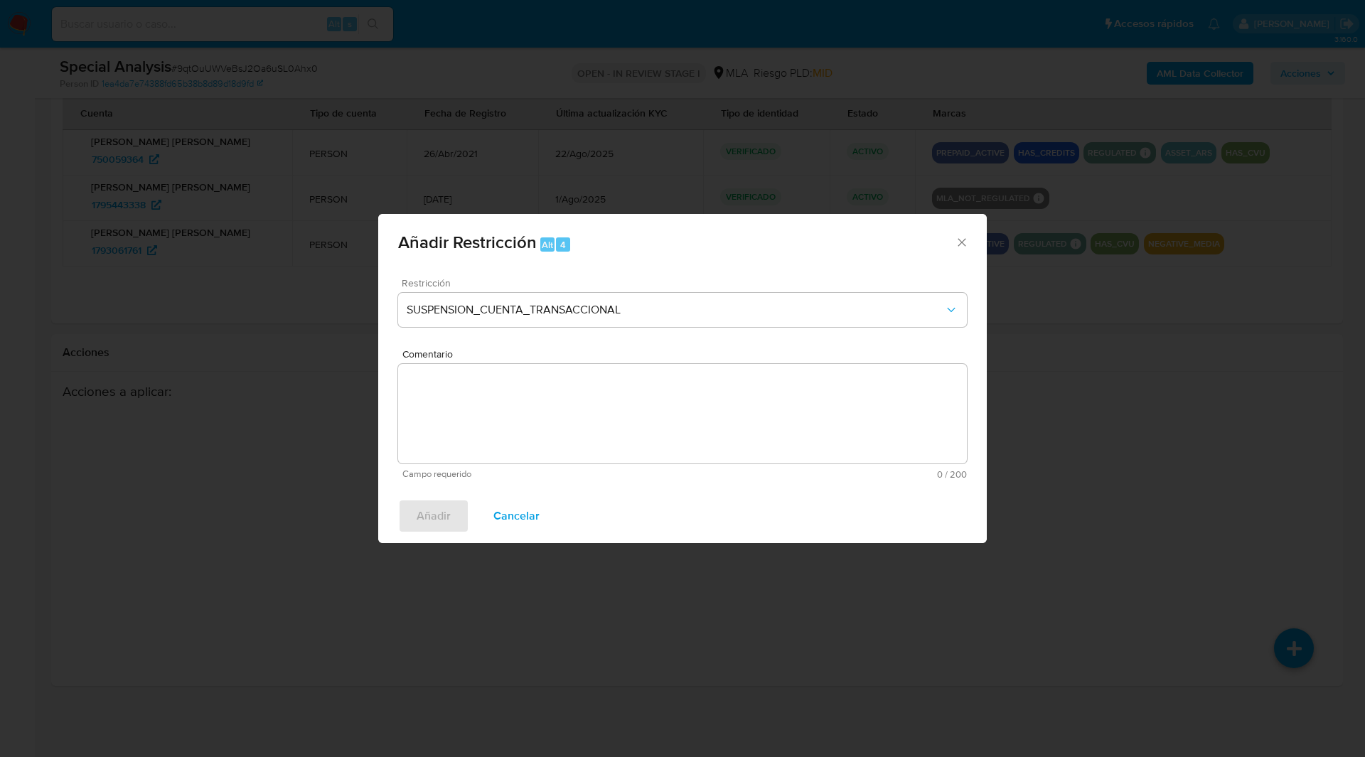
click at [643, 424] on textarea "Comentario" at bounding box center [682, 414] width 569 height 100
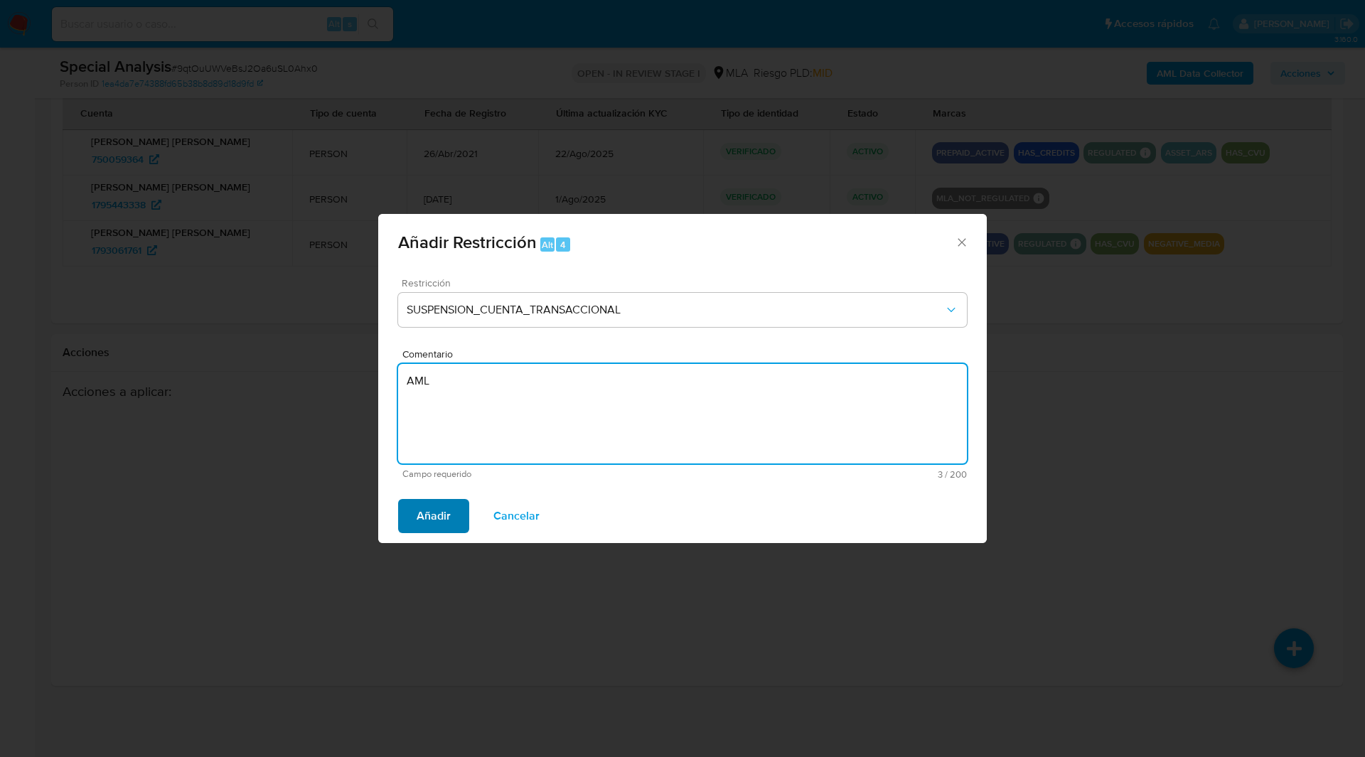
type textarea "AML"
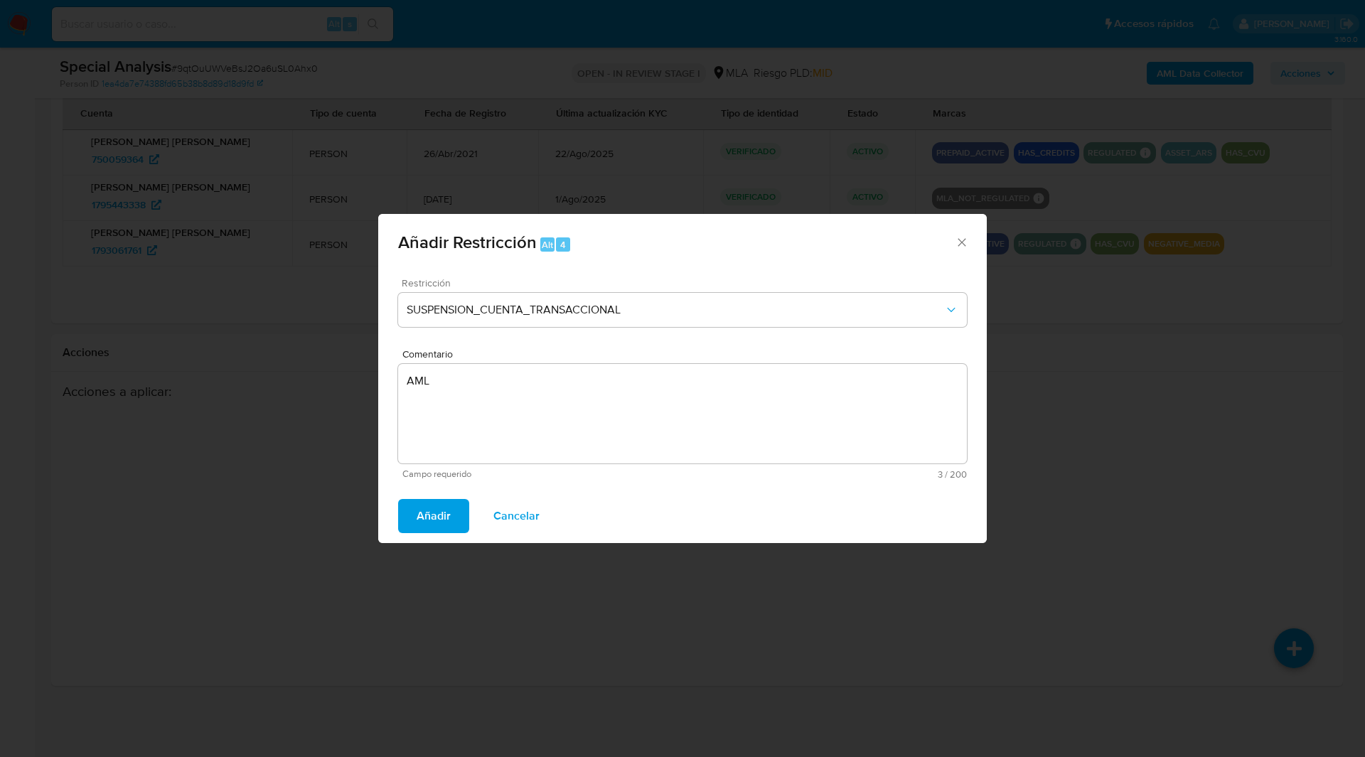
click at [421, 514] on span "Añadir" at bounding box center [434, 515] width 34 height 31
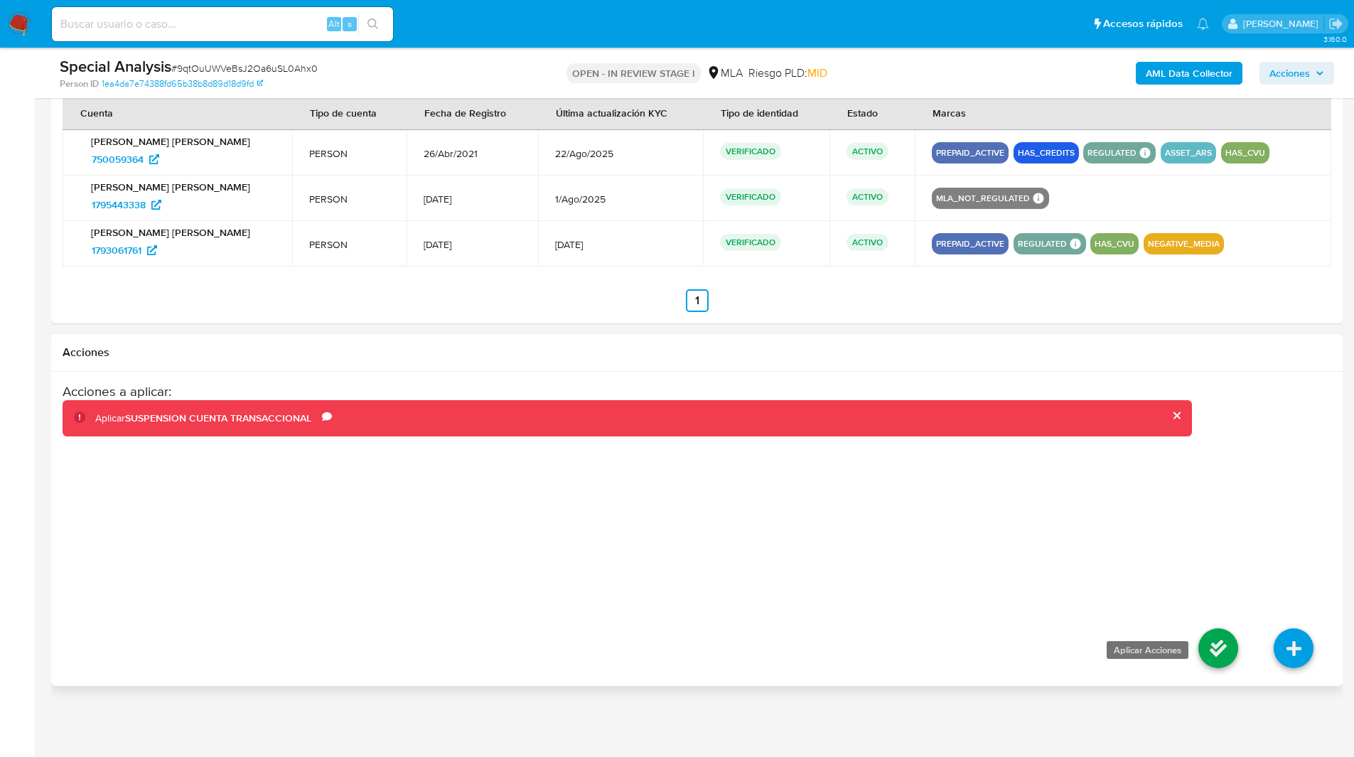
click at [1200, 646] on icon at bounding box center [1219, 648] width 40 height 40
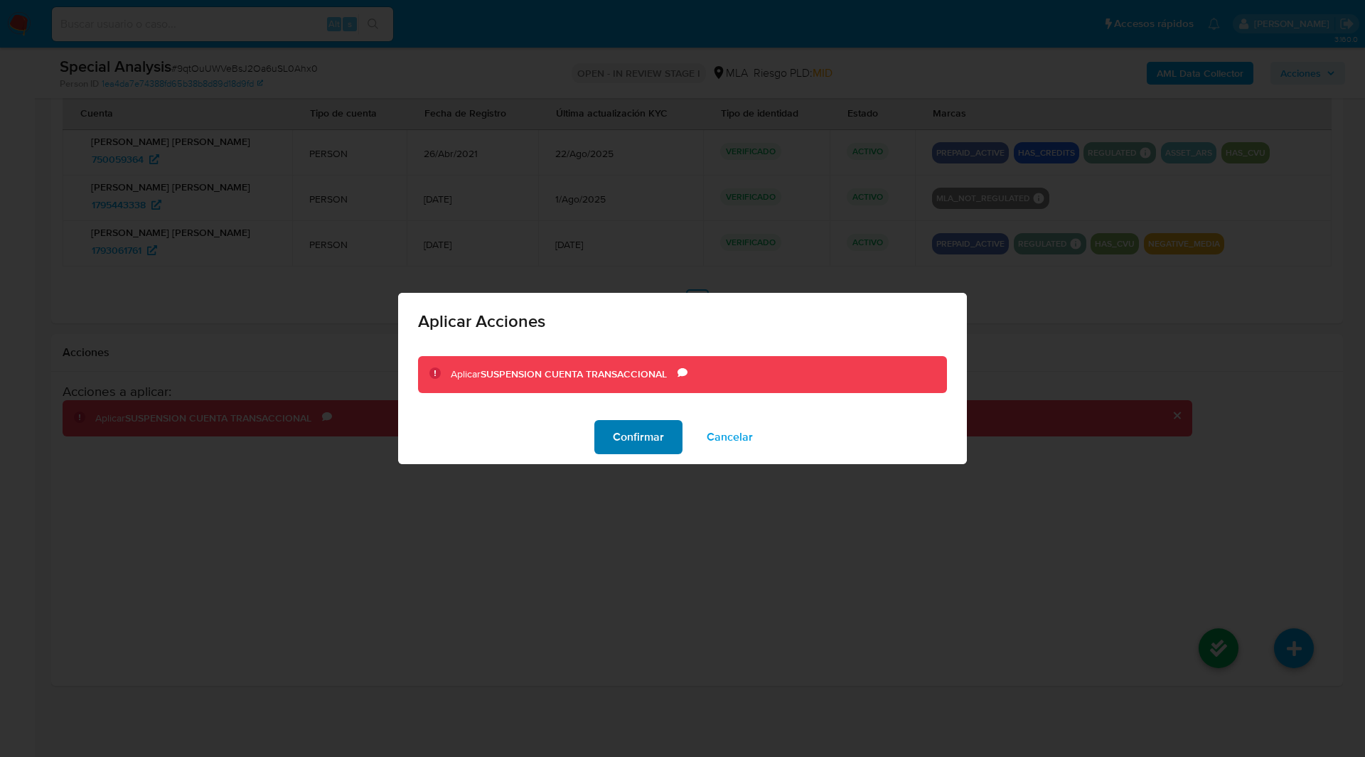
click at [658, 446] on span "Confirmar" at bounding box center [638, 437] width 51 height 31
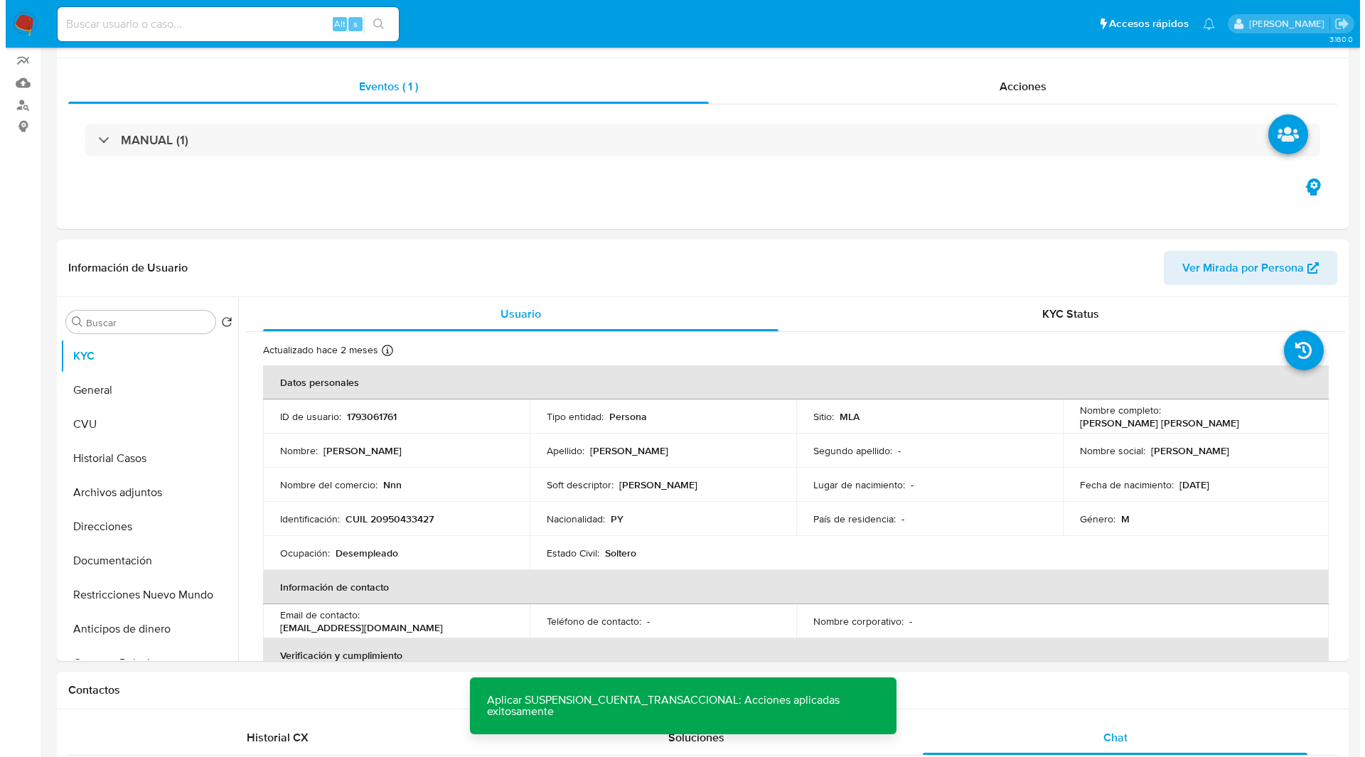
scroll to position [0, 0]
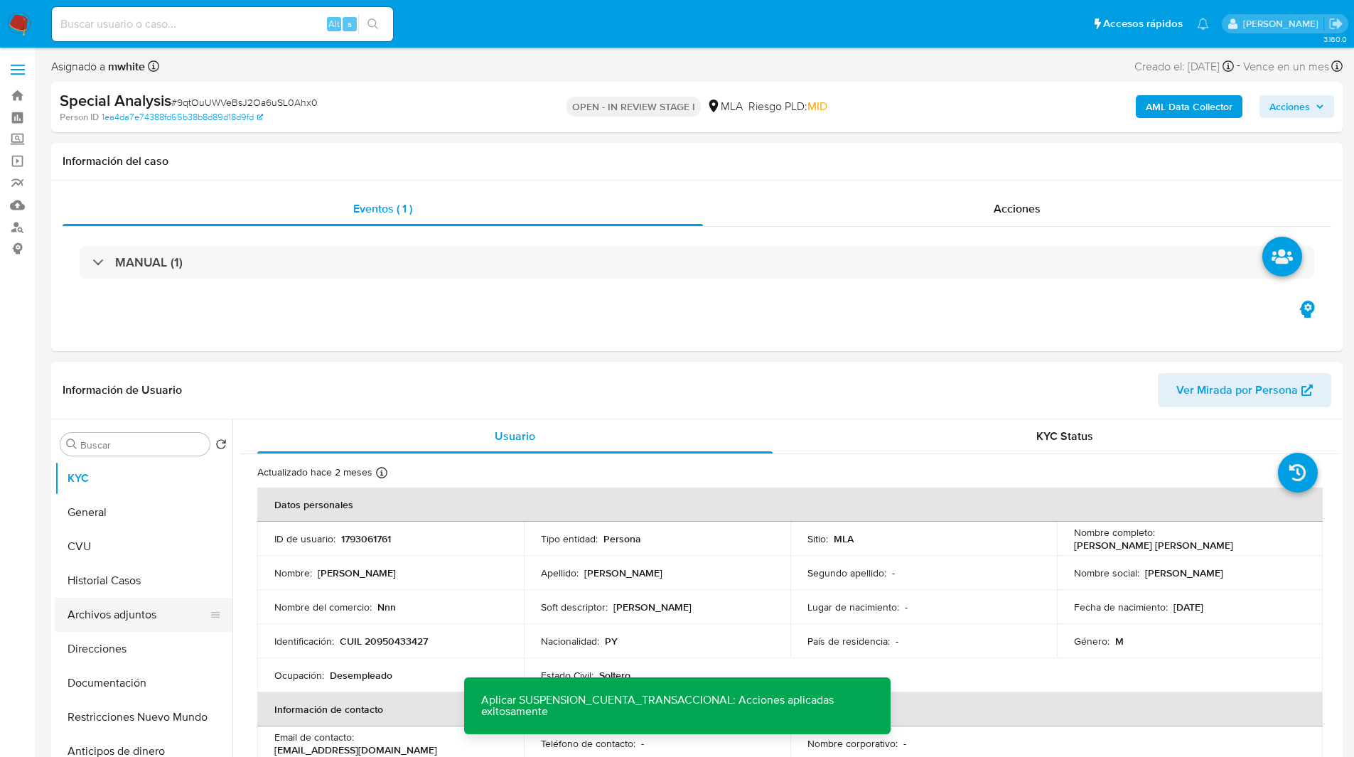
click at [131, 614] on button "Archivos adjuntos" at bounding box center [138, 615] width 166 height 34
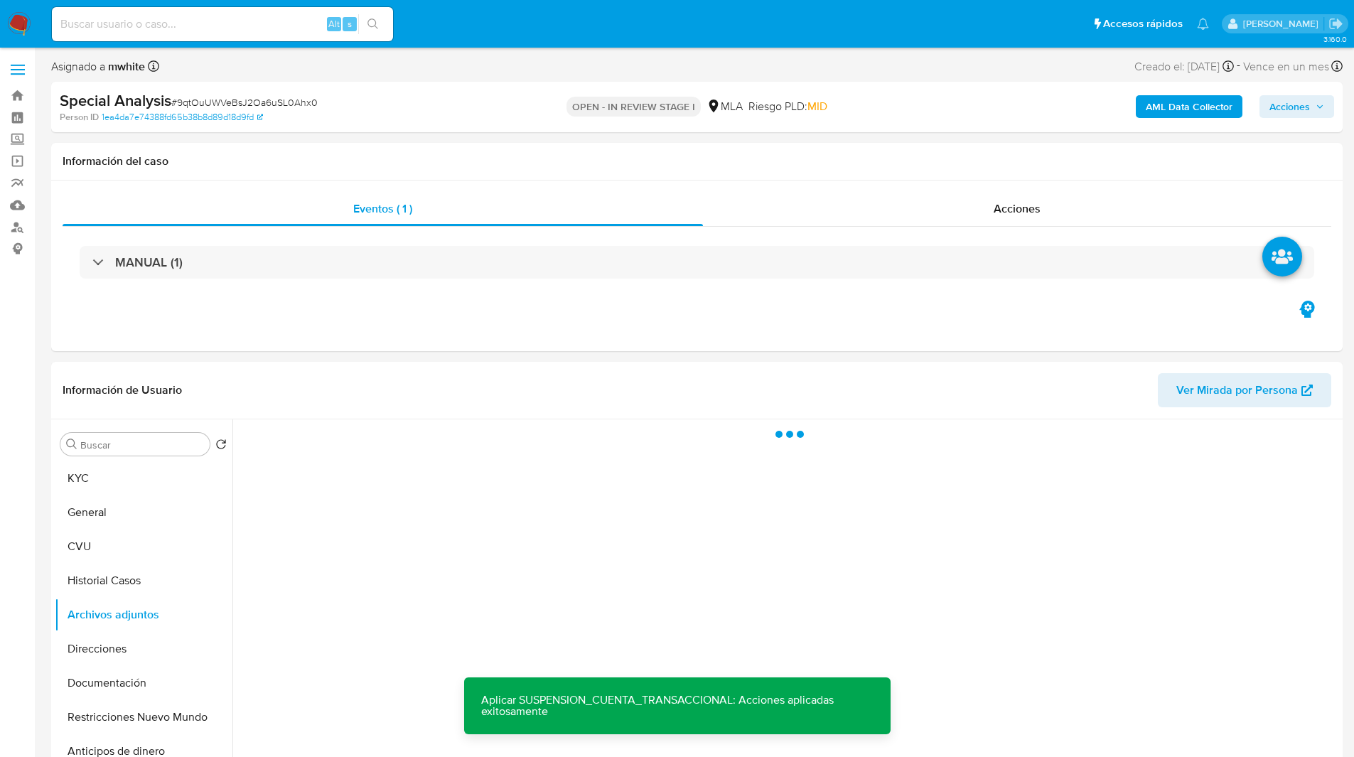
click at [1186, 110] on b "AML Data Collector" at bounding box center [1189, 106] width 87 height 23
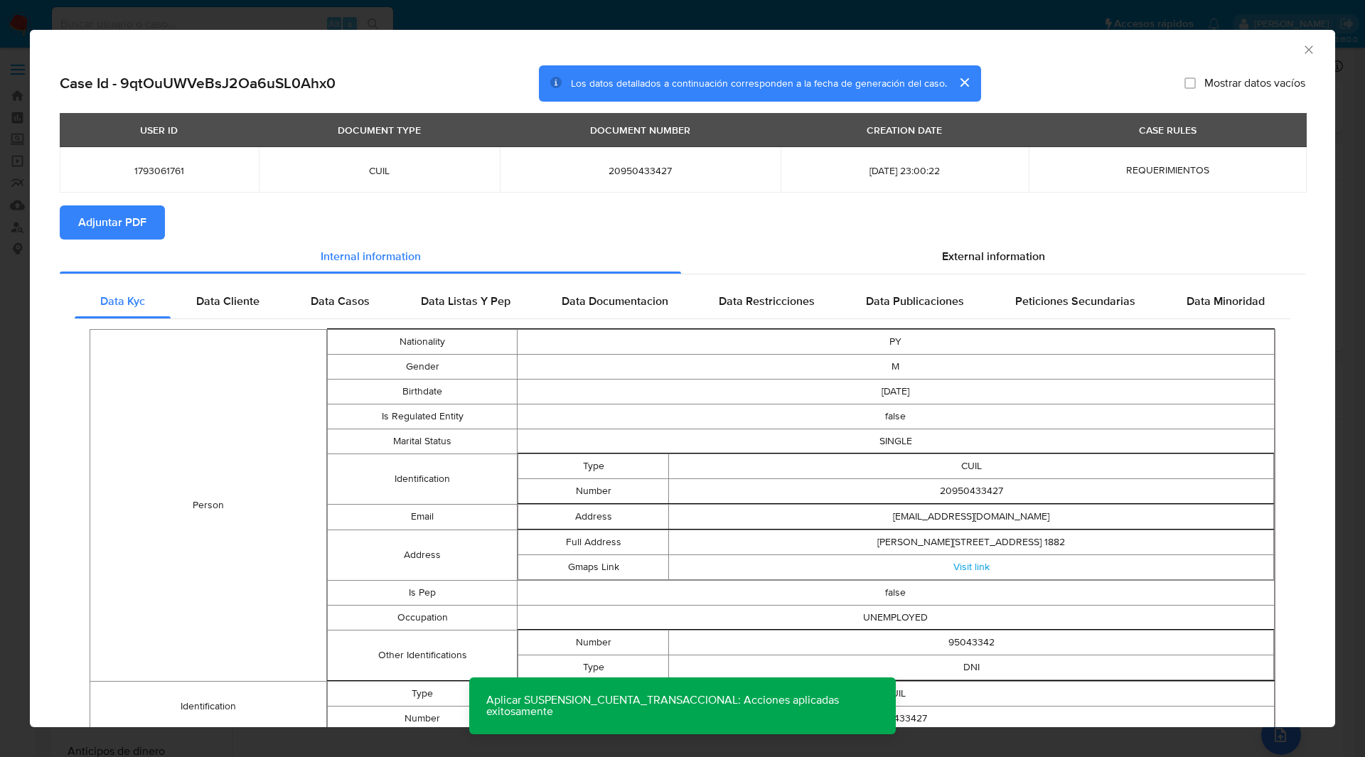
click at [117, 226] on span "Adjuntar PDF" at bounding box center [112, 222] width 68 height 31
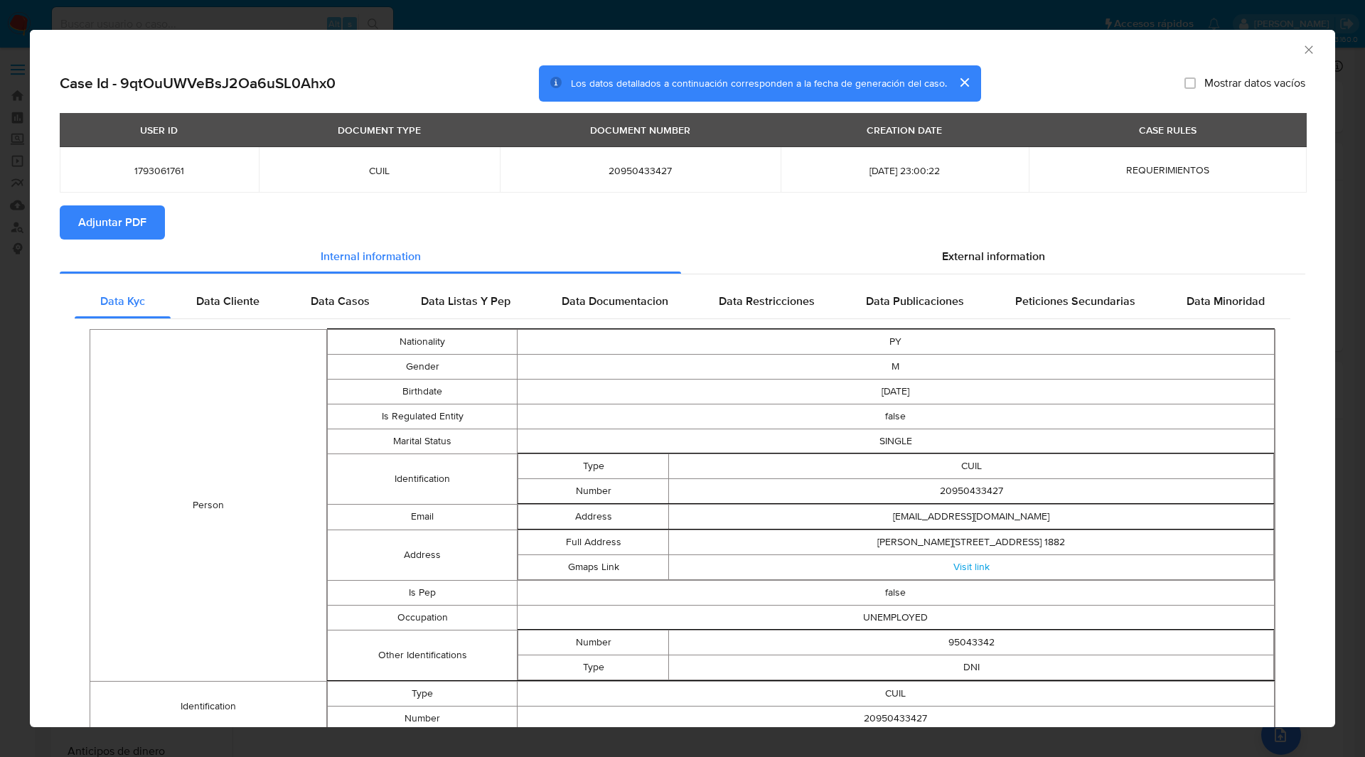
click at [1302, 45] on icon "Cerrar ventana" at bounding box center [1309, 50] width 14 height 14
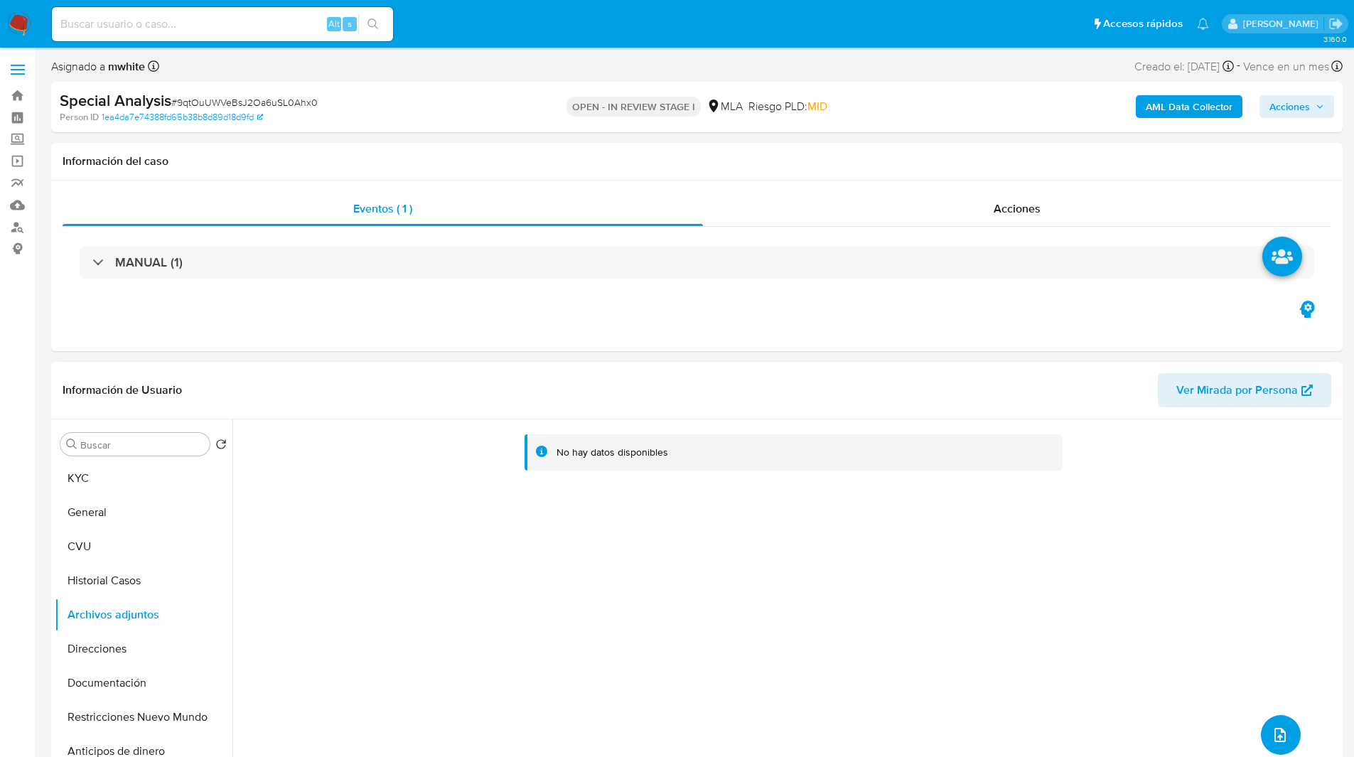
click at [1272, 732] on icon "upload-file" at bounding box center [1280, 735] width 17 height 17
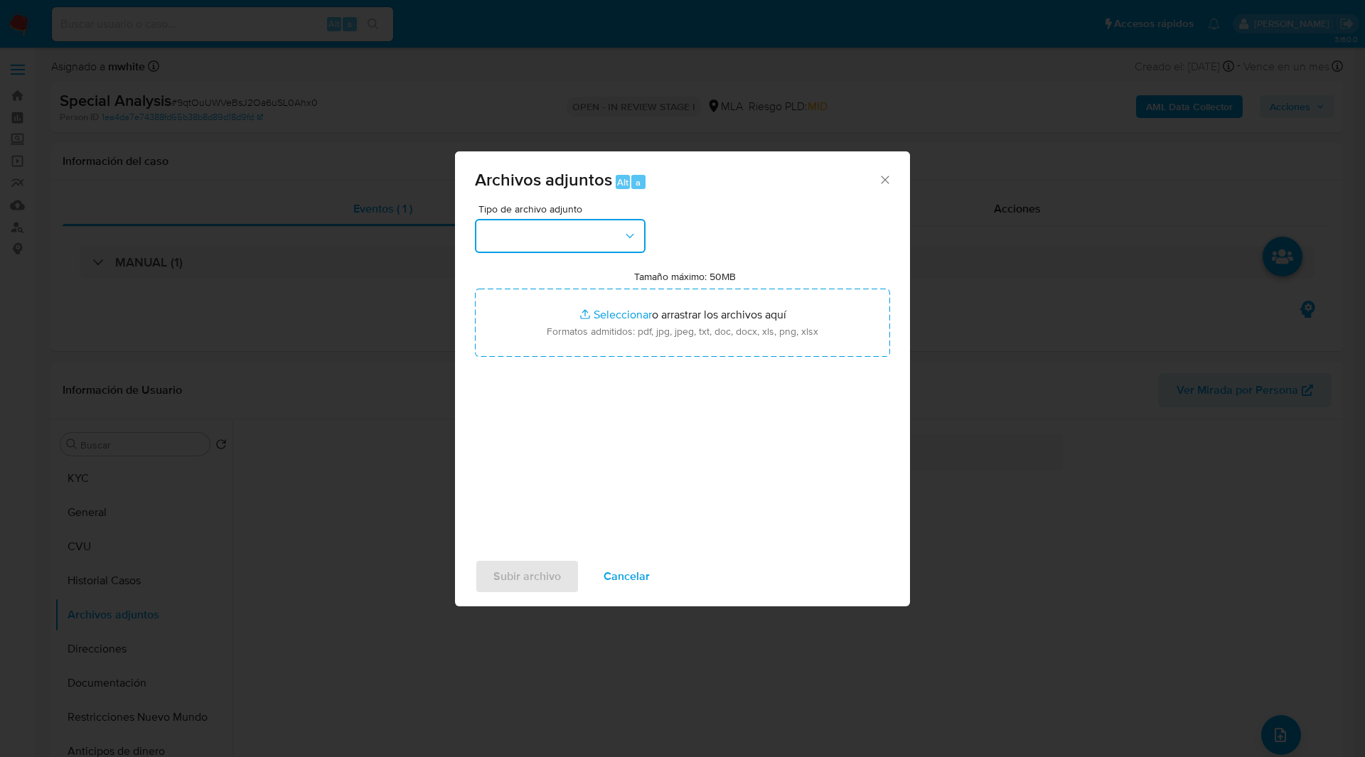
click at [561, 247] on button "button" at bounding box center [560, 236] width 171 height 34
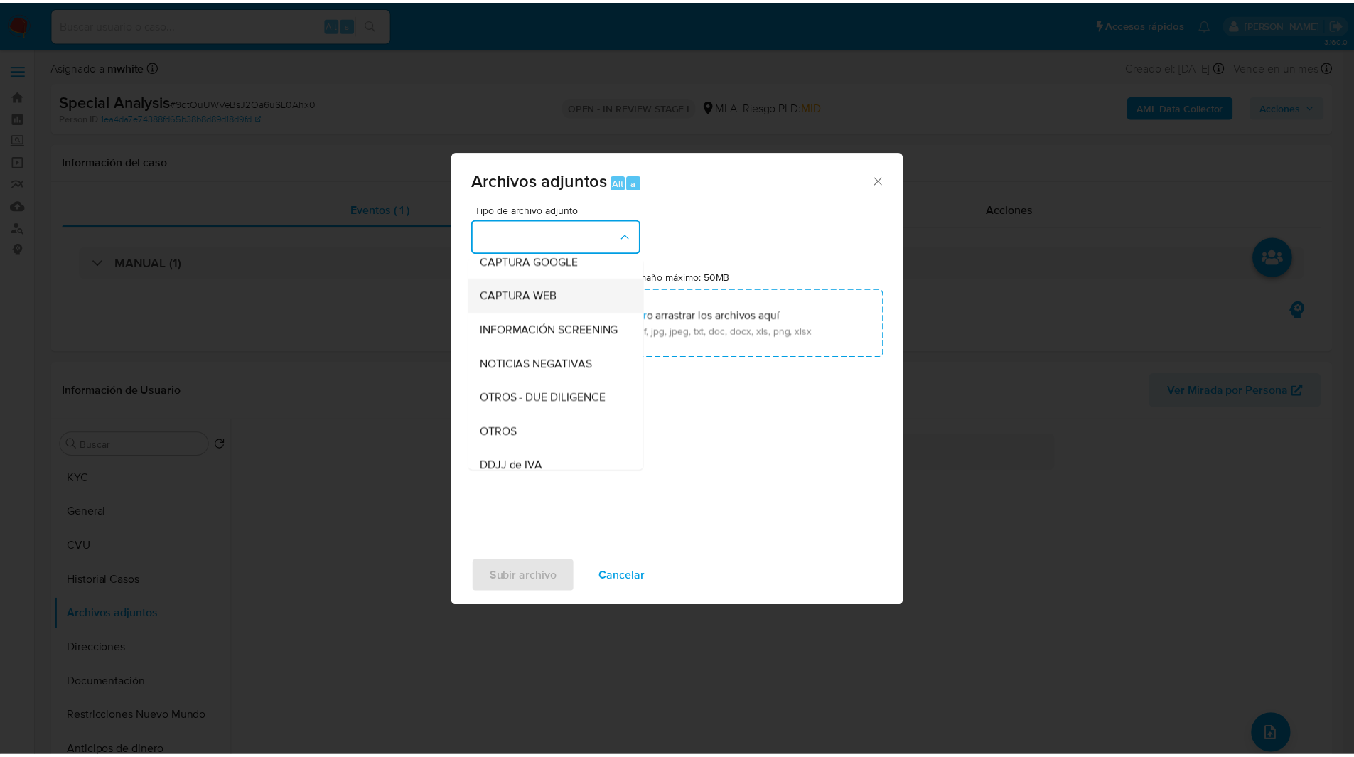
scroll to position [116, 0]
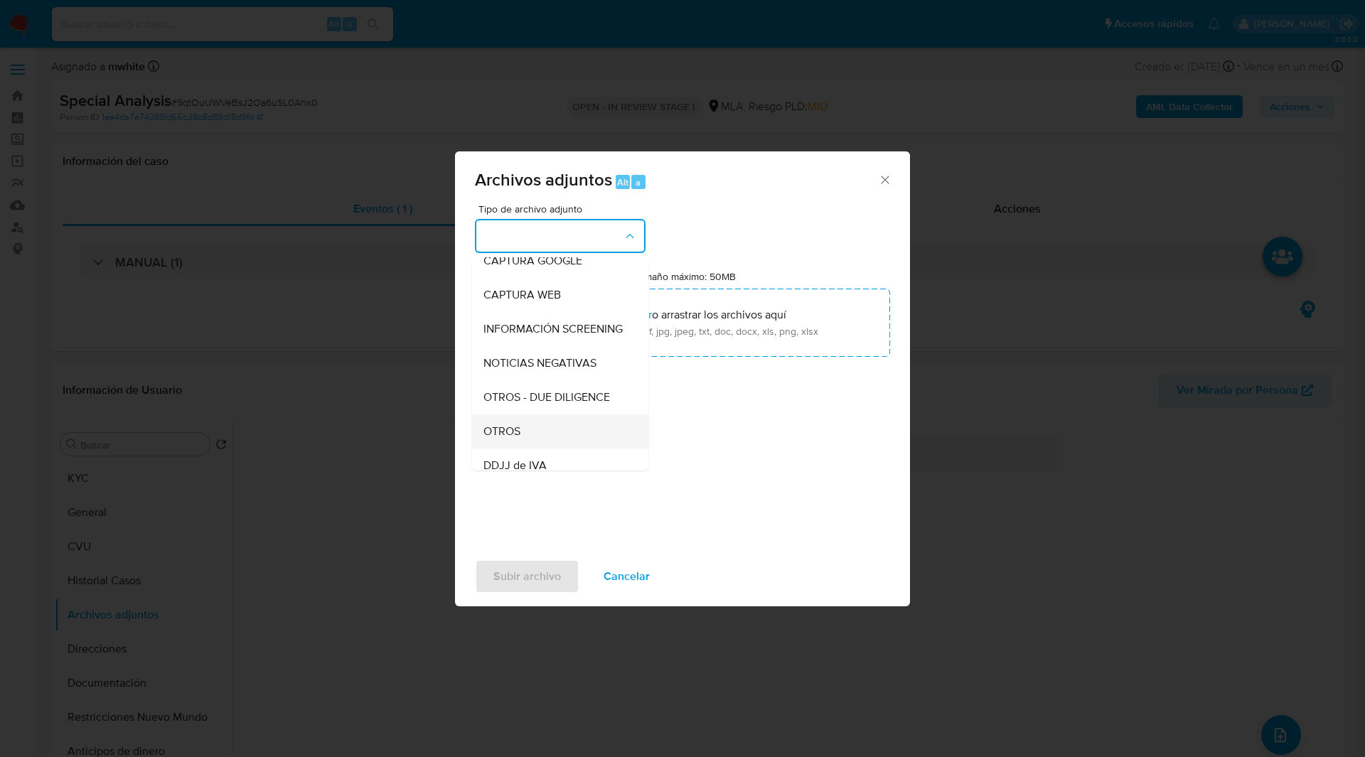
click at [490, 439] on span "OTROS" at bounding box center [501, 431] width 37 height 14
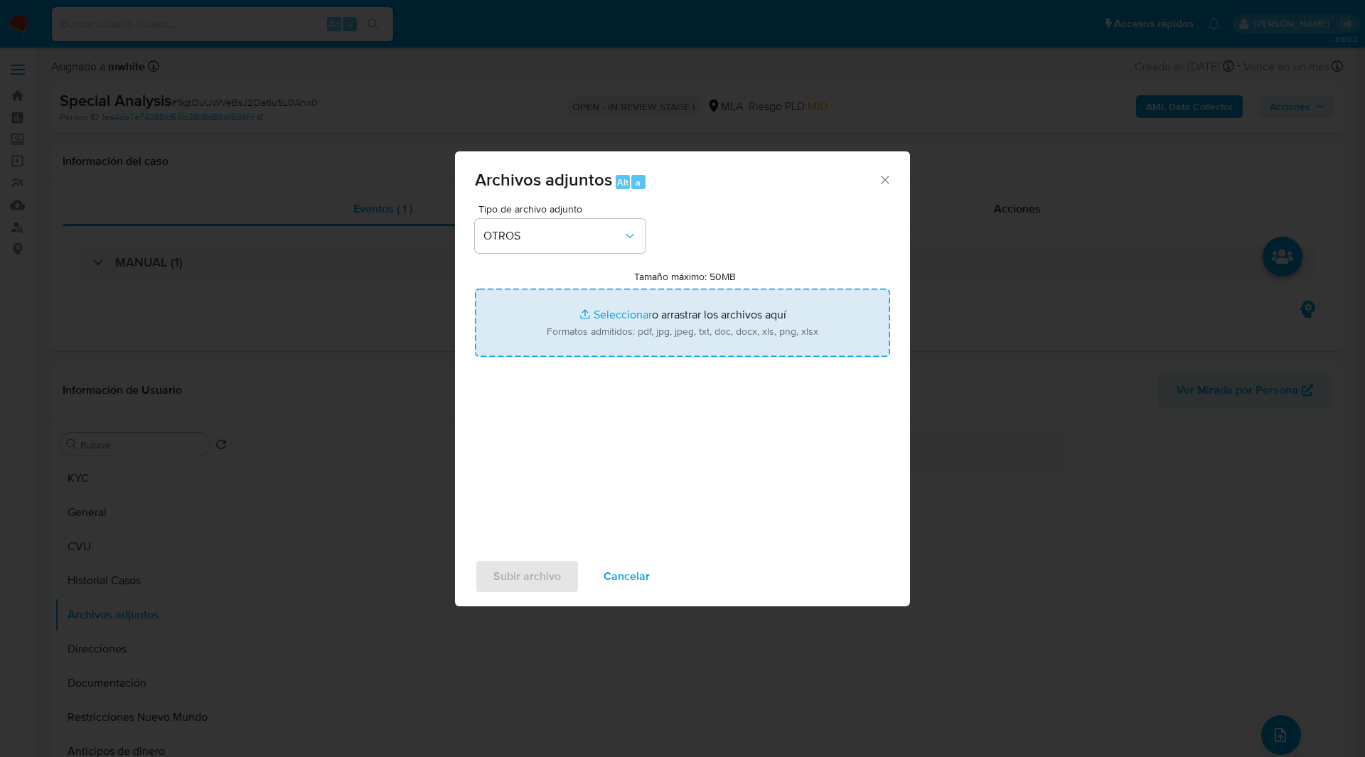
type input "C:\fakepath\D44508.pdf"
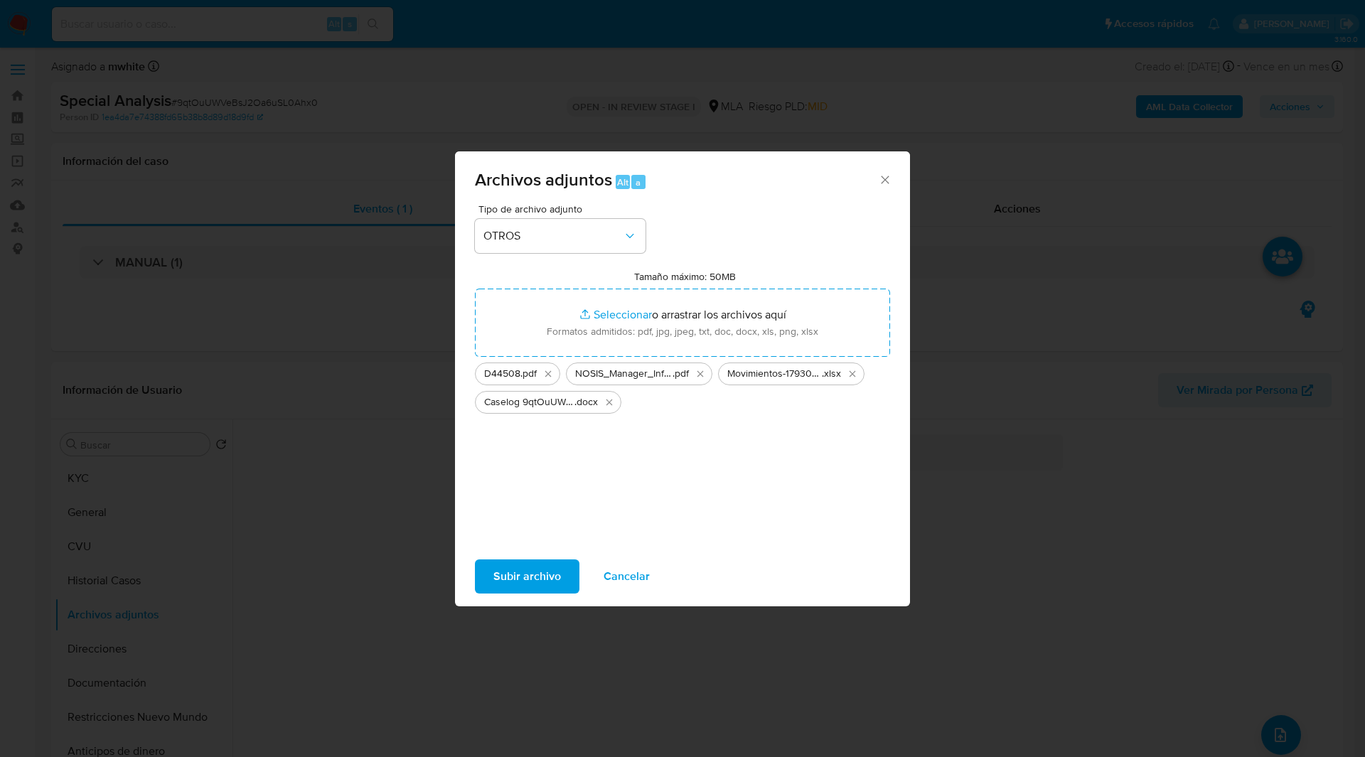
click at [519, 584] on span "Subir archivo" at bounding box center [527, 576] width 68 height 31
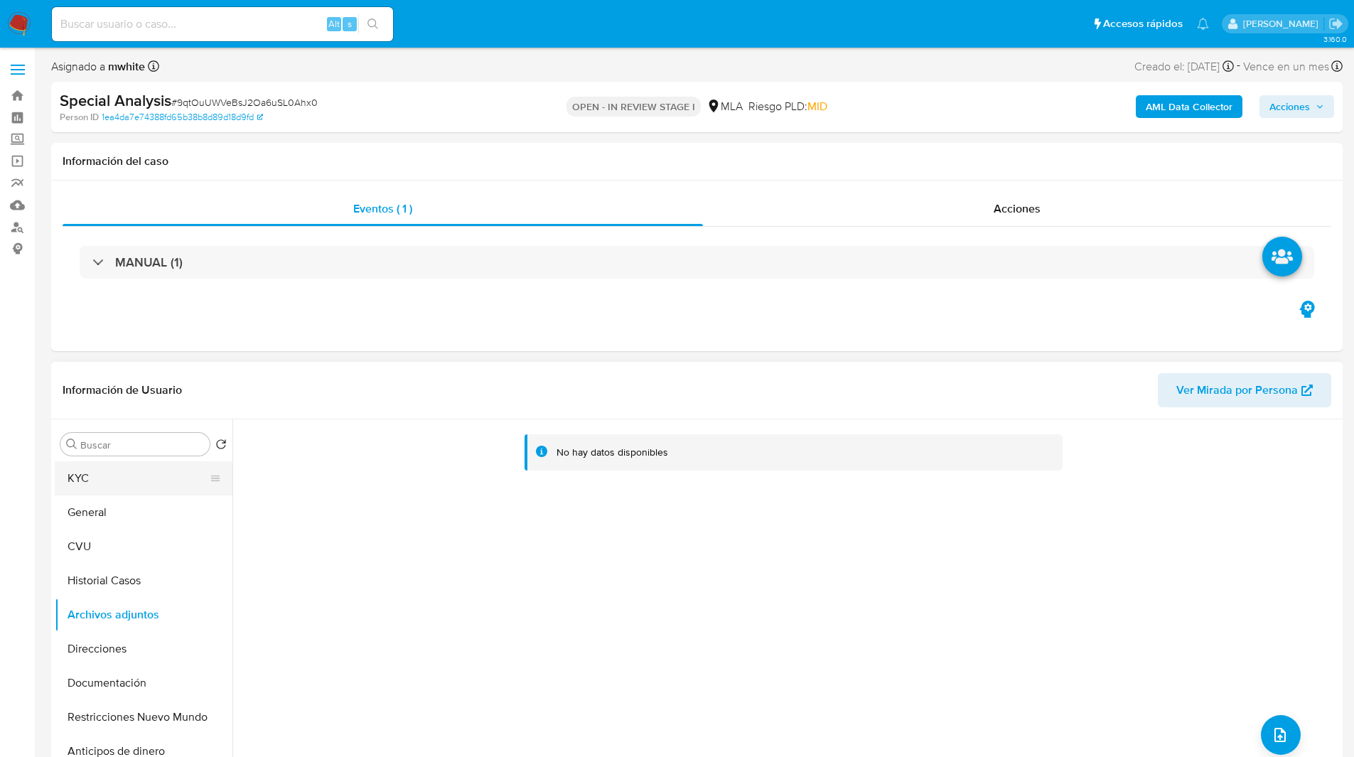
click at [116, 485] on button "KYC" at bounding box center [138, 478] width 166 height 34
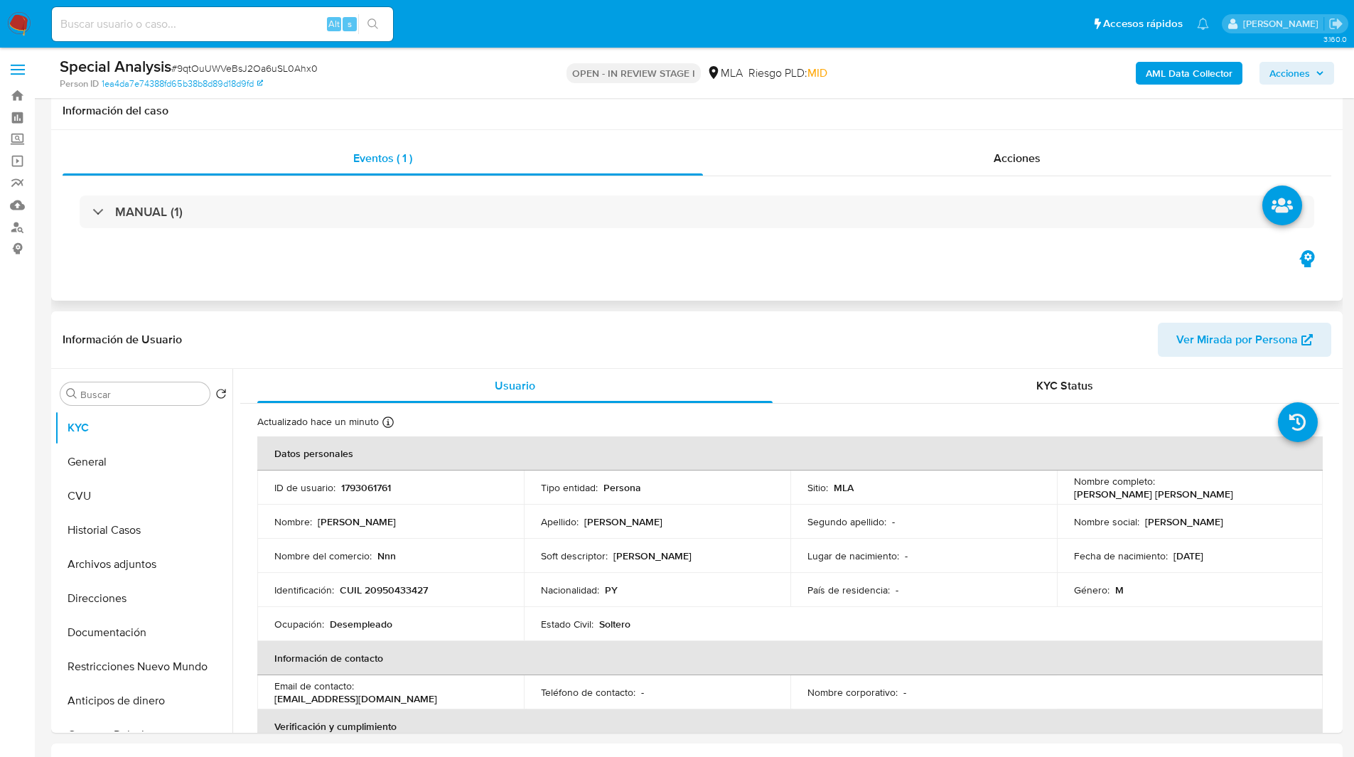
scroll to position [392, 0]
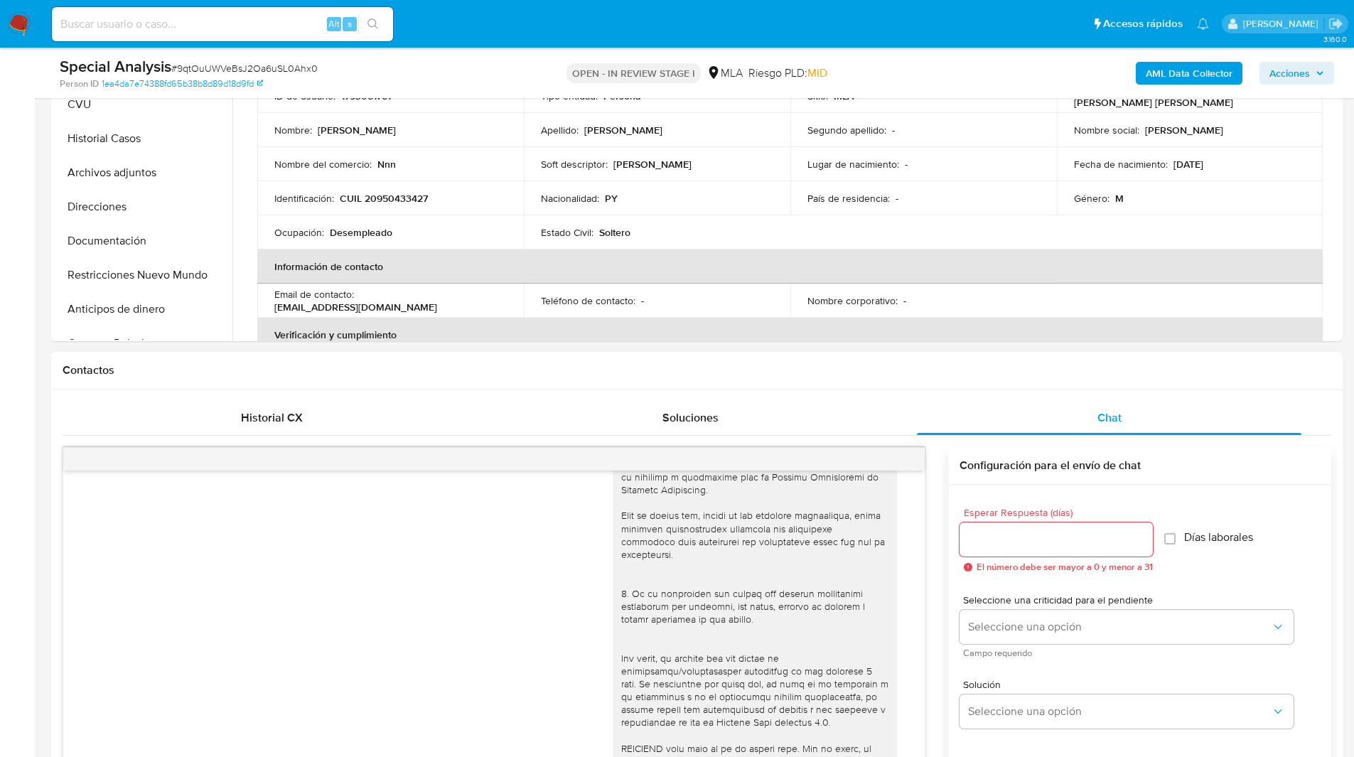
click at [798, 352] on div "Contactos" at bounding box center [697, 371] width 1292 height 38
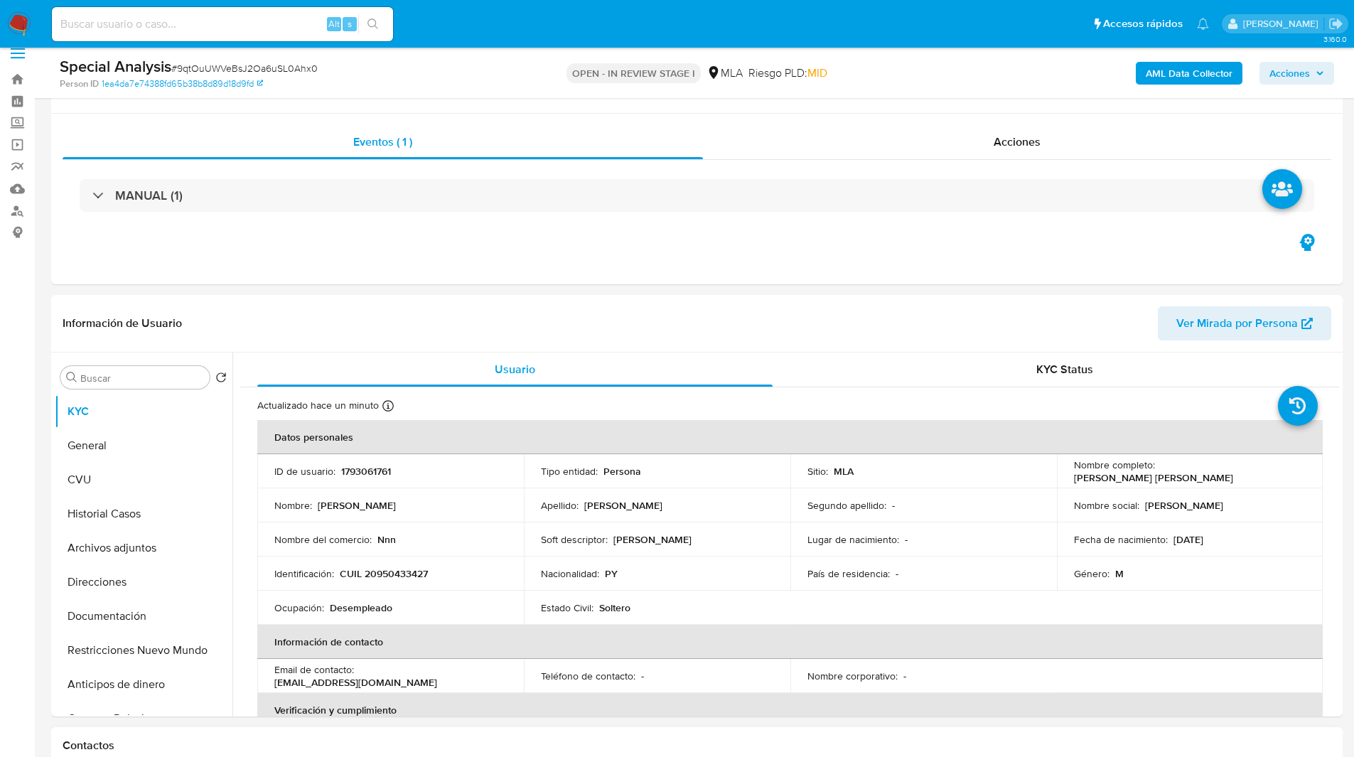
scroll to position [0, 0]
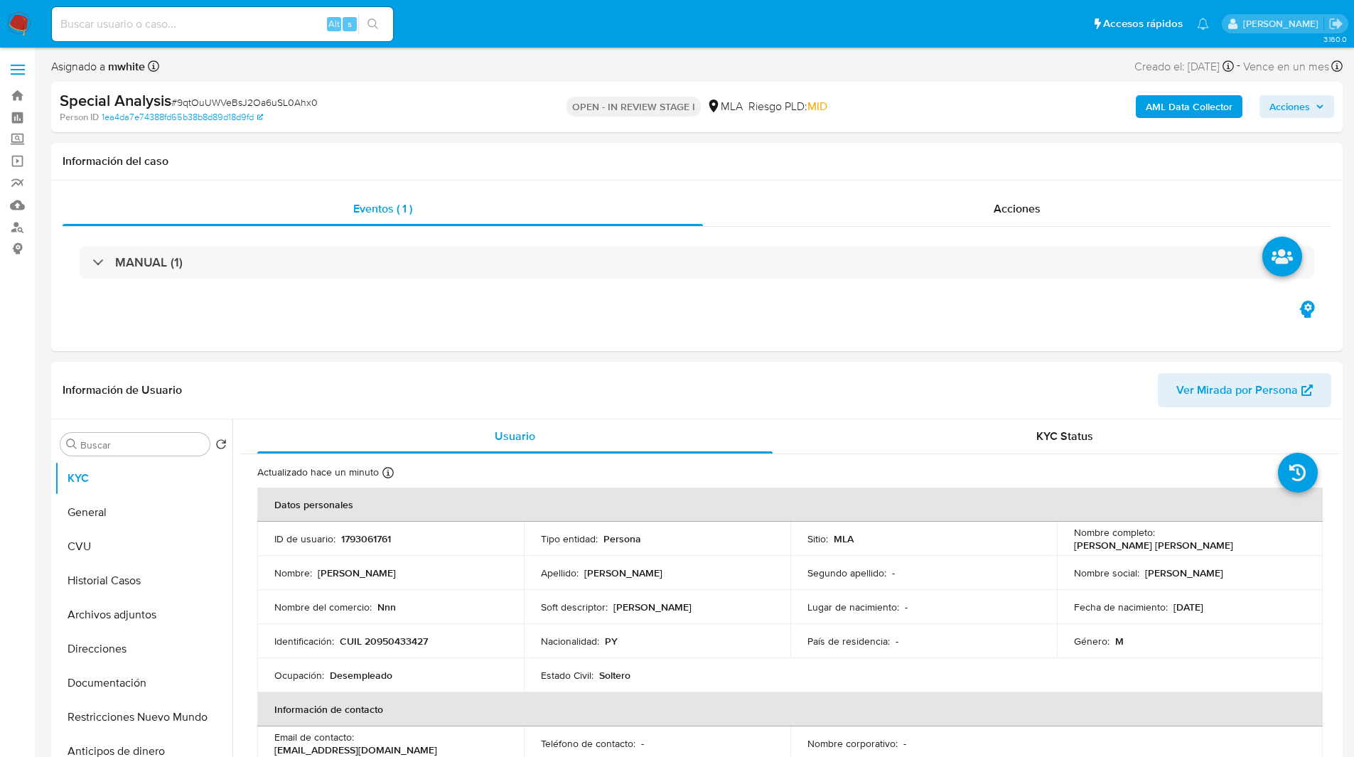
click at [1303, 108] on span "Acciones" at bounding box center [1290, 106] width 41 height 23
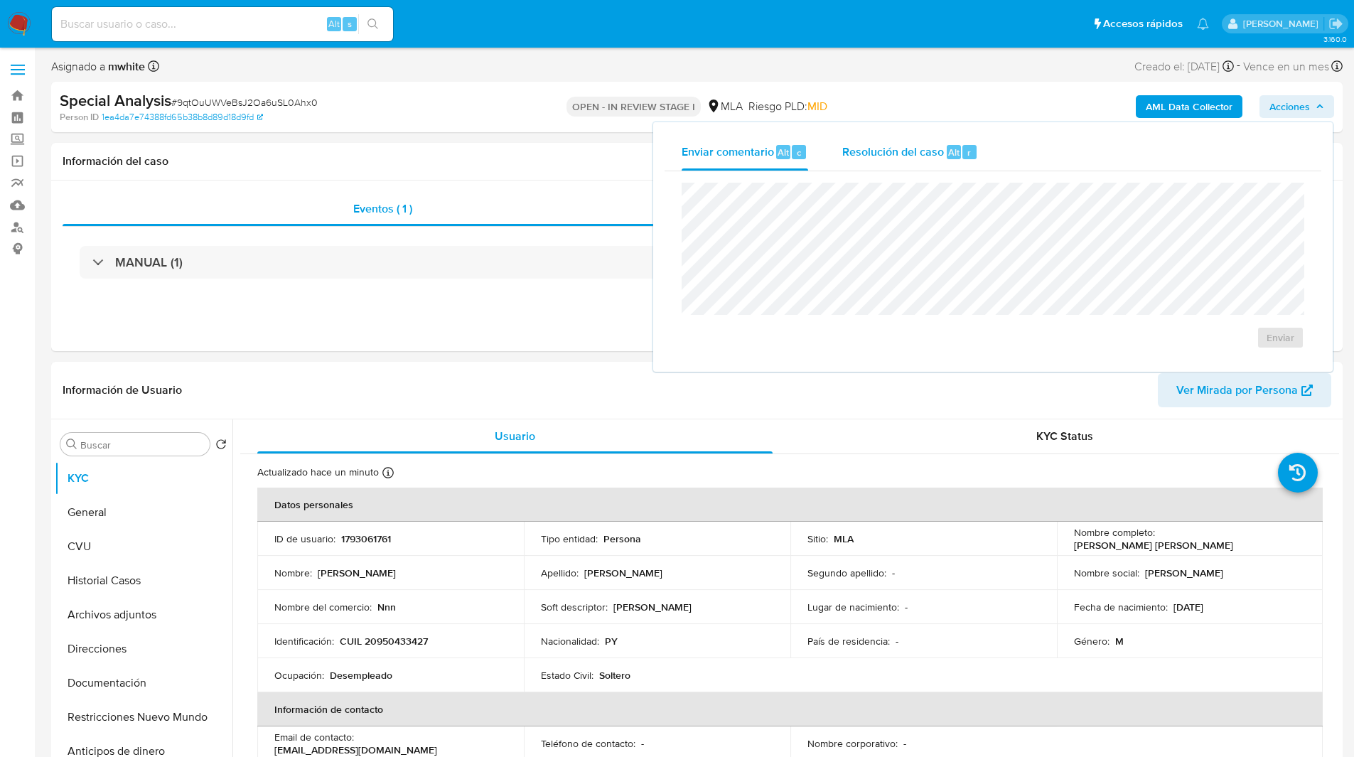
click at [896, 148] on span "Resolución del caso" at bounding box center [893, 152] width 102 height 16
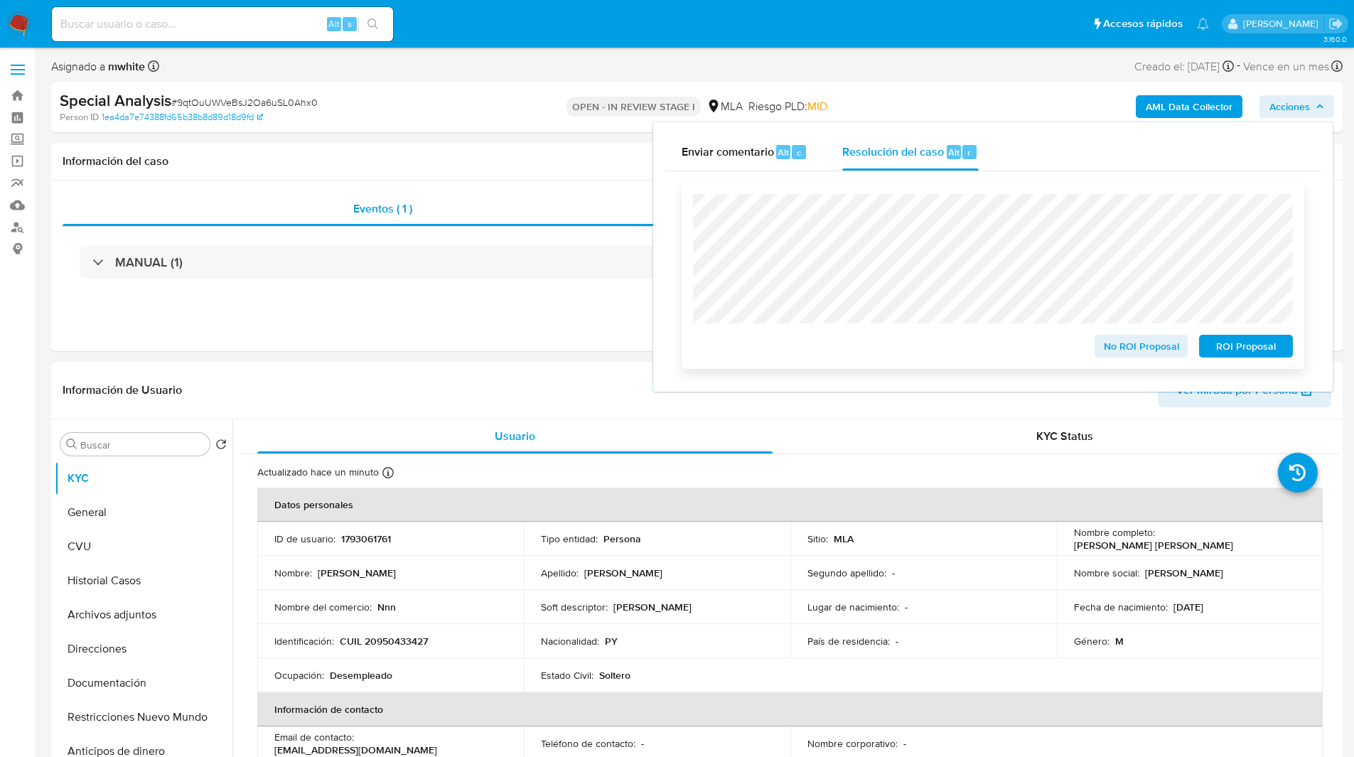
click at [1251, 352] on span "ROI Proposal" at bounding box center [1246, 346] width 74 height 20
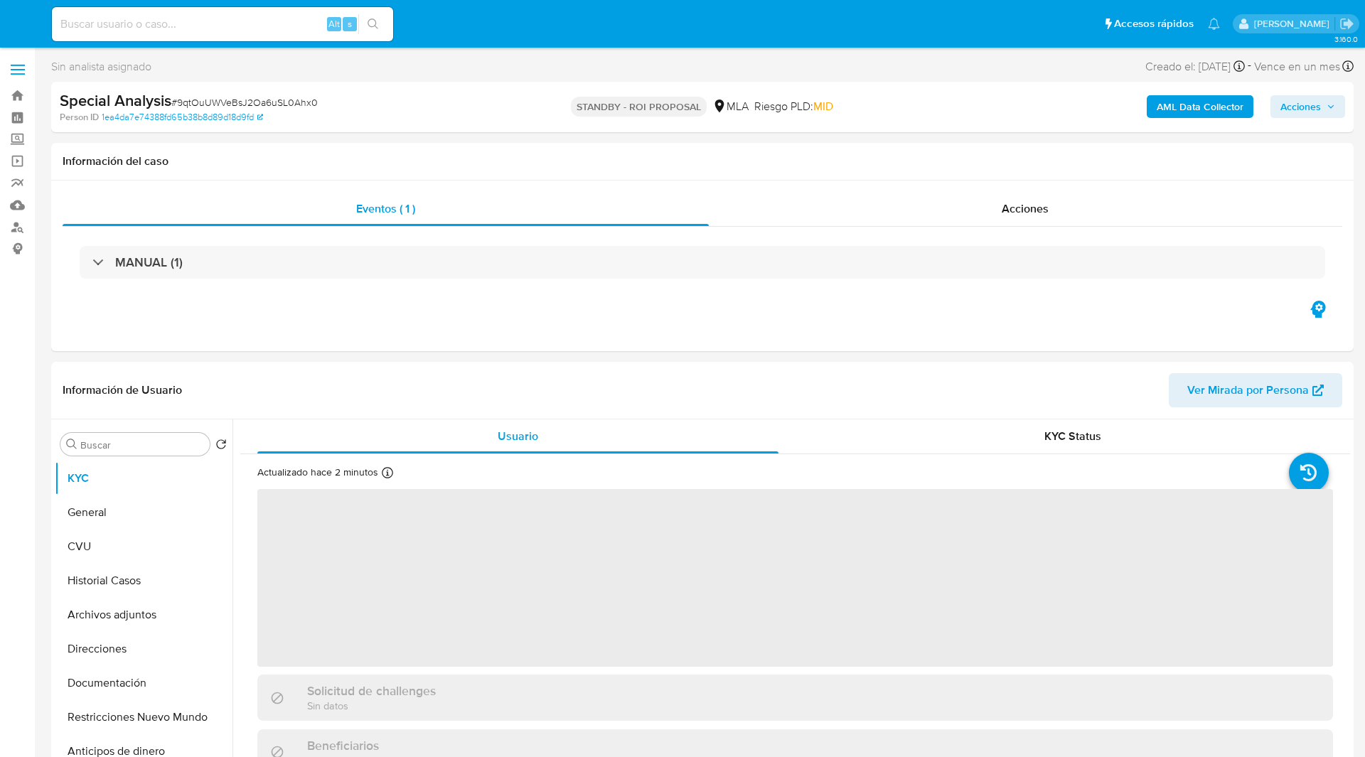
select select "10"
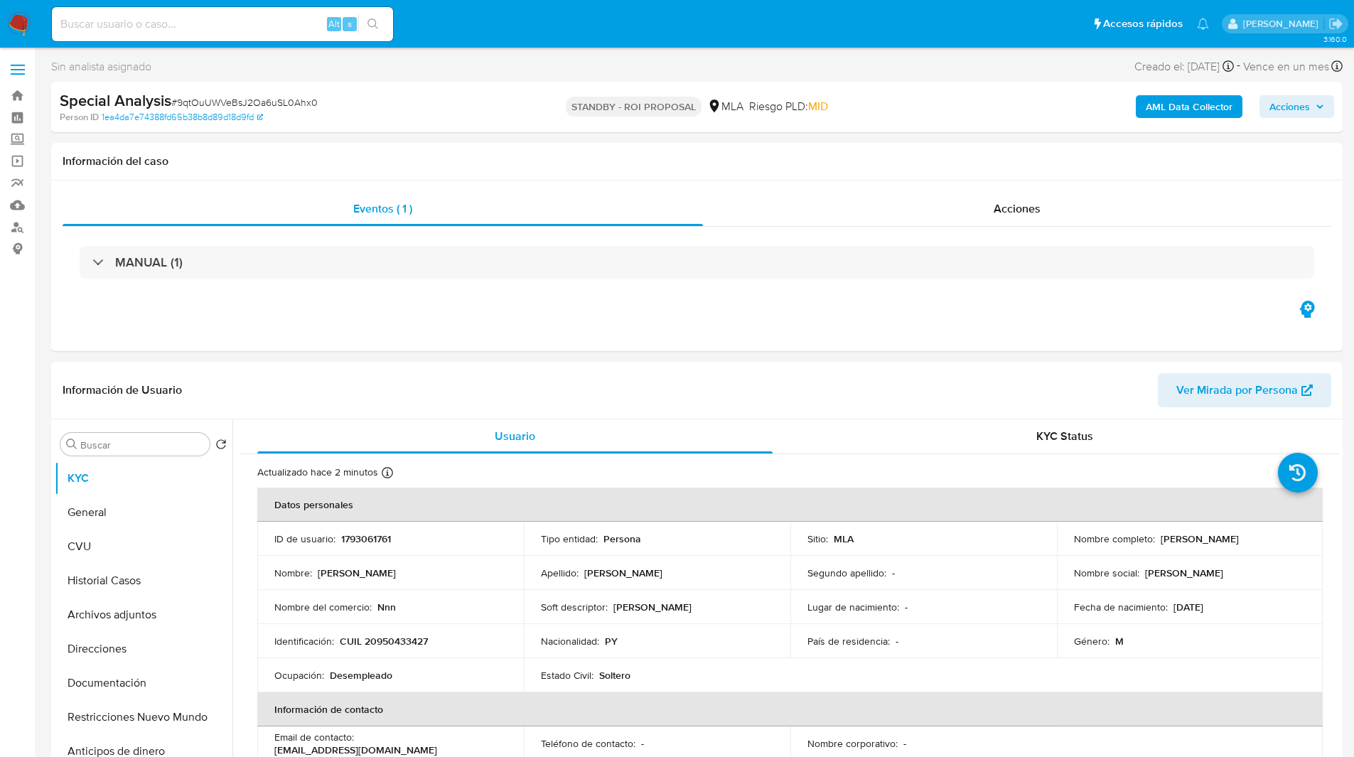
click at [174, 22] on input at bounding box center [222, 24] width 341 height 18
paste input "UHKRwCltG47MW04tJEvcfSRO"
type input "UHKRwCltG47MW04tJEvcfSRO"
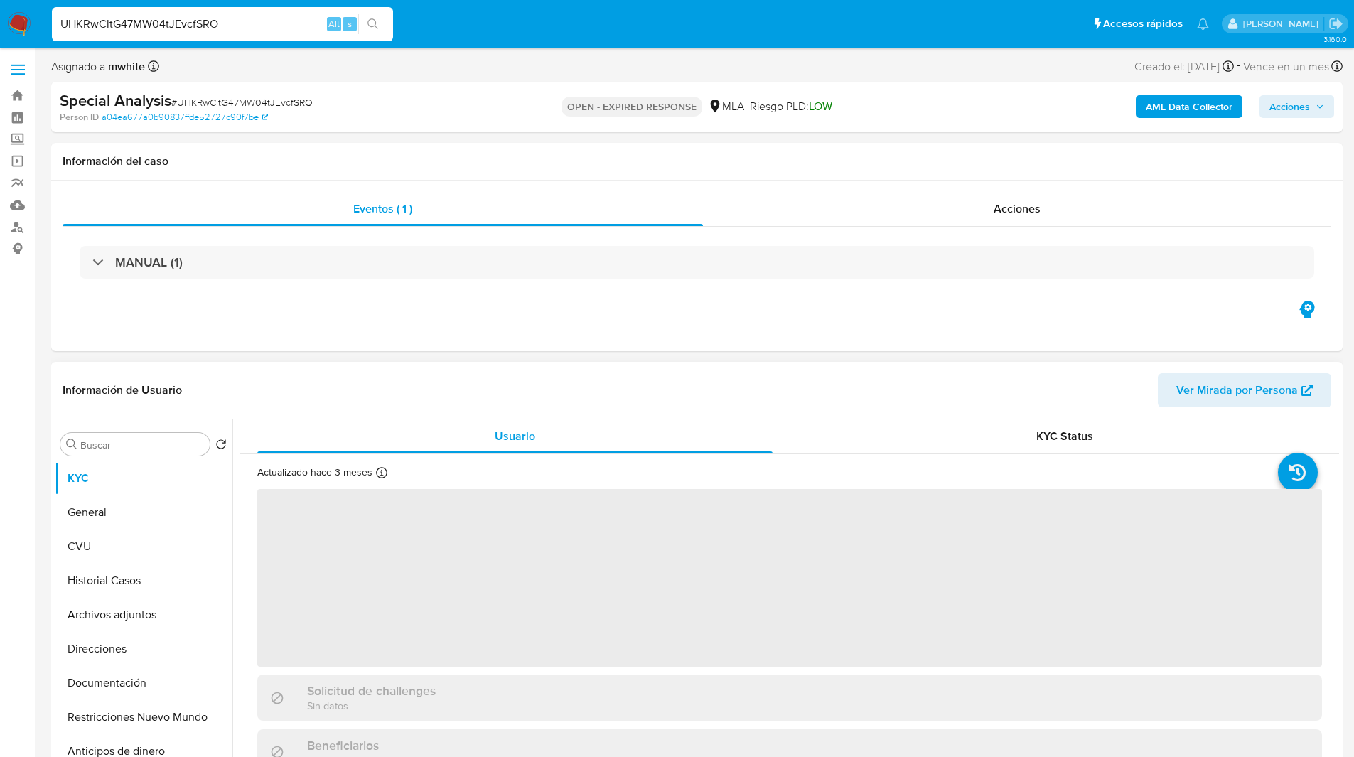
select select "10"
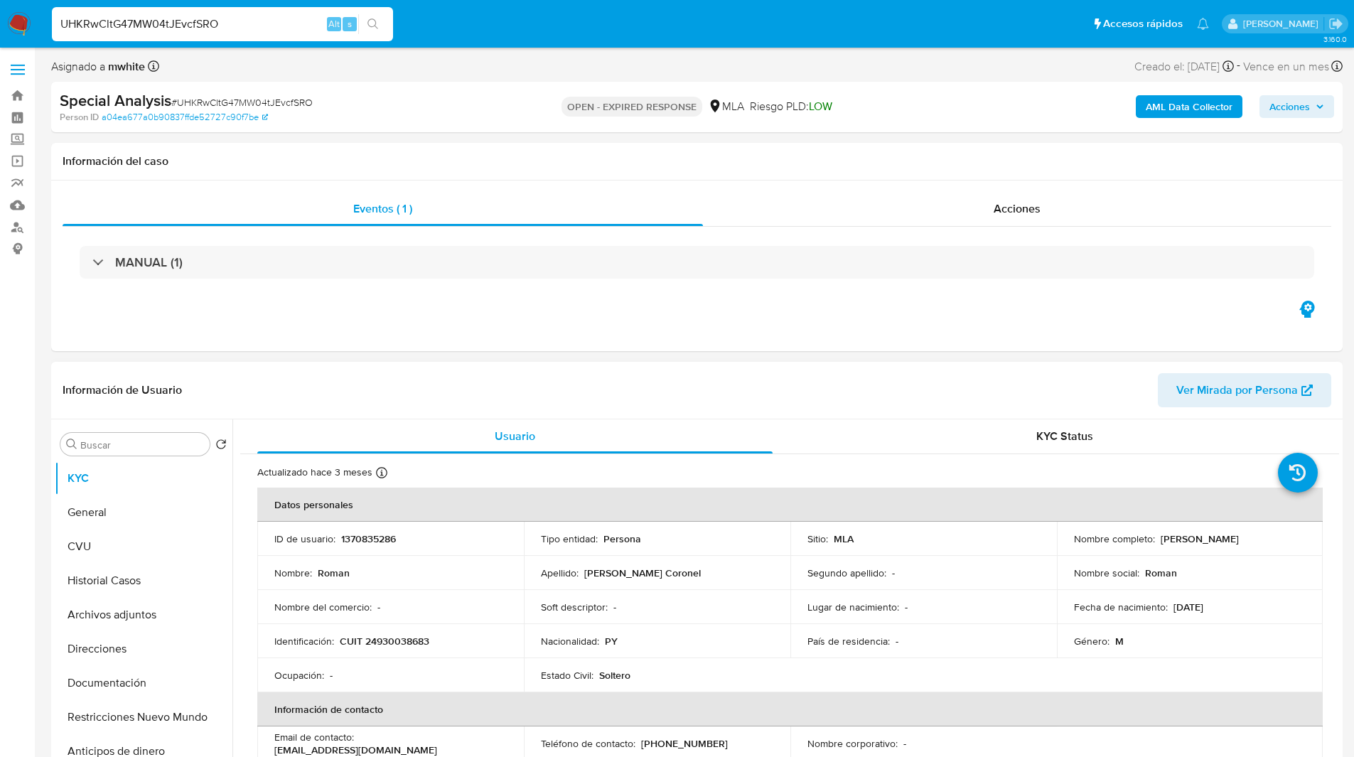
click at [895, 63] on div "Asignado a mwhite Asignado el: [DATE] 20:00:21 Creado el: [DATE] Creado el: [DA…" at bounding box center [697, 69] width 1292 height 25
click at [368, 537] on p "1370835286" at bounding box center [368, 538] width 55 height 13
copy p "1370835286"
click at [426, 88] on div "Special Analysis # UHKRwCltG47MW04tJEvcfSRO Person ID a04ea677a0b90837ffde52727…" at bounding box center [697, 107] width 1292 height 50
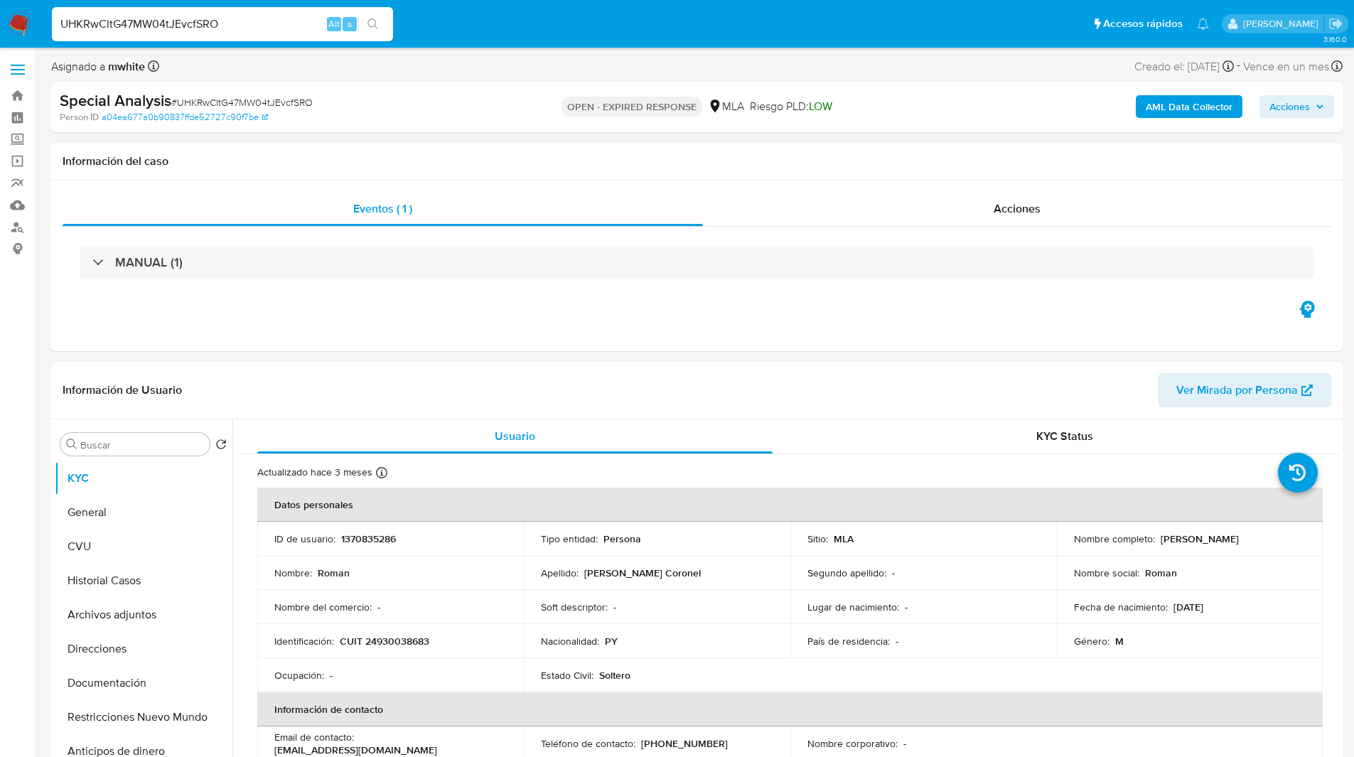
click at [404, 104] on div "Special Analysis # UHKRwCltG47MW04tJEvcfSRO" at bounding box center [269, 100] width 419 height 21
click at [414, 114] on div "Person ID a04ea677a0b90837ffde52727c90f7be" at bounding box center [270, 117] width 421 height 13
click at [393, 643] on p "CUIT 24930038683" at bounding box center [385, 641] width 90 height 13
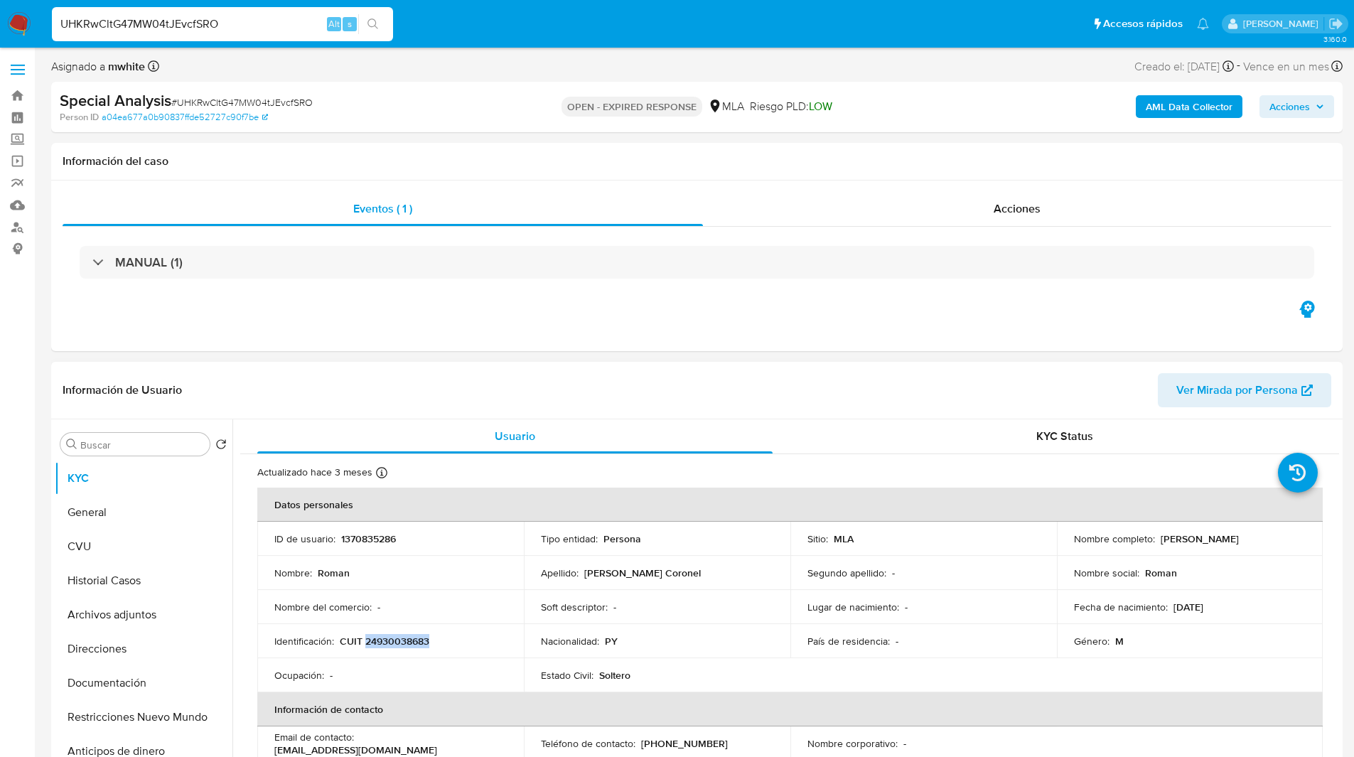
copy p "24930038683"
click at [476, 36] on ul "Pausado Ver notificaciones UHKRwCltG47MW04tJEvcfSRO Alt s Accesos rápidos Presi…" at bounding box center [631, 24] width 1172 height 36
click at [468, 37] on ul "Pausado Ver notificaciones UHKRwCltG47MW04tJEvcfSRO Alt s Accesos rápidos Presi…" at bounding box center [631, 24] width 1172 height 36
click at [778, 15] on ul "Pausado Ver notificaciones UHKRwCltG47MW04tJEvcfSRO Alt s Accesos rápidos Presi…" at bounding box center [631, 24] width 1172 height 36
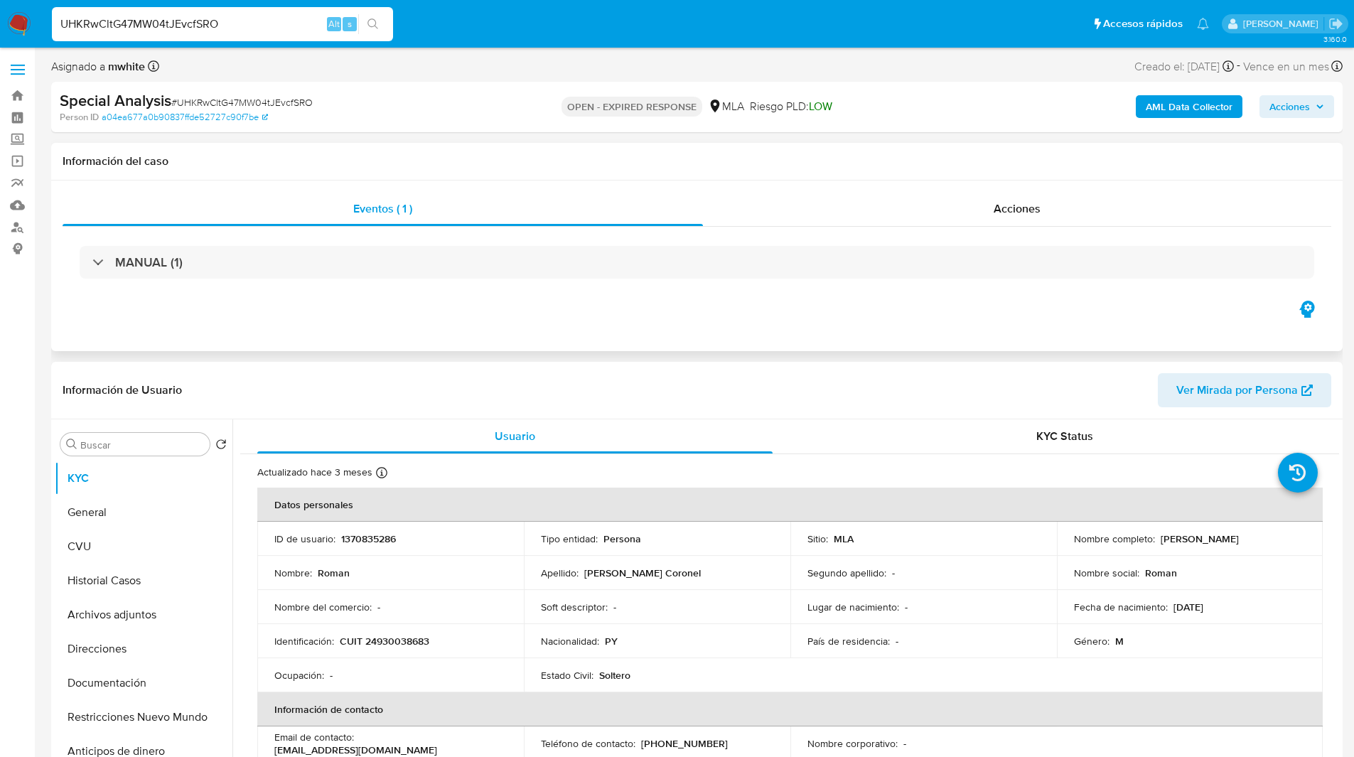
click at [321, 298] on div "MANUAL (1)" at bounding box center [697, 262] width 1269 height 71
click at [316, 306] on div "Eventos ( 1 ) Acciones MANUAL (1)" at bounding box center [697, 266] width 1292 height 171
drag, startPoint x: 1158, startPoint y: 540, endPoint x: 1275, endPoint y: 550, distance: 117.7
click at [1275, 550] on td "Nombre completo : [PERSON_NAME]" at bounding box center [1190, 539] width 267 height 34
copy p "[PERSON_NAME]"
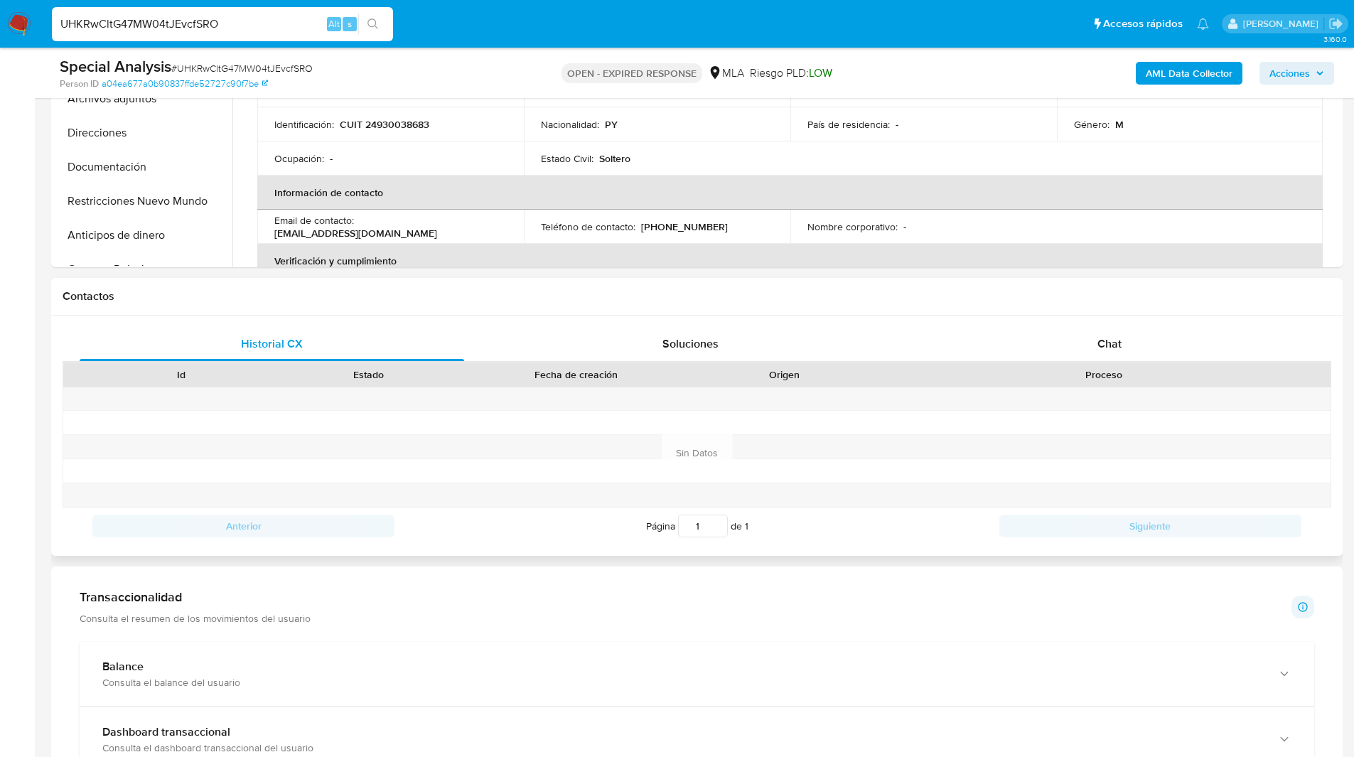
scroll to position [478, 0]
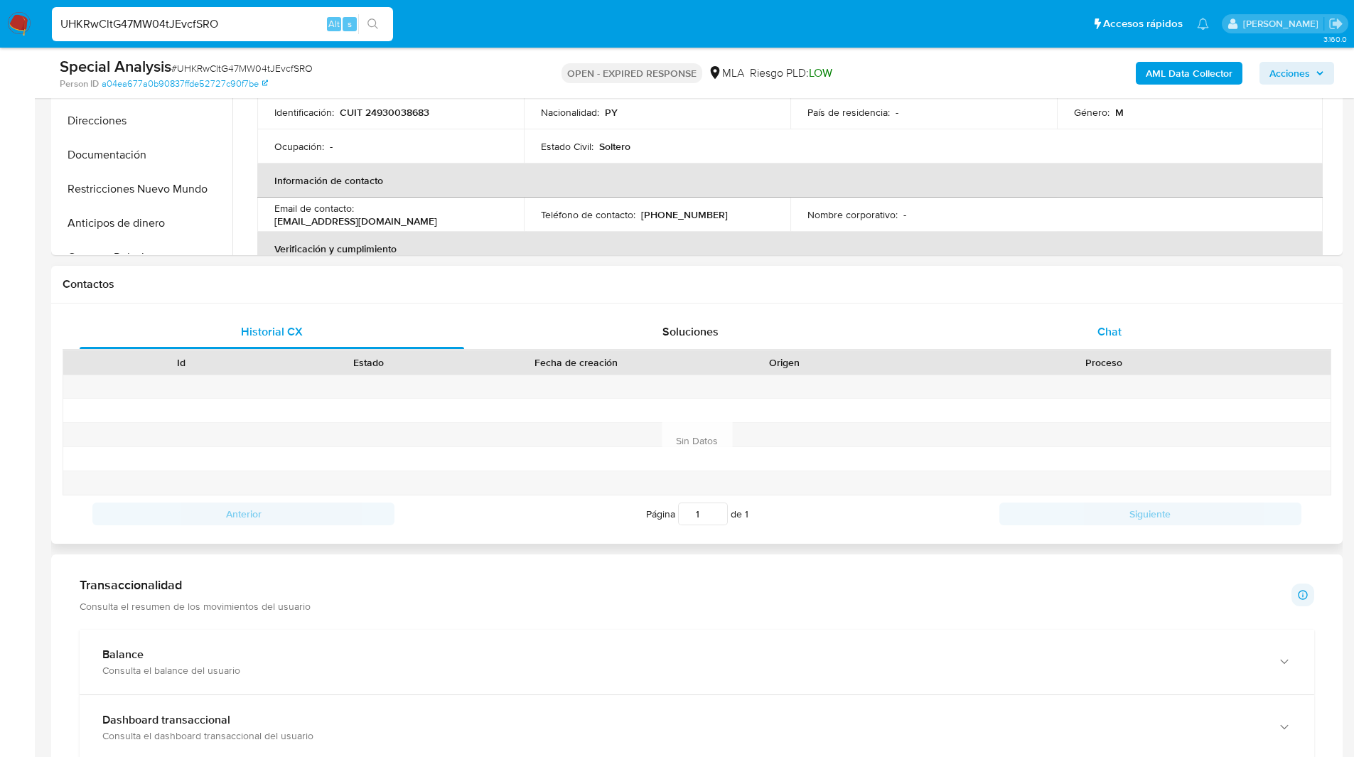
click at [1125, 325] on div "Chat" at bounding box center [1109, 332] width 385 height 34
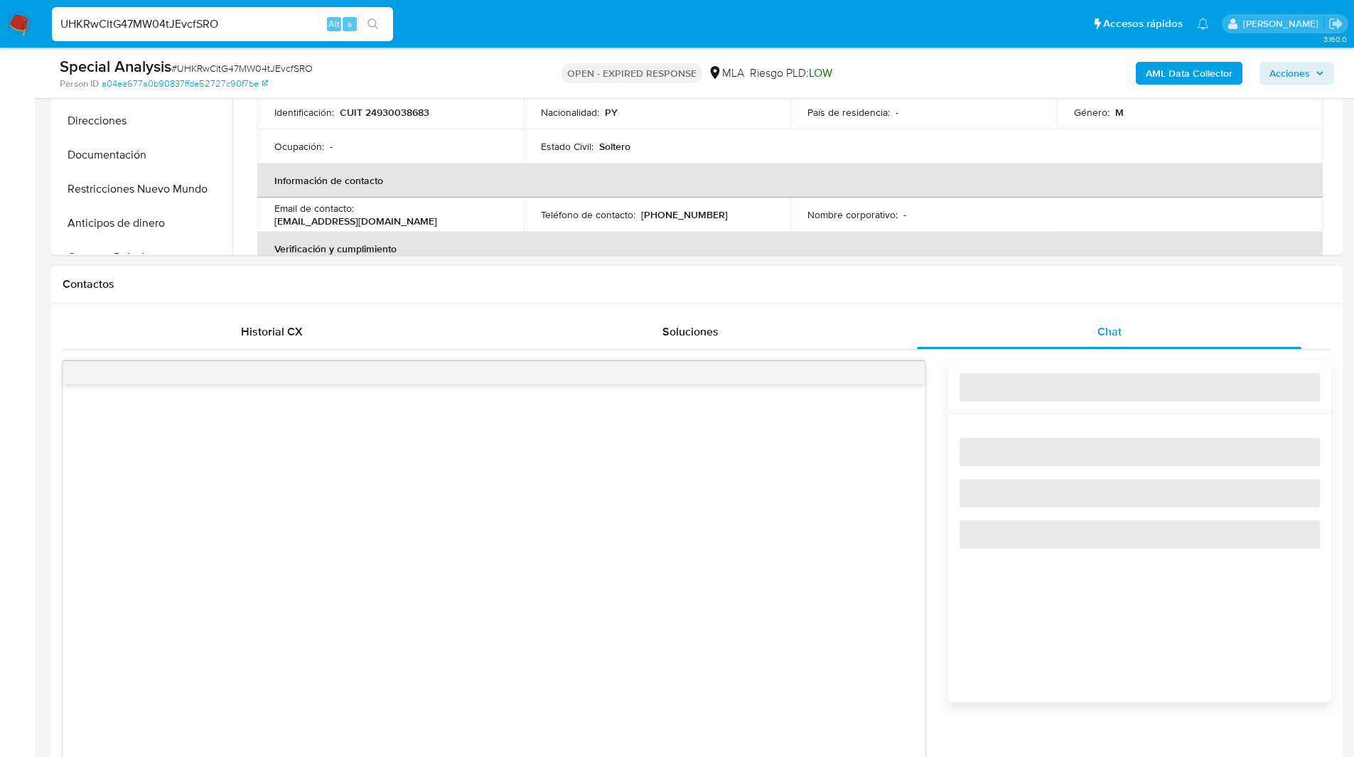
click at [936, 286] on h1 "Contactos" at bounding box center [697, 284] width 1269 height 14
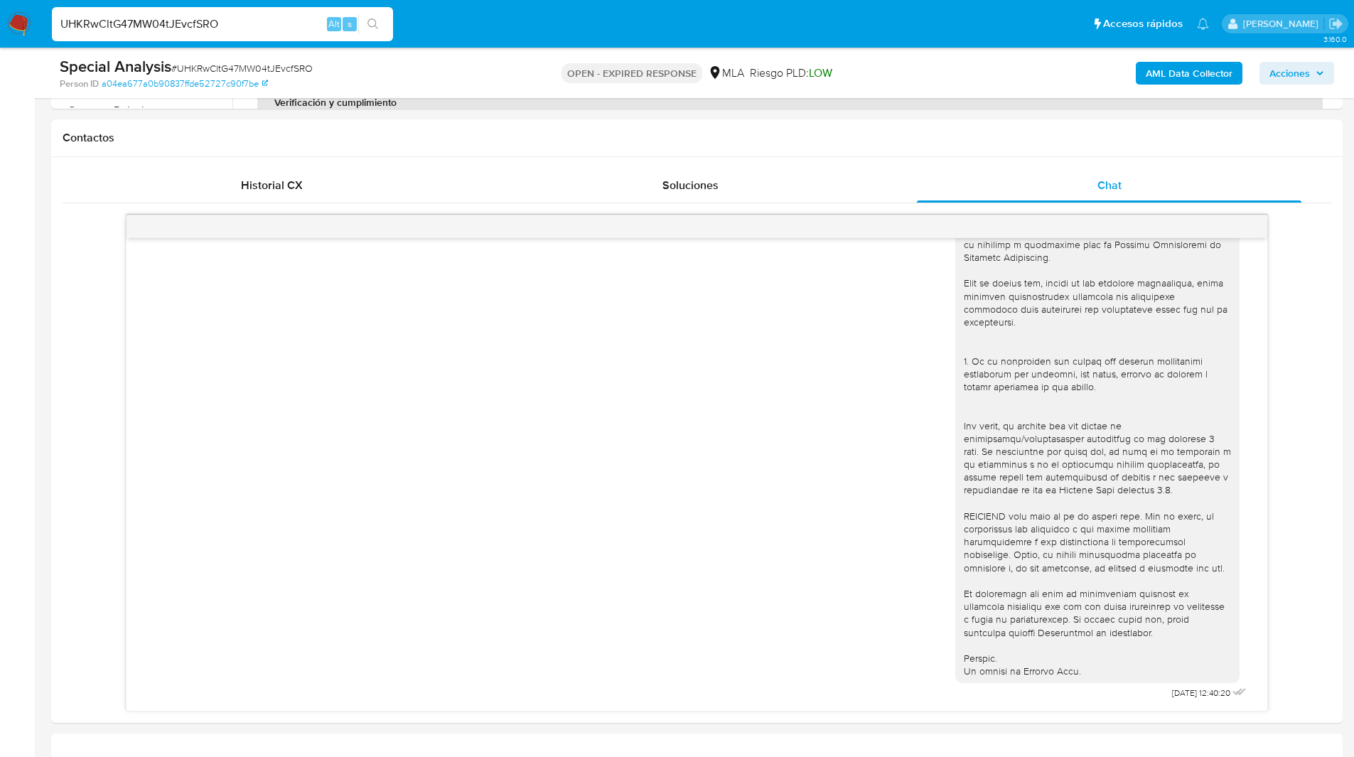
scroll to position [623, 0]
click at [766, 10] on ul "Pausado Ver notificaciones UHKRwCltG47MW04tJEvcfSRO Alt s Accesos rápidos Presi…" at bounding box center [631, 24] width 1172 height 36
click at [119, 27] on input "UHKRwCltG47MW04tJEvcfSRO" at bounding box center [222, 24] width 341 height 18
click at [14, 24] on img at bounding box center [19, 24] width 24 height 24
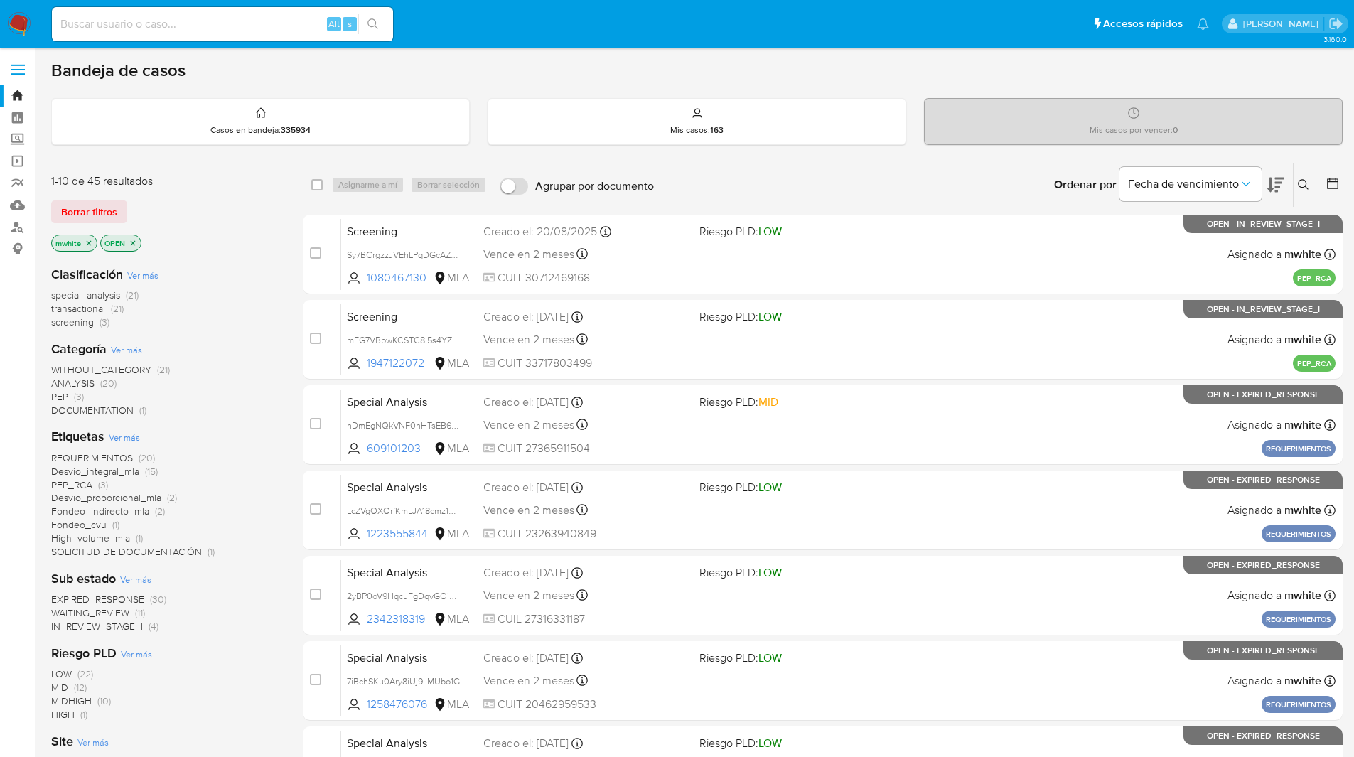
click at [1305, 187] on icon at bounding box center [1303, 184] width 11 height 11
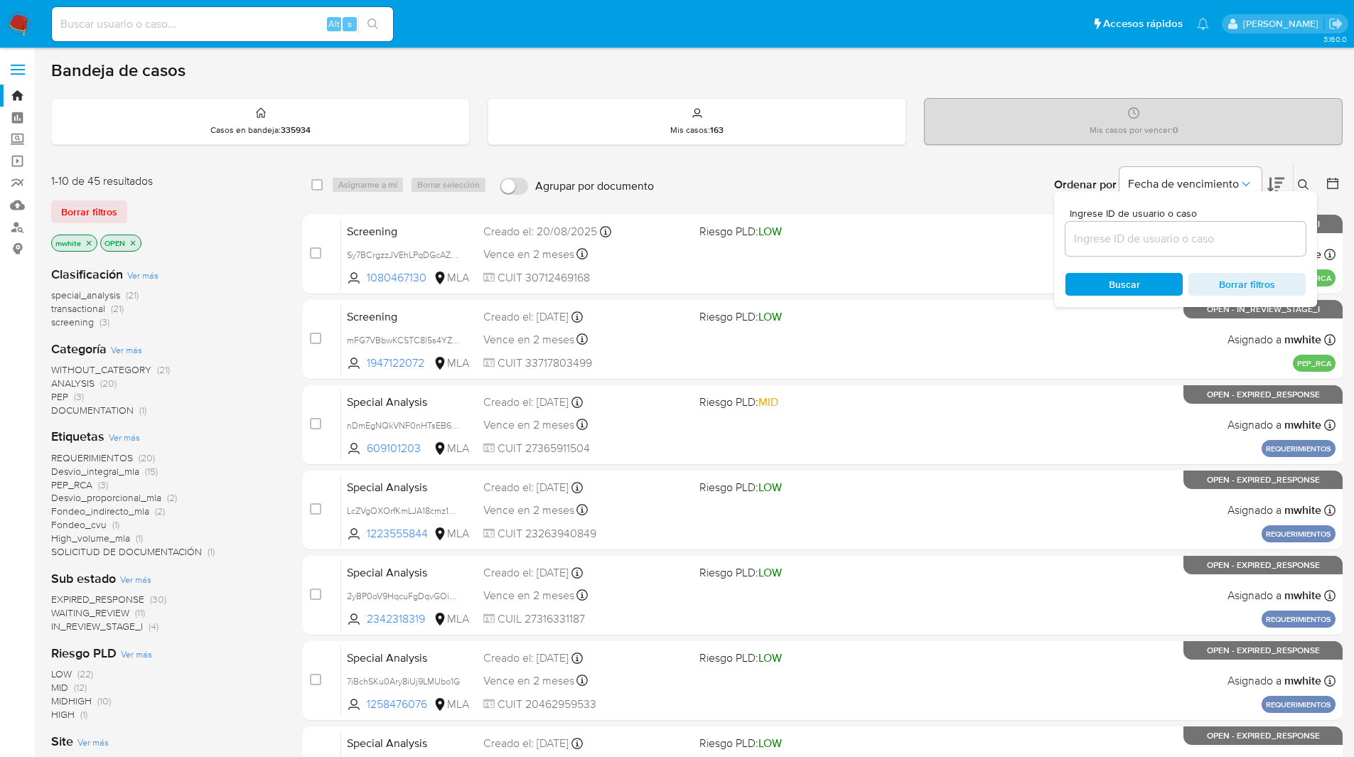
click at [1162, 235] on input at bounding box center [1186, 239] width 240 height 18
type input "UHKRwCltG47MW04tJEvcfSRO"
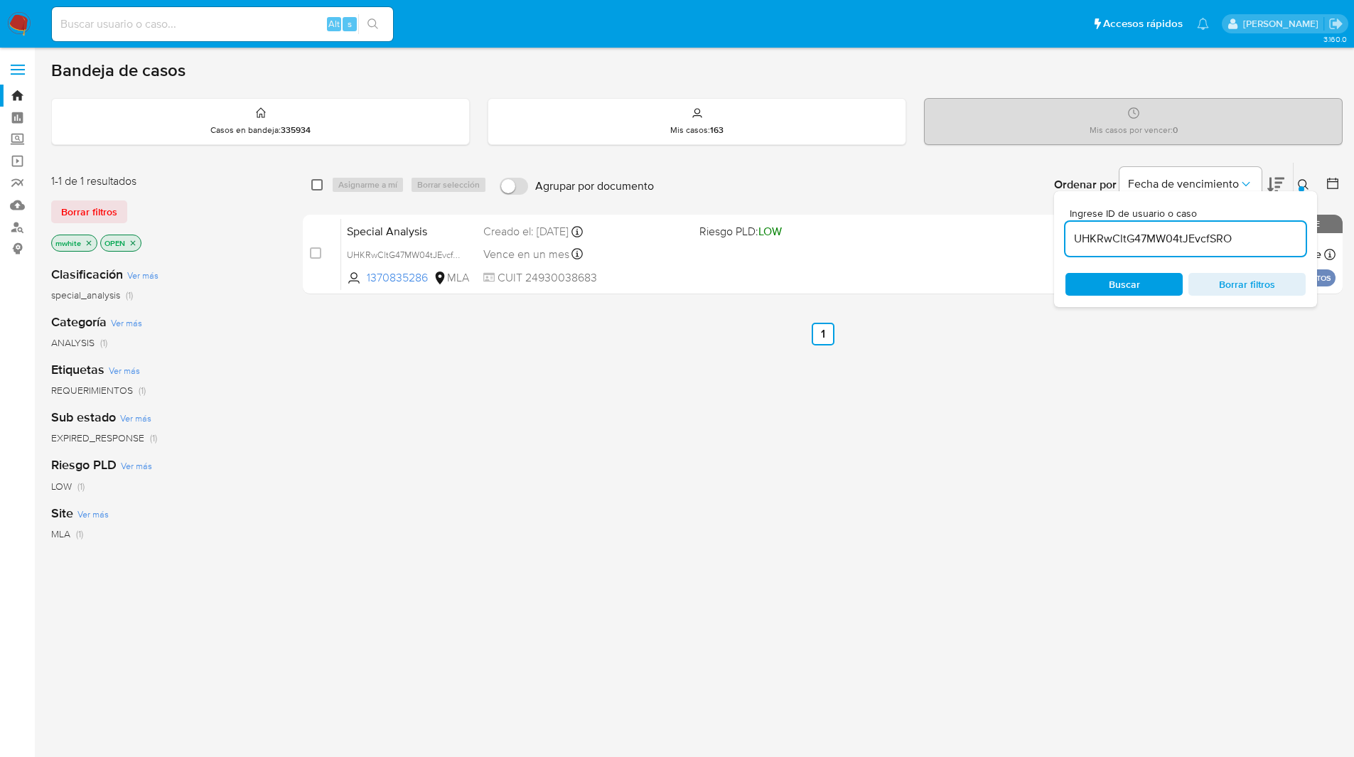
click at [314, 184] on input "checkbox" at bounding box center [316, 184] width 11 height 11
checkbox input "true"
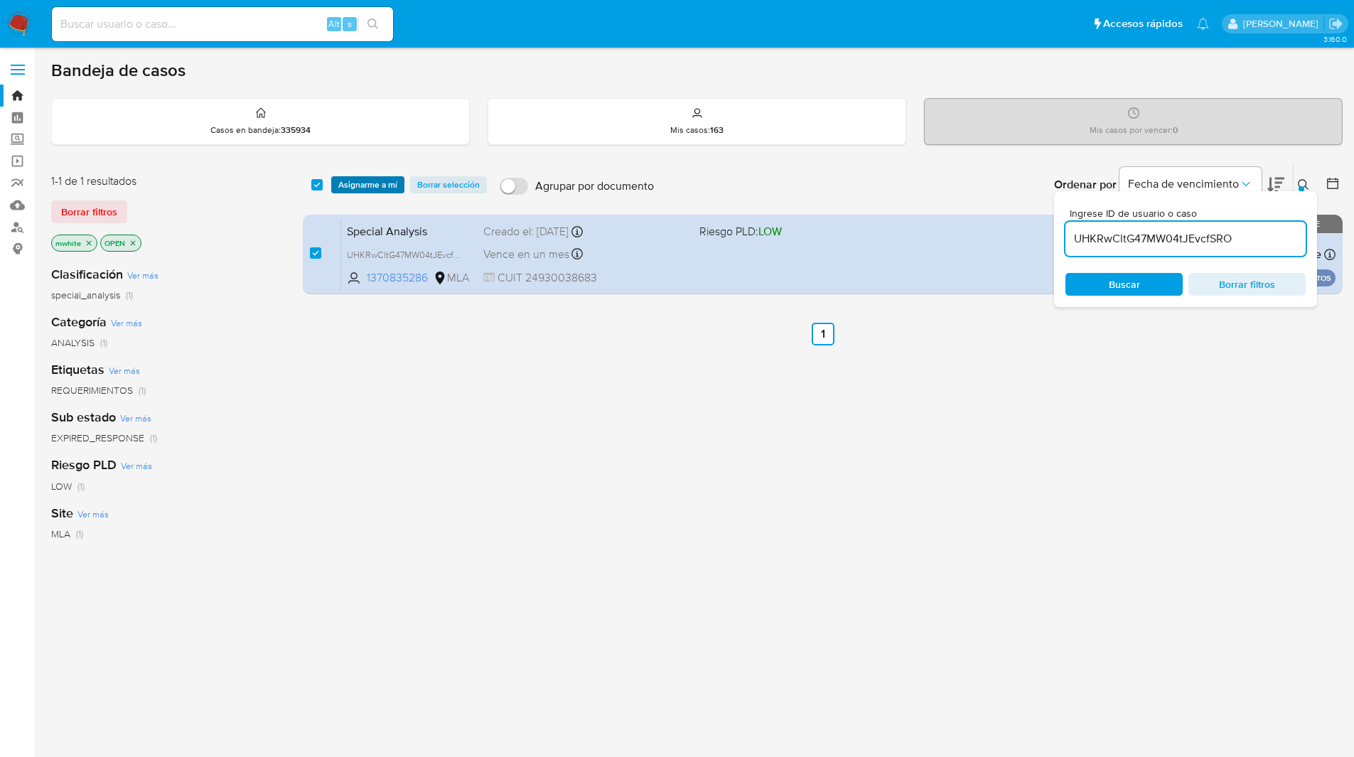
click at [352, 180] on span "Asignarme a mí" at bounding box center [367, 185] width 59 height 14
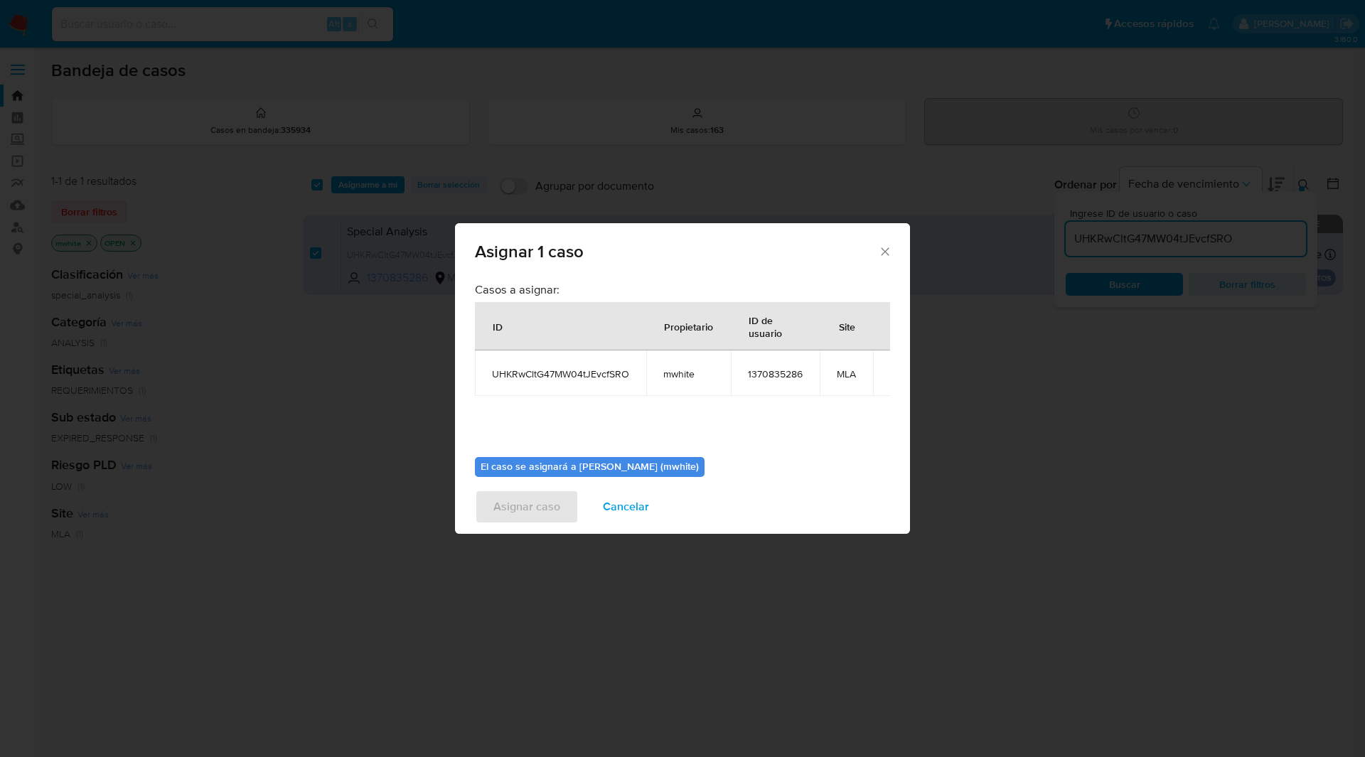
click at [682, 375] on span "mwhite" at bounding box center [688, 374] width 50 height 13
copy span "mwhite"
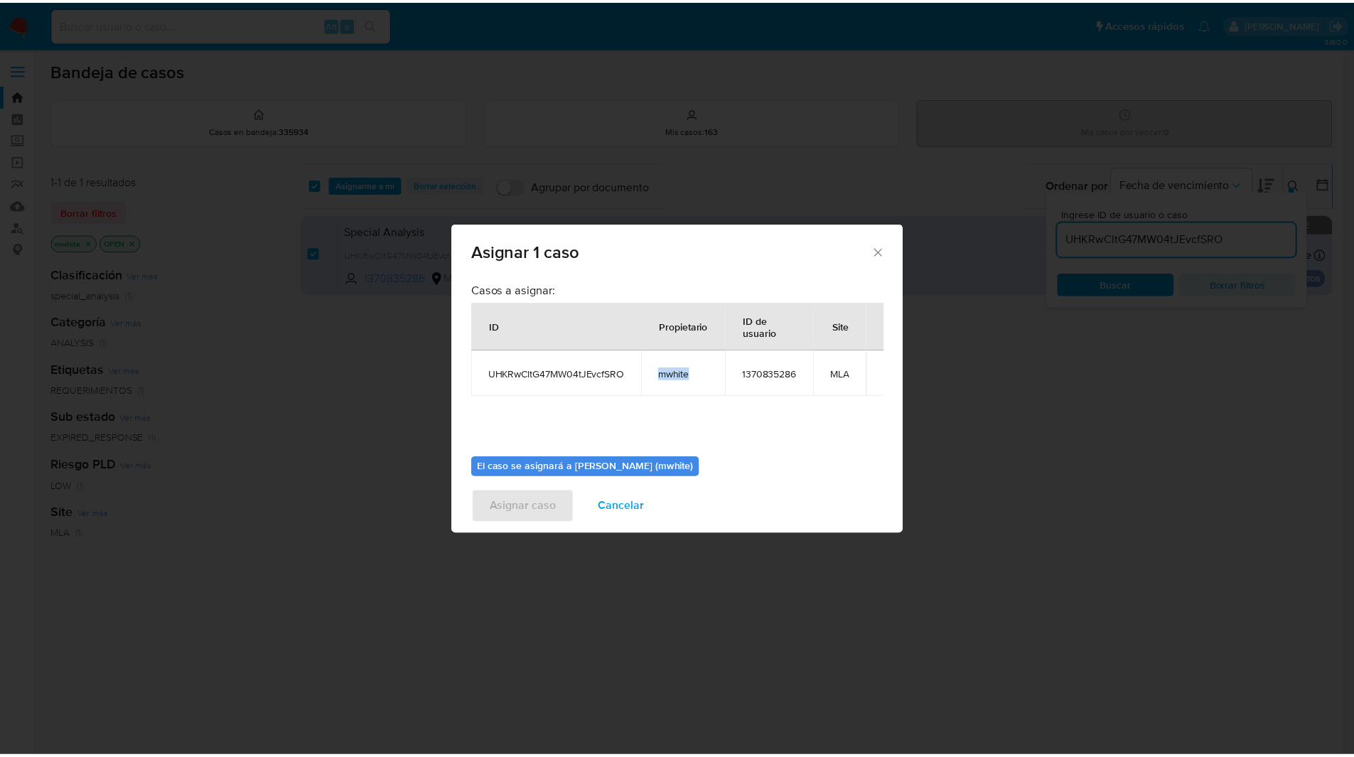
scroll to position [74, 0]
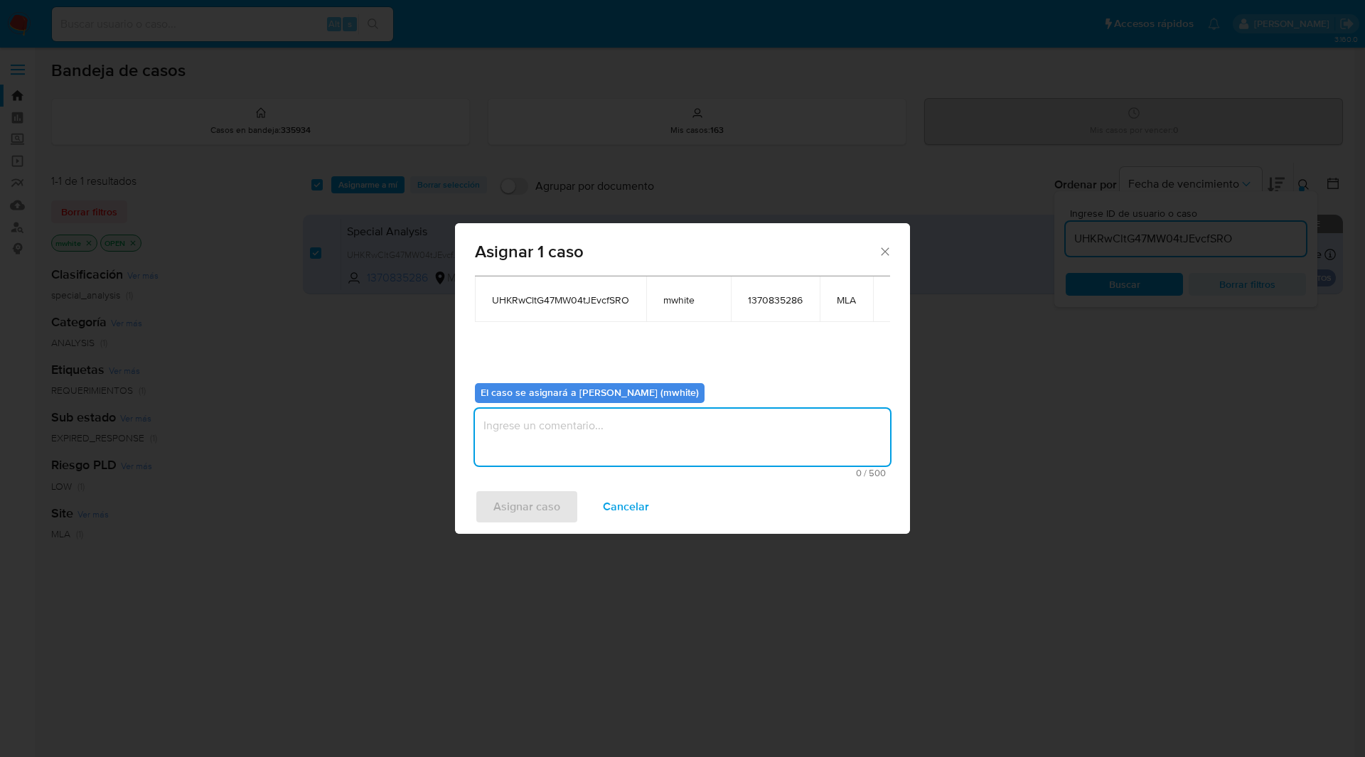
click at [574, 430] on textarea "assign-modal" at bounding box center [682, 437] width 415 height 57
paste textarea "mwhite"
type textarea "mwhite"
click at [540, 483] on div "Asignar caso Cancelar" at bounding box center [682, 507] width 455 height 54
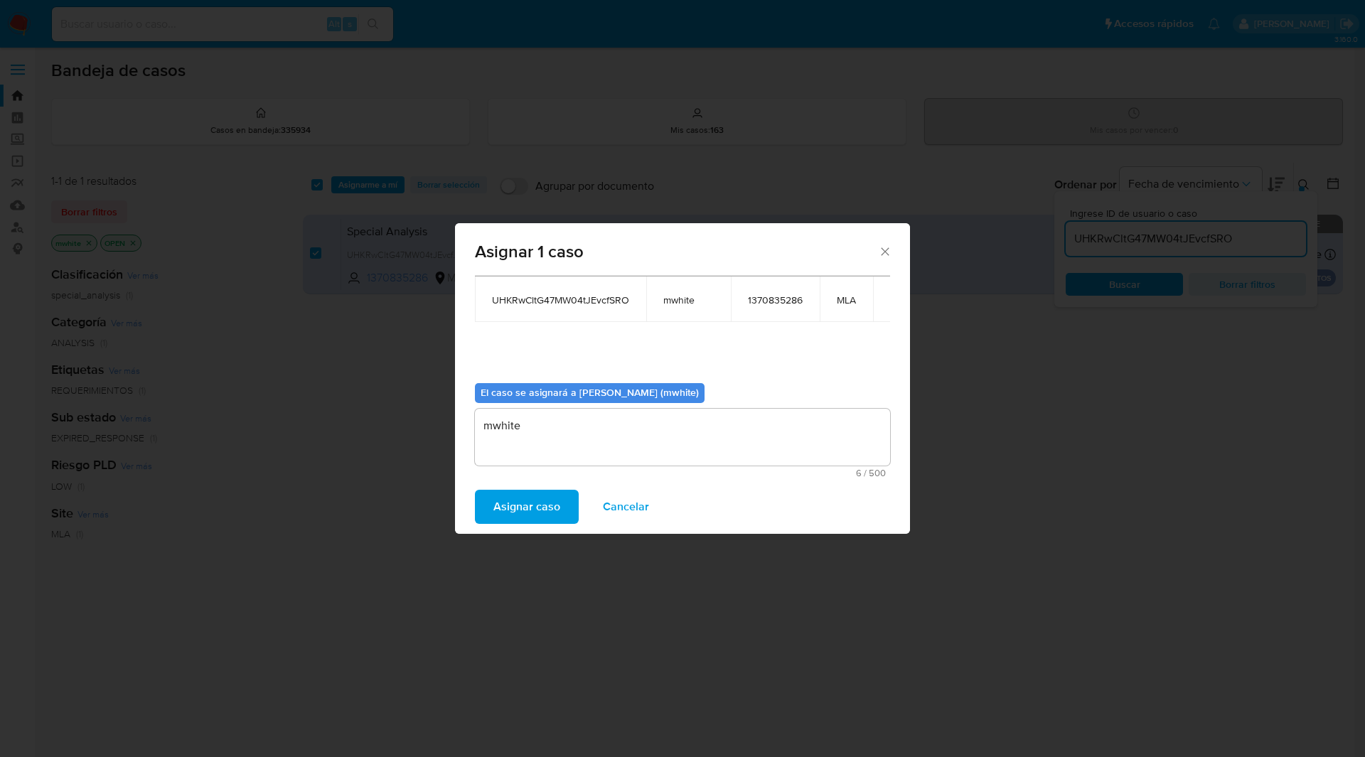
click at [544, 505] on span "Asignar caso" at bounding box center [526, 506] width 67 height 31
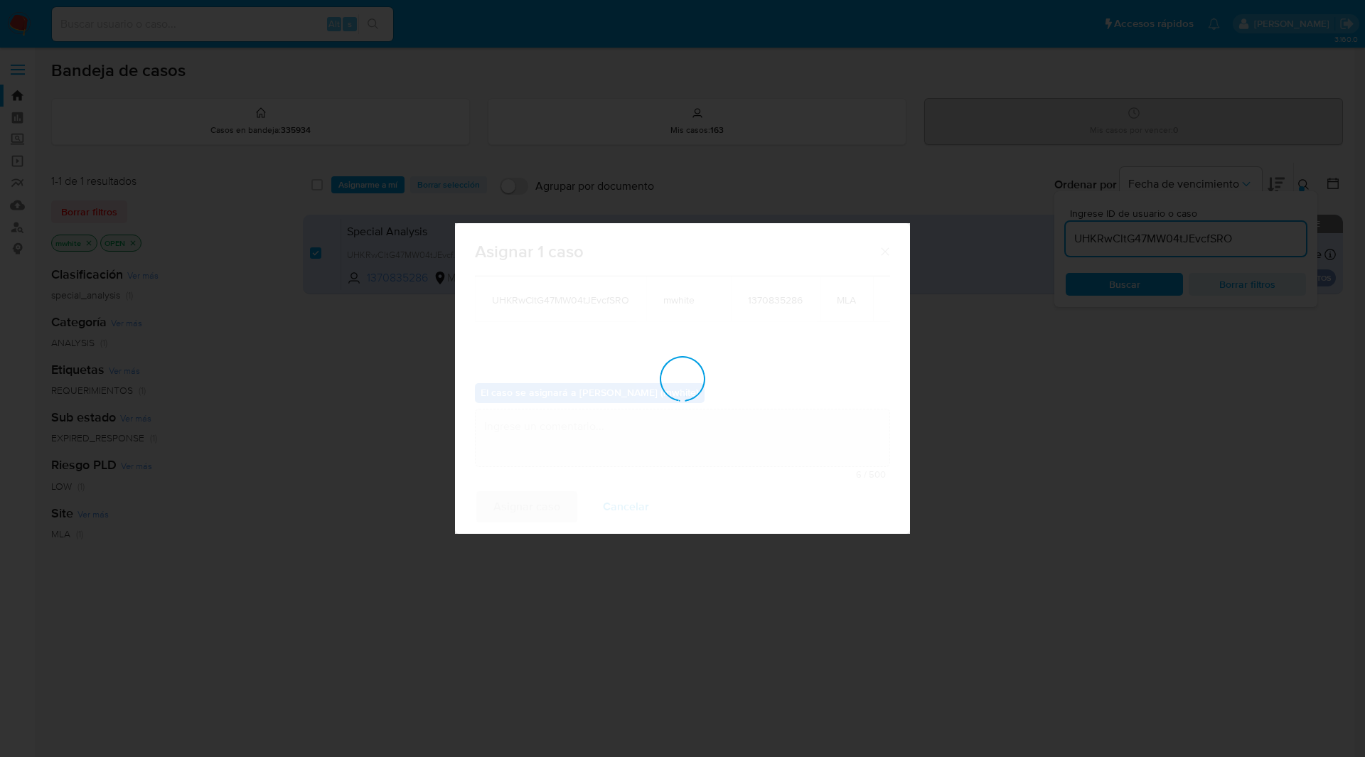
checkbox input "false"
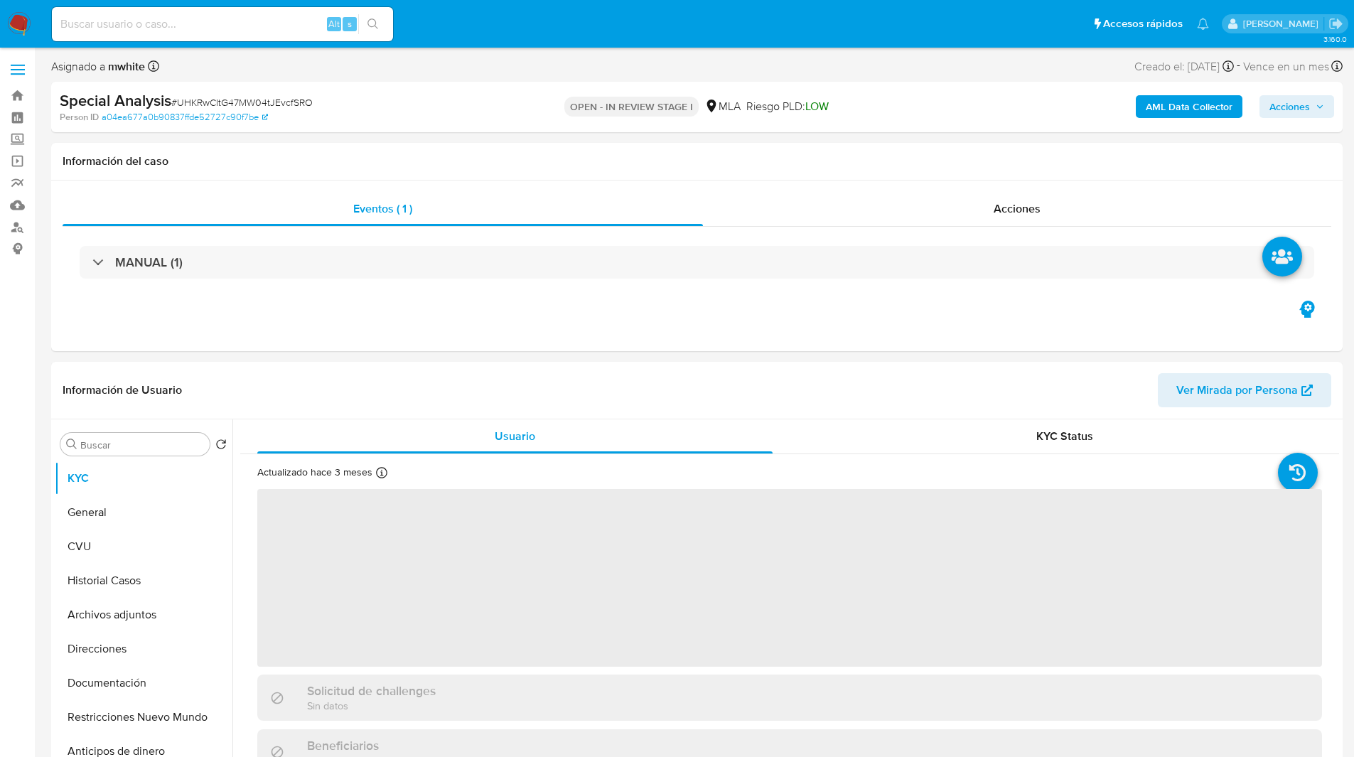
select select "10"
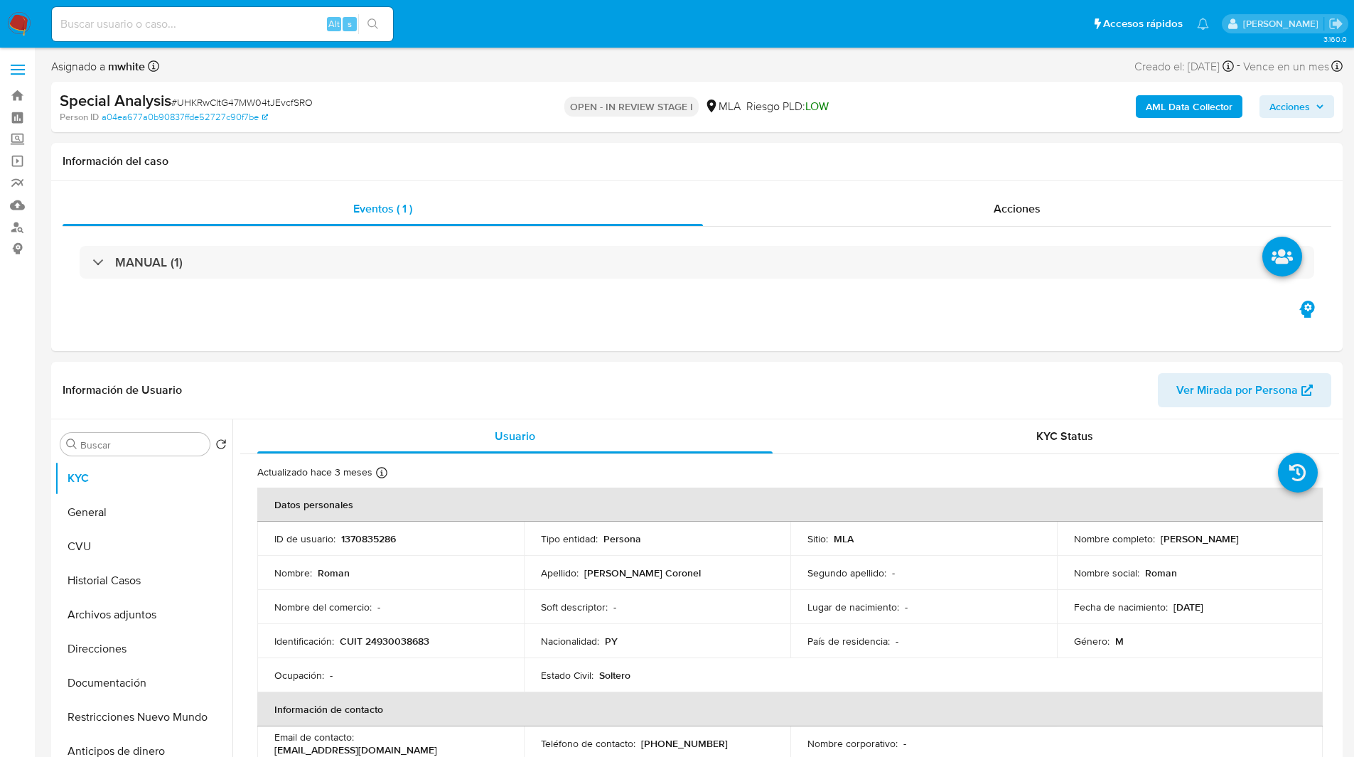
click at [472, 104] on div "Special Analysis # UHKRwCltG47MW04tJEvcfSRO" at bounding box center [269, 100] width 419 height 21
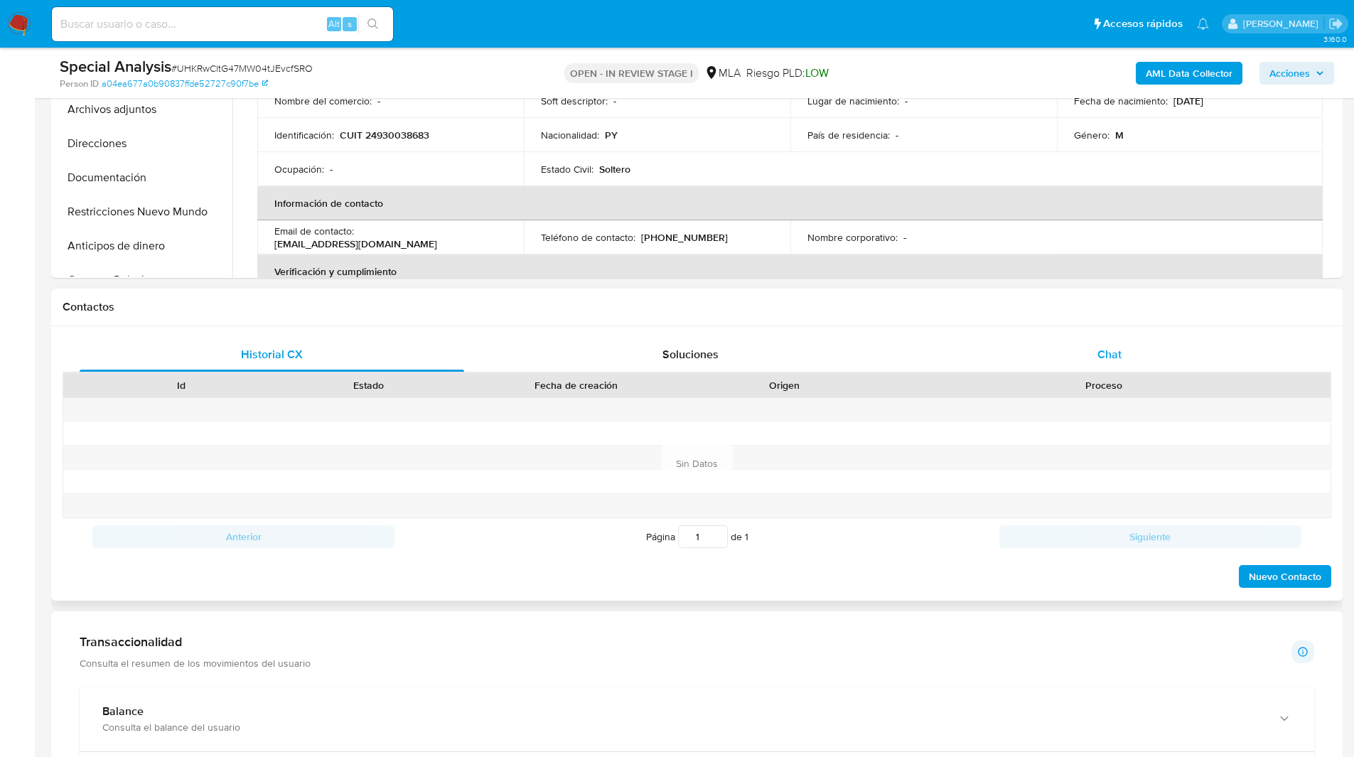
click at [1089, 343] on div "Chat" at bounding box center [1109, 355] width 385 height 34
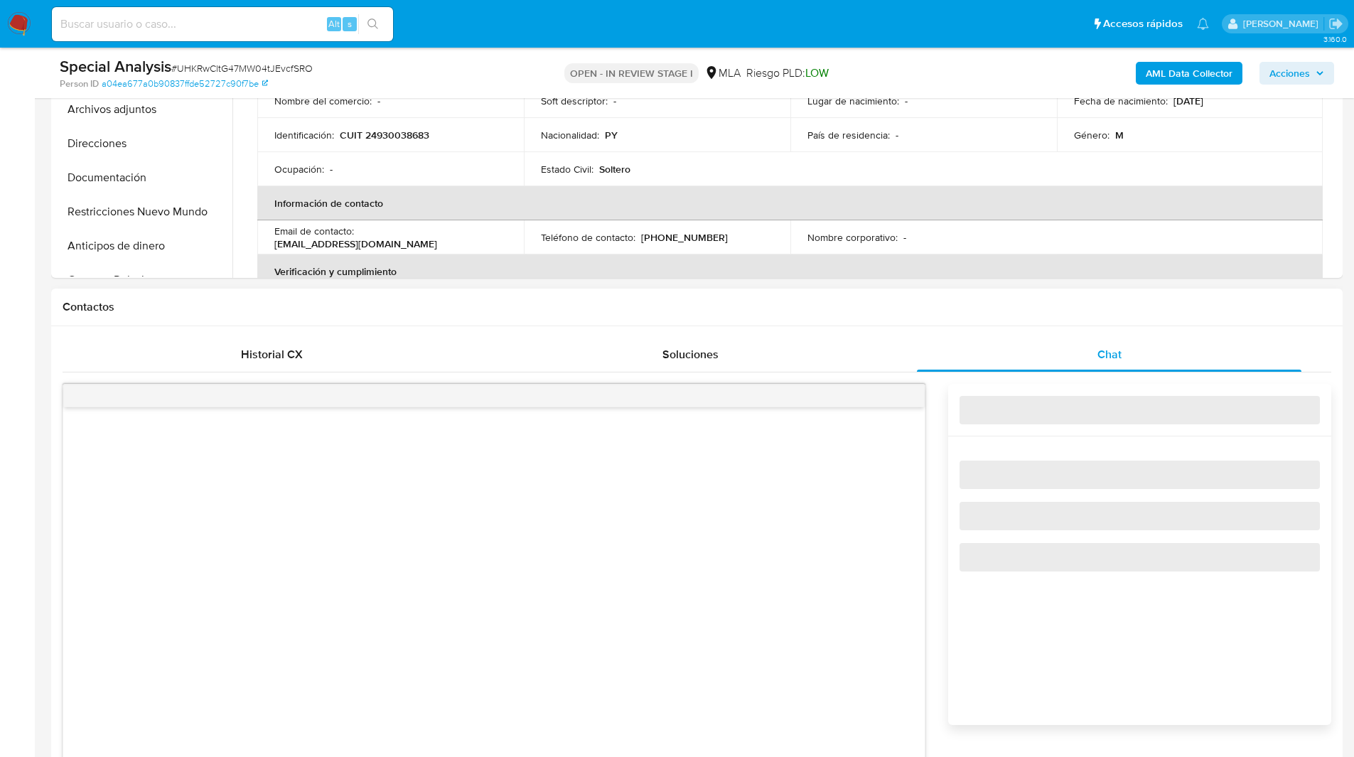
click at [902, 304] on h1 "Contactos" at bounding box center [697, 307] width 1269 height 14
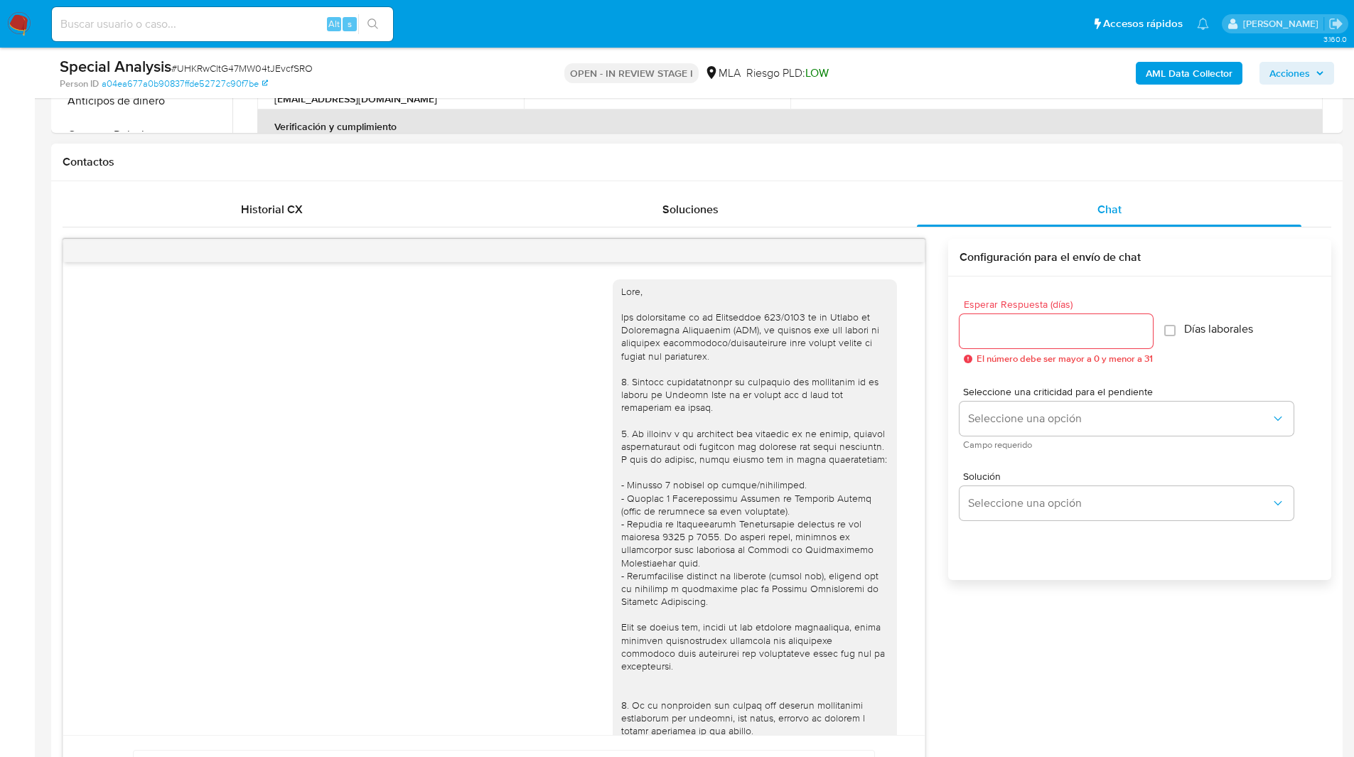
scroll to position [345, 0]
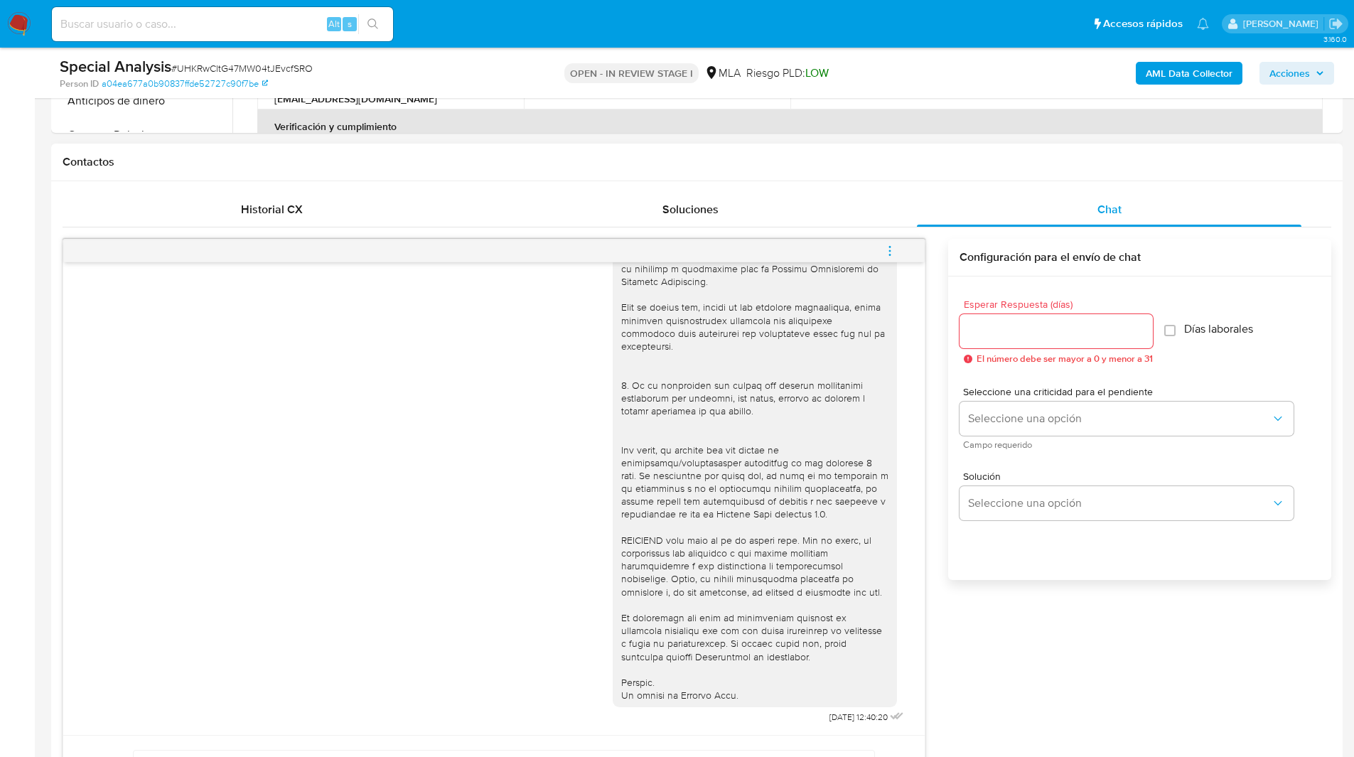
click at [887, 252] on icon "menu-action" at bounding box center [890, 251] width 13 height 13
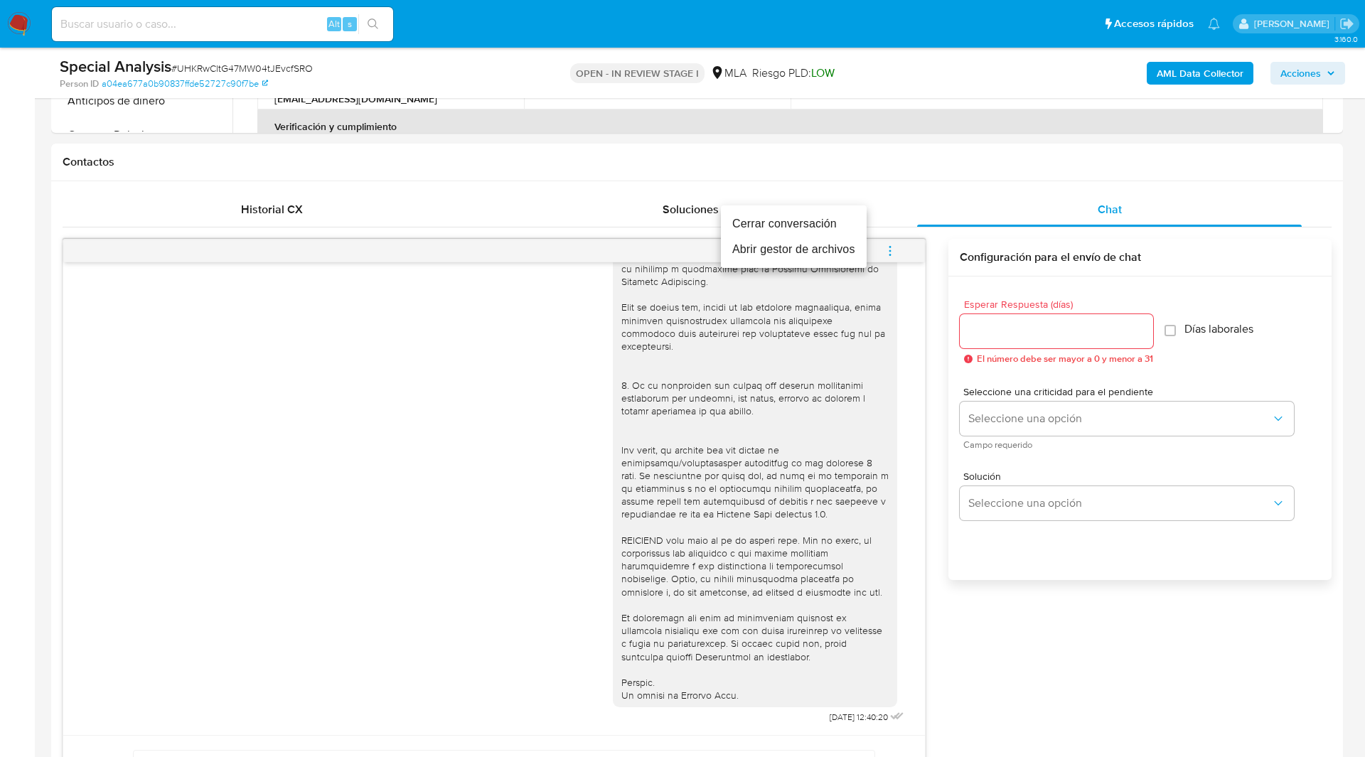
click at [795, 218] on li "Cerrar conversación" at bounding box center [794, 224] width 146 height 26
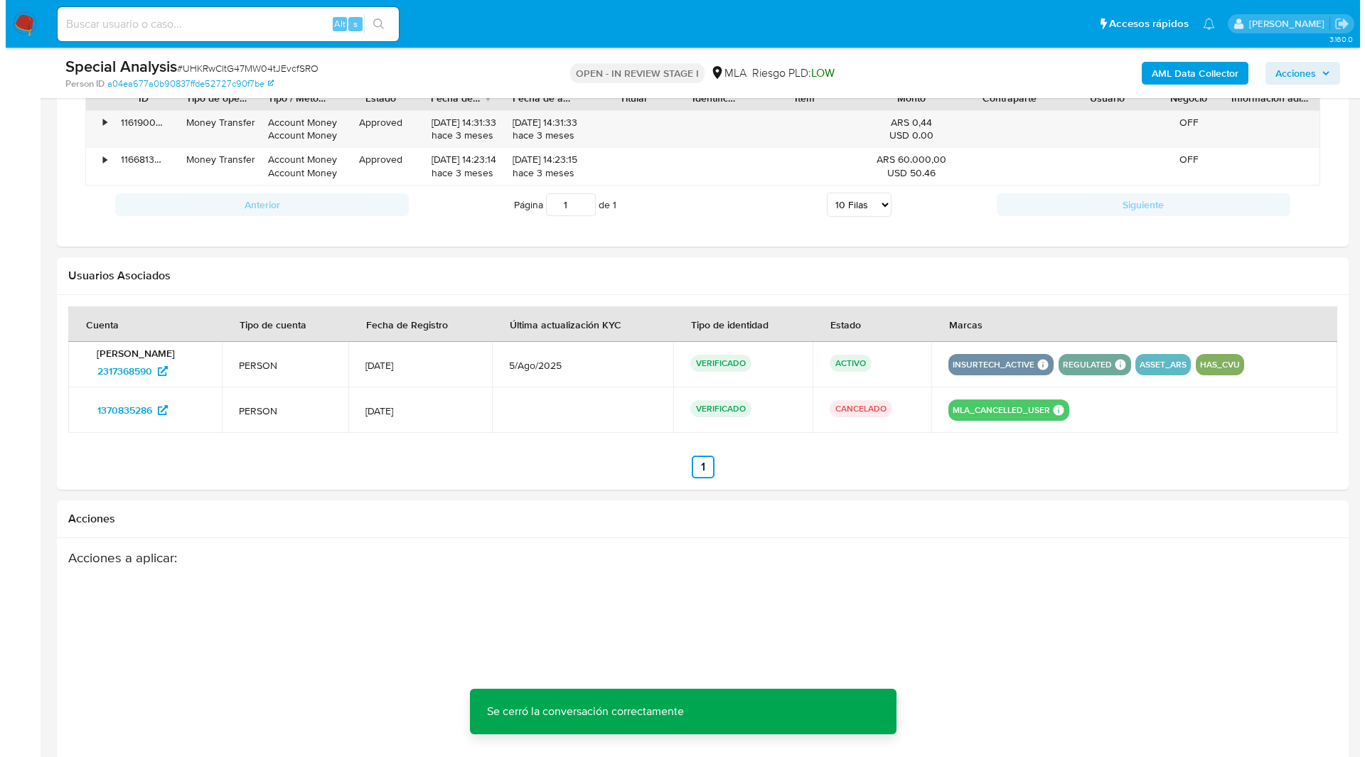
scroll to position [1921, 0]
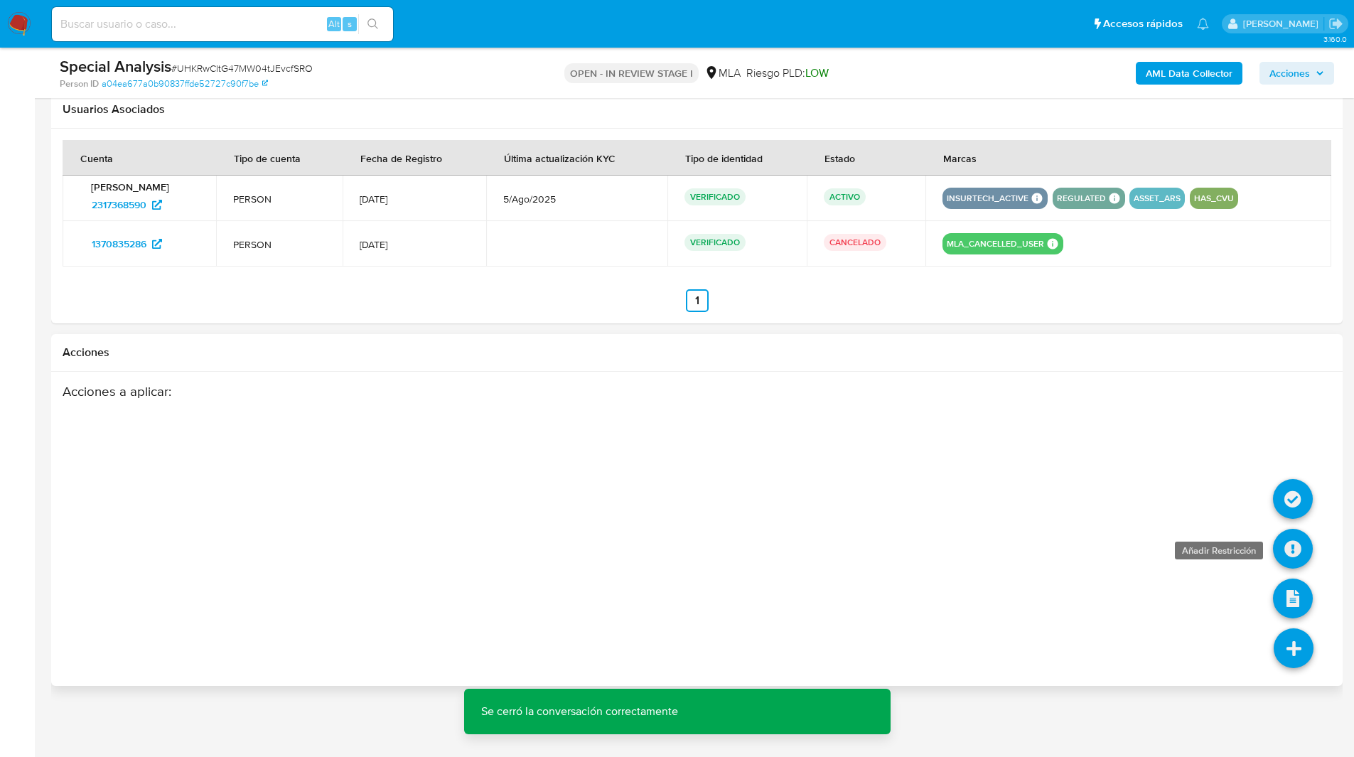
click at [1286, 559] on icon at bounding box center [1293, 549] width 40 height 40
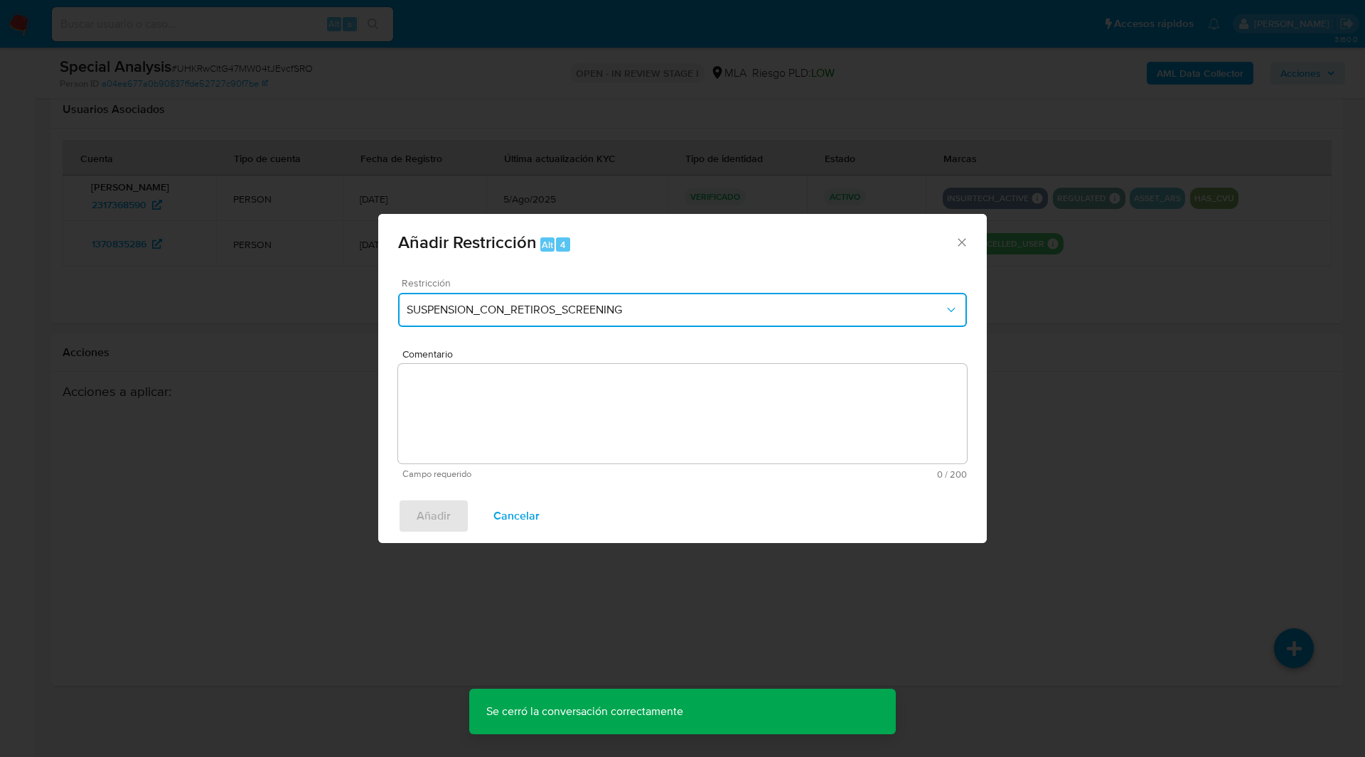
click at [655, 326] on button "SUSPENSION_CON_RETIROS_SCREENING" at bounding box center [682, 310] width 569 height 34
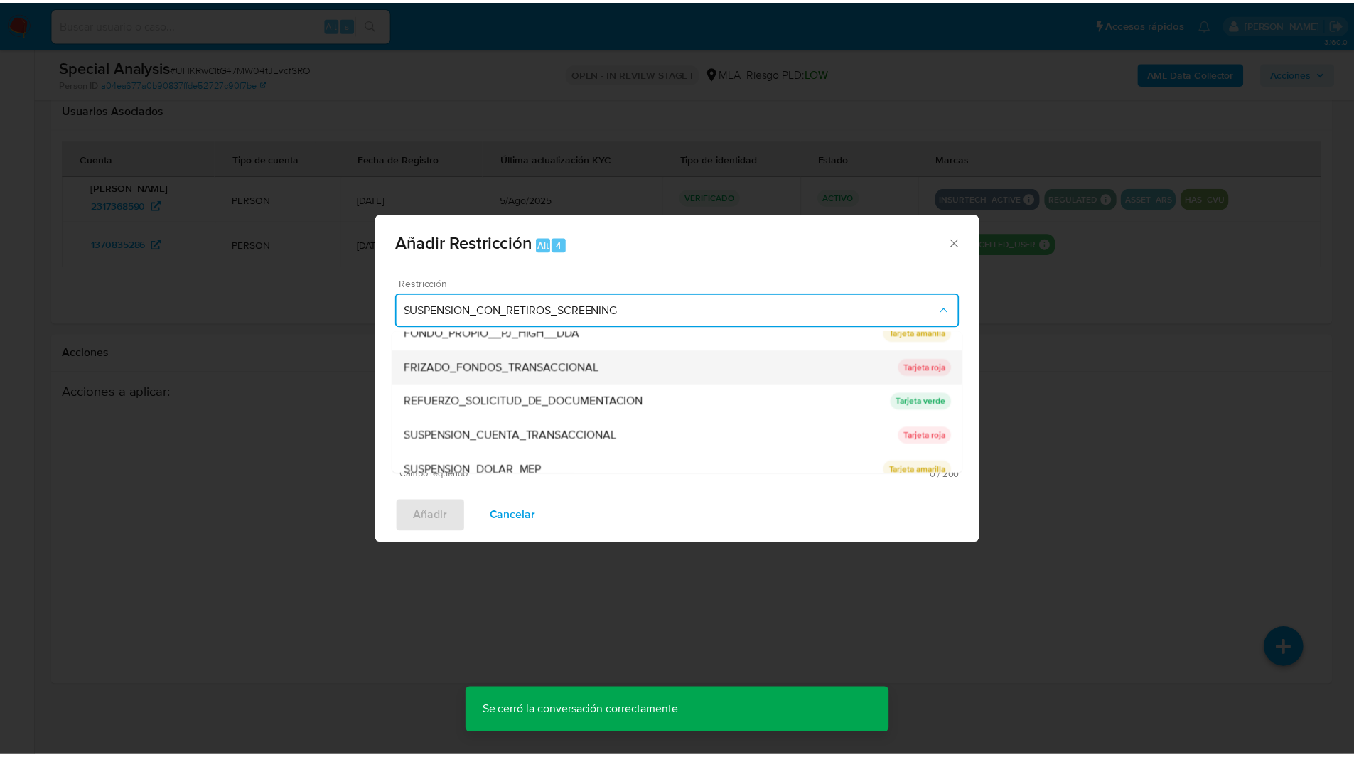
scroll to position [254, 0]
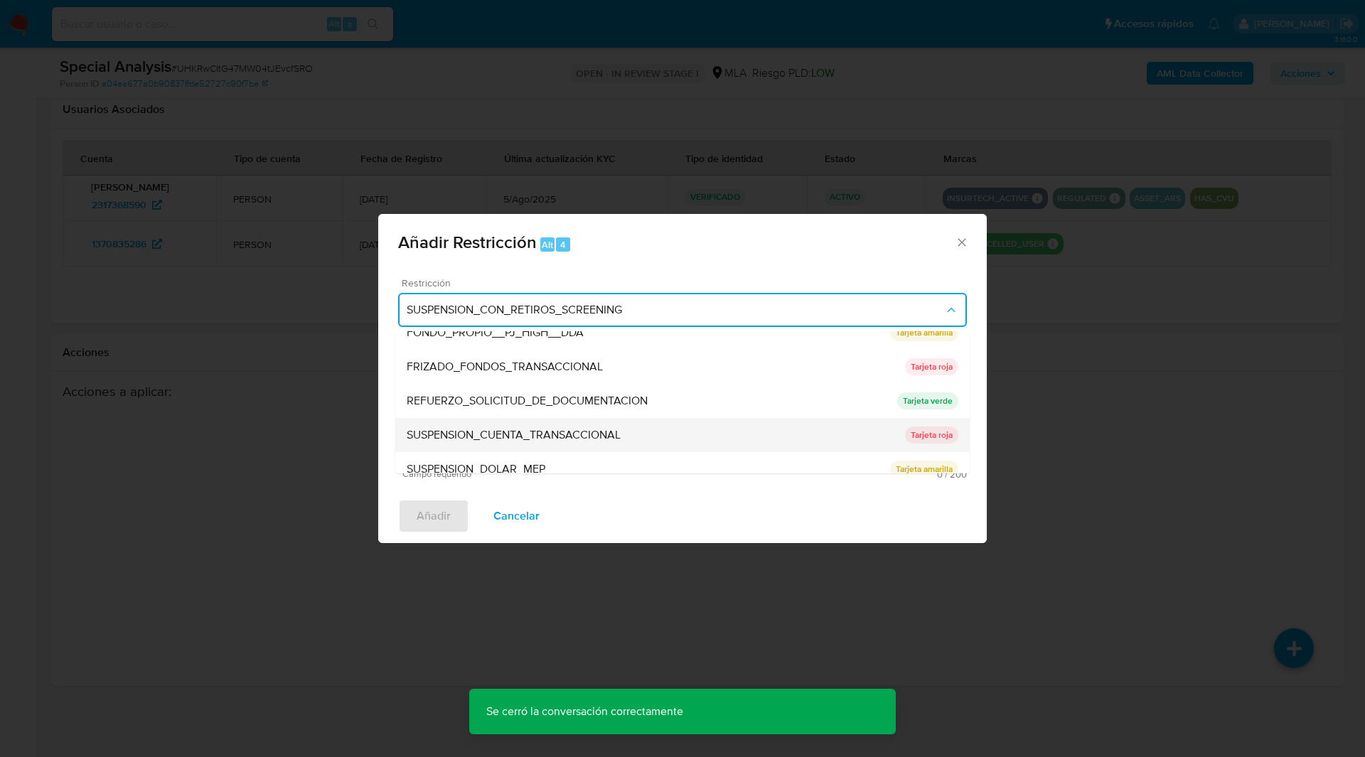
click at [493, 421] on div "SUSPENSION_CUENTA_TRANSACCIONAL" at bounding box center [656, 435] width 498 height 34
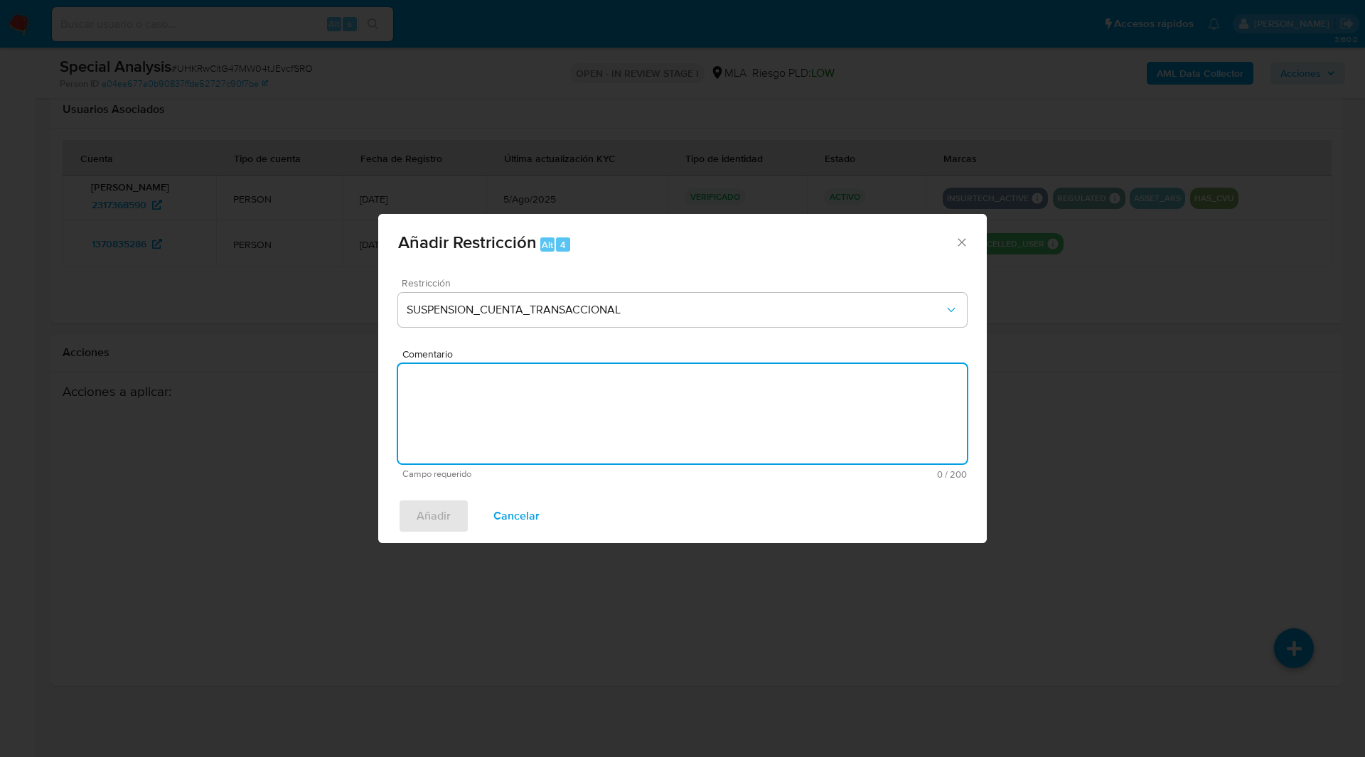
click at [596, 436] on textarea "Comentario" at bounding box center [682, 414] width 569 height 100
type textarea "AML"
click at [426, 527] on span "Añadir" at bounding box center [434, 515] width 34 height 31
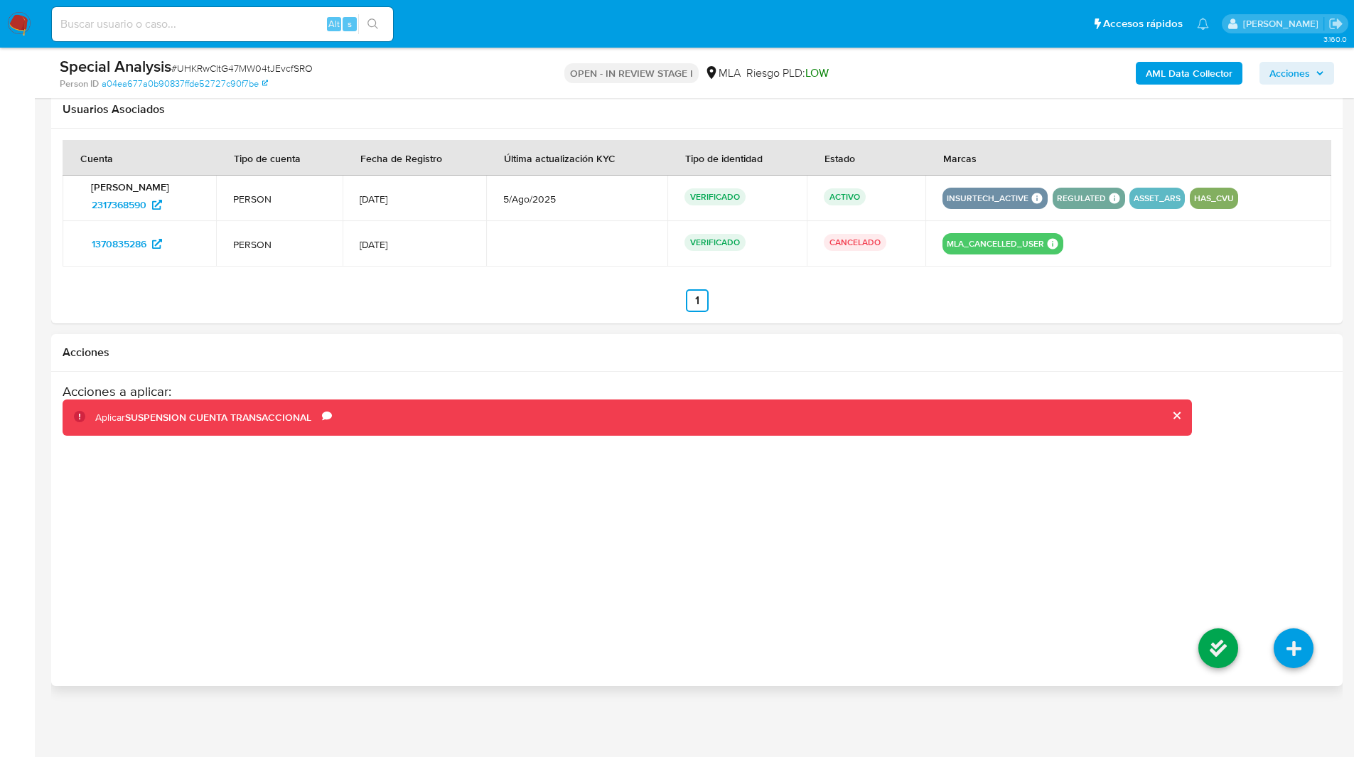
click at [1192, 645] on li at bounding box center [1218, 651] width 75 height 80
click at [1218, 650] on icon at bounding box center [1219, 648] width 40 height 40
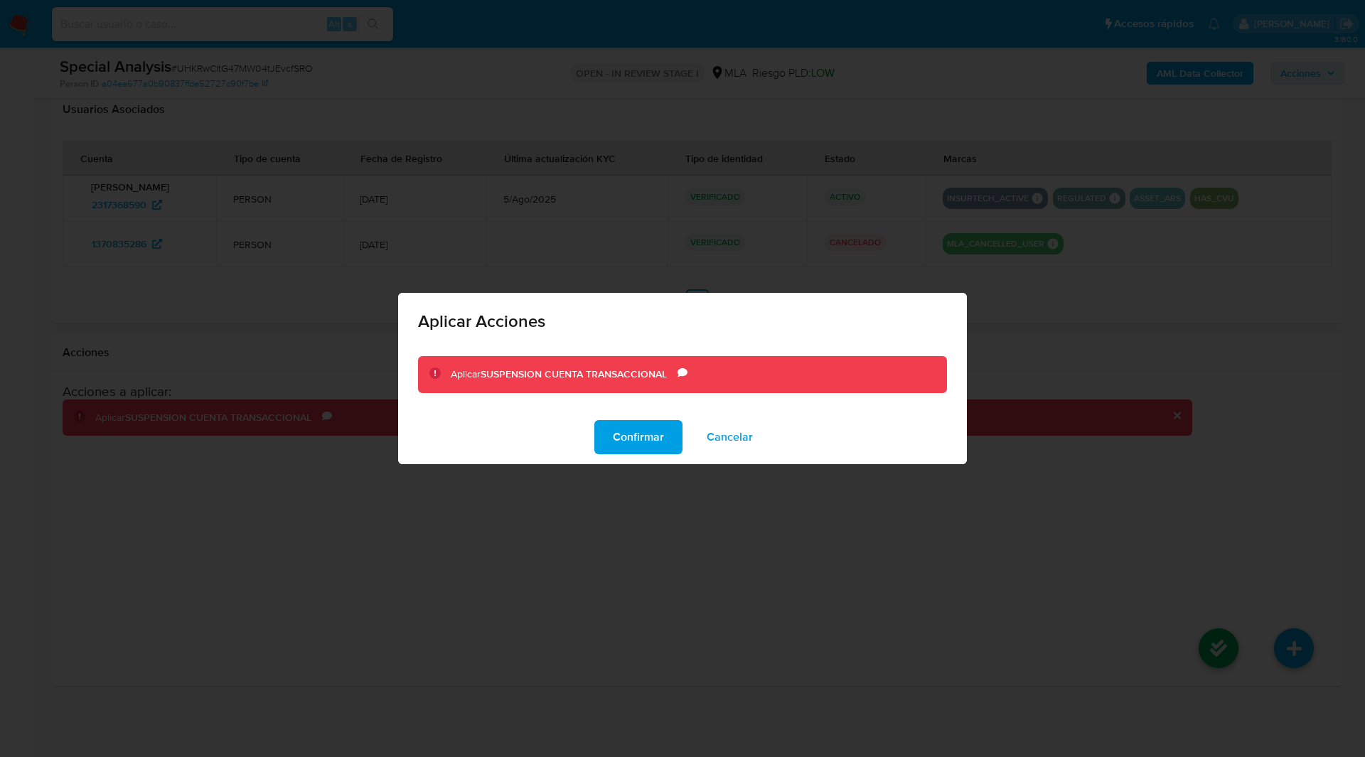
click at [637, 458] on div "Confirmar Cancelar" at bounding box center [682, 437] width 569 height 54
click at [643, 447] on span "Confirmar" at bounding box center [638, 437] width 51 height 31
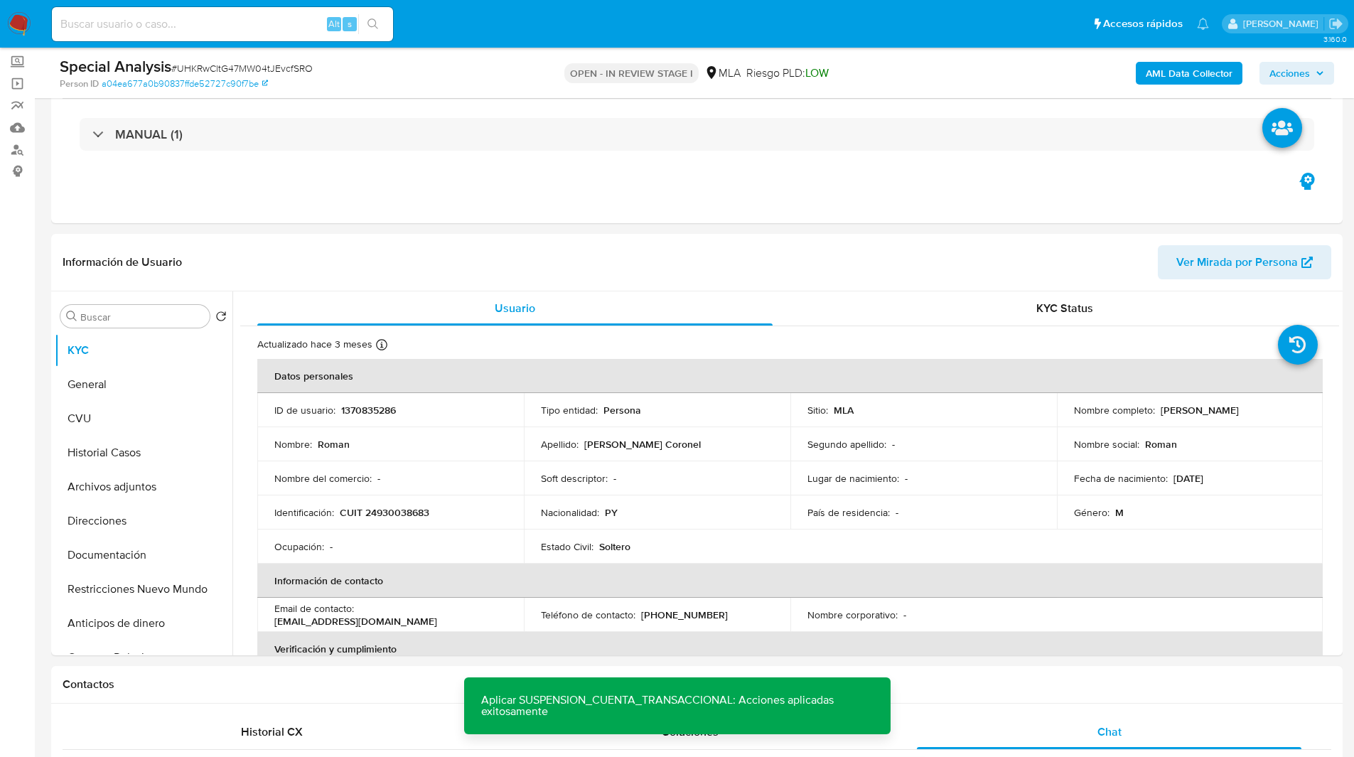
scroll to position [0, 0]
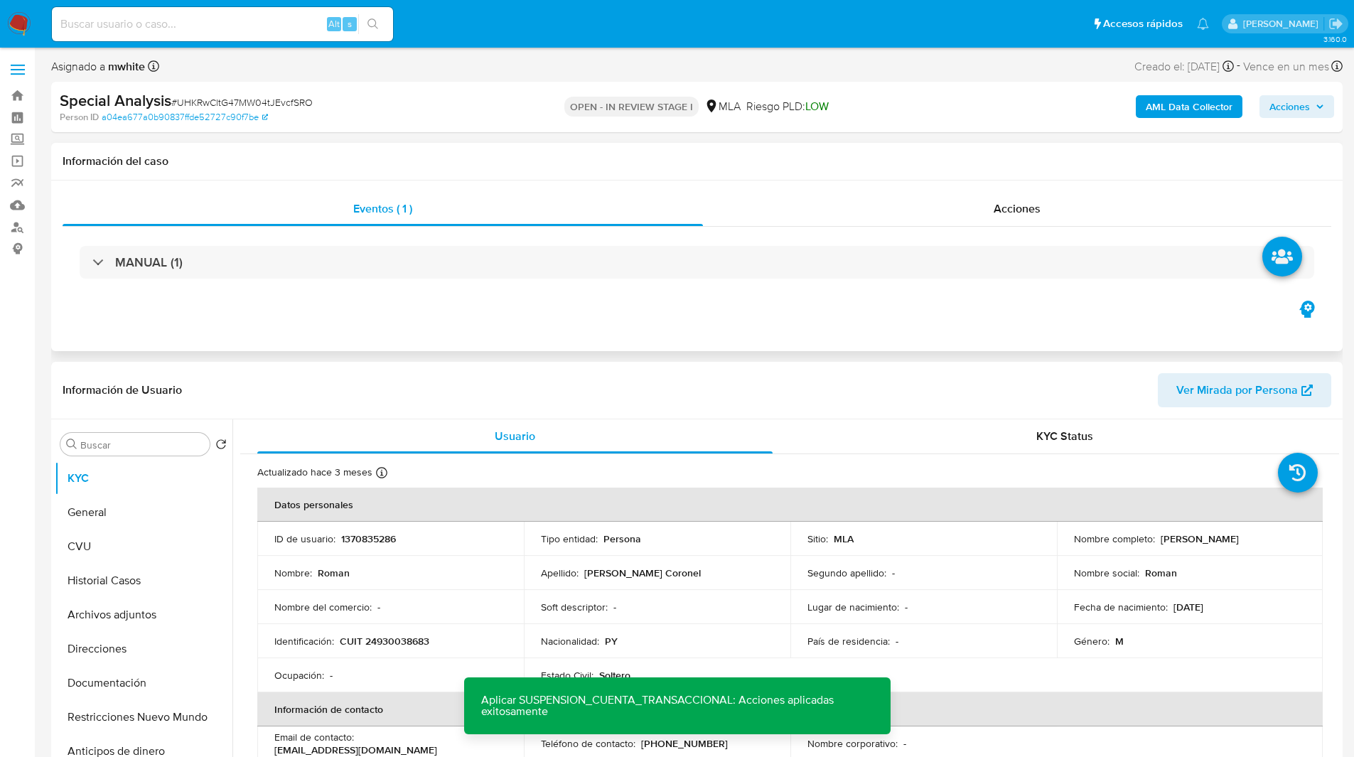
click at [407, 338] on div "Eventos ( 1 ) Acciones MANUAL (1)" at bounding box center [697, 266] width 1292 height 171
click at [382, 338] on div "Eventos ( 1 ) Acciones MANUAL (1)" at bounding box center [697, 266] width 1292 height 171
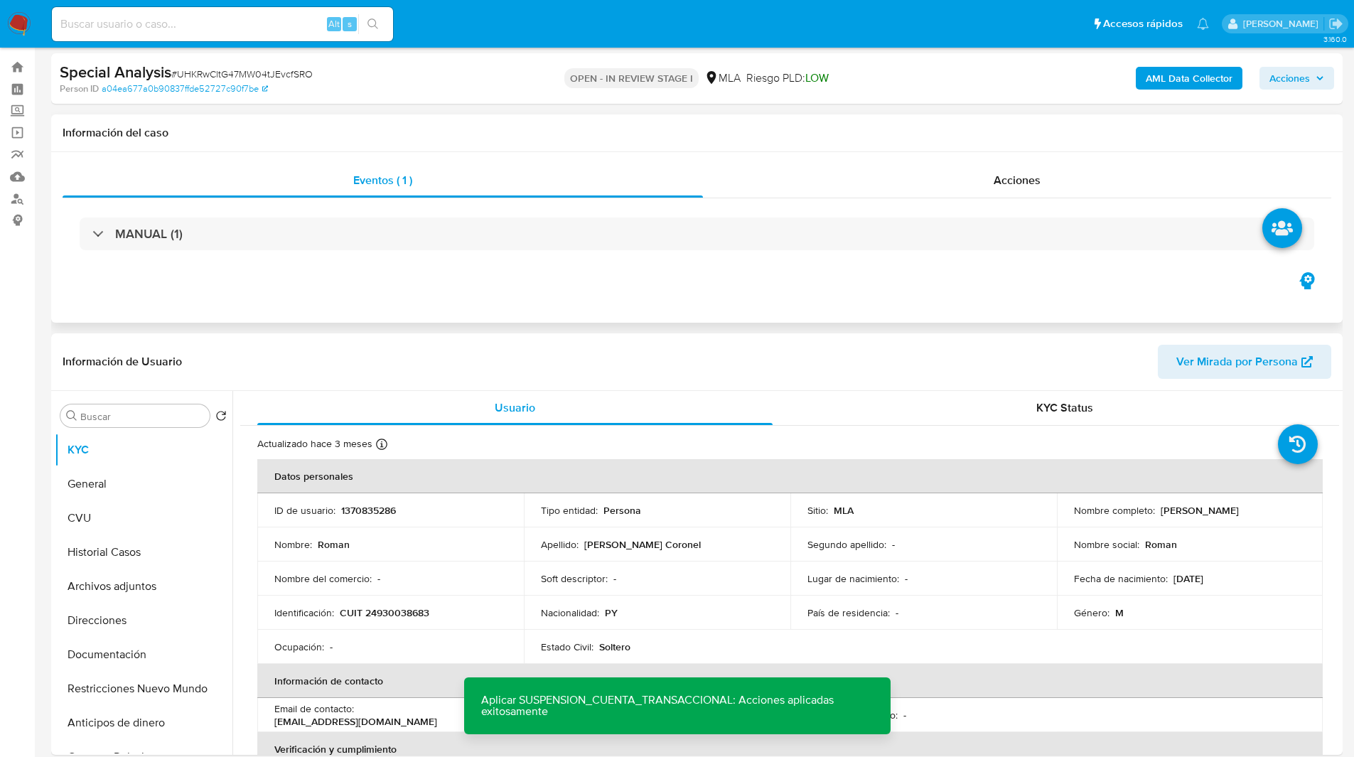
click at [310, 299] on div "Eventos ( 1 ) Acciones MANUAL (1)" at bounding box center [697, 237] width 1292 height 171
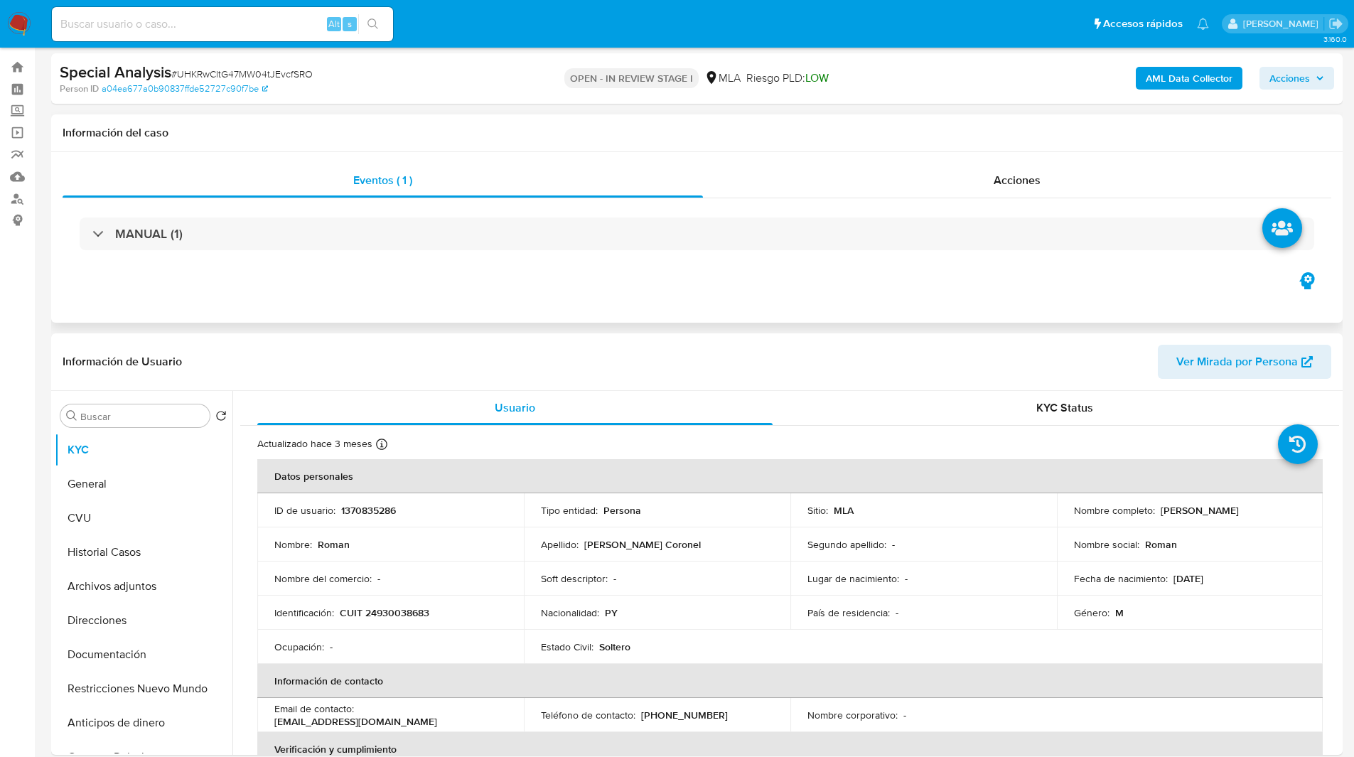
click at [271, 293] on div "Eventos ( 1 ) Acciones MANUAL (1)" at bounding box center [697, 237] width 1292 height 171
click at [353, 290] on div "Eventos ( 1 ) Acciones MANUAL (1)" at bounding box center [697, 237] width 1292 height 171
click at [373, 286] on div "Eventos ( 1 ) Acciones MANUAL (1)" at bounding box center [697, 237] width 1292 height 171
click at [402, 291] on div "Eventos ( 1 ) Acciones MANUAL (1)" at bounding box center [697, 237] width 1292 height 171
click at [349, 301] on div "Eventos ( 1 ) Acciones MANUAL (1)" at bounding box center [697, 237] width 1292 height 171
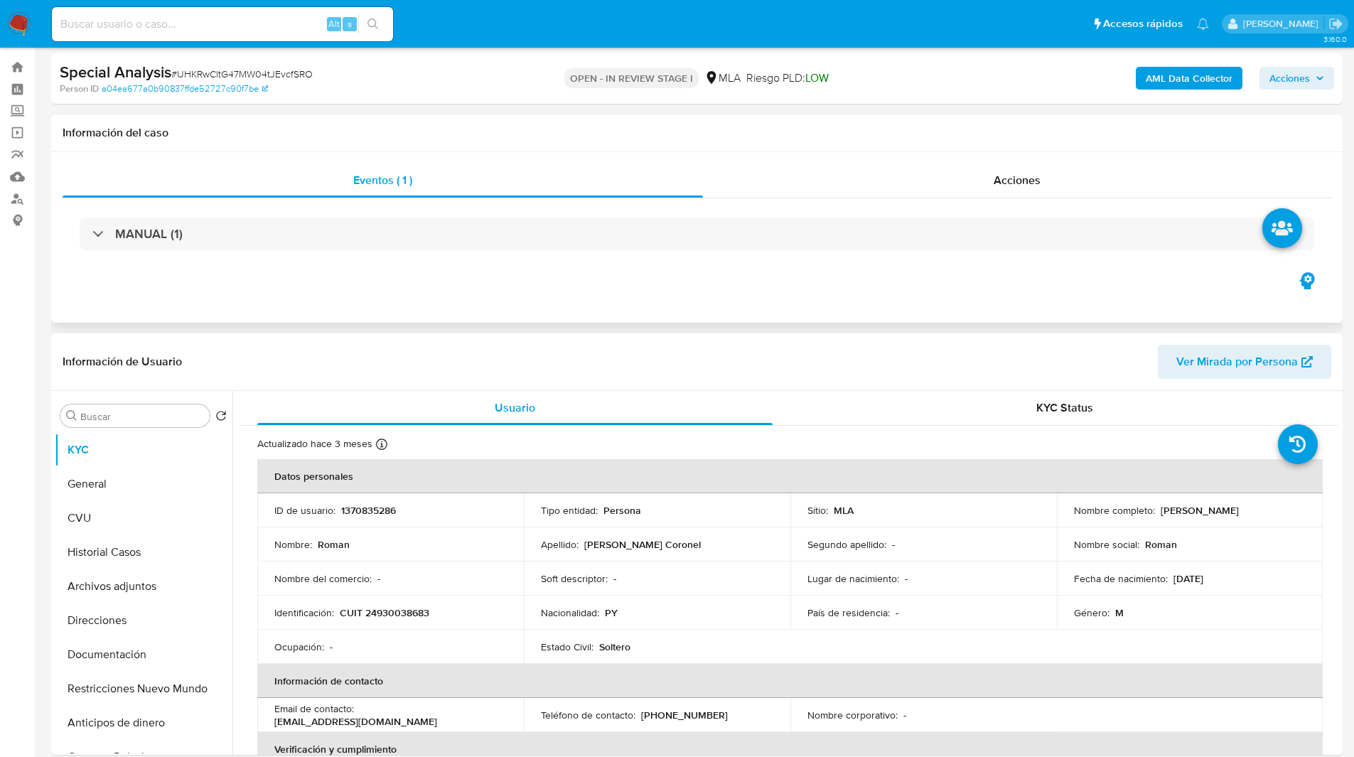
click at [345, 289] on div "Eventos ( 1 ) Acciones MANUAL (1)" at bounding box center [697, 237] width 1292 height 171
click at [419, 305] on div "Eventos ( 1 ) Acciones MANUAL (1)" at bounding box center [697, 237] width 1292 height 171
click at [760, 74] on span "Riesgo PLD: LOW" at bounding box center [787, 78] width 82 height 16
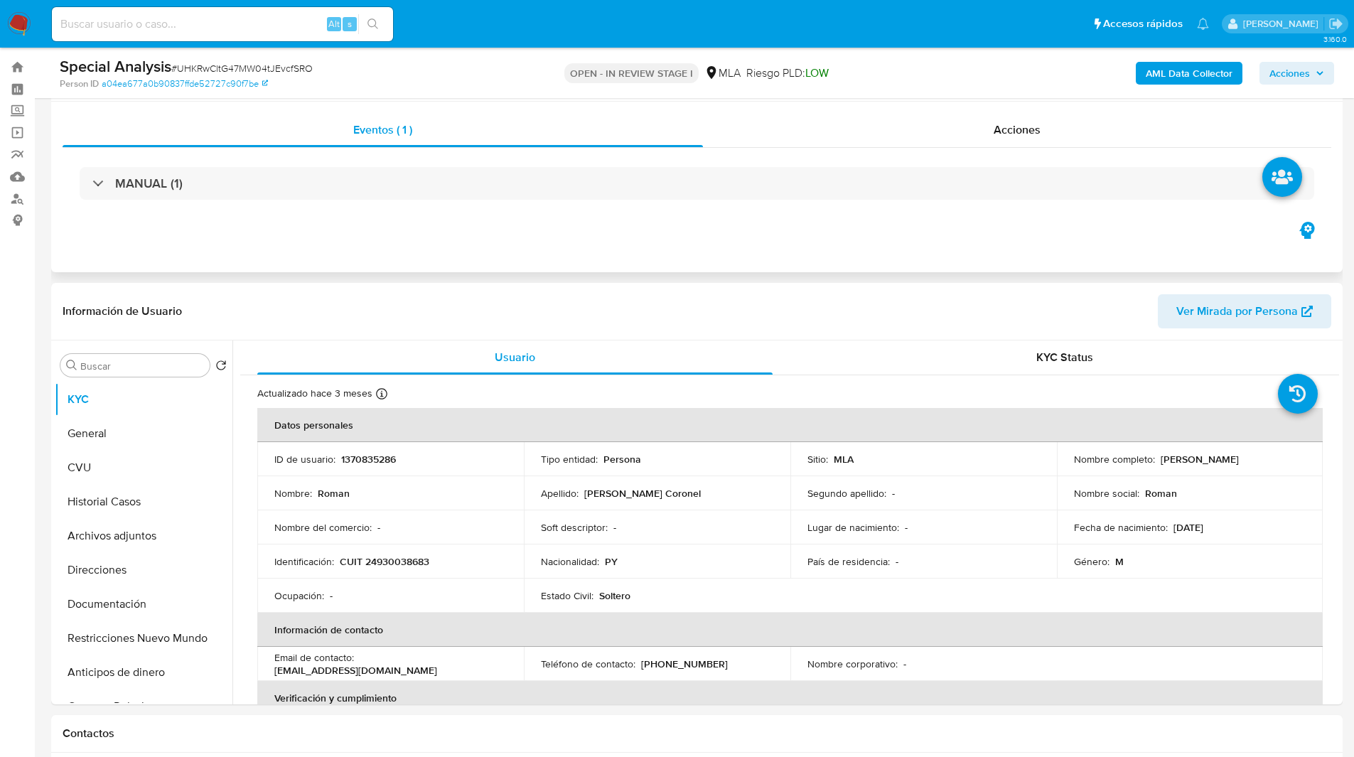
scroll to position [273, 0]
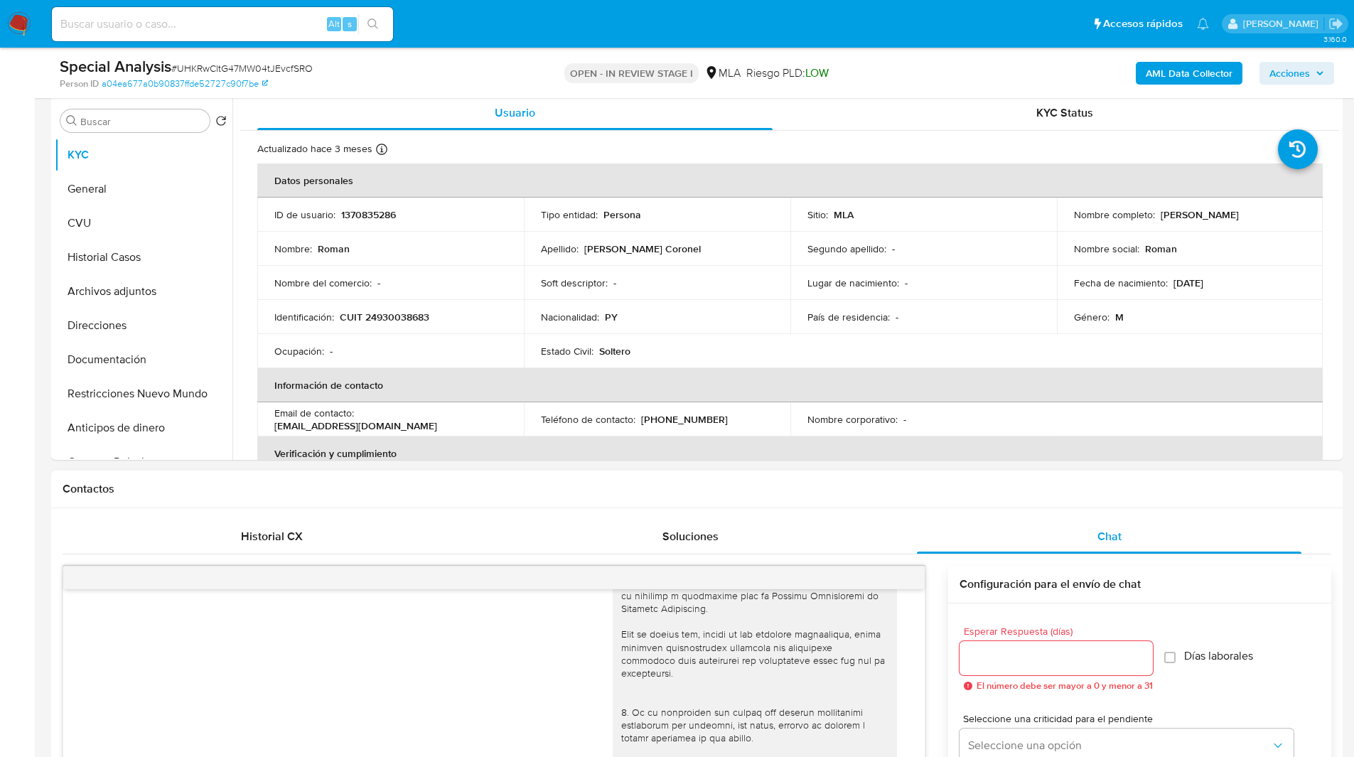
click at [612, 495] on h1 "Contactos" at bounding box center [697, 489] width 1269 height 14
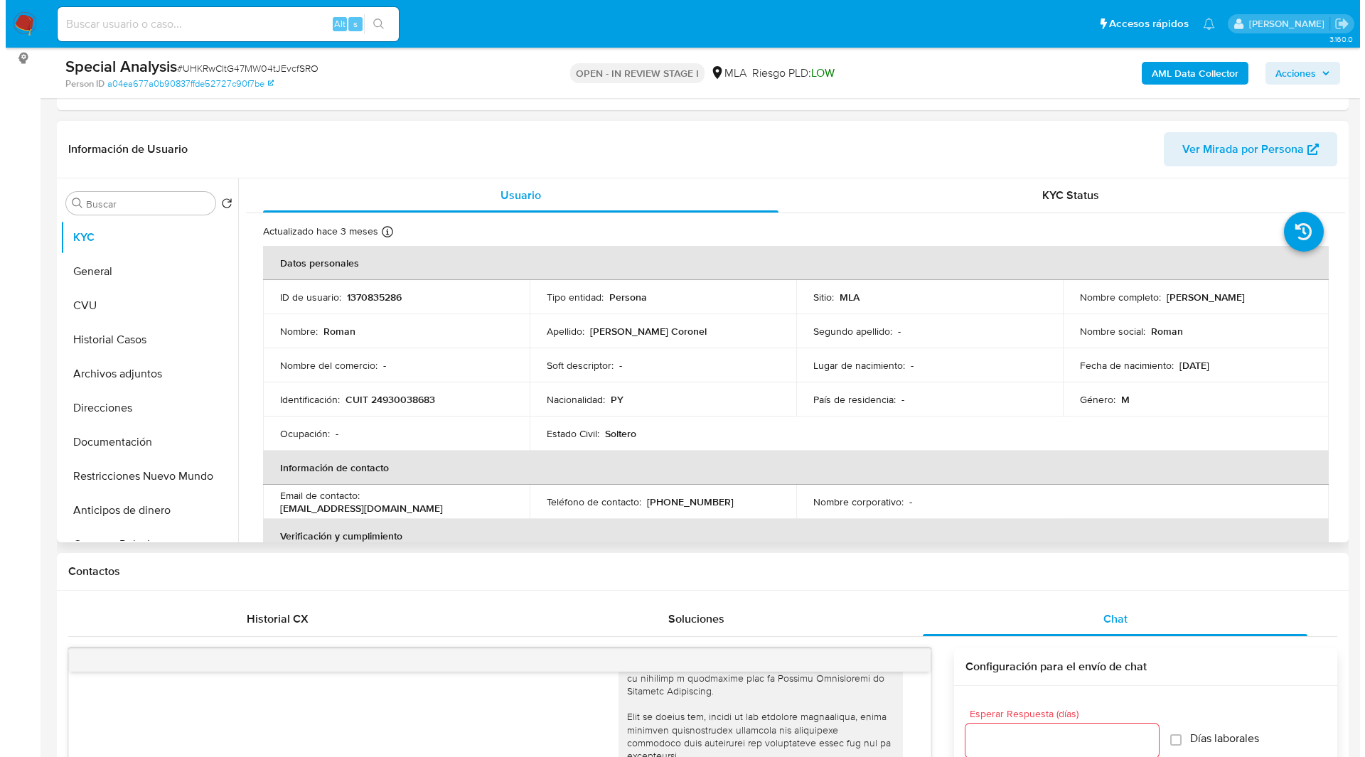
scroll to position [190, 0]
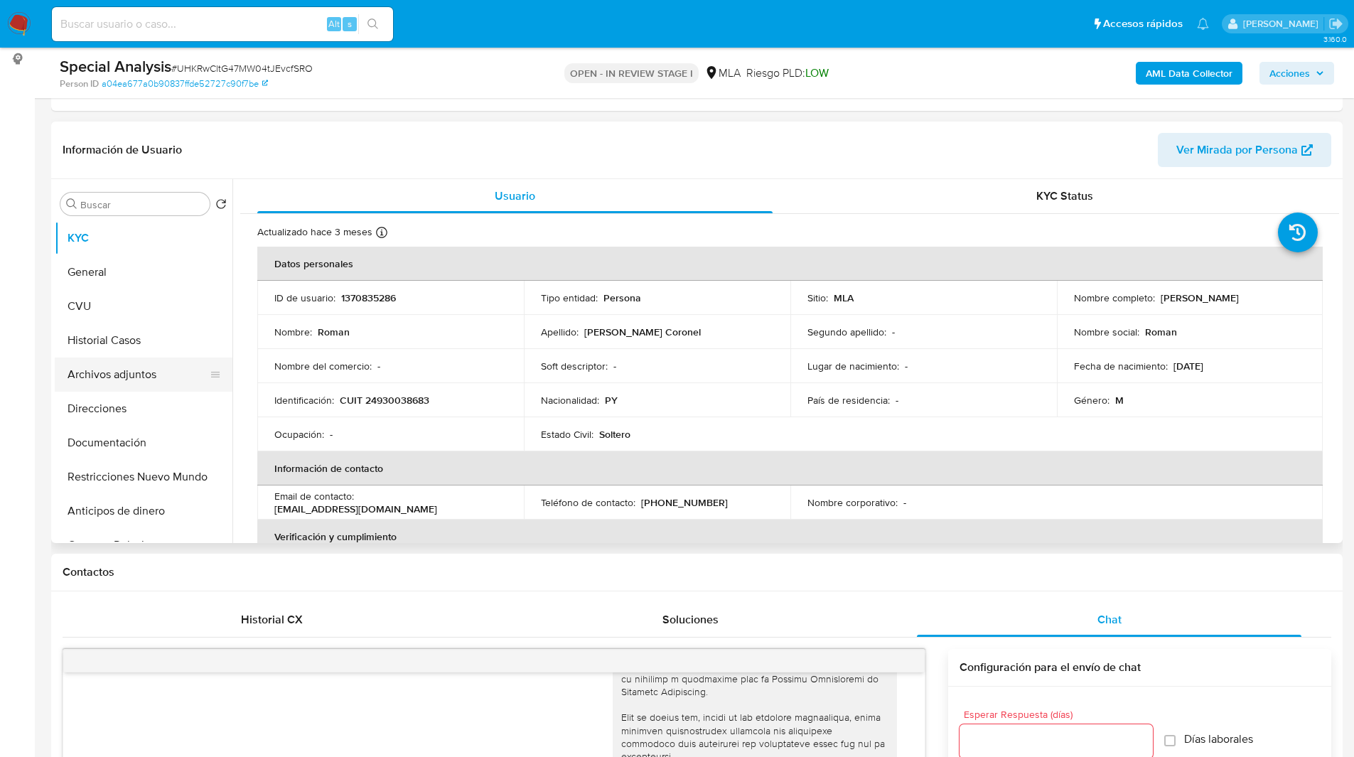
click at [119, 389] on button "Archivos adjuntos" at bounding box center [138, 375] width 166 height 34
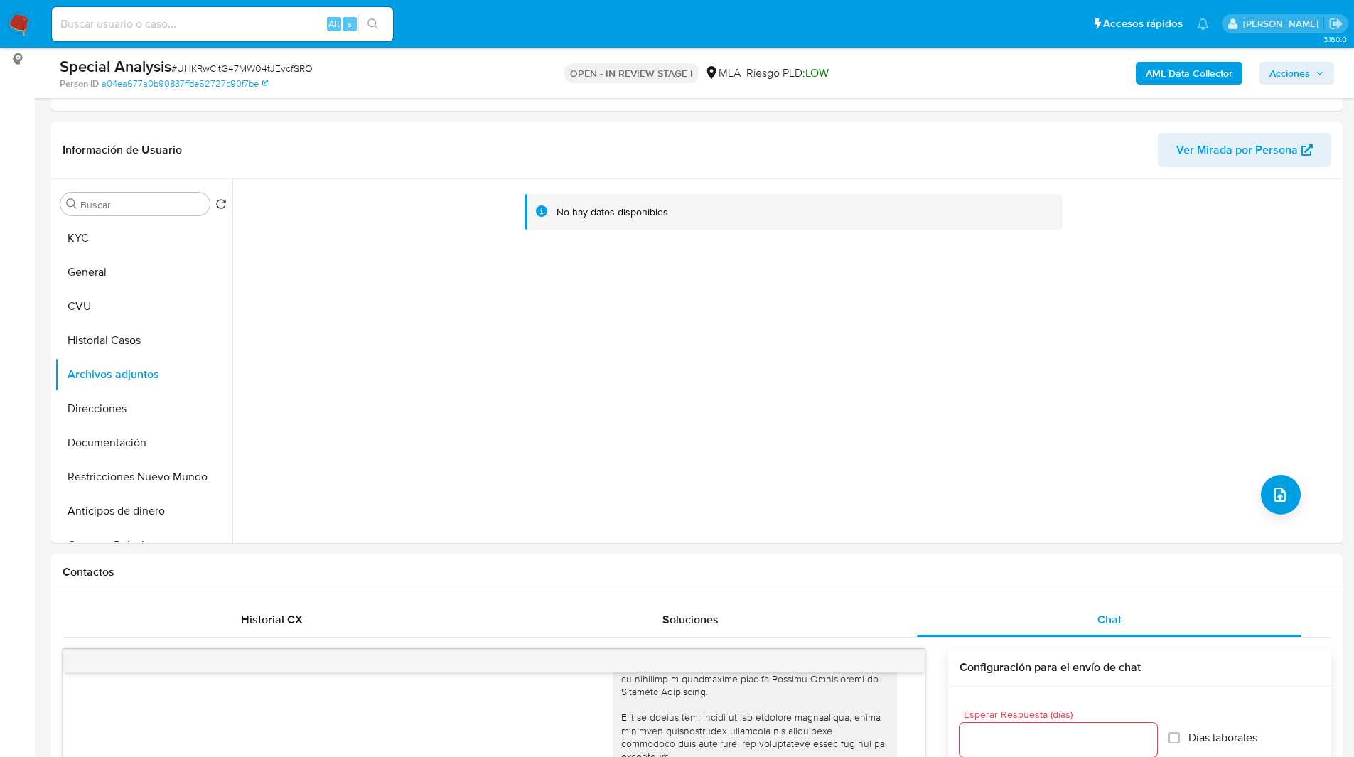
click at [1076, 81] on div "AML Data Collector Acciones" at bounding box center [1123, 72] width 421 height 33
click at [1205, 70] on b "AML Data Collector" at bounding box center [1189, 73] width 87 height 23
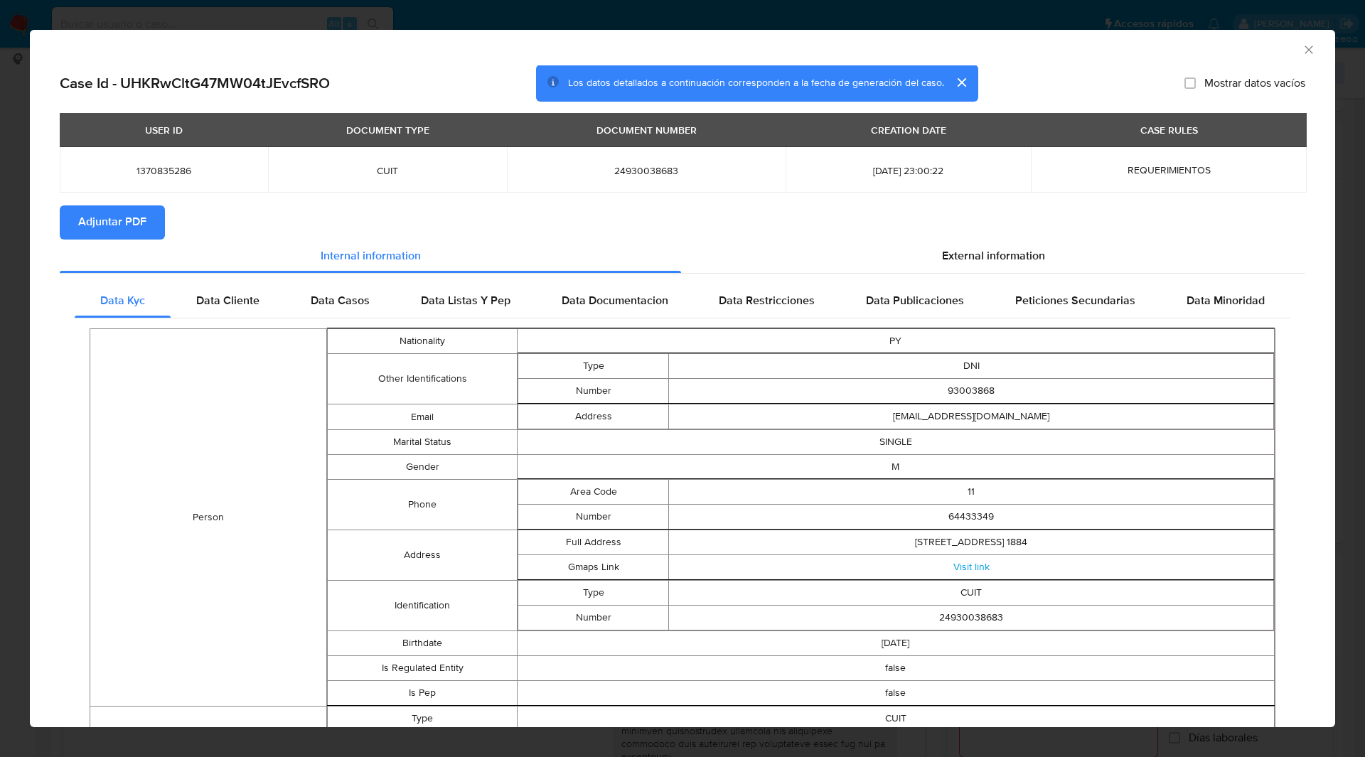
click at [111, 222] on span "Adjuntar PDF" at bounding box center [112, 222] width 68 height 31
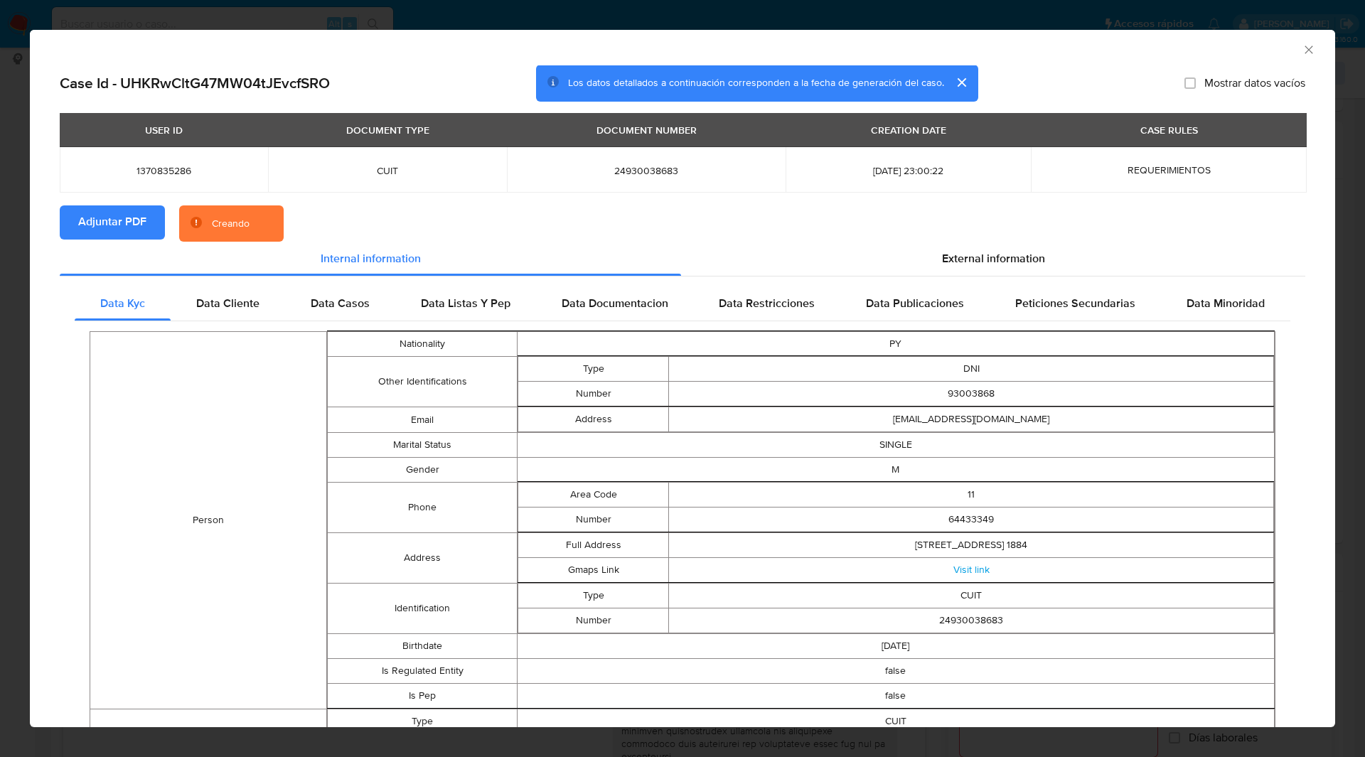
click at [232, 218] on div "Creando" at bounding box center [231, 224] width 38 height 14
click at [353, 213] on section "Adjuntar PDF Creando" at bounding box center [682, 223] width 1245 height 37
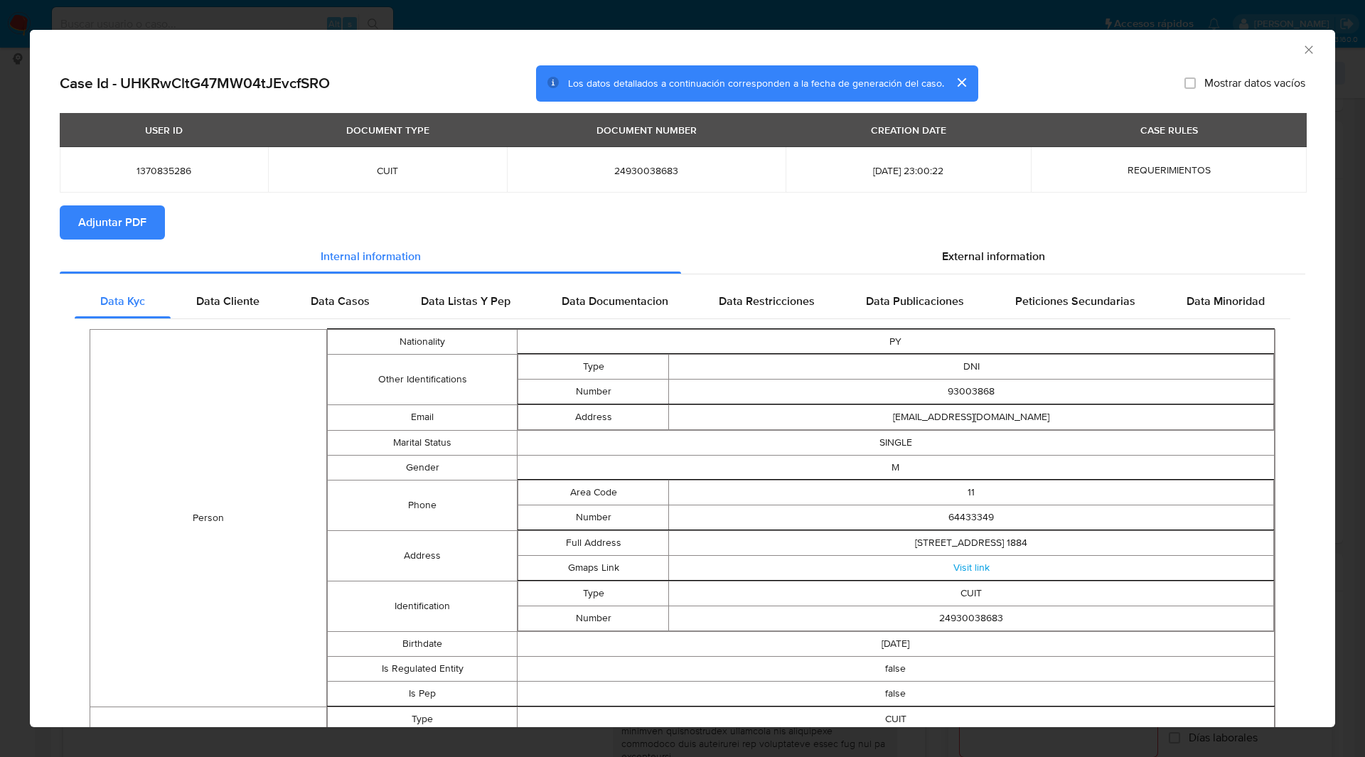
click at [299, 55] on div "AML Data Collector" at bounding box center [682, 48] width 1305 height 36
click at [1305, 48] on div "AML Data Collector" at bounding box center [682, 48] width 1305 height 36
click at [1304, 50] on icon "Cerrar ventana" at bounding box center [1308, 49] width 8 height 8
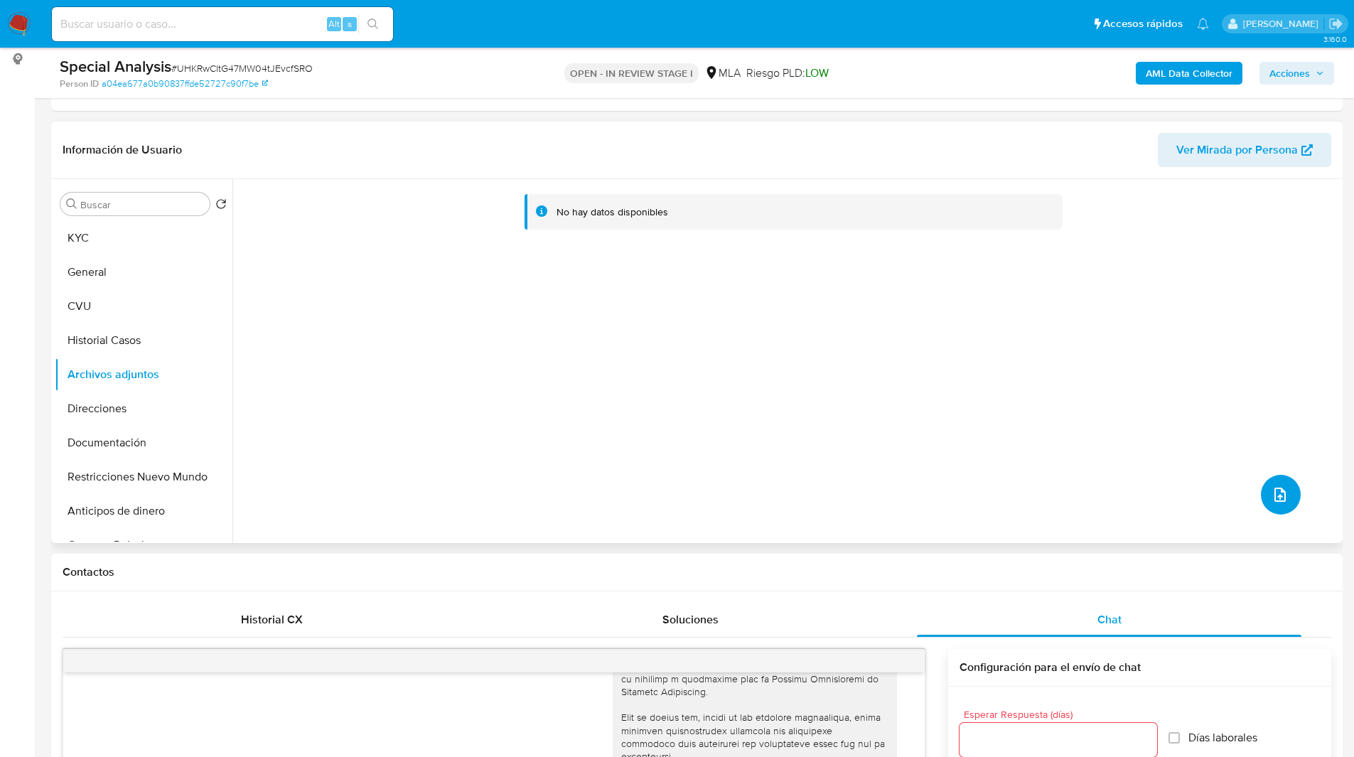
click at [1272, 493] on icon "upload-file" at bounding box center [1280, 494] width 17 height 17
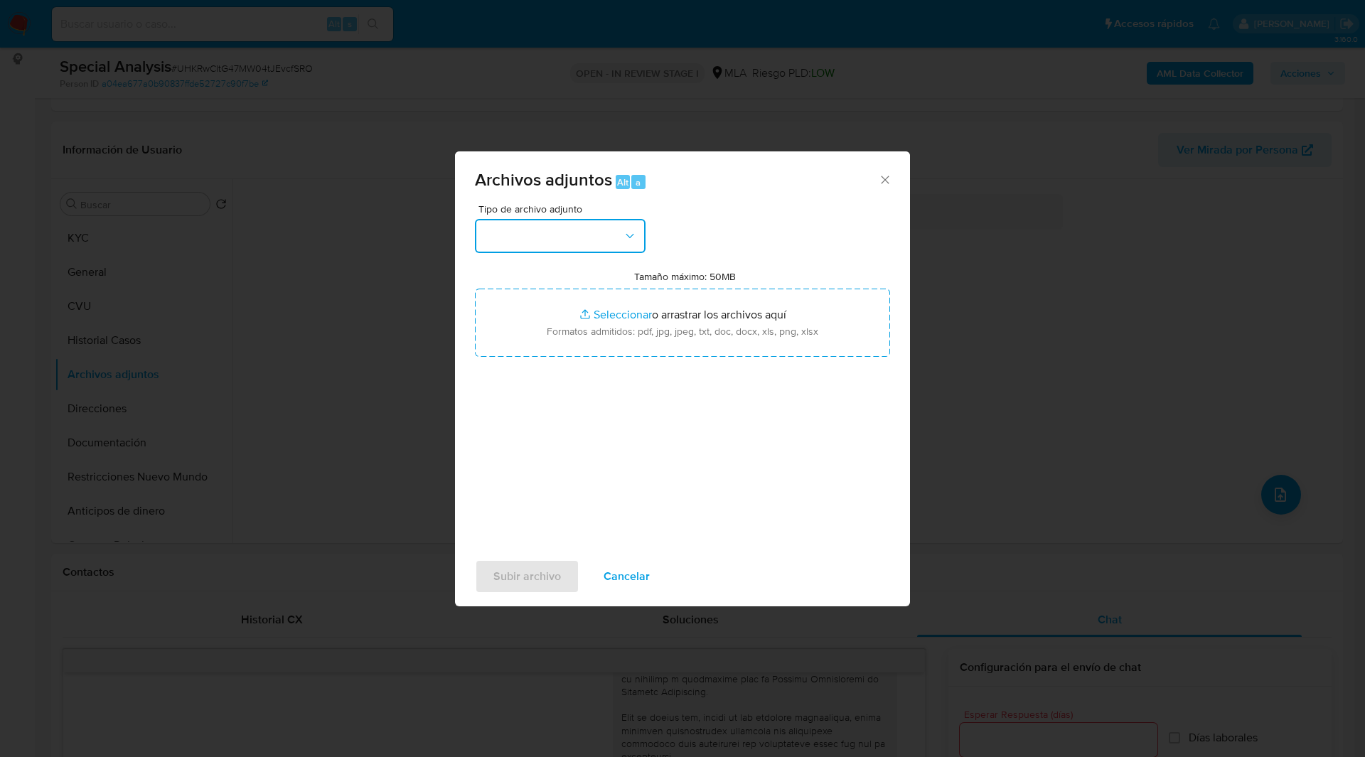
click at [529, 245] on button "button" at bounding box center [560, 236] width 171 height 34
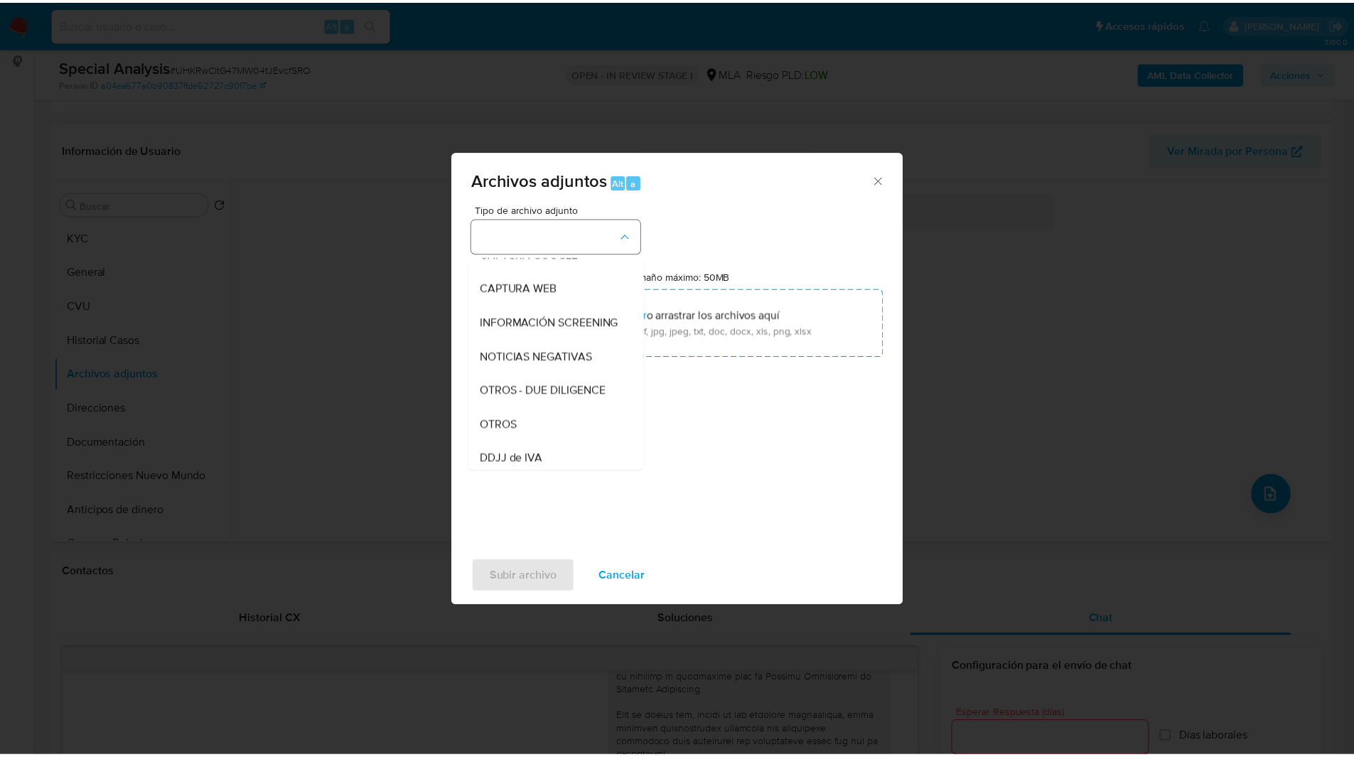
scroll to position [124, 0]
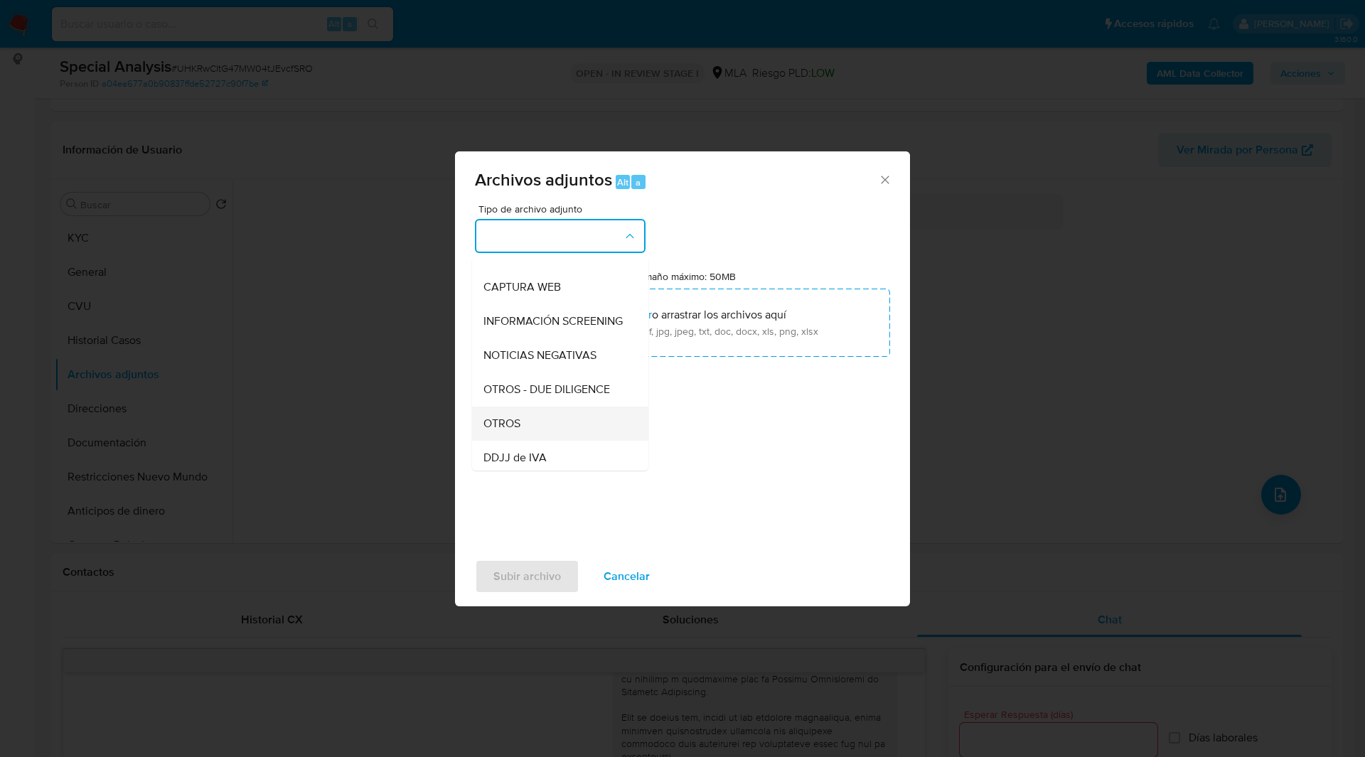
click at [527, 425] on div "OTROS" at bounding box center [555, 424] width 145 height 34
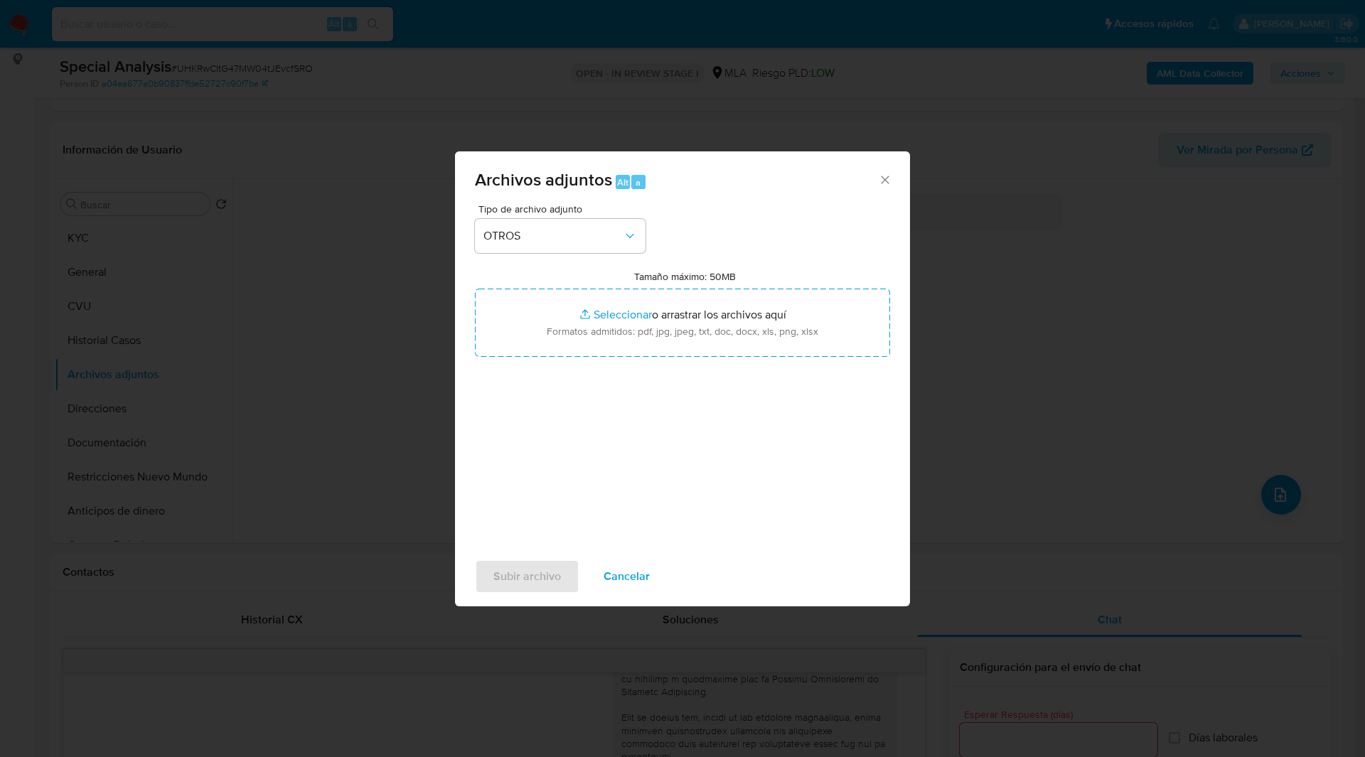
click at [714, 206] on div "Tipo de archivo adjunto OTROS Tamaño máximo: 50MB Seleccionar archivos Seleccio…" at bounding box center [682, 372] width 415 height 336
click at [704, 242] on div "Tipo de archivo adjunto OTROS Tamaño máximo: 50MB Seleccionar archivos Seleccio…" at bounding box center [682, 372] width 415 height 336
click at [698, 226] on div "Tipo de archivo adjunto OTROS Tamaño máximo: 50MB Seleccionar archivos Seleccio…" at bounding box center [682, 372] width 415 height 336
click at [734, 219] on div "Tipo de archivo adjunto OTROS Tamaño máximo: 50MB Seleccionar archivos Seleccio…" at bounding box center [682, 372] width 415 height 336
drag, startPoint x: 884, startPoint y: 182, endPoint x: 603, endPoint y: 263, distance: 292.9
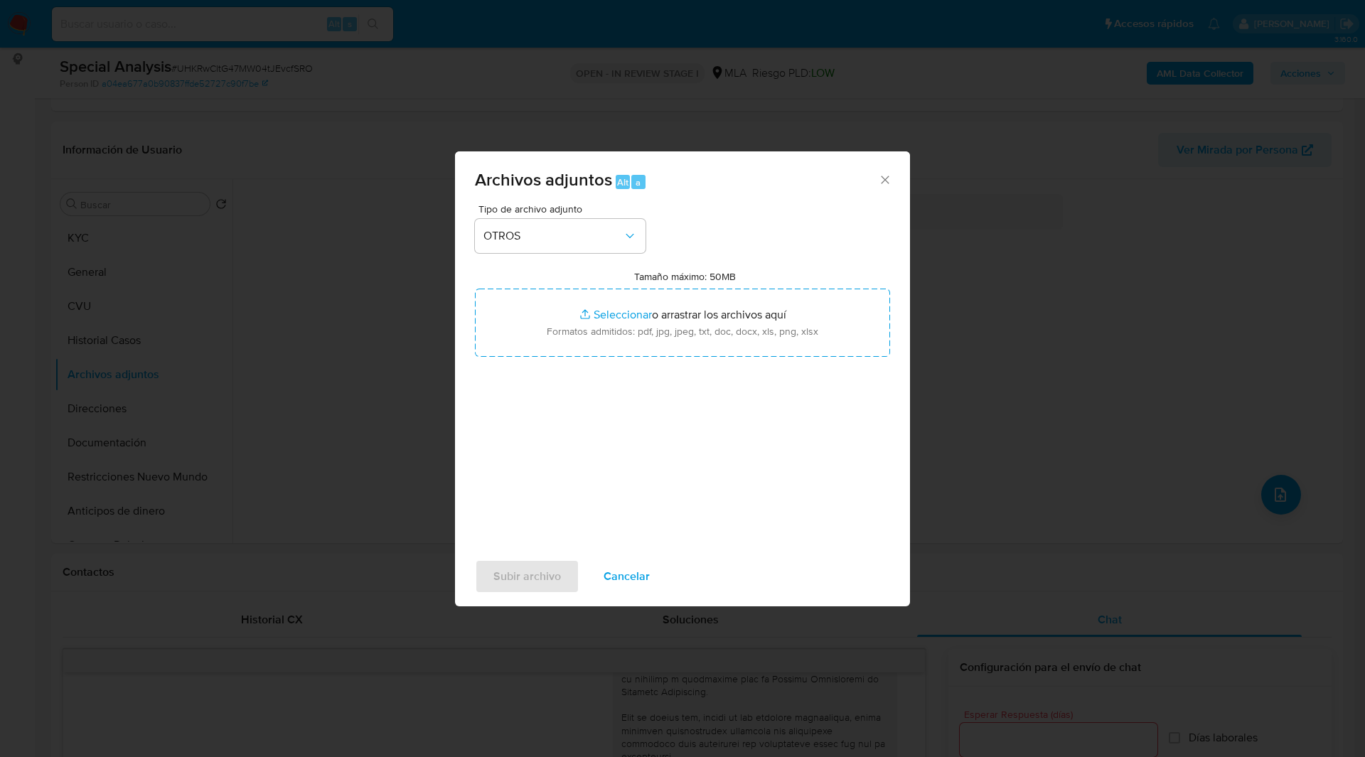
click at [603, 263] on div "Archivos adjuntos Alt a Tipo de archivo adjunto OTROS Tamaño máximo: 50MB Selec…" at bounding box center [682, 378] width 455 height 455
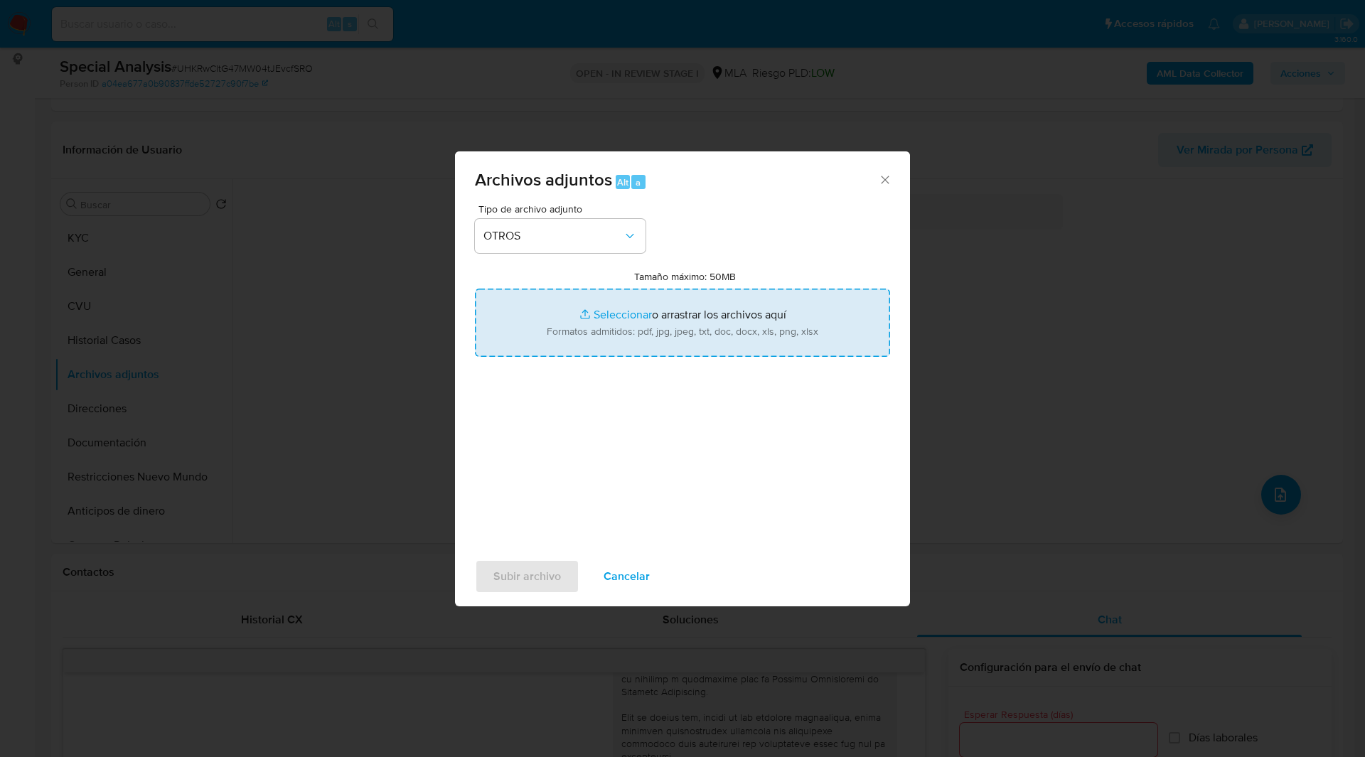
type input "C:\fakepath\NOSIS_Manager_InformeIndividual_24930038683_654924_20250917114609.p…"
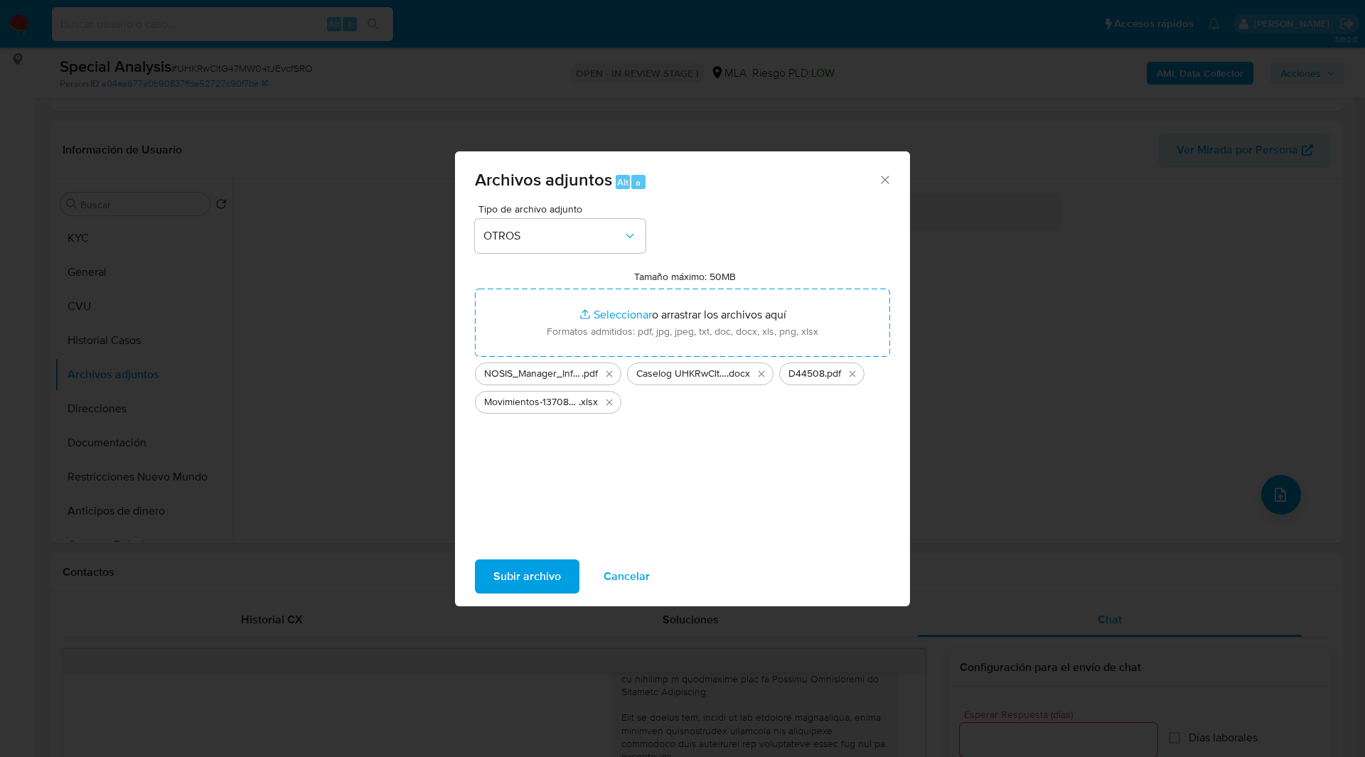
click at [538, 575] on span "Subir archivo" at bounding box center [527, 576] width 68 height 31
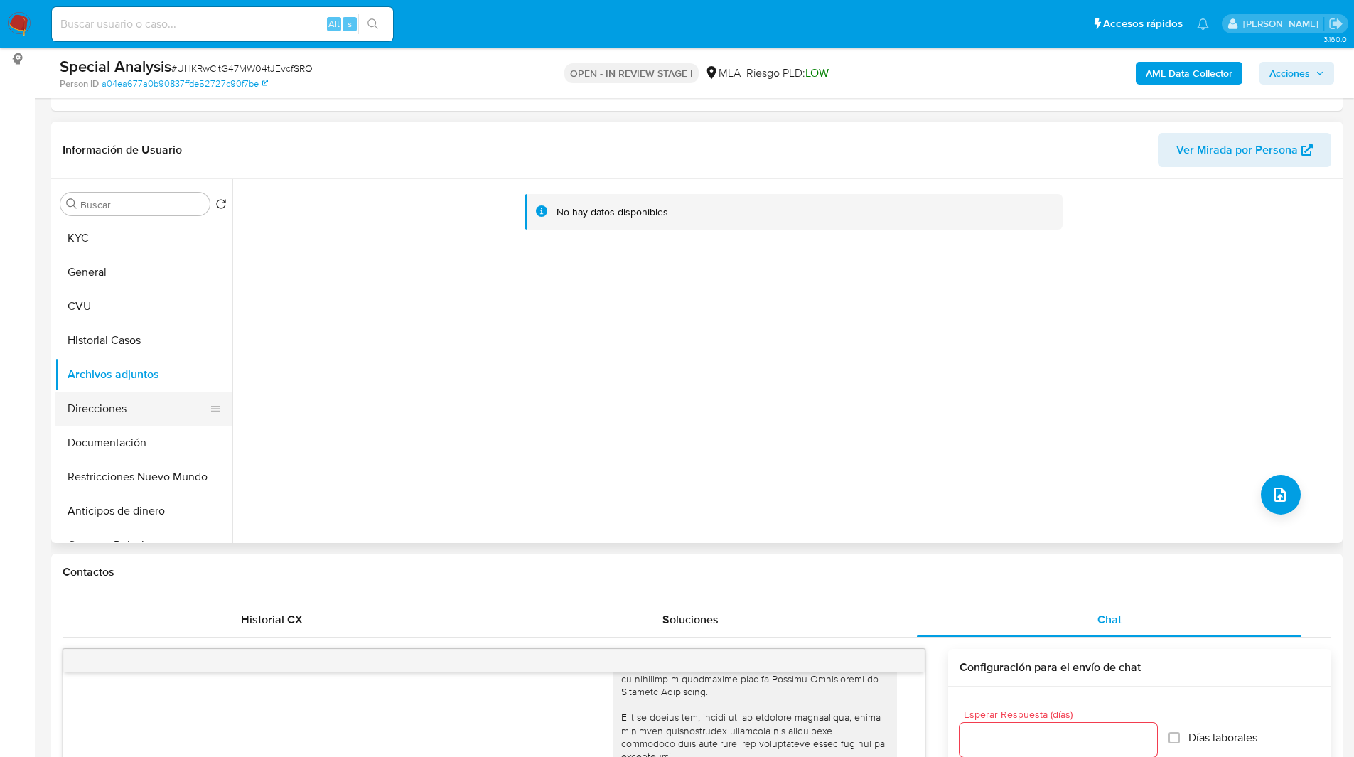
click at [108, 402] on button "Direcciones" at bounding box center [138, 409] width 166 height 34
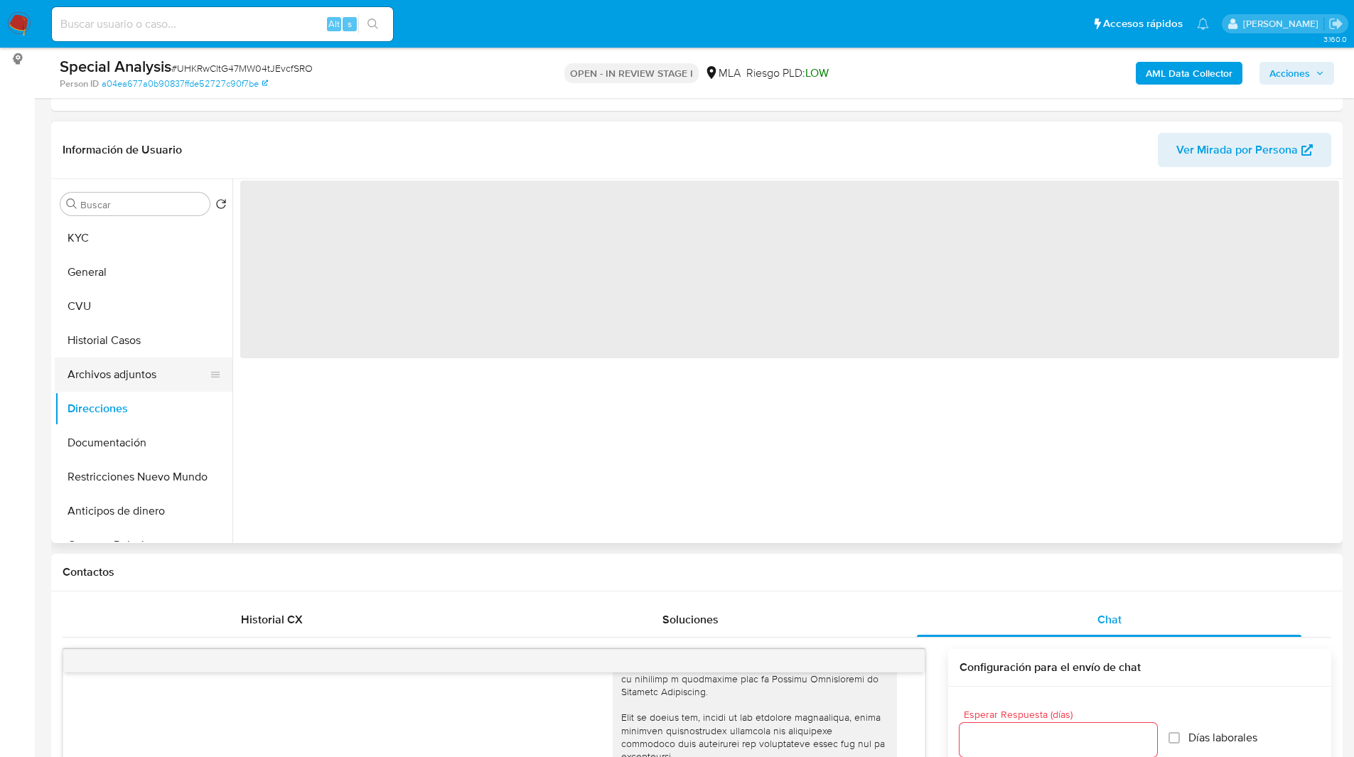
click at [164, 383] on button "Archivos adjuntos" at bounding box center [138, 375] width 166 height 34
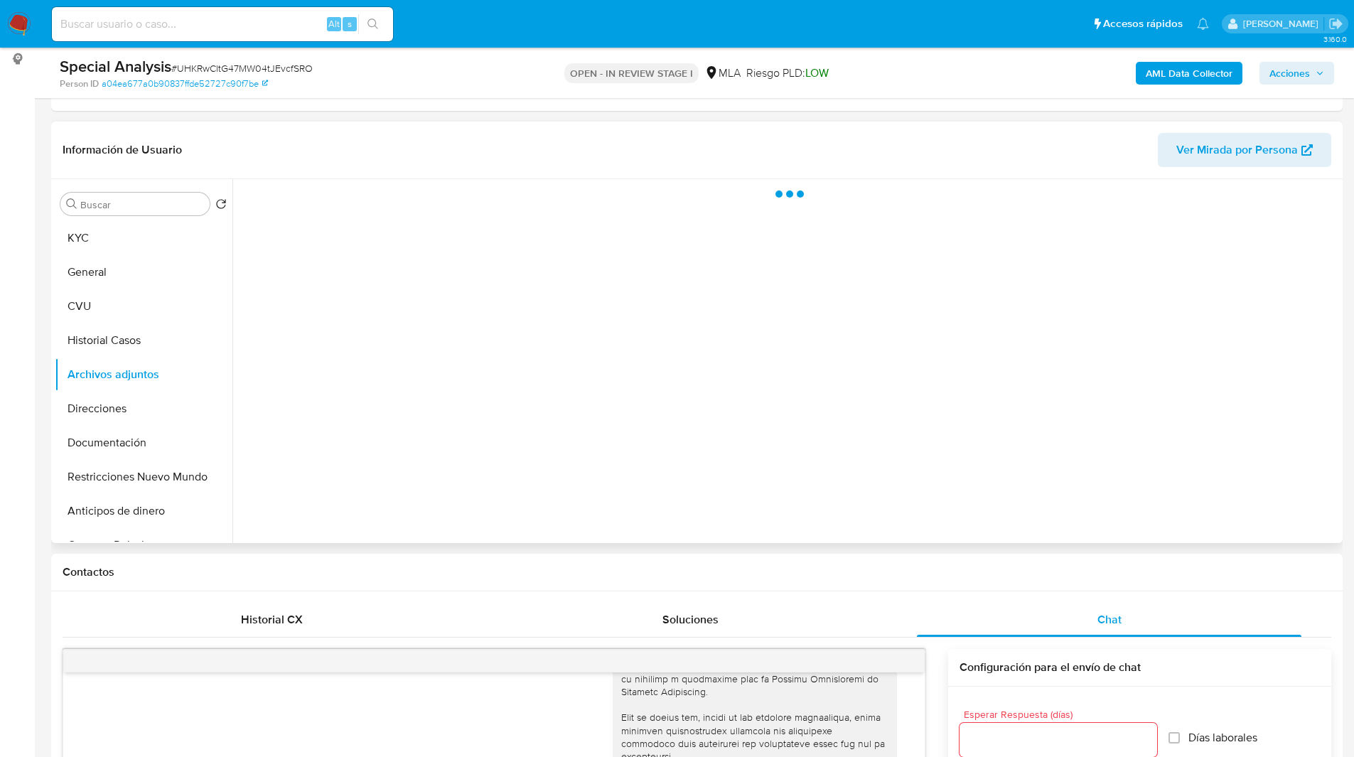
click at [250, 143] on header "Información de Usuario Ver Mirada por Persona" at bounding box center [697, 150] width 1269 height 34
click at [282, 153] on header "Información de Usuario Ver Mirada por Persona" at bounding box center [697, 150] width 1269 height 34
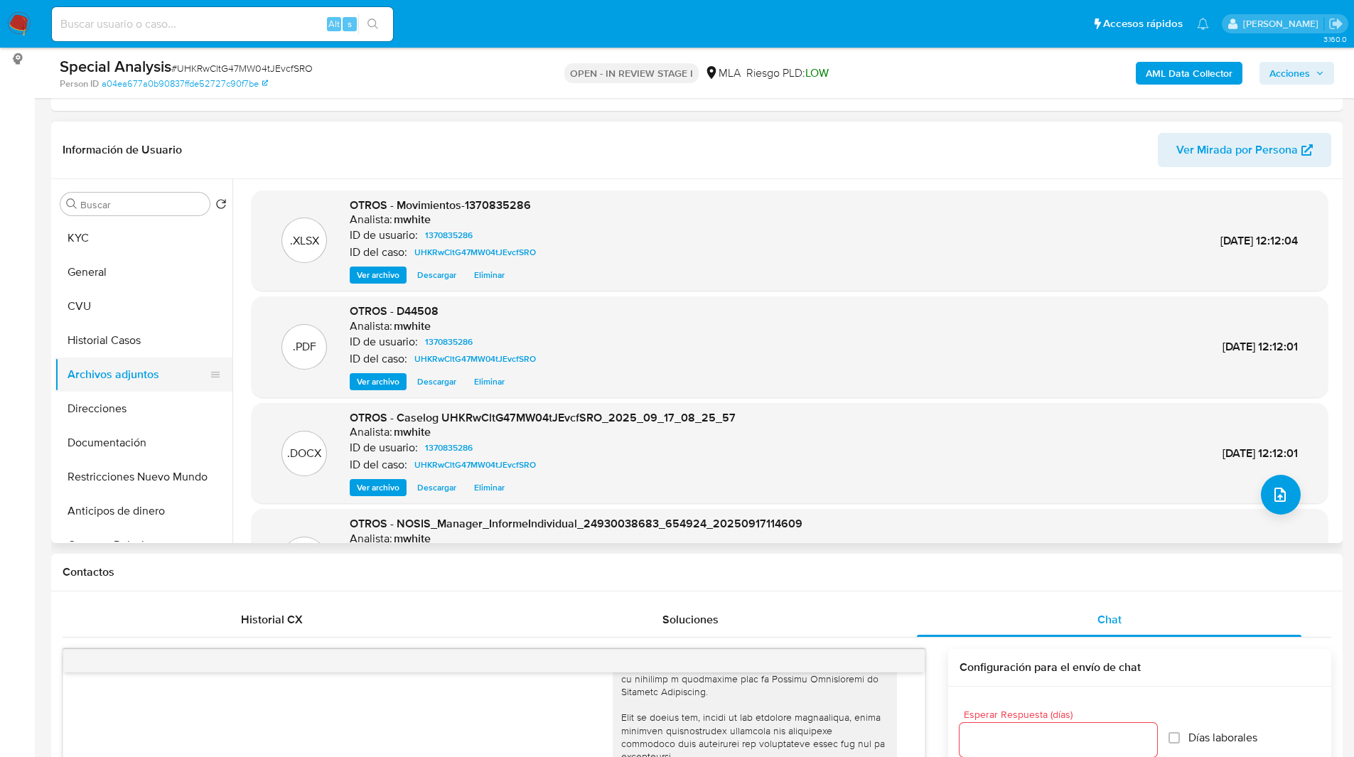
click at [133, 380] on button "Archivos adjuntos" at bounding box center [138, 375] width 166 height 34
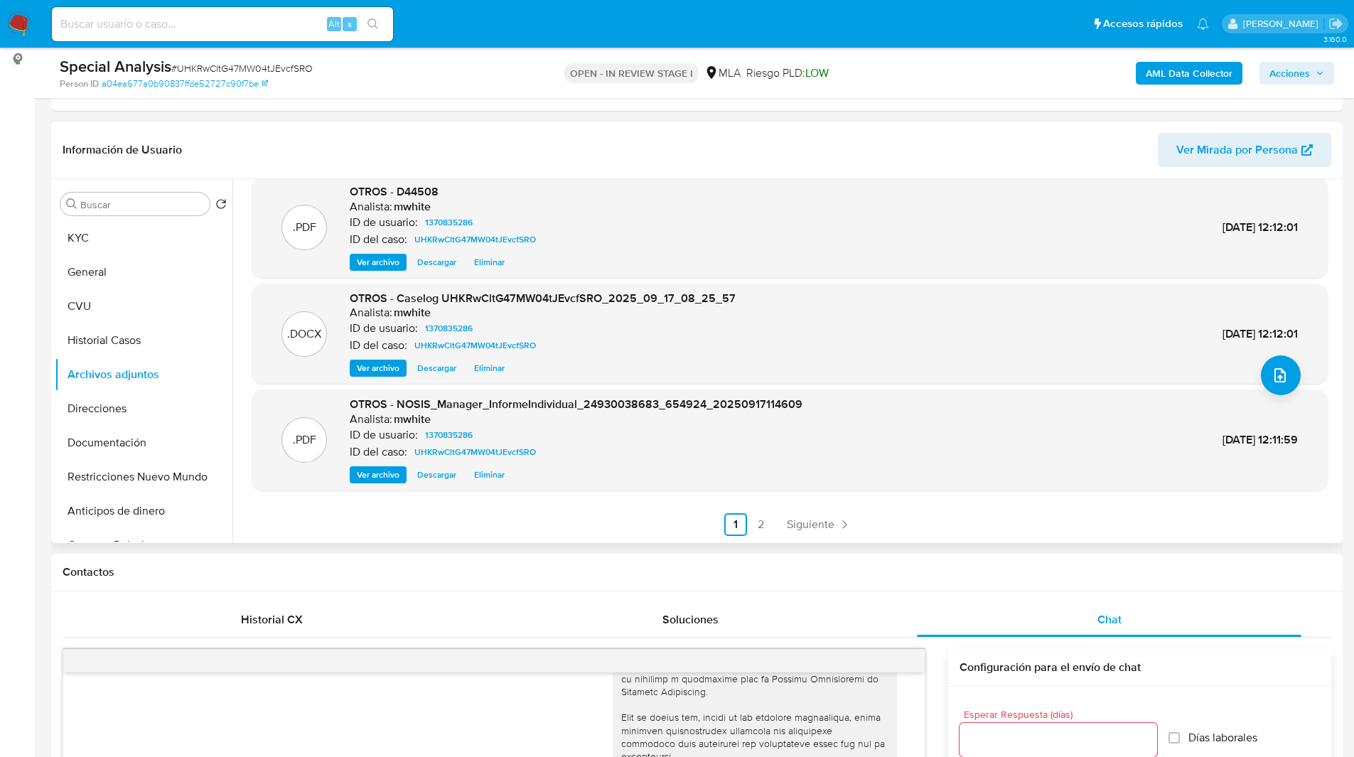
scroll to position [119, 0]
click at [754, 518] on link "2" at bounding box center [761, 524] width 23 height 23
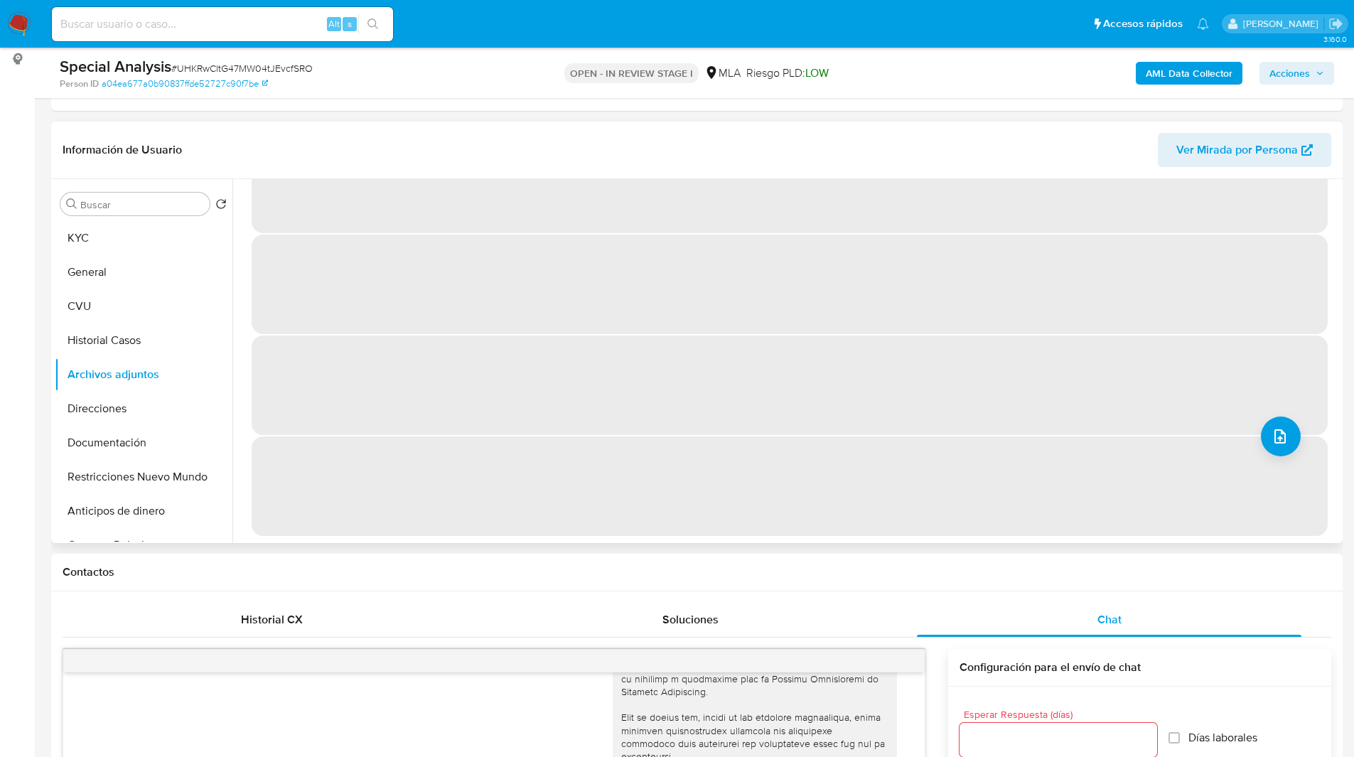
scroll to position [0, 0]
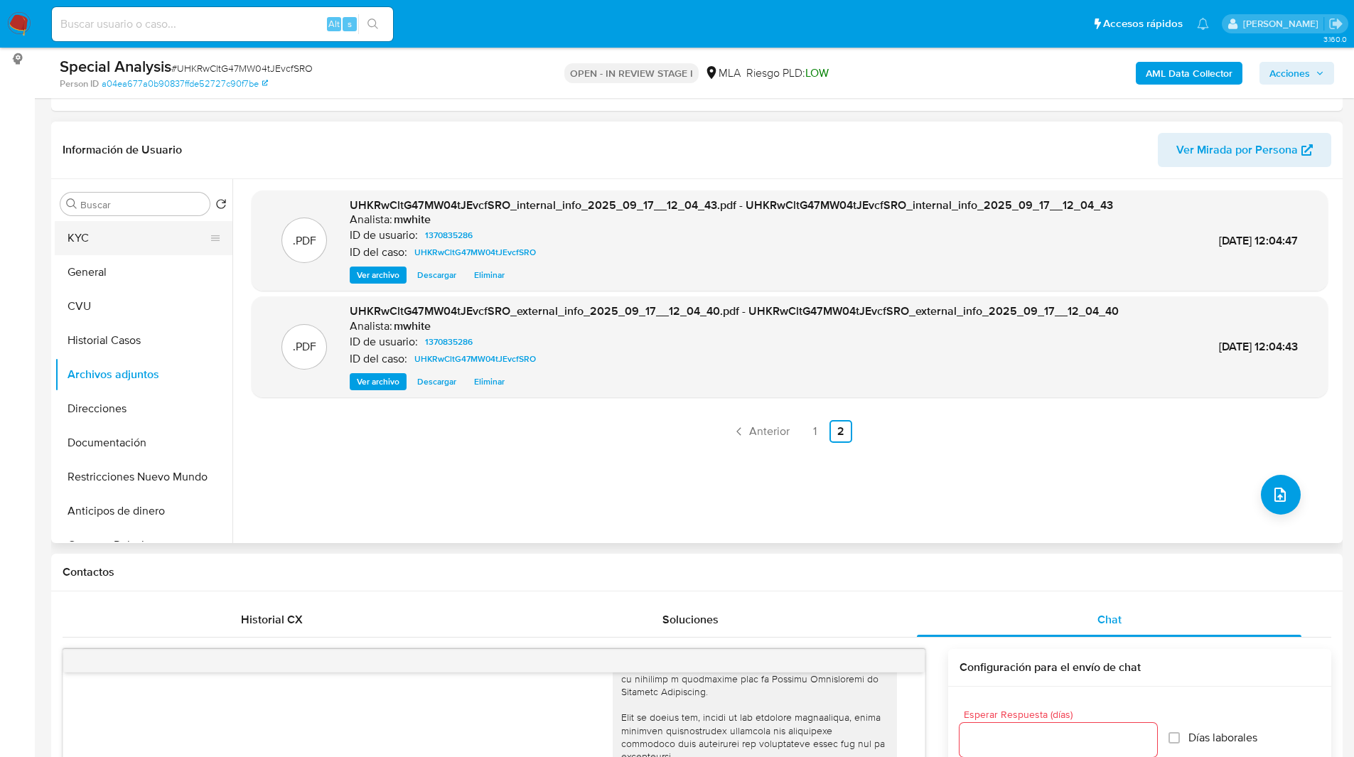
click at [107, 250] on button "KYC" at bounding box center [138, 238] width 166 height 34
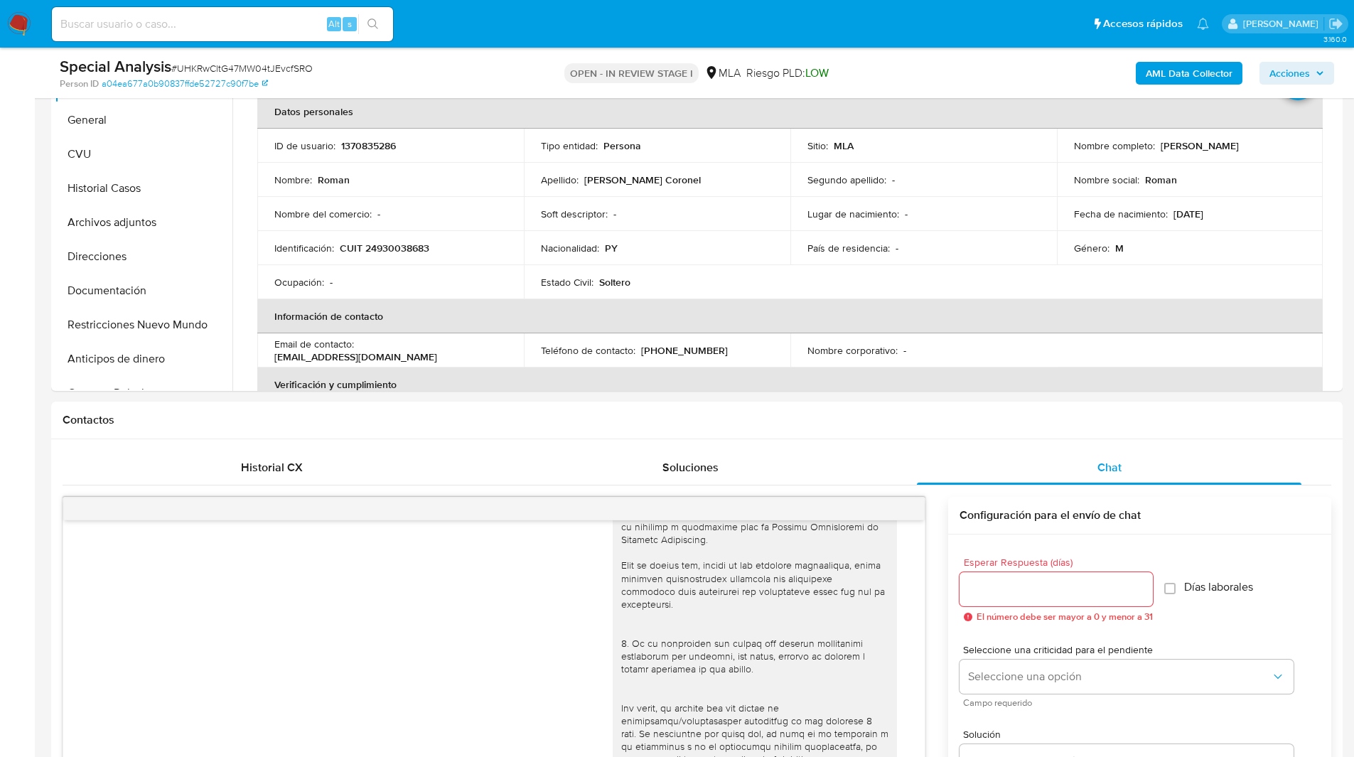
scroll to position [331, 0]
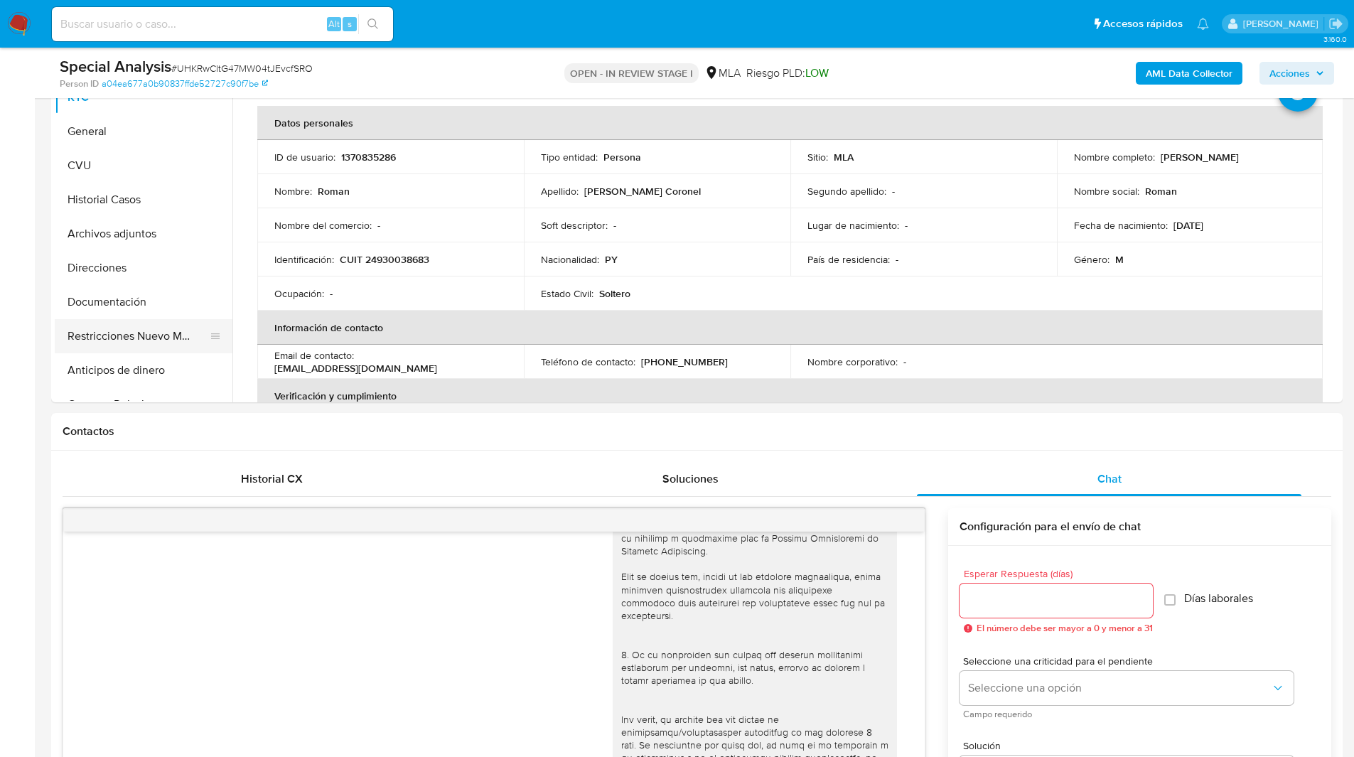
click at [99, 333] on button "Restricciones Nuevo Mundo" at bounding box center [138, 336] width 166 height 34
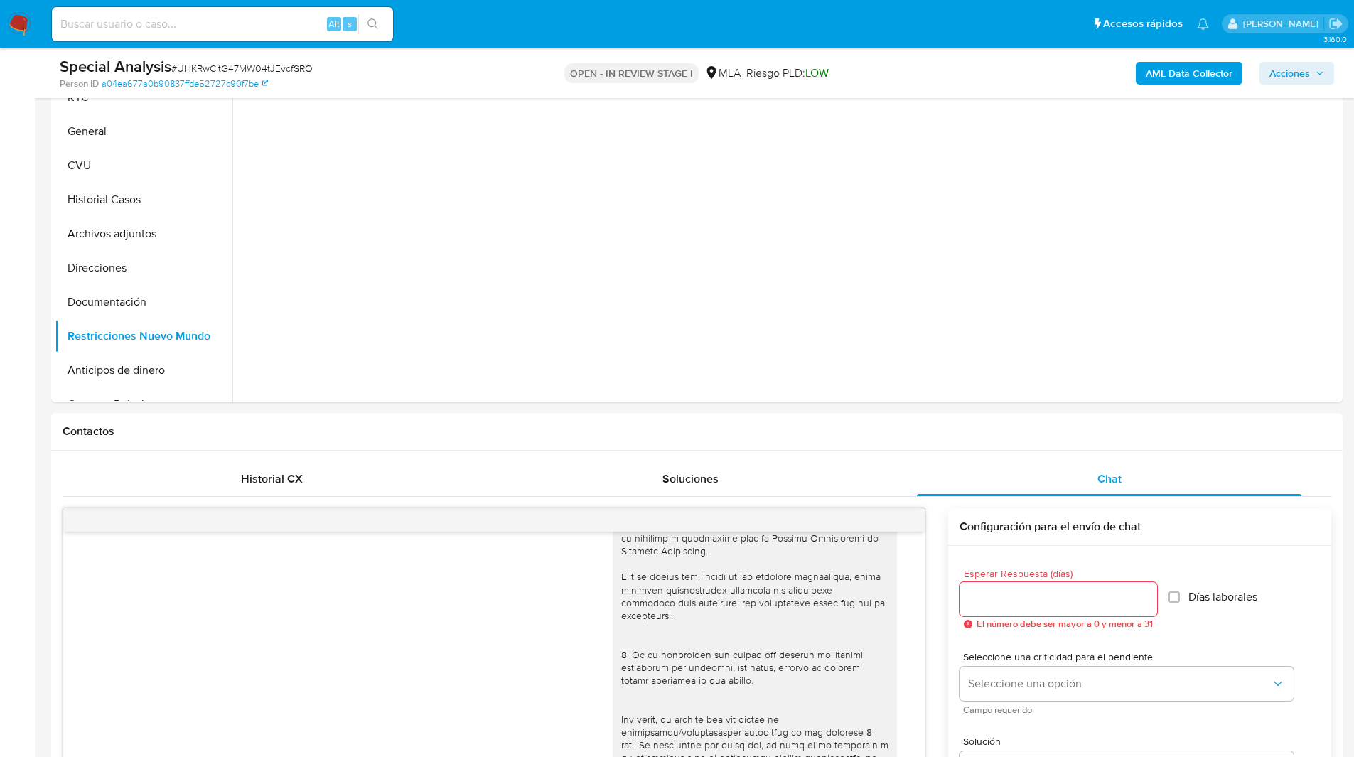
click at [491, 11] on ul "Pausado Ver notificaciones Alt s Accesos rápidos Presiona las siguientes teclas…" at bounding box center [631, 24] width 1172 height 36
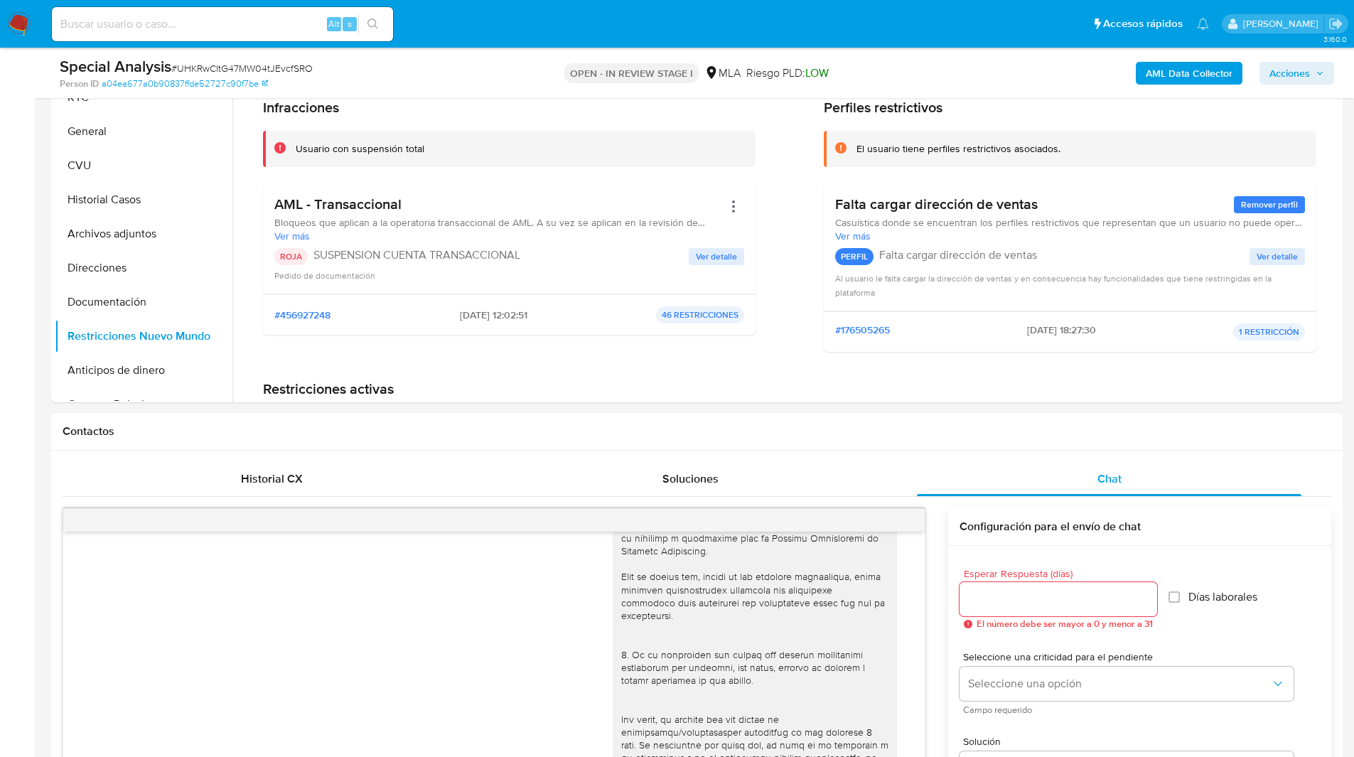
click at [511, 13] on ul "Pausado Ver notificaciones Alt s Accesos rápidos Presiona las siguientes teclas…" at bounding box center [631, 24] width 1172 height 36
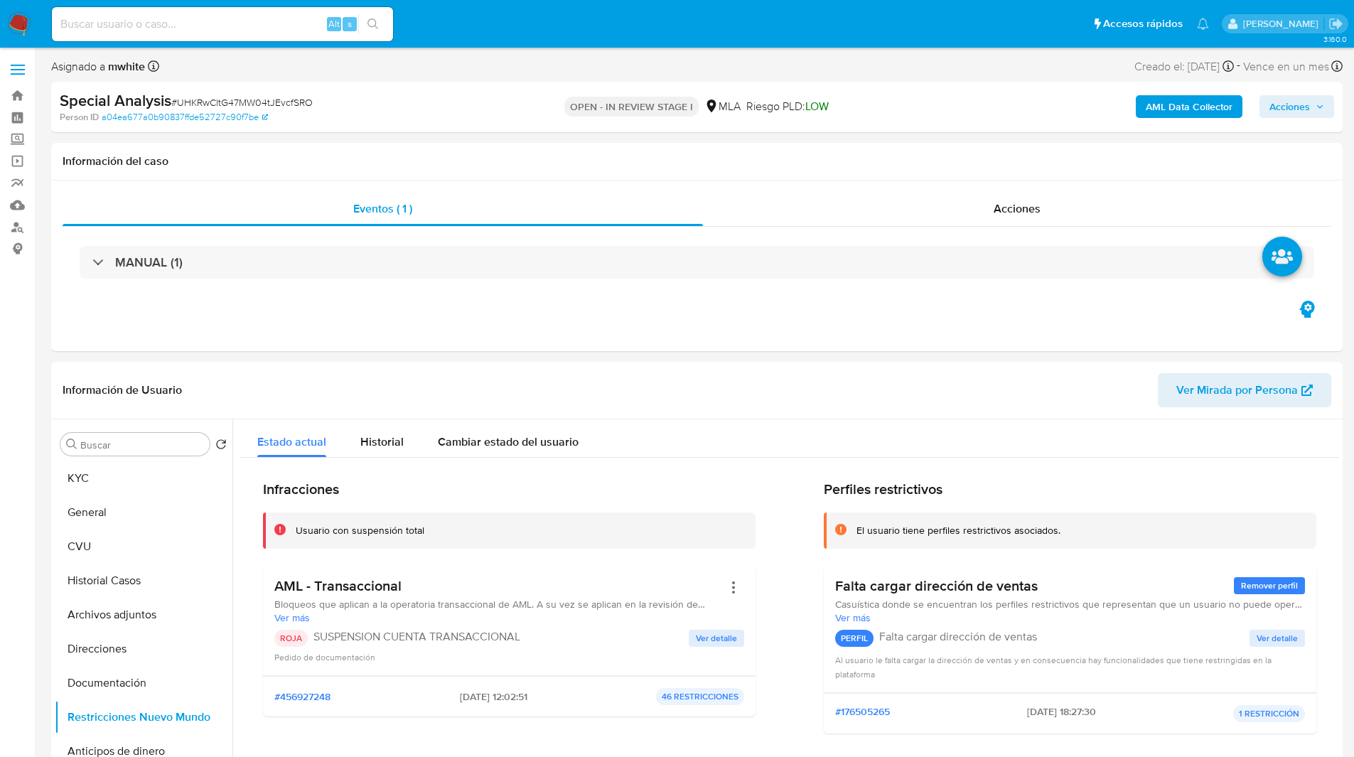
click at [1296, 113] on span "Acciones" at bounding box center [1290, 106] width 41 height 23
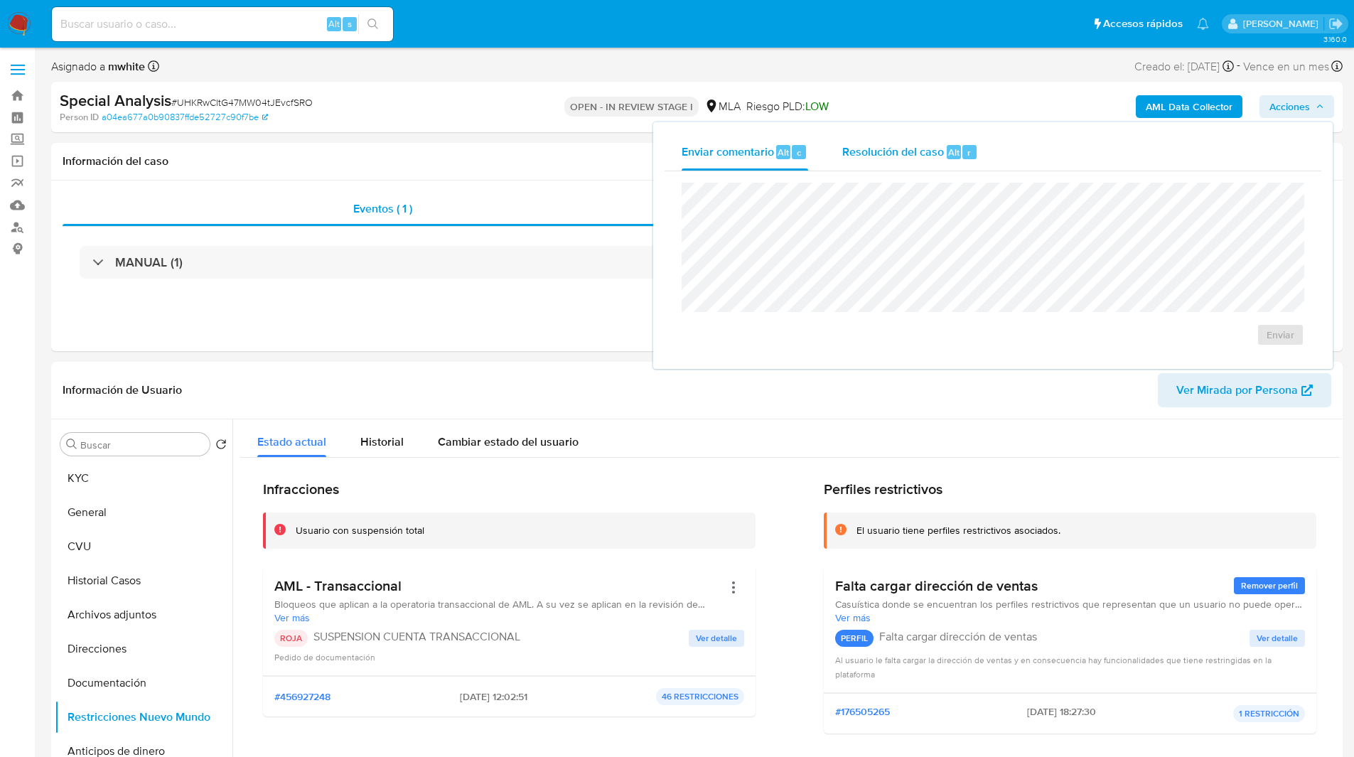
click at [889, 151] on span "Resolución del caso" at bounding box center [893, 152] width 102 height 16
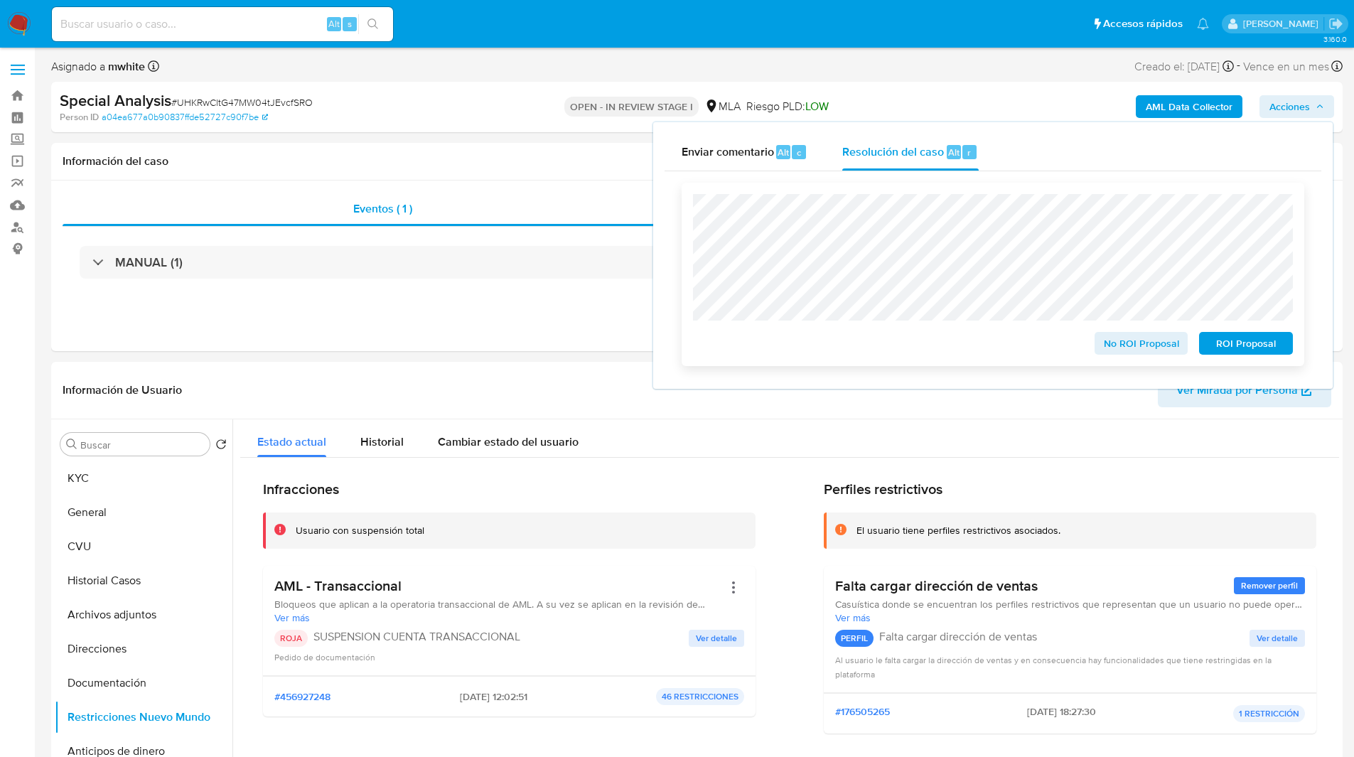
click at [1226, 341] on span "ROI Proposal" at bounding box center [1246, 343] width 74 height 20
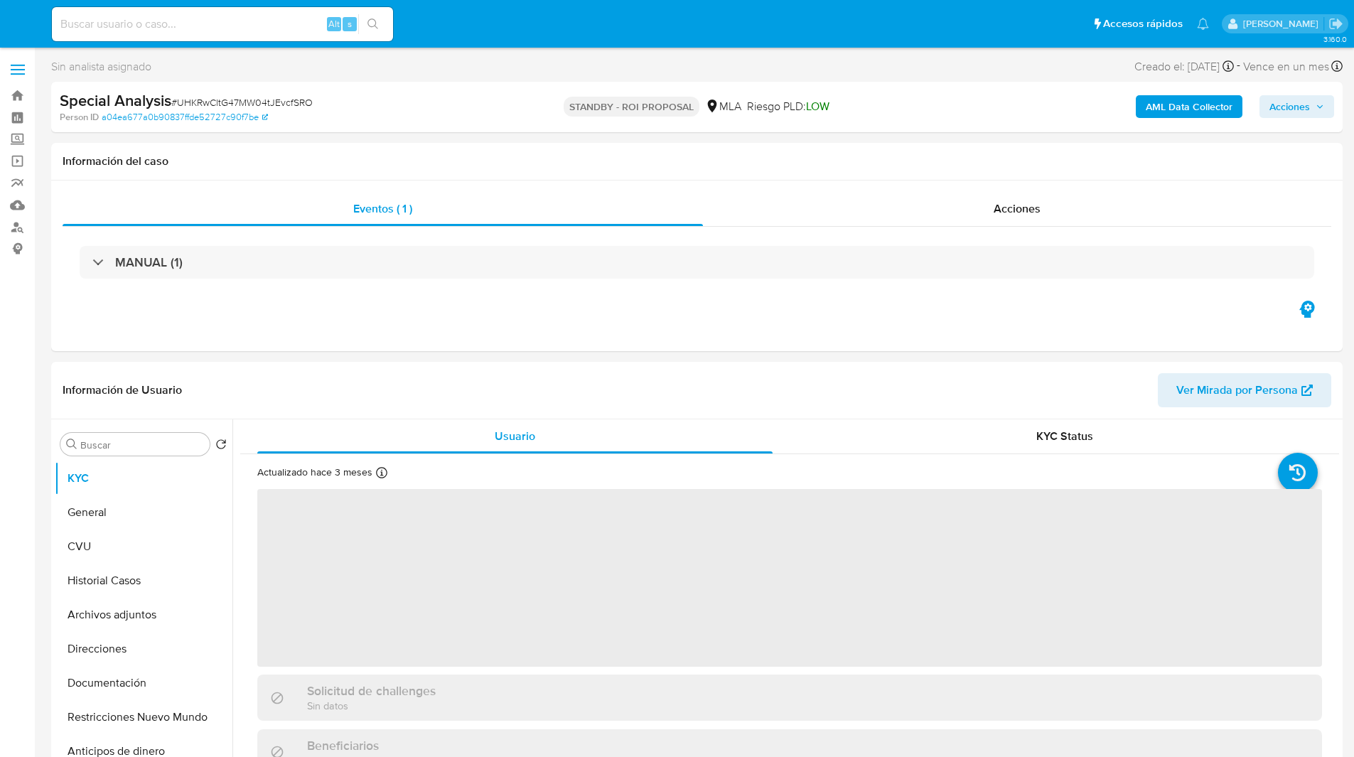
select select "10"
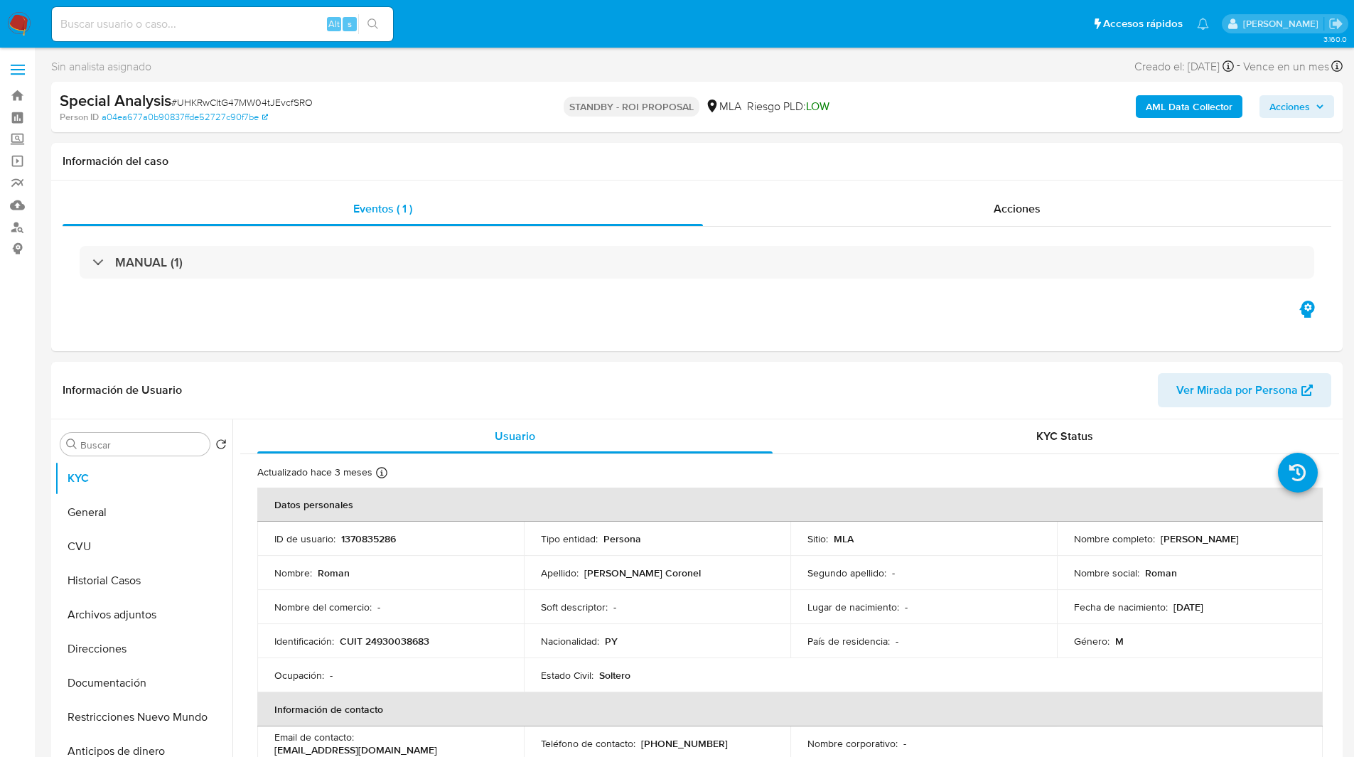
click at [230, 24] on input at bounding box center [222, 24] width 341 height 18
paste input "6u9pTXMy86Ys9CblZImcUOqm"
type input "6u9pTXMy86Ys9CblZImcUOqm"
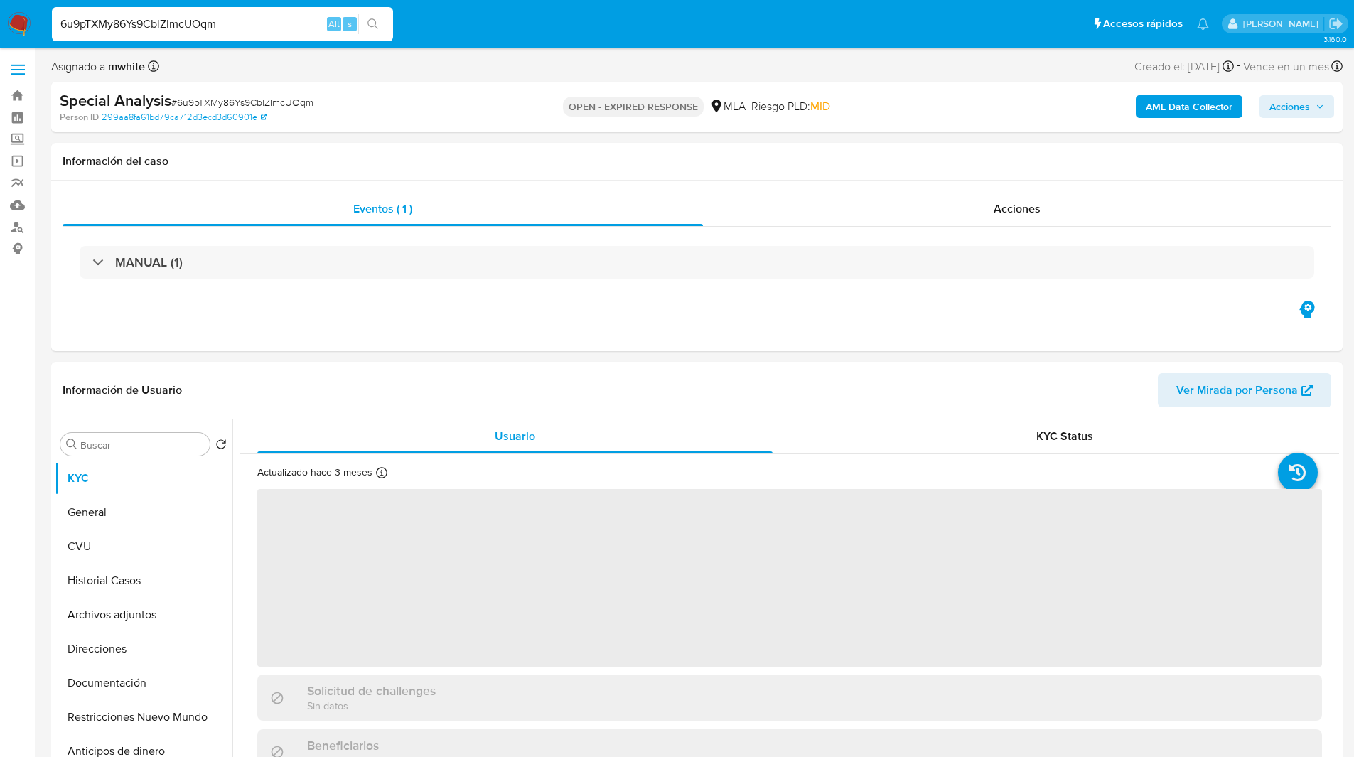
select select "10"
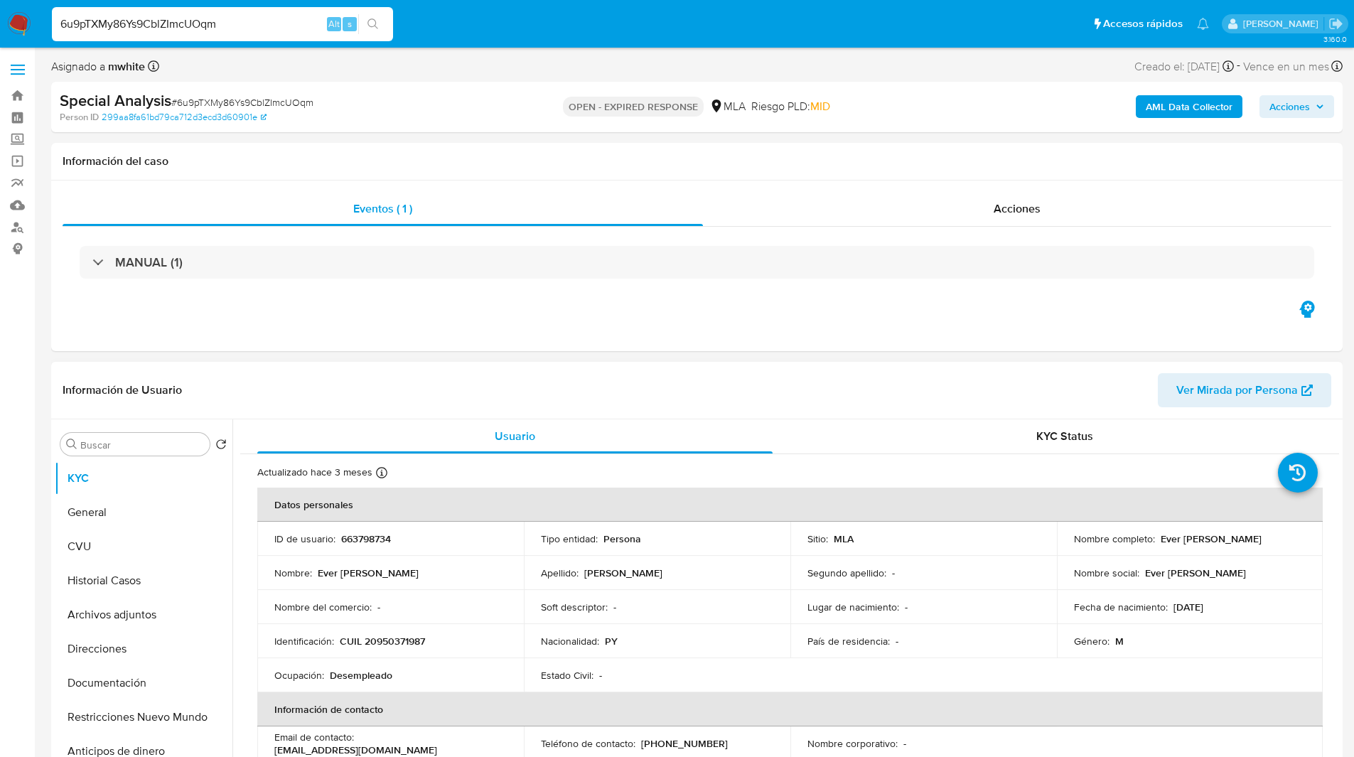
click at [353, 537] on p "663798734" at bounding box center [366, 538] width 50 height 13
copy p "663798734"
click at [454, 107] on div "Special Analysis # 6u9pTXMy86Ys9CblZImcUOqm" at bounding box center [269, 100] width 419 height 21
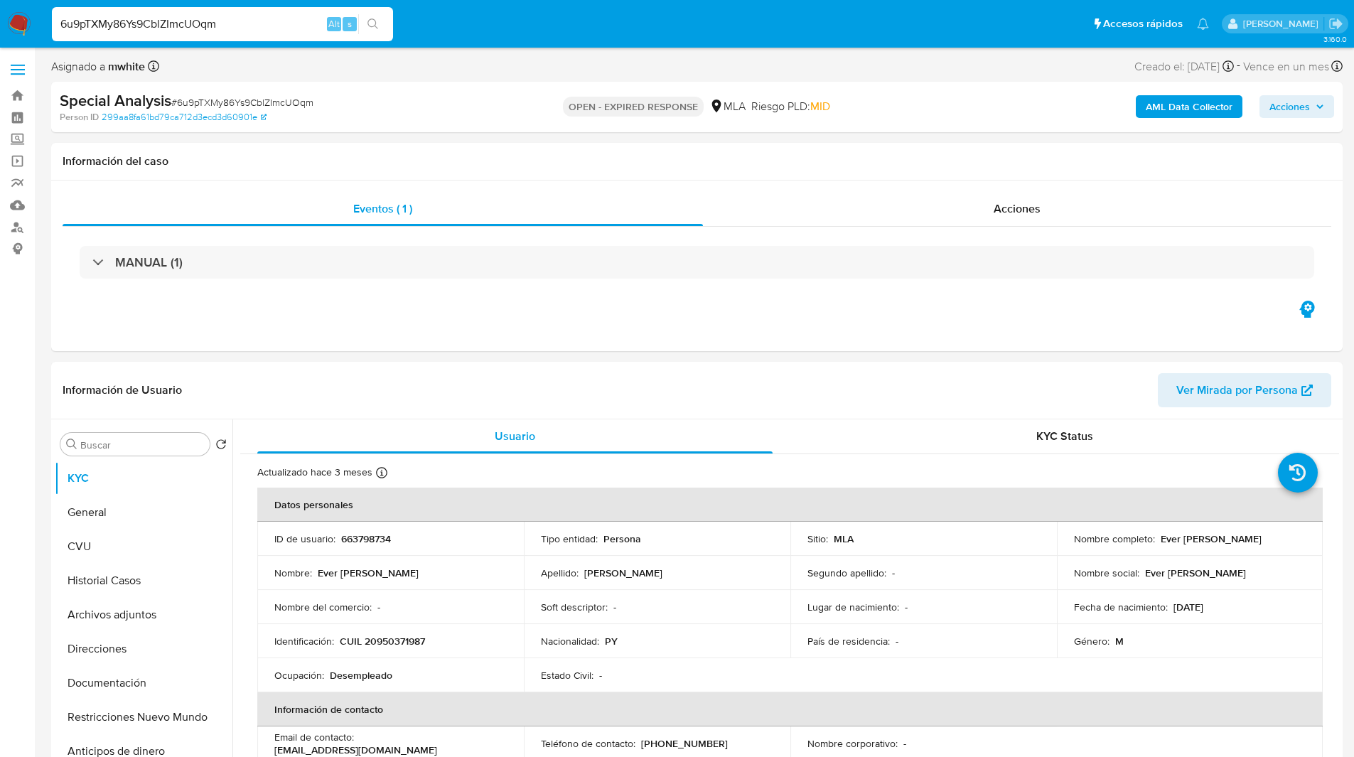
click at [417, 118] on div "Person ID 299aa8fa61bd79ca712d3ecd3d60901e" at bounding box center [270, 117] width 421 height 13
click at [476, 150] on div "Información del caso" at bounding box center [697, 162] width 1292 height 38
click at [456, 21] on ul "Pausado Ver notificaciones 6u9pTXMy86Ys9CblZImcUOqm Alt s Accesos rápidos Presi…" at bounding box center [631, 24] width 1172 height 36
click at [935, 170] on div "Información del caso" at bounding box center [697, 162] width 1292 height 38
click at [380, 533] on p "663798734" at bounding box center [366, 538] width 50 height 13
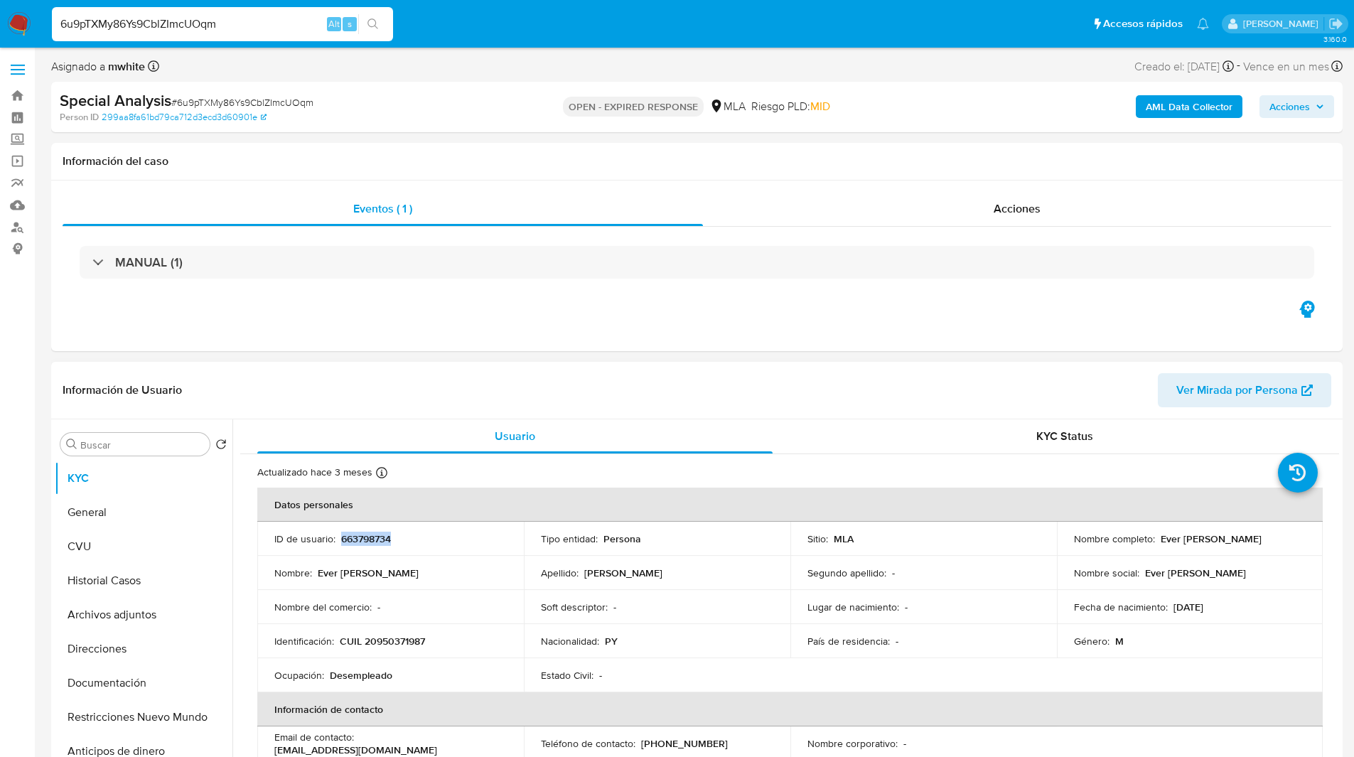
click at [380, 533] on p "663798734" at bounding box center [366, 538] width 50 height 13
copy p "663798734"
click at [425, 147] on div "Información del caso" at bounding box center [697, 162] width 1292 height 38
click at [490, 18] on ul "Pausado Ver notificaciones 6u9pTXMy86Ys9CblZImcUOqm Alt s Accesos rápidos Presi…" at bounding box center [631, 24] width 1172 height 36
click at [478, 30] on ul "Pausado Ver notificaciones 6u9pTXMy86Ys9CblZImcUOqm Alt s Accesos rápidos Presi…" at bounding box center [631, 24] width 1172 height 36
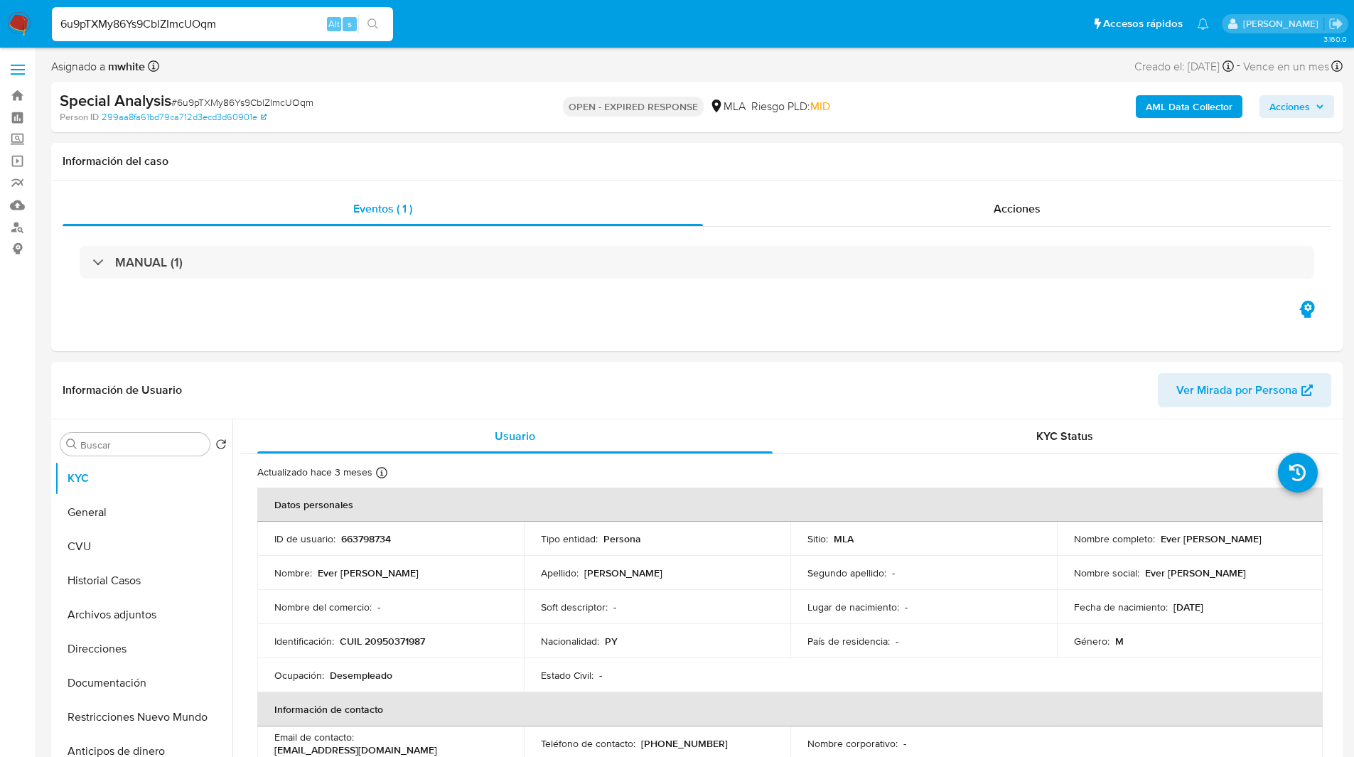
click at [577, 97] on p "OPEN - EXPIRED RESPONSE" at bounding box center [633, 107] width 141 height 20
click at [459, 28] on ul "Pausado Ver notificaciones 6u9pTXMy86Ys9CblZImcUOqm Alt s Accesos rápidos Presi…" at bounding box center [631, 24] width 1172 height 36
click at [383, 648] on td "Identificación : CUIL 20950371987" at bounding box center [390, 641] width 267 height 34
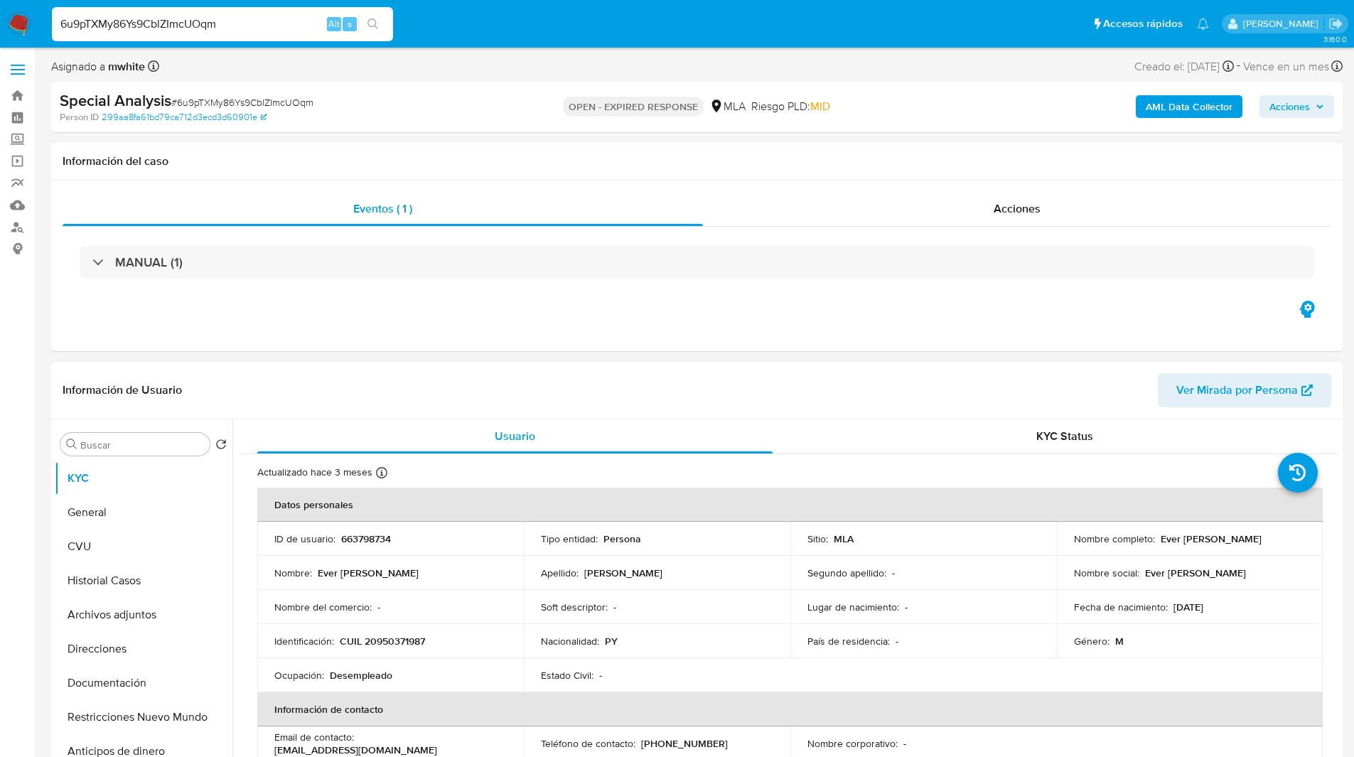
click at [390, 646] on p "CUIL 20950371987" at bounding box center [382, 641] width 85 height 13
copy p "20950371987"
click at [750, 82] on div "Special Analysis # 6u9pTXMy86Ys9CblZImcUOqm Person ID 299aa8fa61bd79ca712d3ecd3…" at bounding box center [697, 107] width 1292 height 50
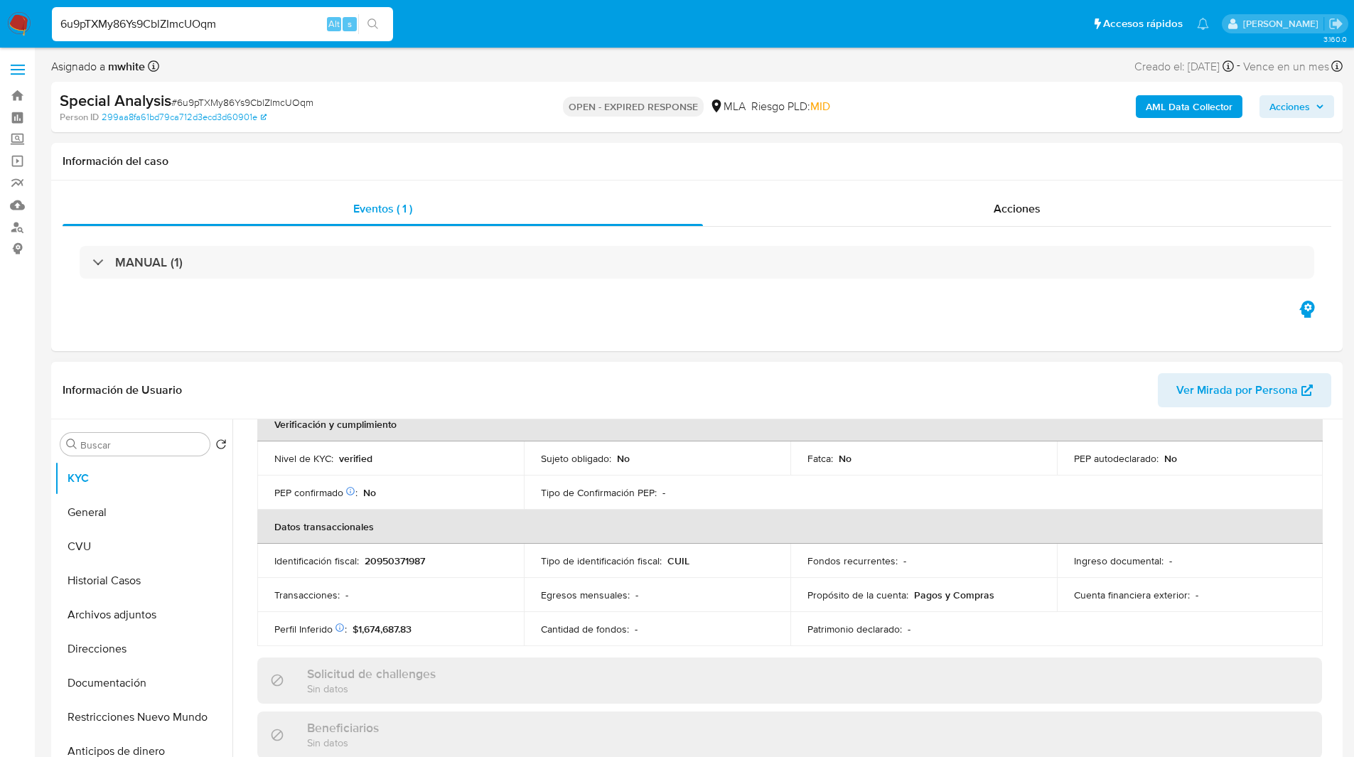
scroll to position [353, 0]
click at [798, 112] on span "Riesgo PLD: MID" at bounding box center [790, 107] width 79 height 16
click at [454, 59] on div "Asignado a mwhite Asignado el: [DATE] 20:00:22 Creado el: [DATE] Creado el: [DA…" at bounding box center [697, 69] width 1292 height 25
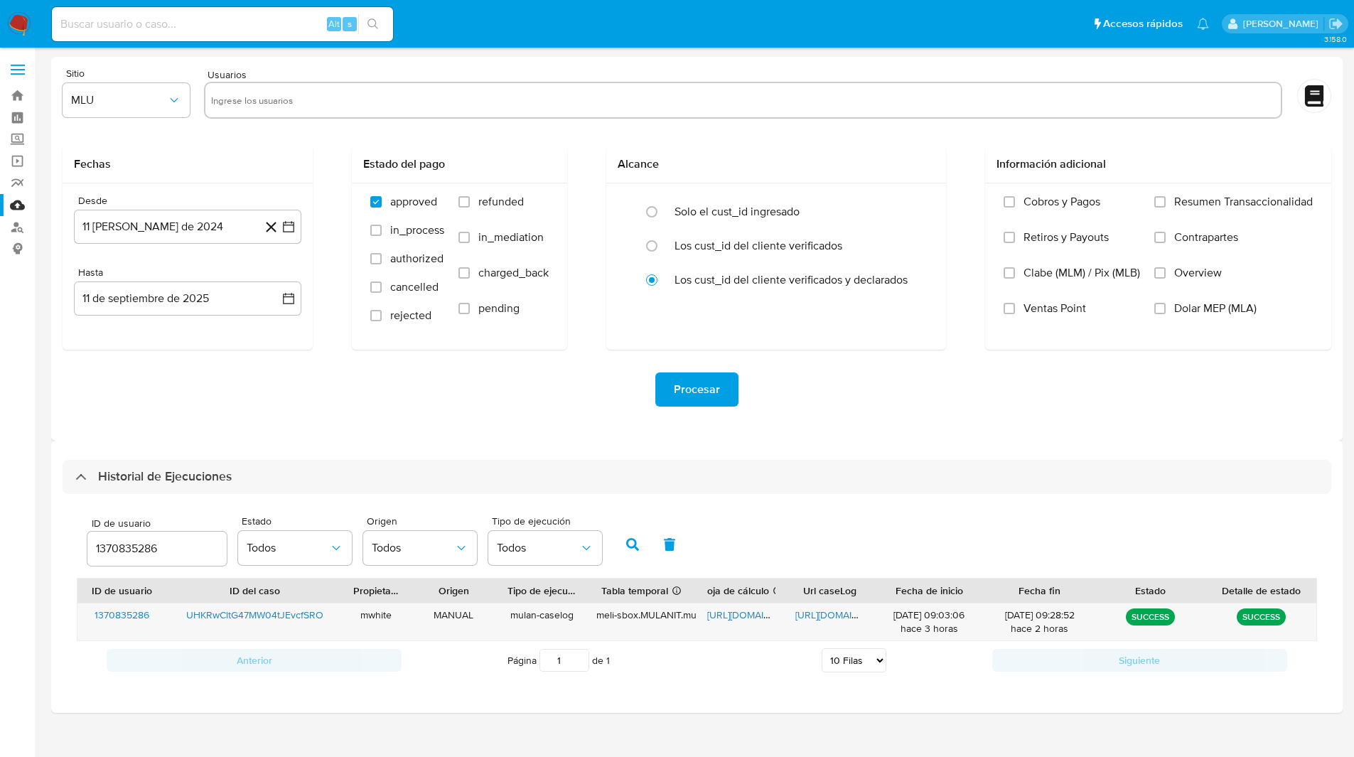
select select "10"
click at [146, 551] on input "1370835286" at bounding box center [156, 549] width 139 height 18
type input "663798734"
click at [626, 547] on icon "button" at bounding box center [632, 544] width 13 height 13
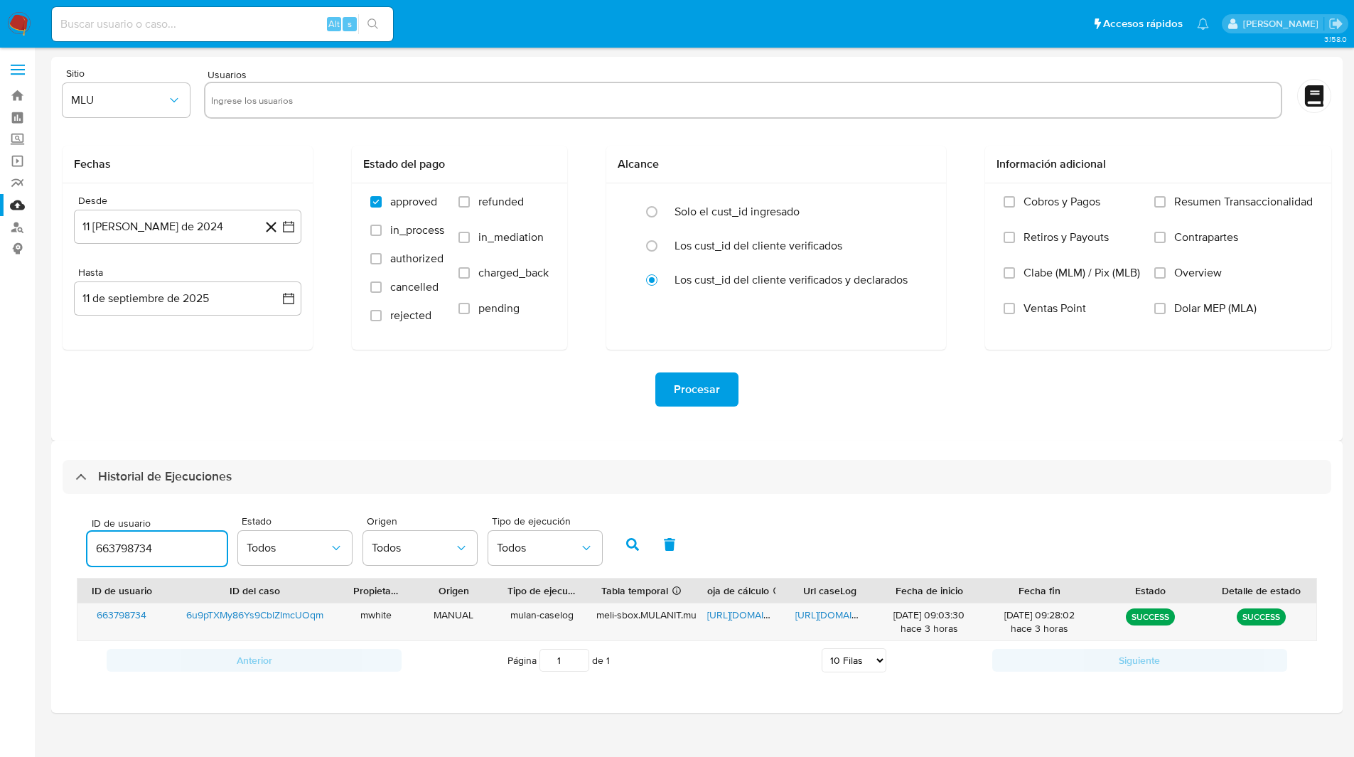
click at [141, 549] on input "663798734" at bounding box center [156, 549] width 139 height 18
click at [645, 548] on button "button" at bounding box center [632, 544] width 37 height 34
click at [730, 615] on span "[URL][DOMAIN_NAME]" at bounding box center [756, 615] width 98 height 14
click at [803, 621] on span "[URL][DOMAIN_NAME]" at bounding box center [844, 615] width 98 height 14
